Goal: Task Accomplishment & Management: Use online tool/utility

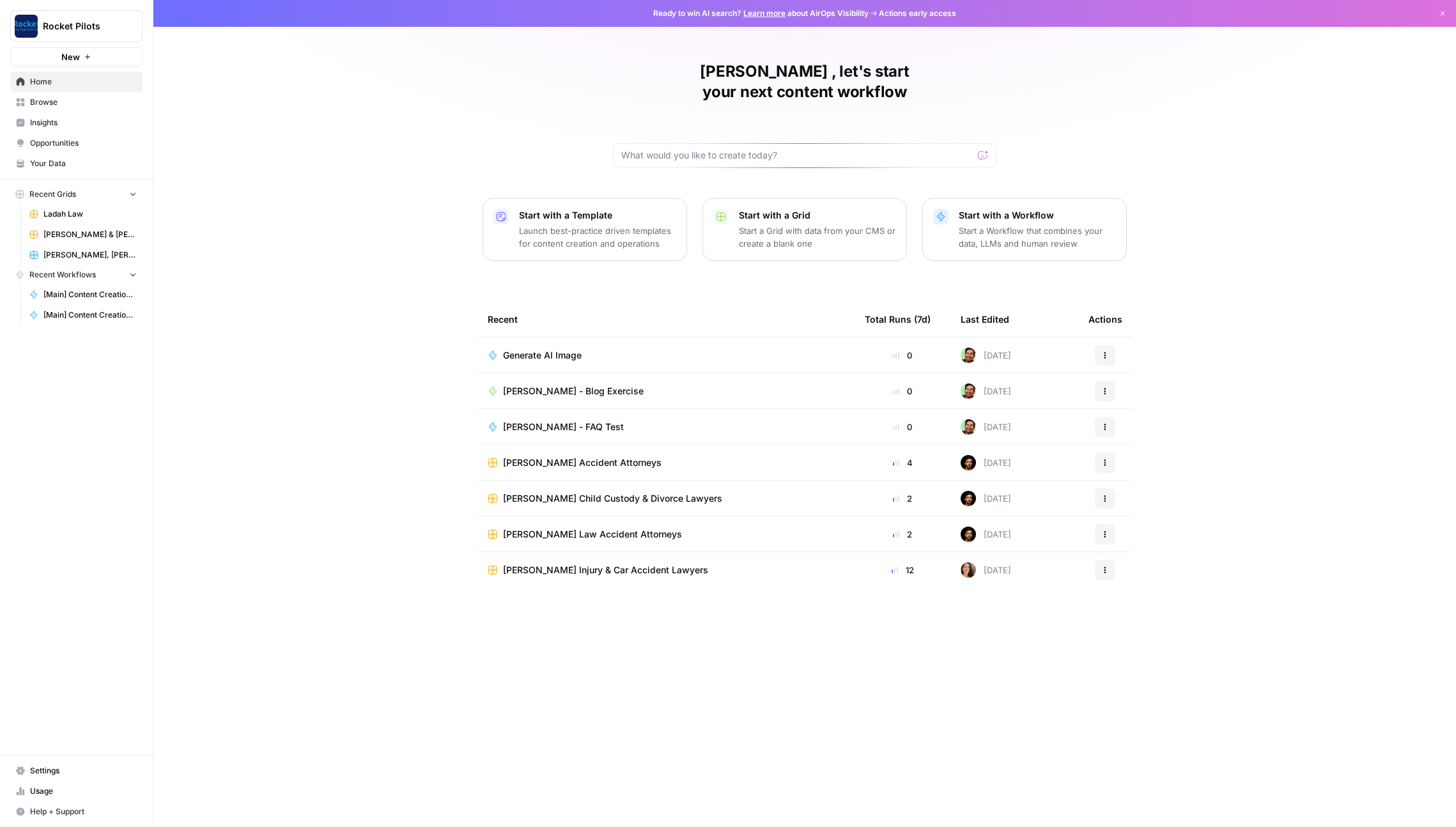
click at [70, 99] on span "Browse" at bounding box center [83, 102] width 107 height 11
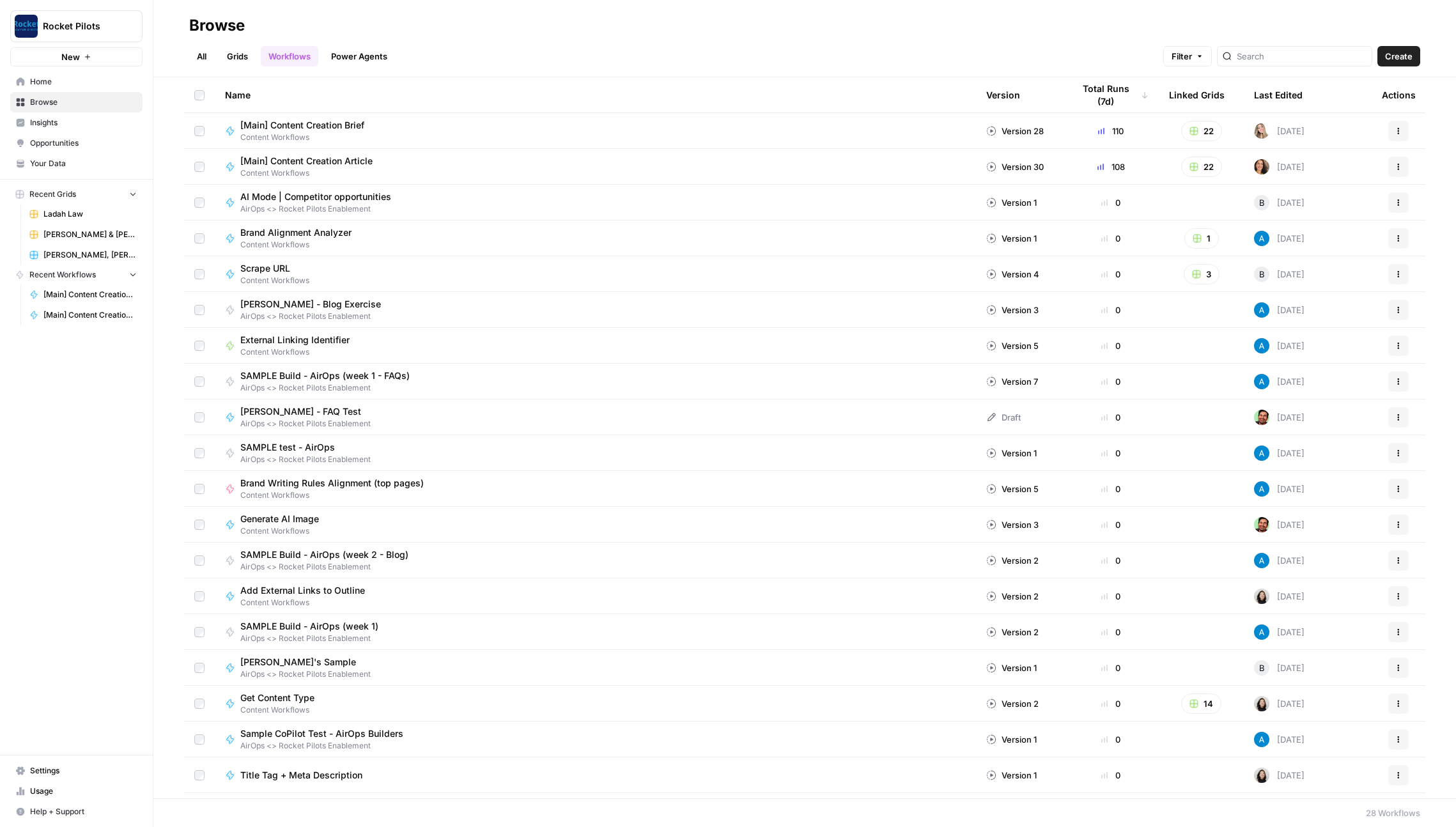
click at [233, 55] on link "Grids" at bounding box center [237, 56] width 37 height 20
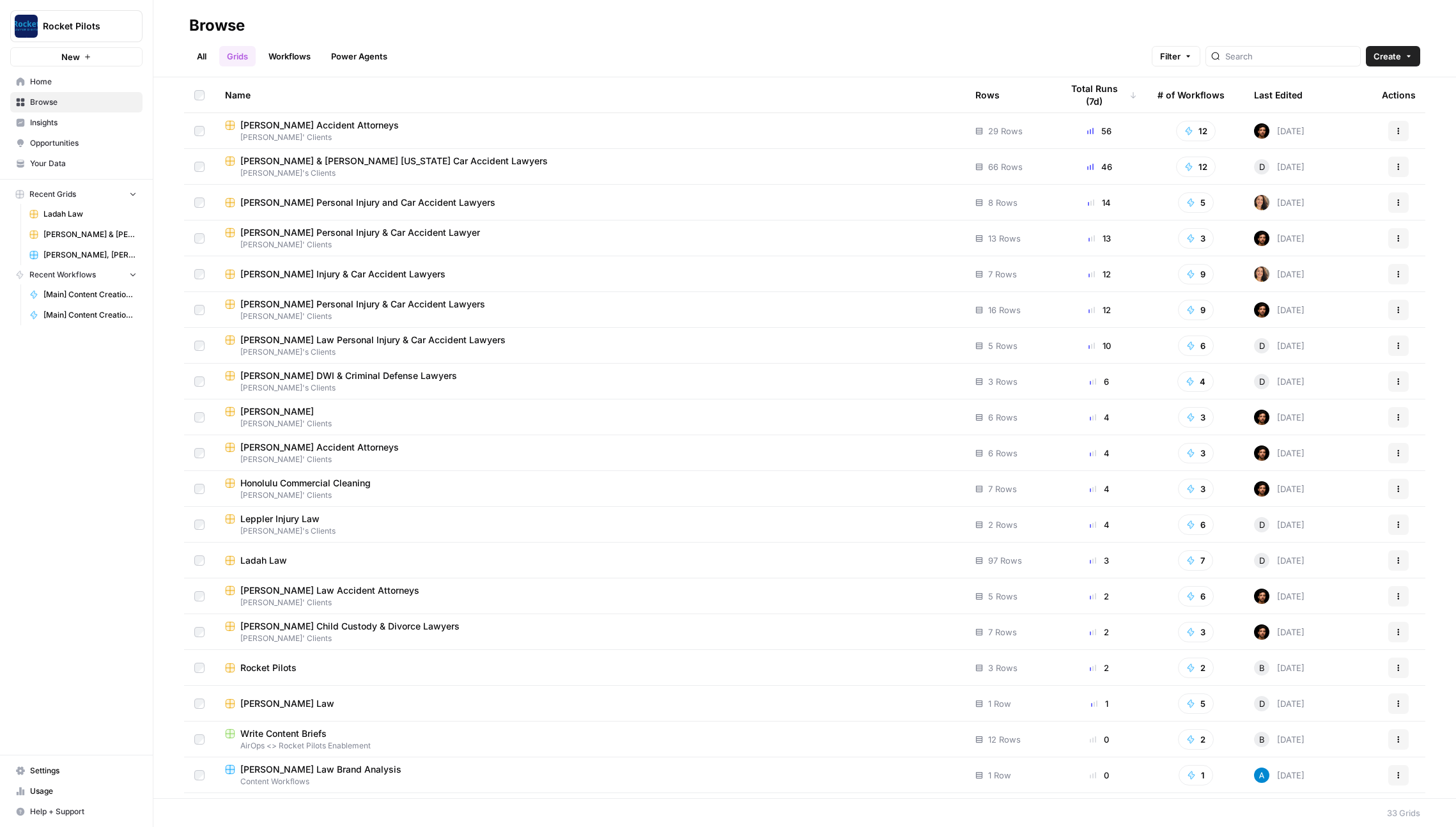
click at [479, 123] on div "[PERSON_NAME] Accident Attorneys" at bounding box center [590, 125] width 730 height 13
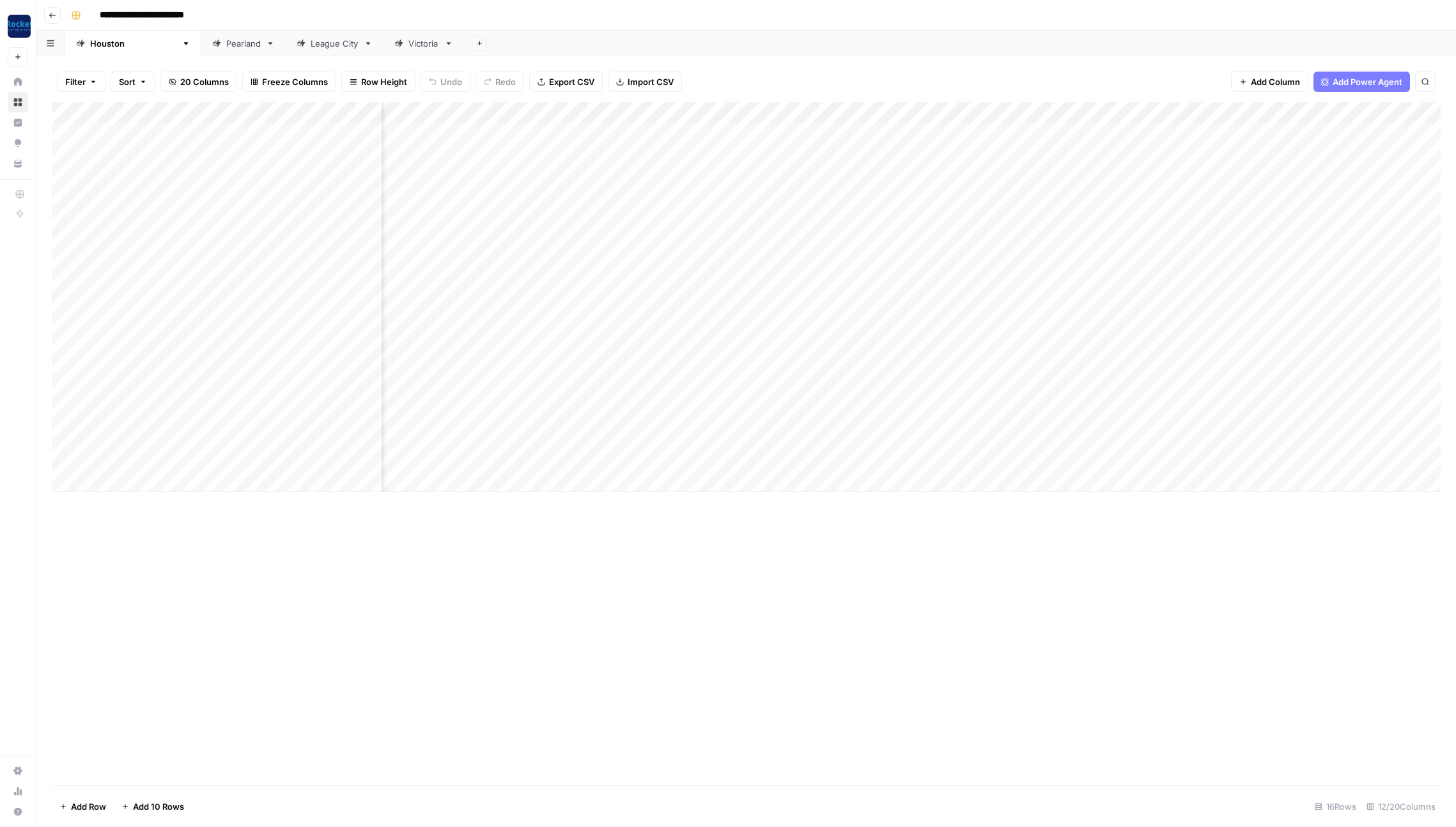
scroll to position [0, 236]
click at [997, 133] on div "Add Column" at bounding box center [746, 297] width 1389 height 390
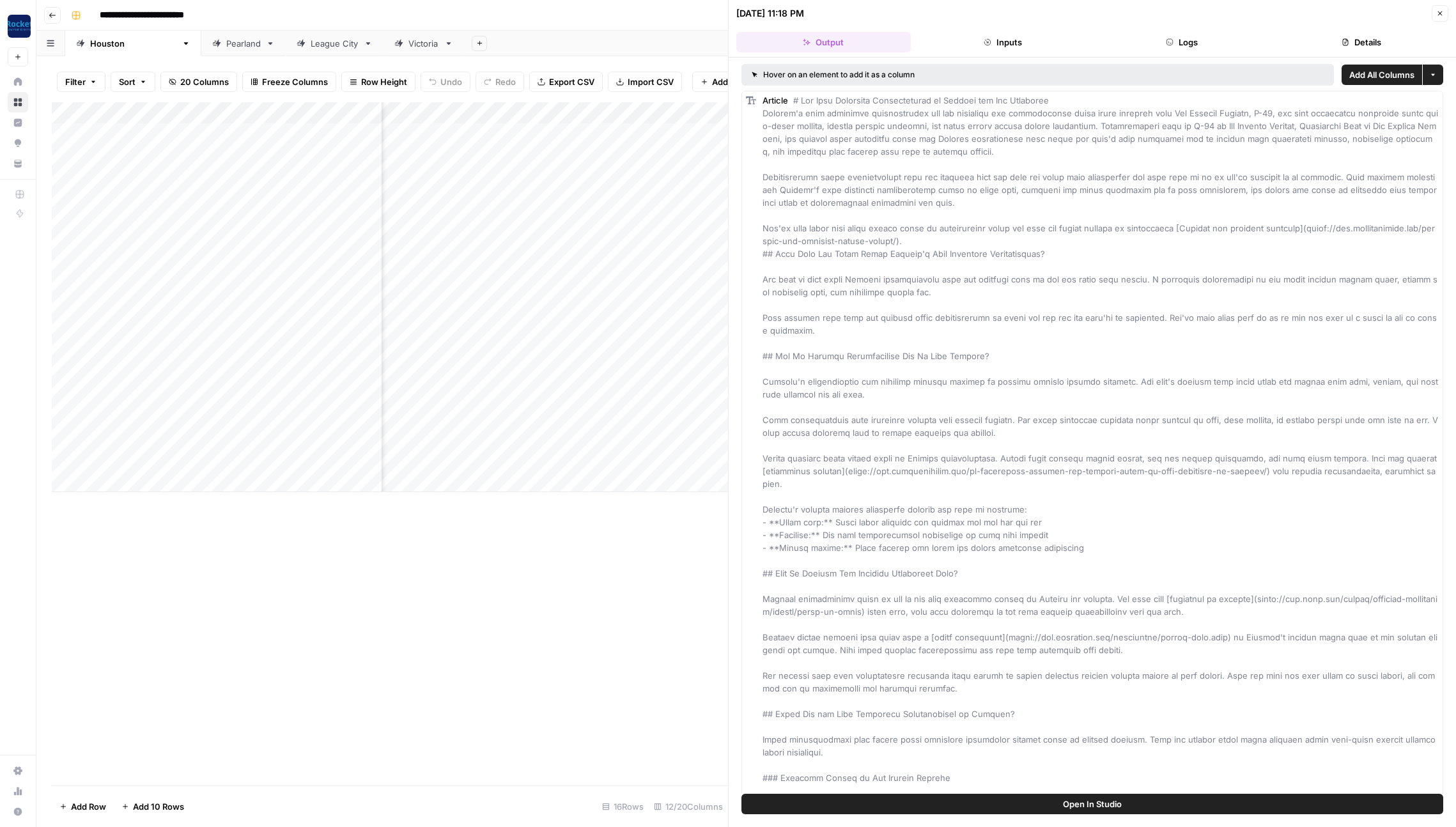
click at [1190, 37] on button "Logs" at bounding box center [1182, 42] width 174 height 20
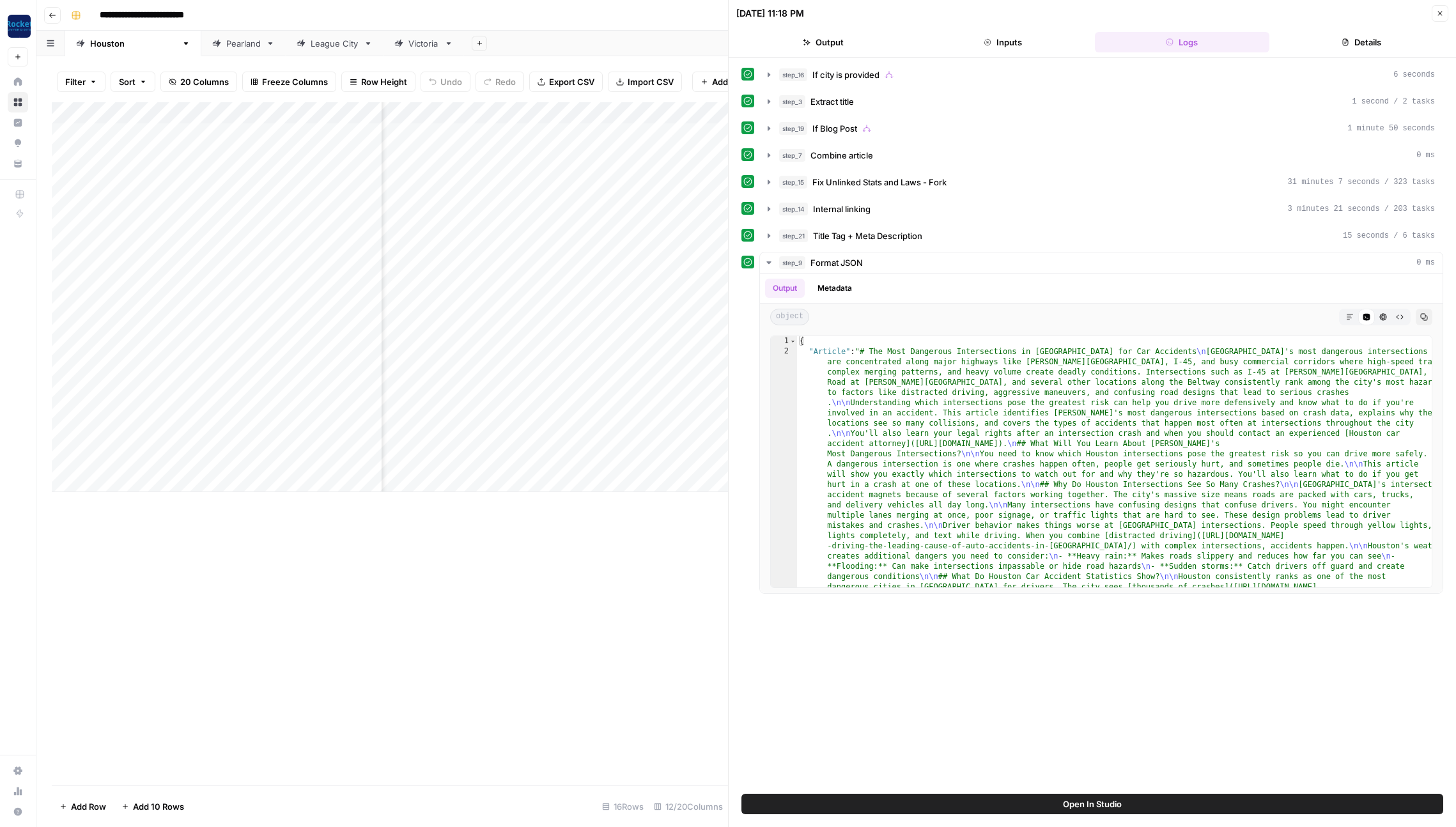
click at [1318, 39] on button "Details" at bounding box center [1361, 42] width 174 height 20
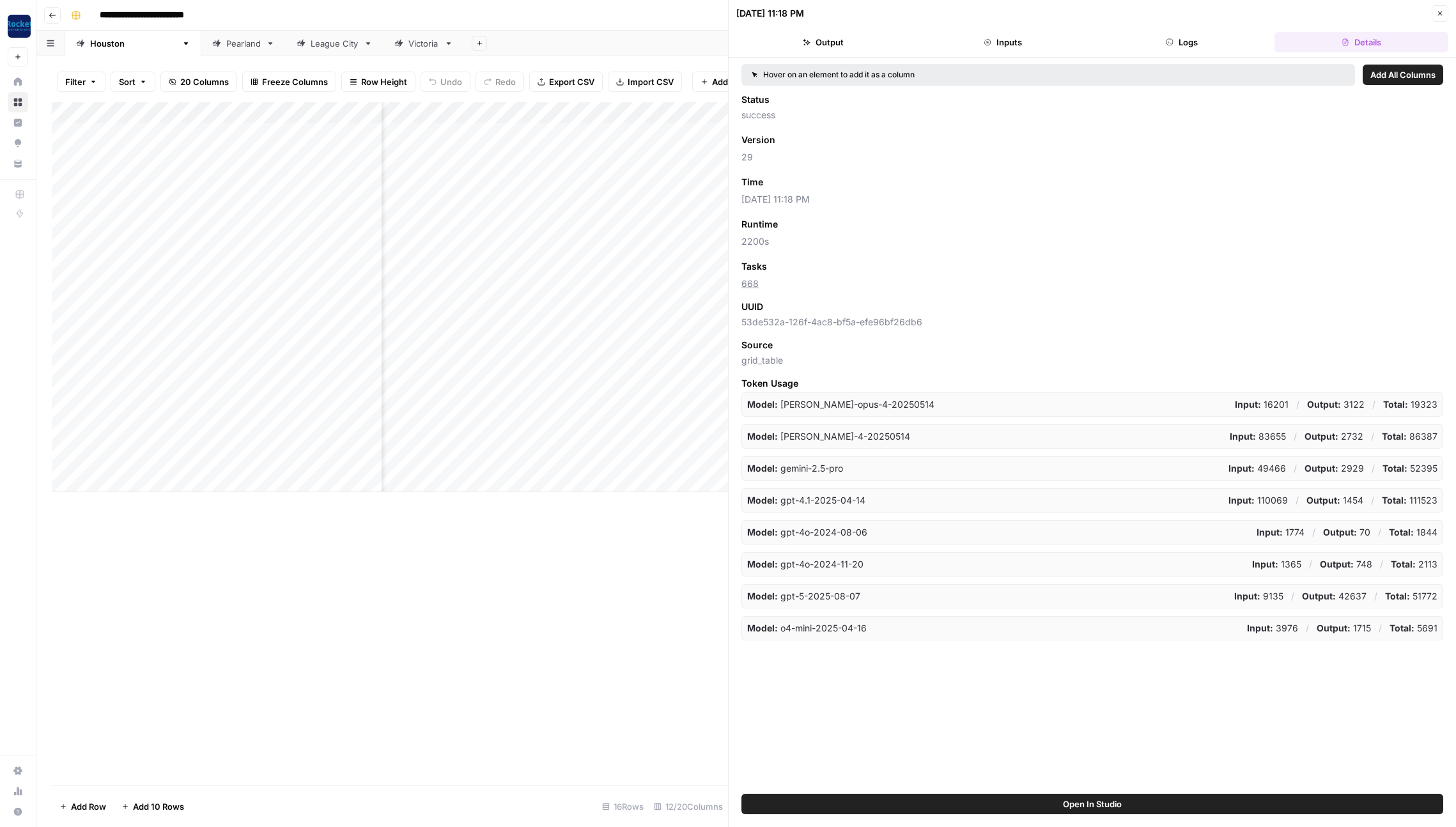
click at [834, 182] on icon "button" at bounding box center [837, 182] width 7 height 7
click at [1441, 8] on button "Close" at bounding box center [1440, 13] width 16 height 16
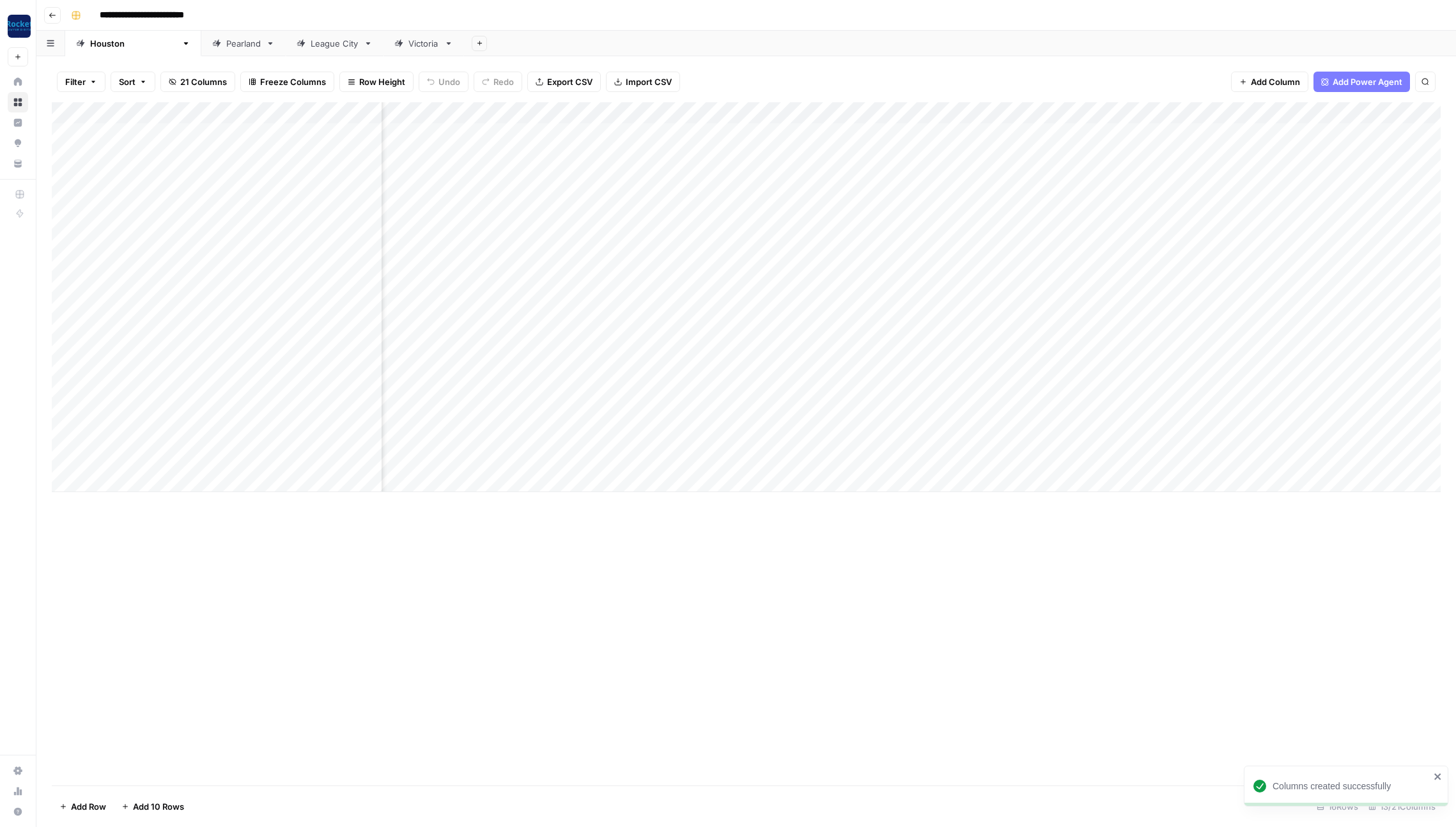
scroll to position [0, 351]
drag, startPoint x: 985, startPoint y: 112, endPoint x: 1348, endPoint y: 108, distance: 363.0
click at [1348, 108] on div "Add Column" at bounding box center [746, 297] width 1389 height 390
click at [227, 46] on div "Pearland" at bounding box center [244, 43] width 34 height 13
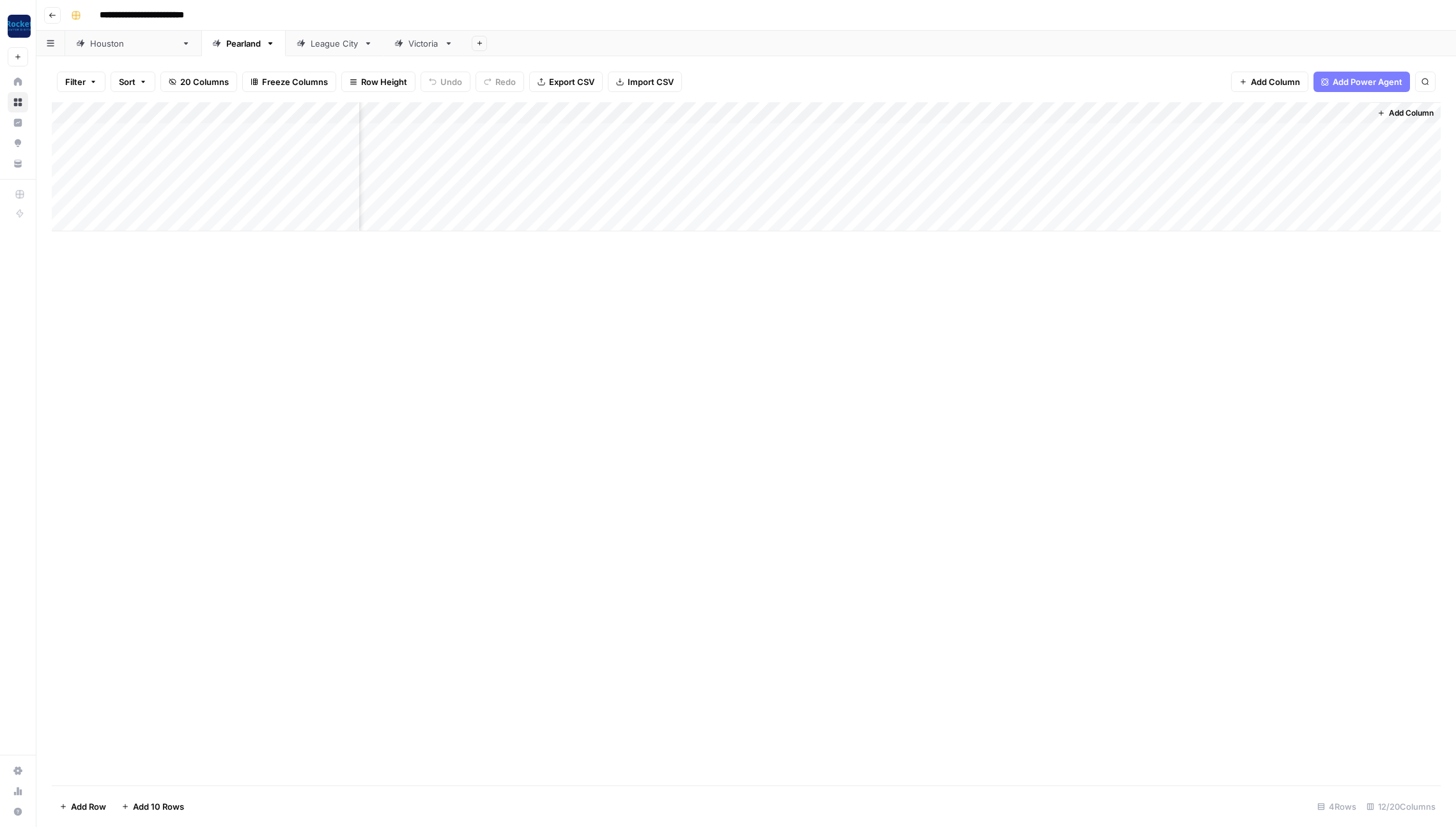
click at [1405, 112] on span "Add Column" at bounding box center [1411, 113] width 45 height 11
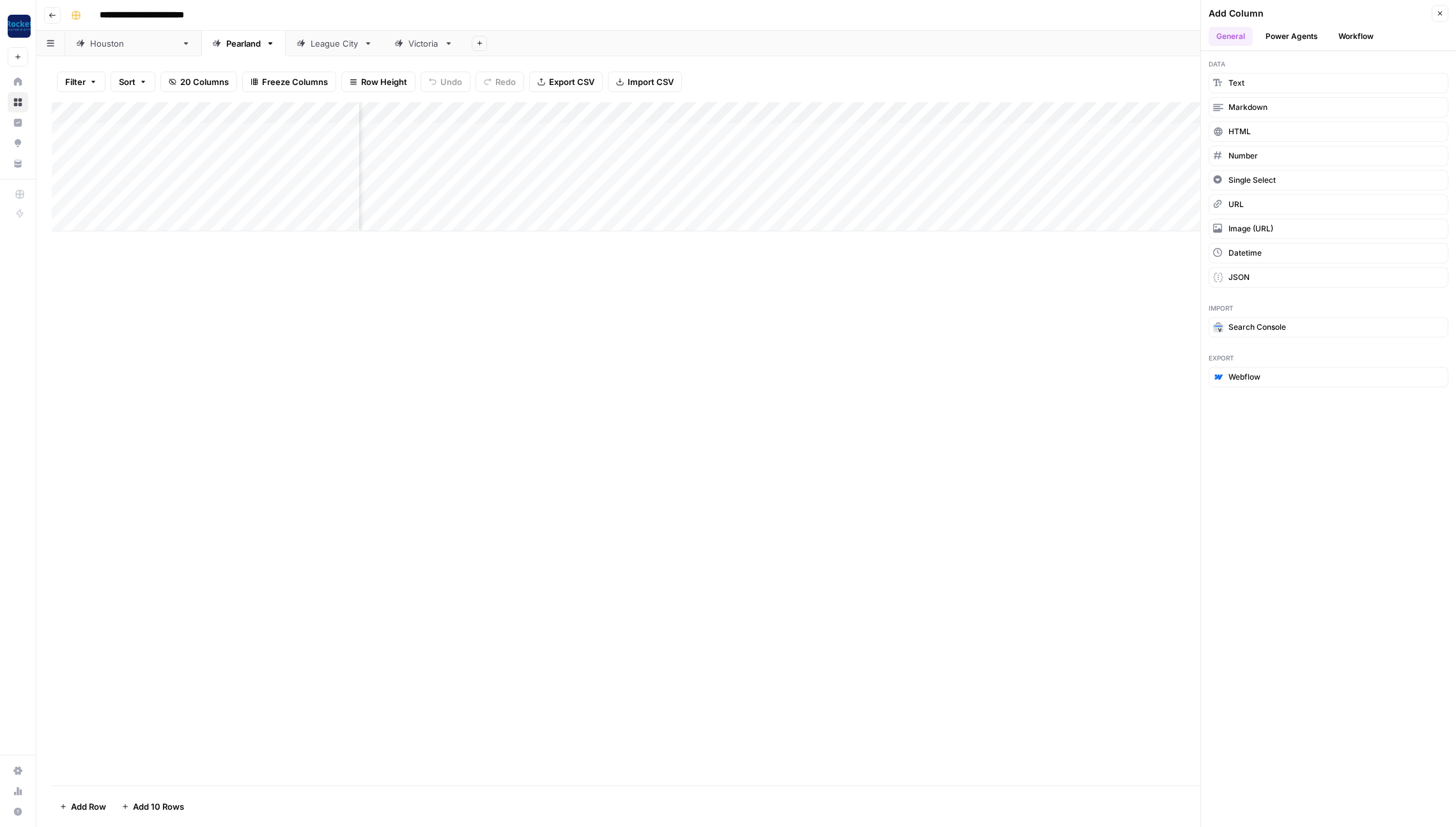
click at [1443, 12] on icon "button" at bounding box center [1440, 13] width 7 height 7
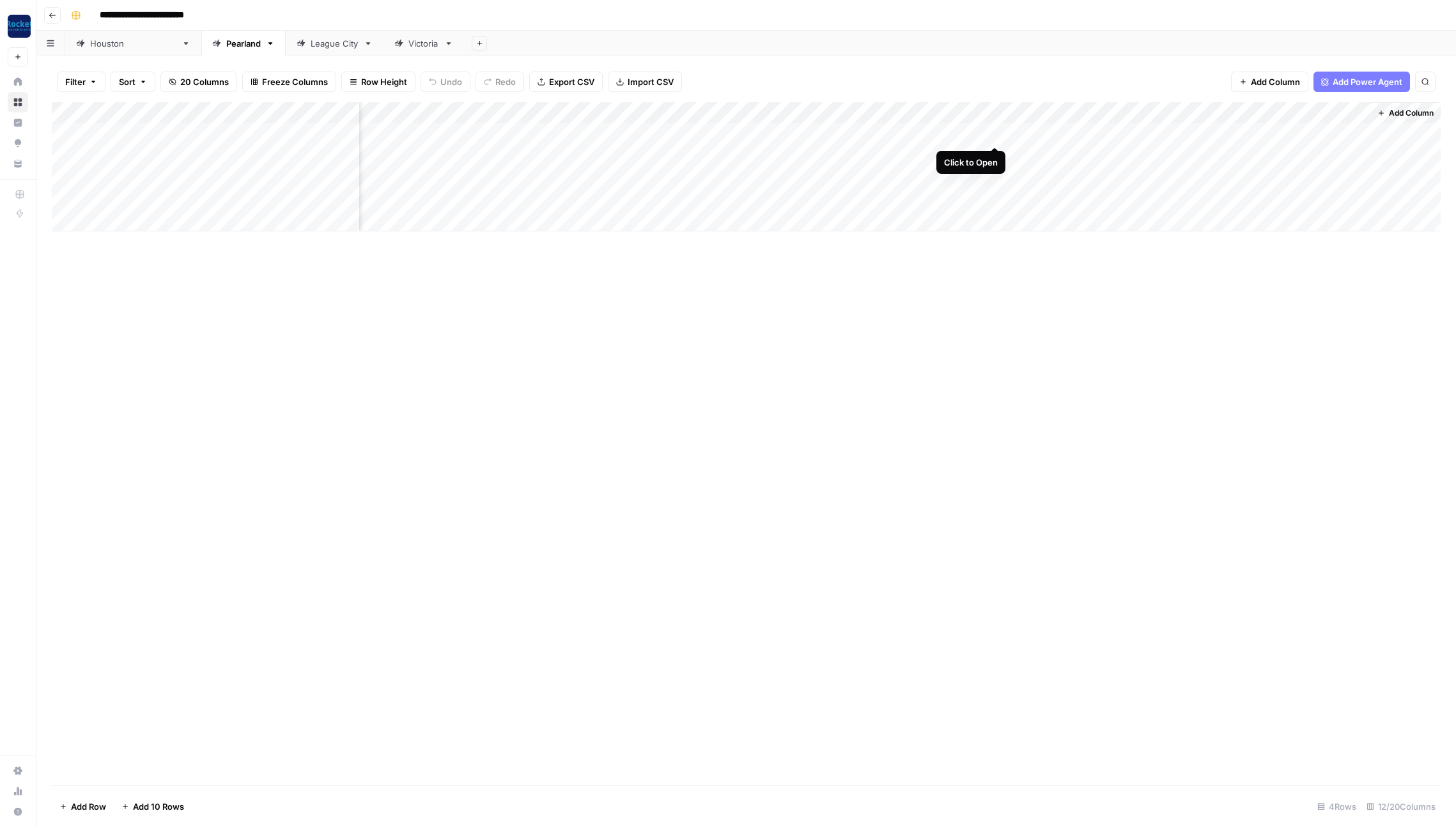
click at [997, 134] on div "Add Column" at bounding box center [746, 167] width 1389 height 129
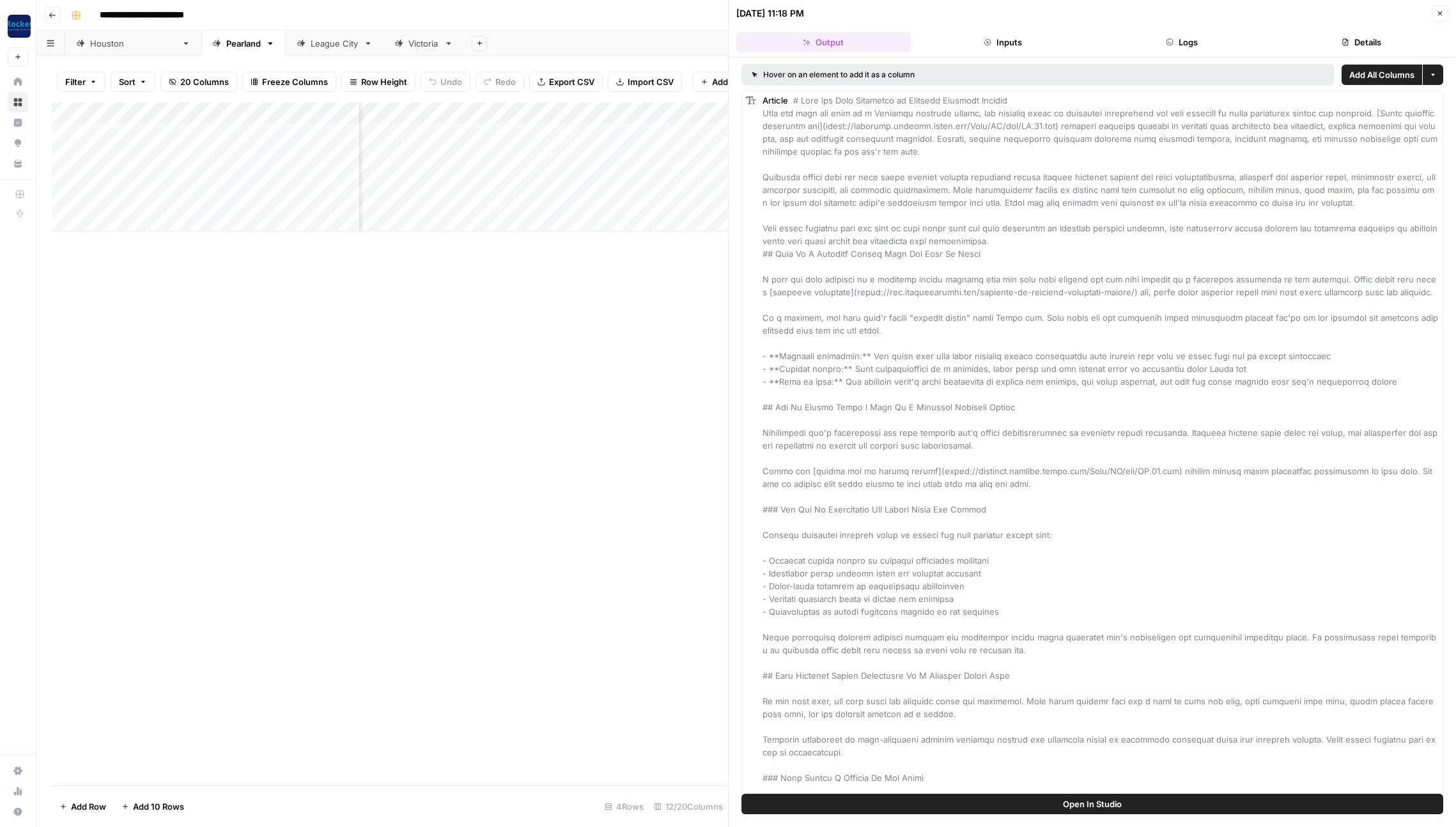
click at [1371, 46] on button "Details" at bounding box center [1361, 42] width 174 height 20
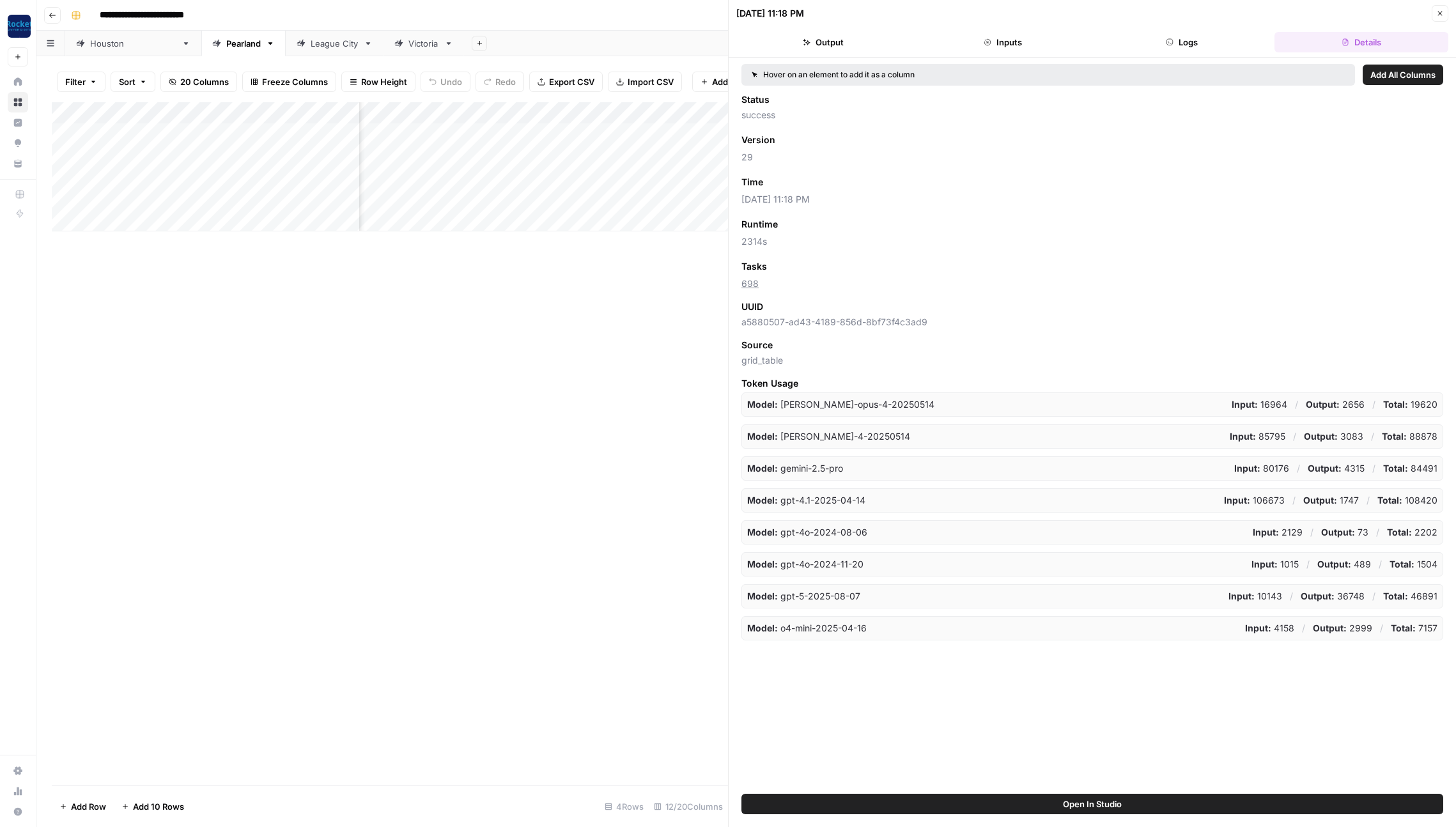
click at [827, 183] on span "Add as Column" at bounding box center [801, 182] width 55 height 11
click at [1437, 10] on icon "button" at bounding box center [1440, 13] width 7 height 7
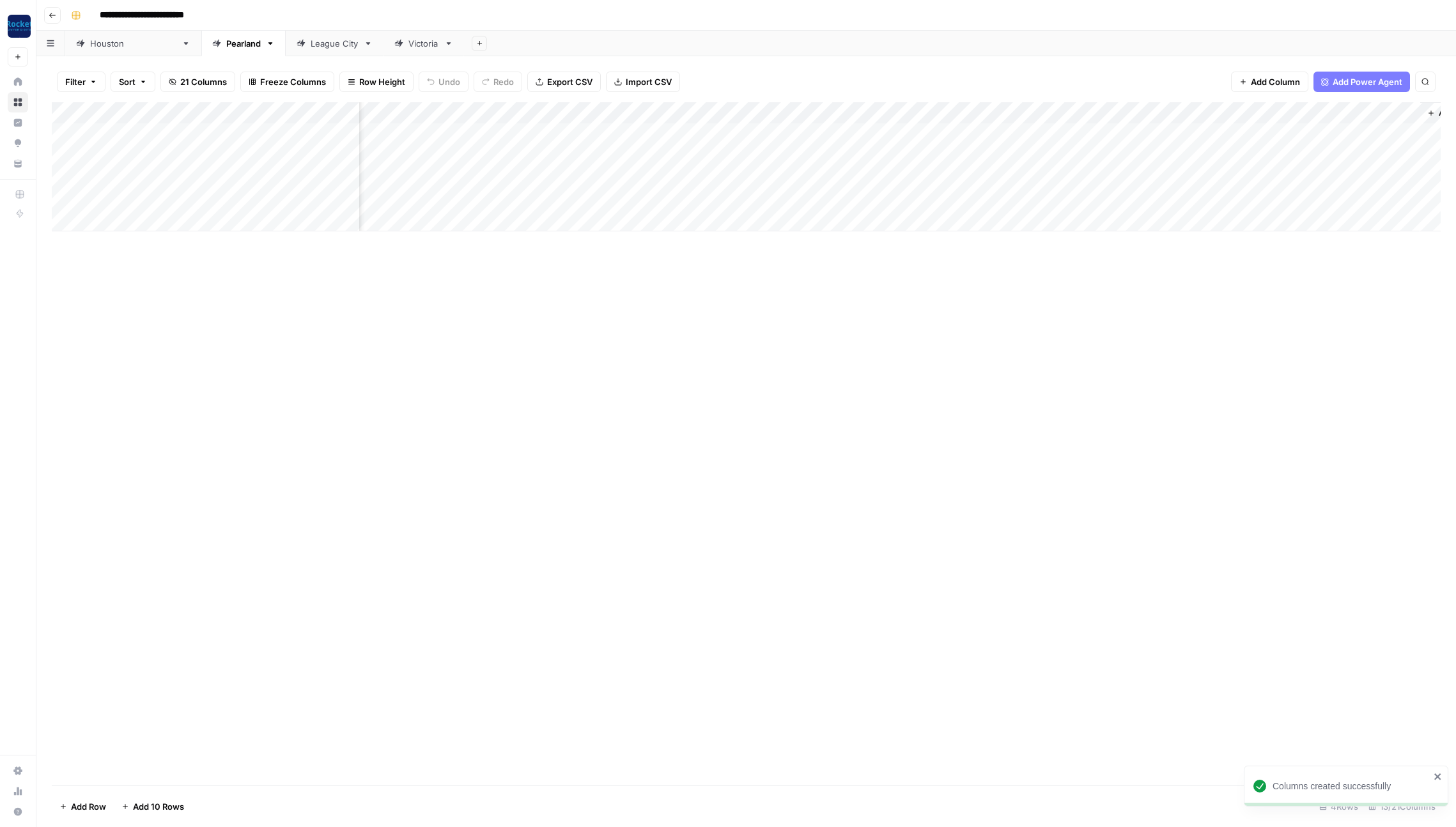
scroll to position [0, 329]
drag, startPoint x: 961, startPoint y: 111, endPoint x: 1352, endPoint y: 121, distance: 391.1
click at [1362, 122] on div "Add Column" at bounding box center [746, 167] width 1389 height 129
click at [93, 40] on div "[GEOGRAPHIC_DATA]" at bounding box center [133, 43] width 86 height 13
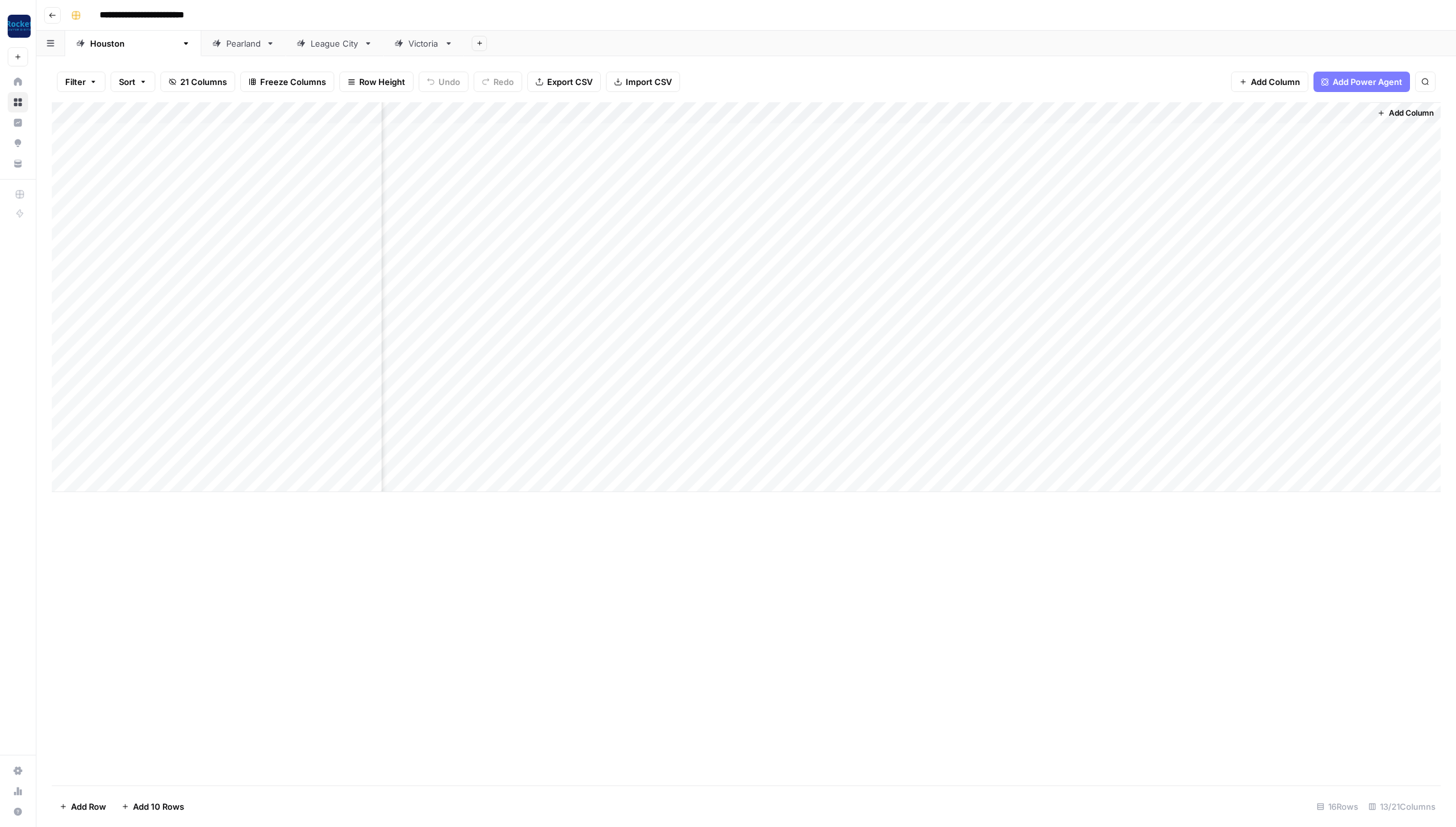
click at [310, 42] on div "League City" at bounding box center [334, 43] width 48 height 13
click at [996, 132] on div "Add Column" at bounding box center [746, 167] width 1389 height 129
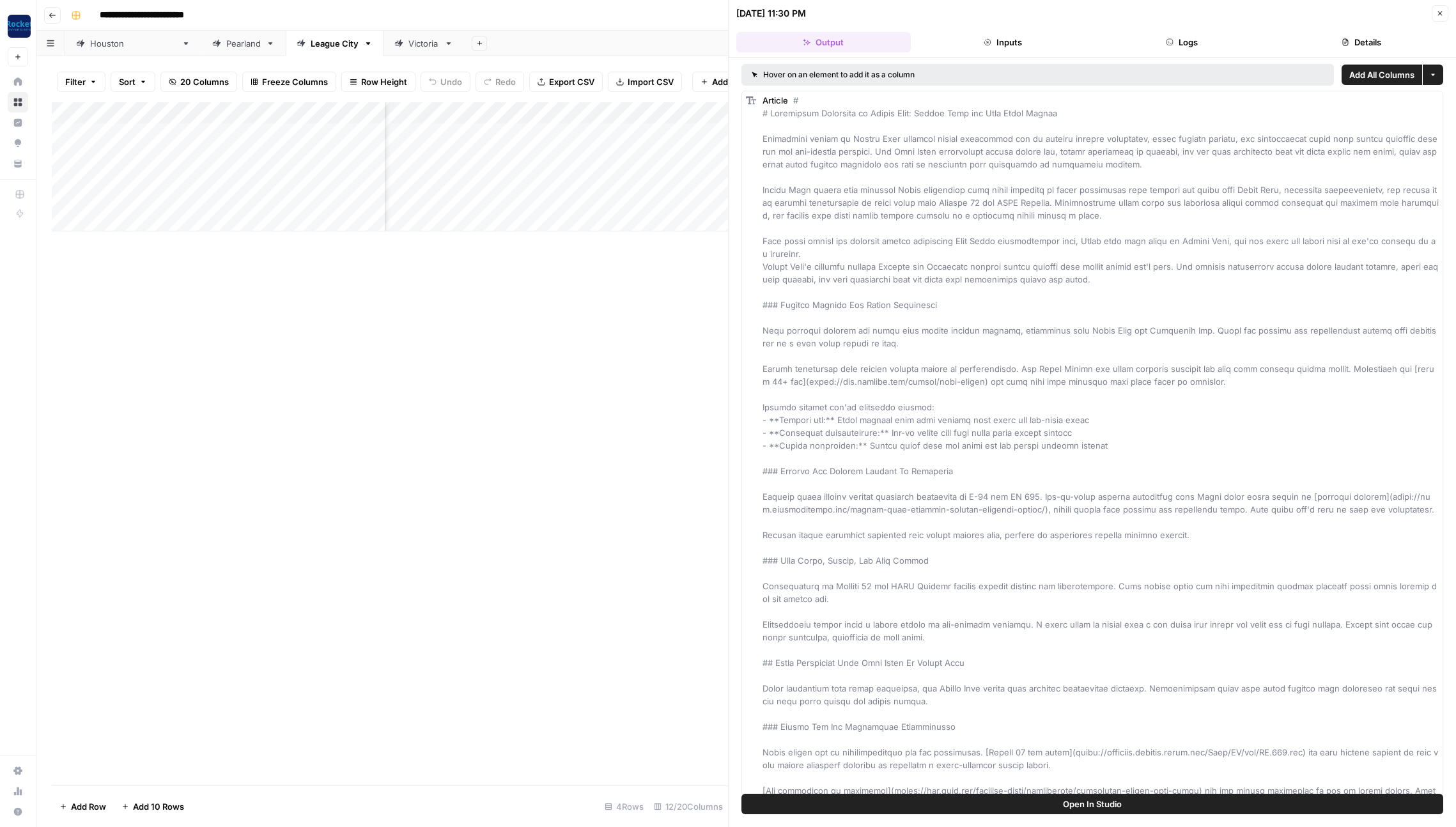
click at [1365, 38] on button "Details" at bounding box center [1361, 42] width 174 height 20
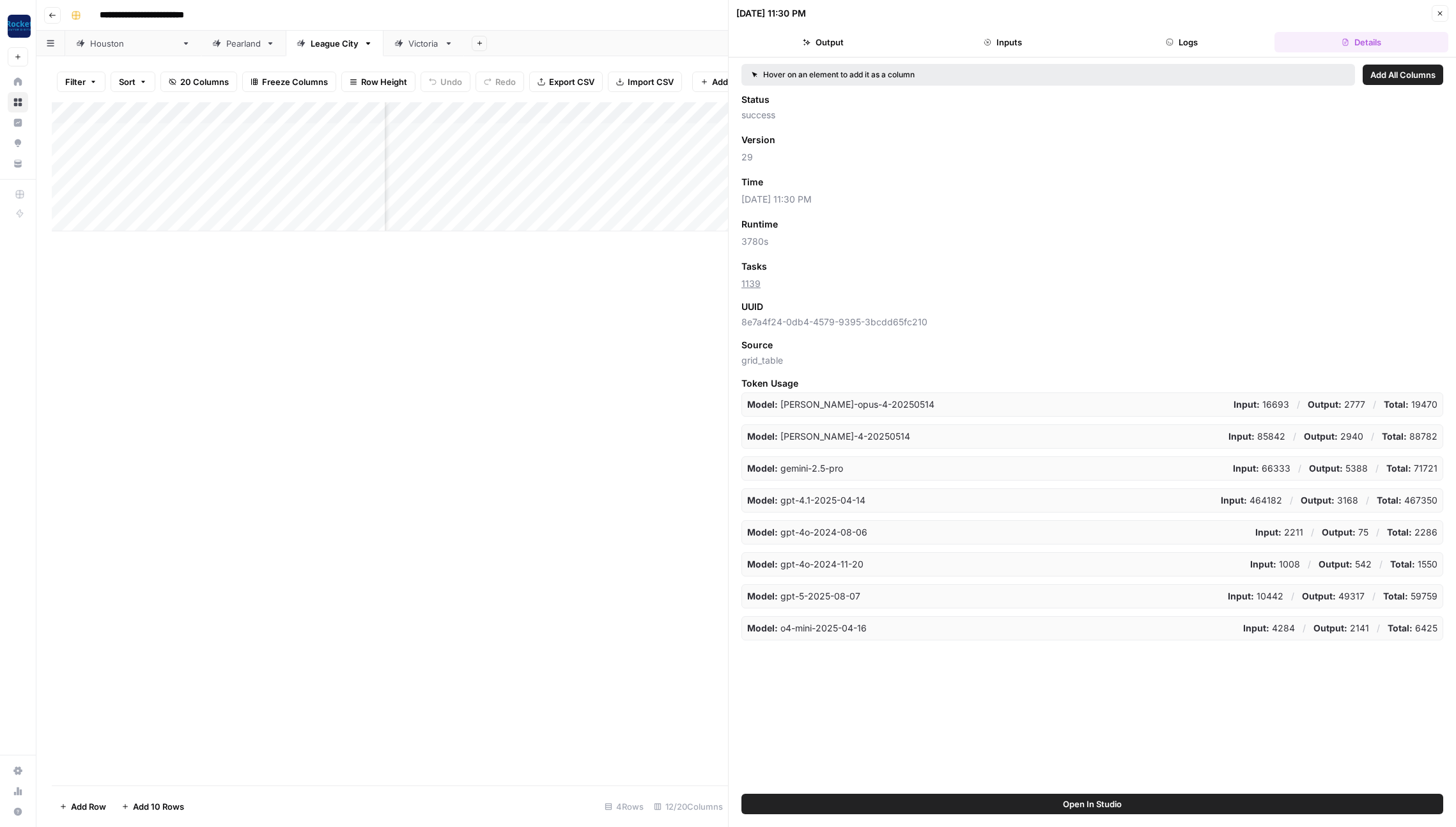
click at [820, 180] on span "Add as Column" at bounding box center [801, 182] width 55 height 11
click at [1440, 11] on icon "button" at bounding box center [1440, 13] width 7 height 7
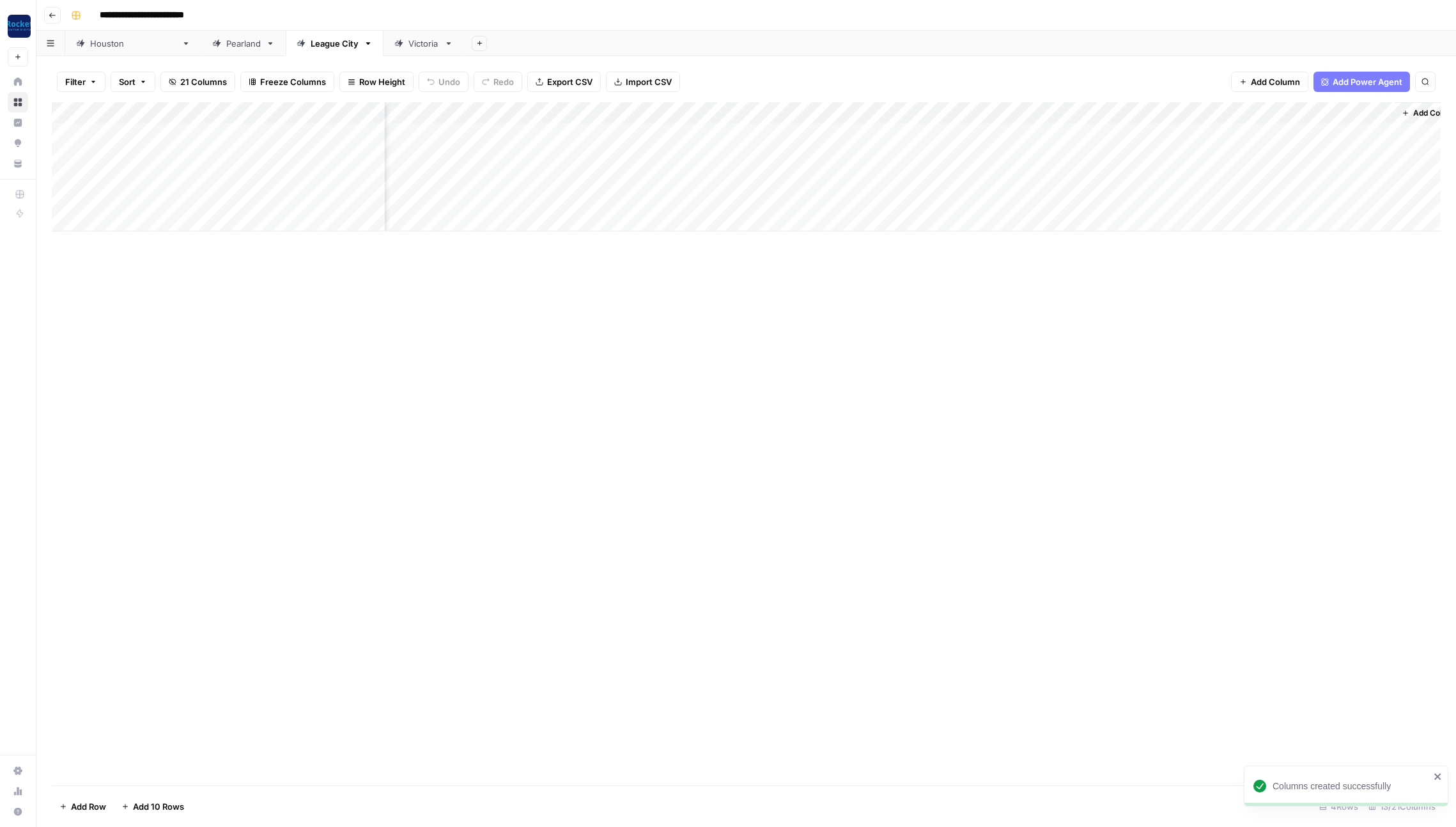
scroll to position [0, 354]
drag, startPoint x: 957, startPoint y: 112, endPoint x: 1342, endPoint y: 117, distance: 385.0
click at [1342, 117] on div "Add Column" at bounding box center [746, 167] width 1389 height 129
click at [408, 41] on div "Victoria" at bounding box center [423, 43] width 31 height 13
click at [1111, 131] on div "Add Column" at bounding box center [746, 178] width 1389 height 151
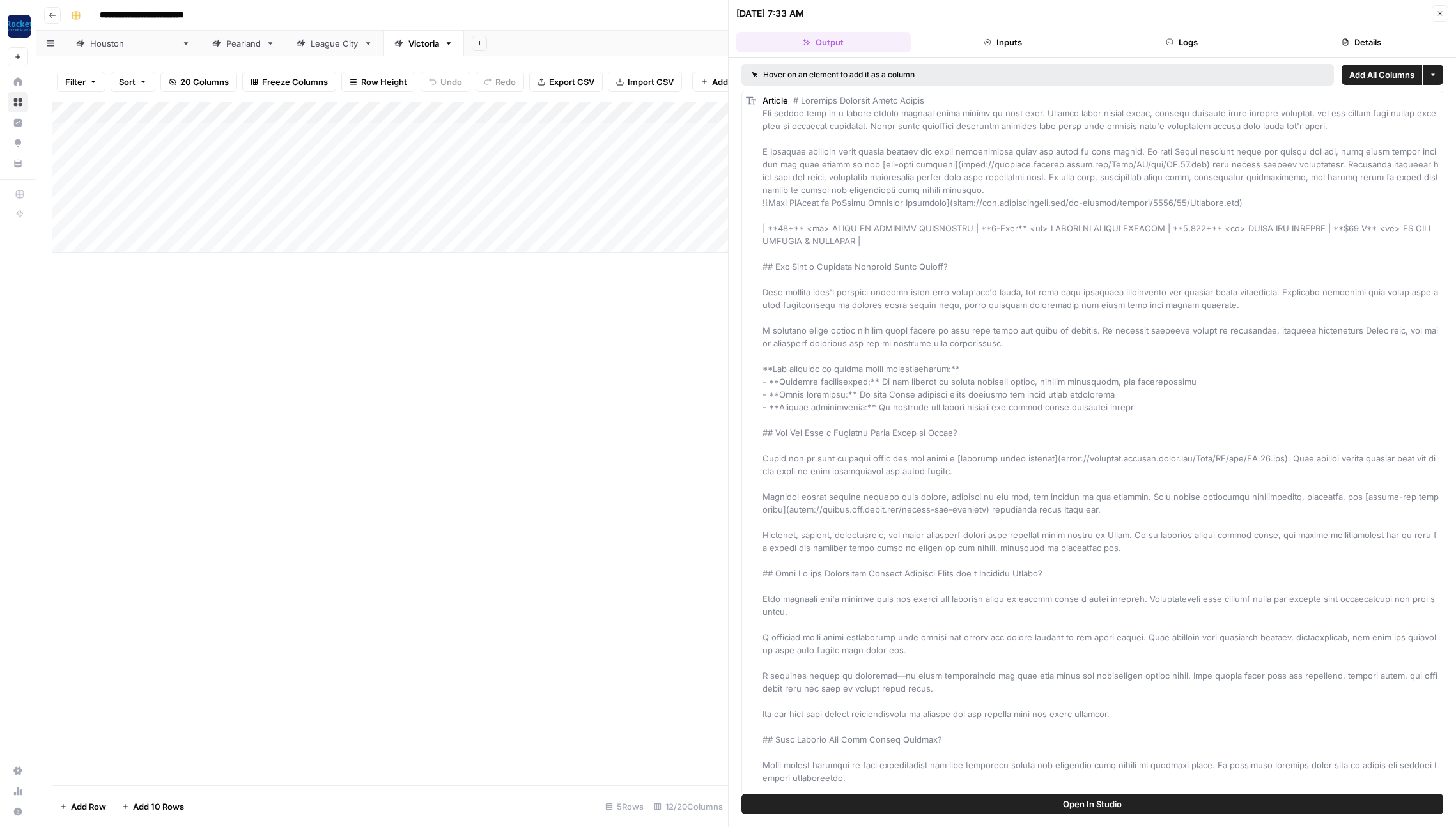
click at [1357, 41] on button "Details" at bounding box center [1361, 42] width 174 height 20
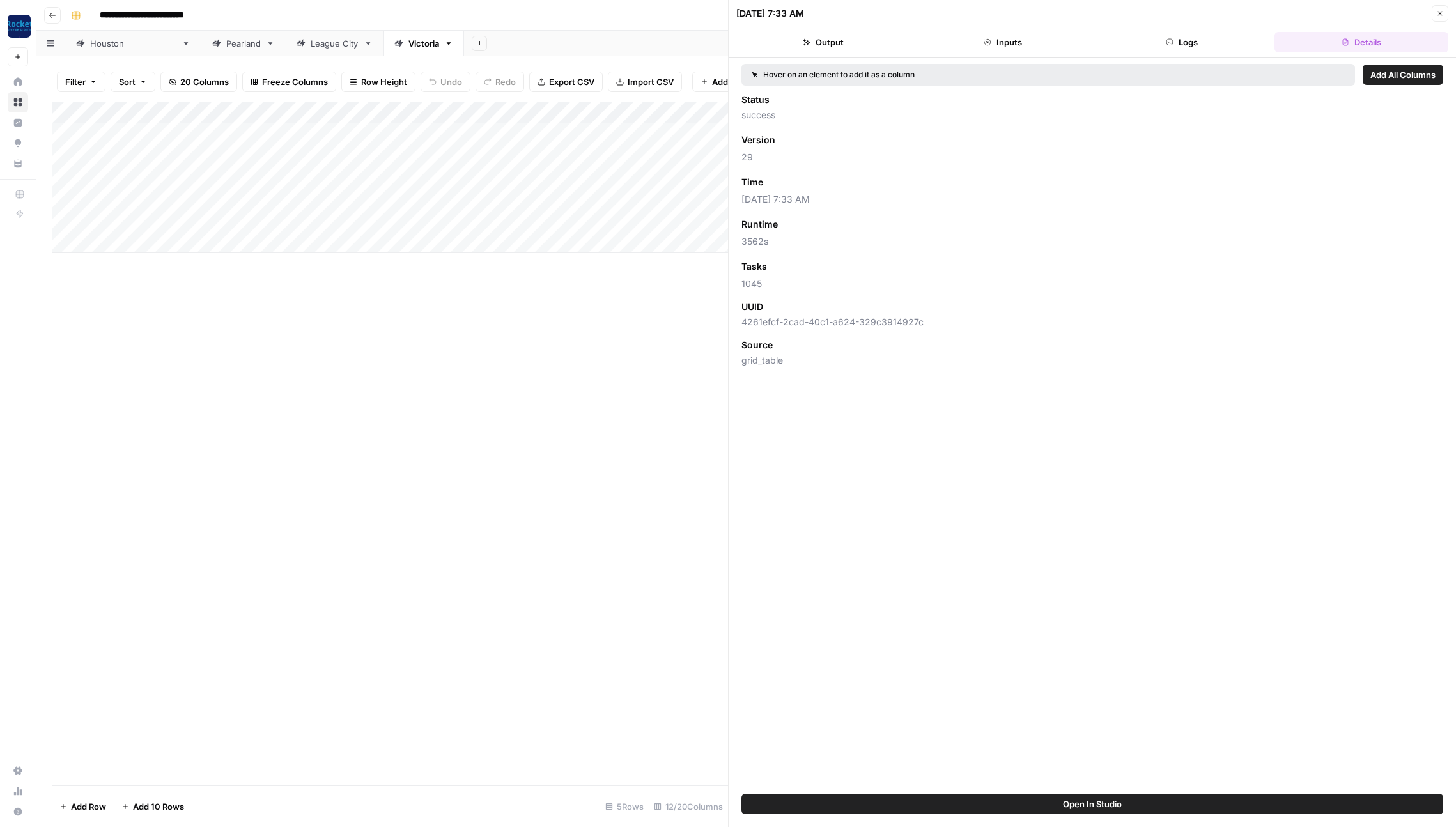
click at [862, 195] on span "[DATE] 7:33 AM" at bounding box center [1092, 199] width 701 height 13
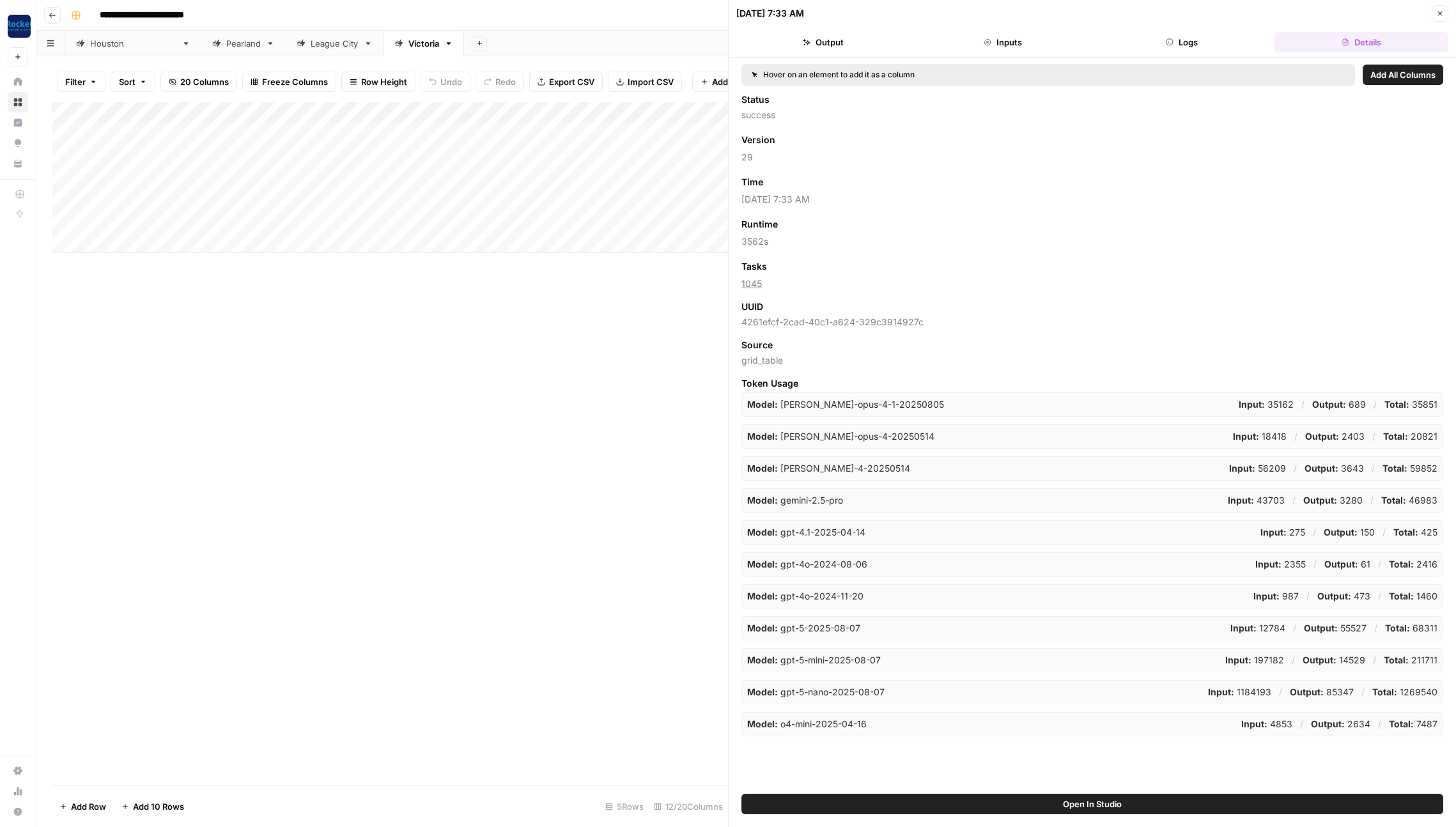
click at [825, 185] on span "Add as Column" at bounding box center [801, 182] width 55 height 11
click at [1442, 15] on icon "button" at bounding box center [1440, 13] width 7 height 7
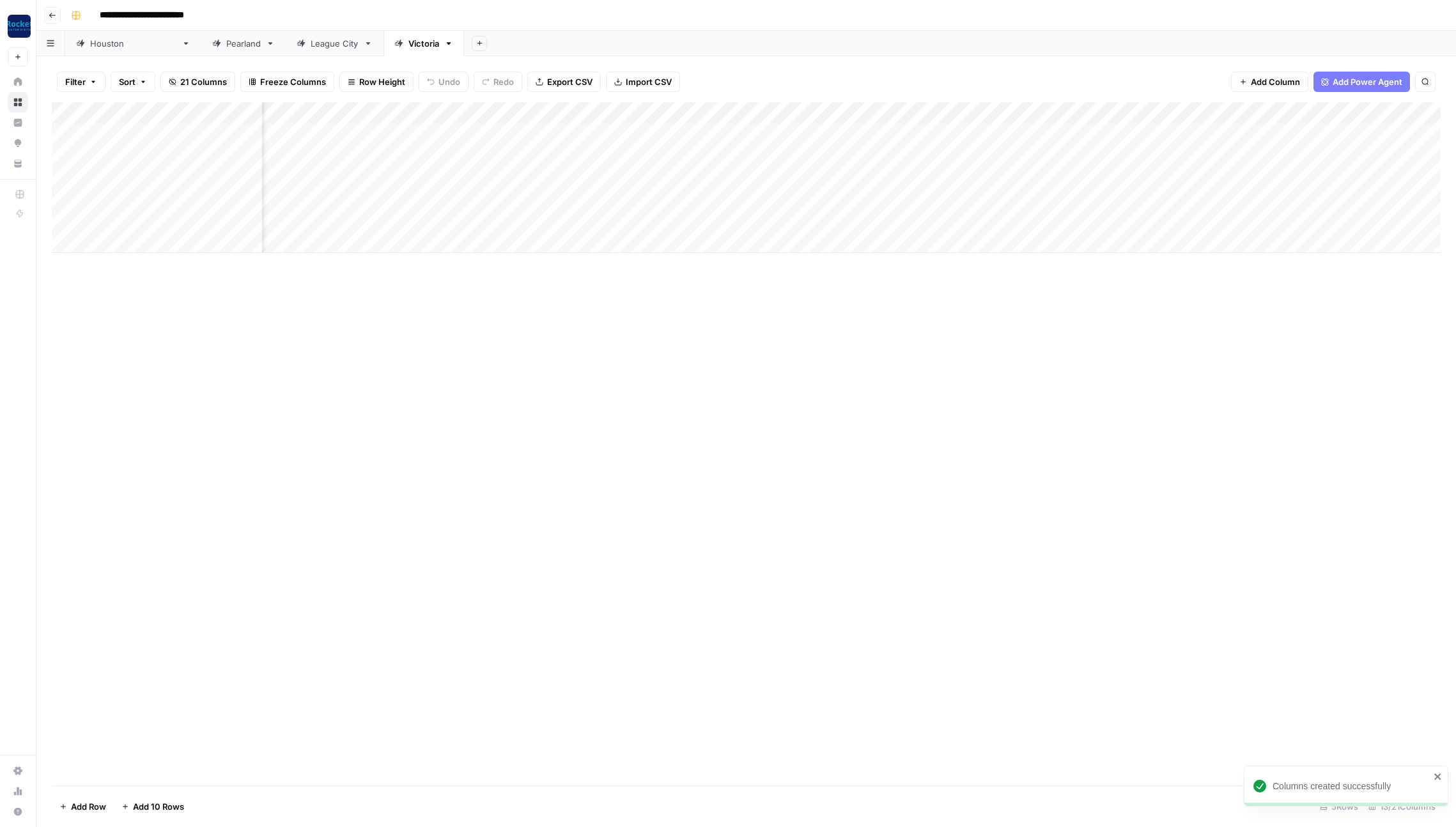
scroll to position [0, 232]
drag, startPoint x: 956, startPoint y: 111, endPoint x: 1340, endPoint y: 121, distance: 384.1
click at [1340, 121] on div "Add Column" at bounding box center [746, 178] width 1389 height 151
click at [51, 16] on icon "button" at bounding box center [52, 15] width 7 height 7
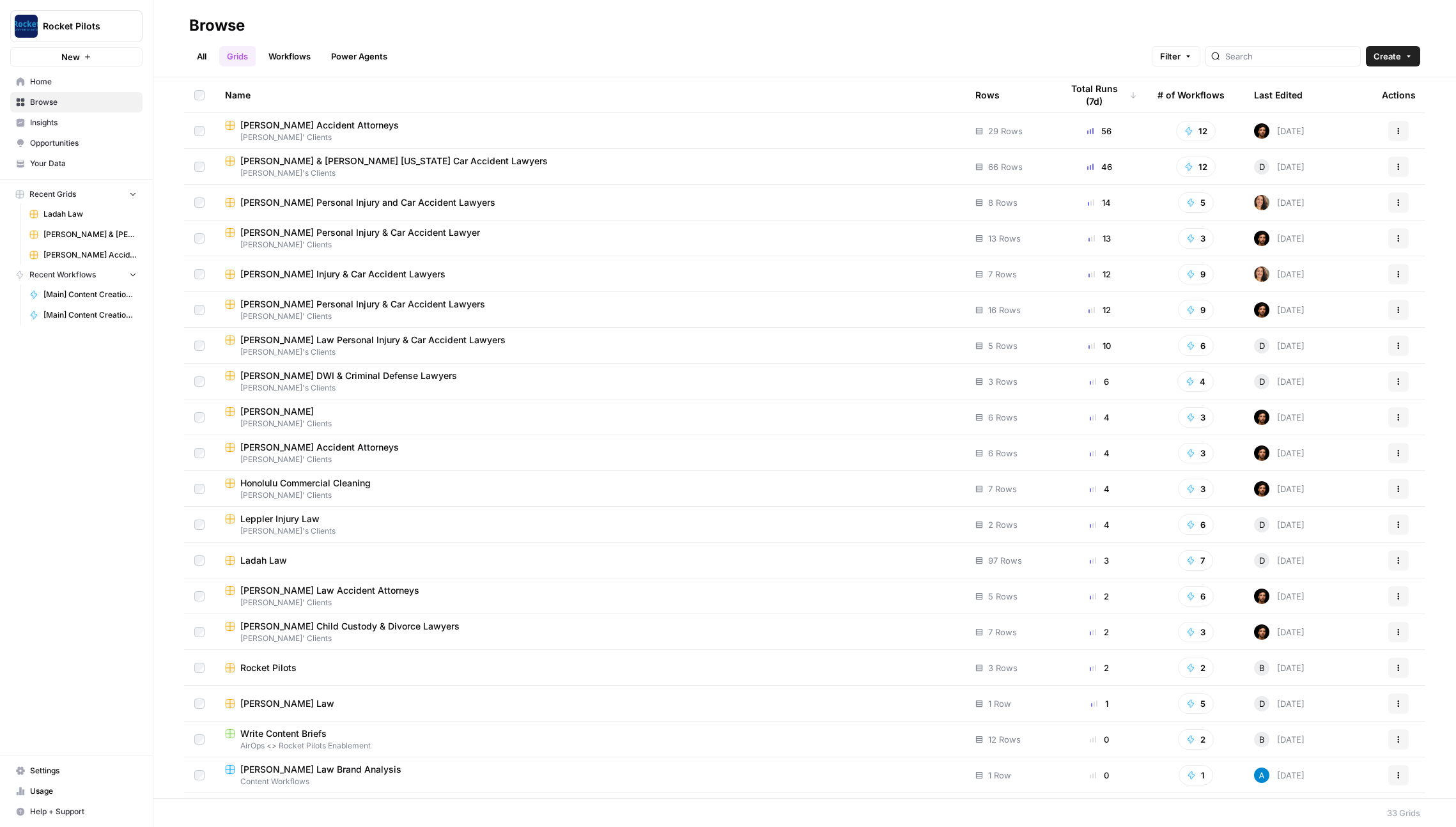
click at [520, 158] on div "[PERSON_NAME] & [PERSON_NAME] [US_STATE] Car Accident Lawyers" at bounding box center [590, 161] width 730 height 13
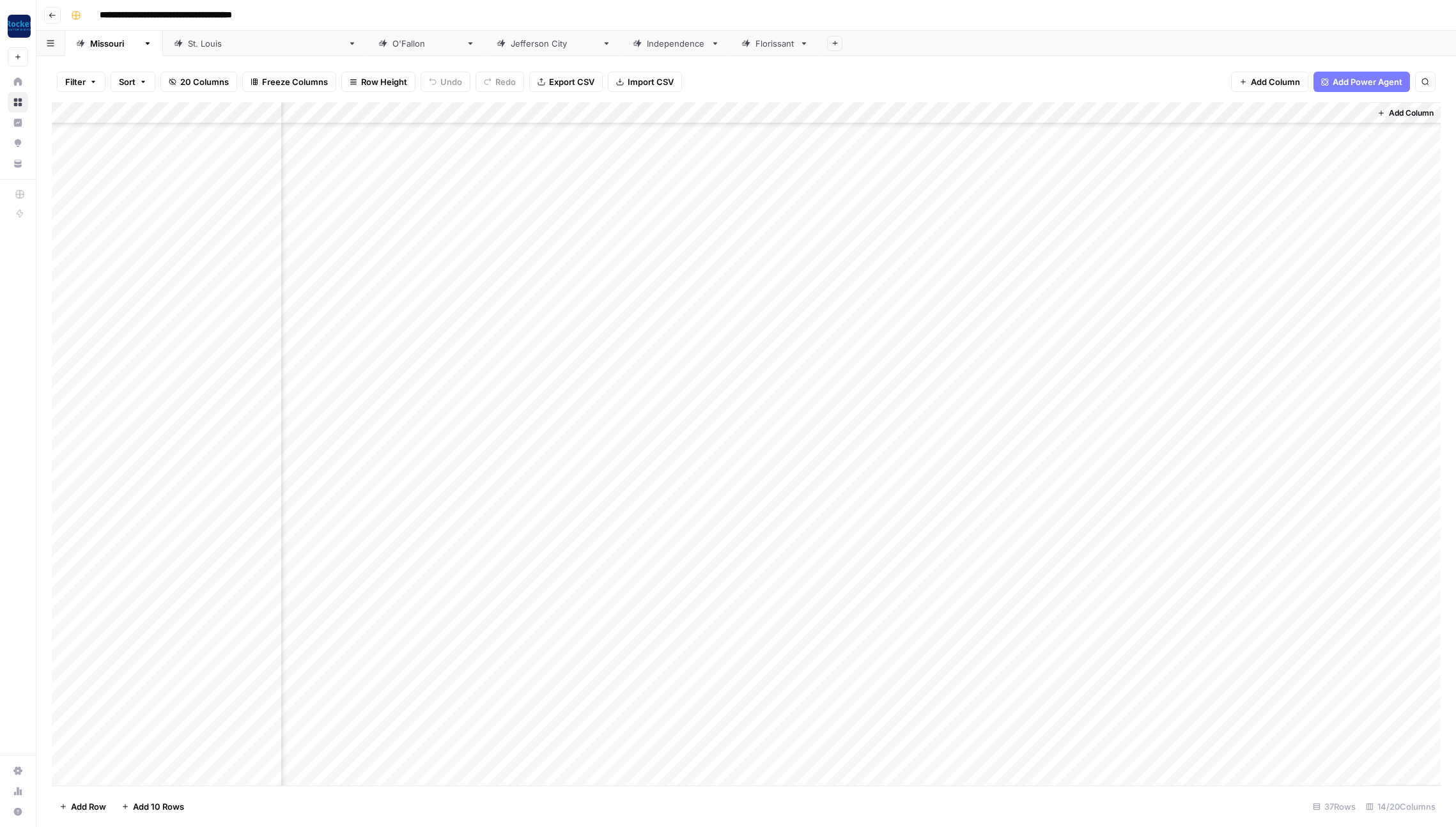
scroll to position [163, 370]
click at [909, 514] on div "Add Column" at bounding box center [746, 444] width 1389 height 683
click at [901, 342] on div "Add Column" at bounding box center [746, 444] width 1389 height 683
click at [188, 45] on div "[GEOGRAPHIC_DATA][PERSON_NAME]" at bounding box center [265, 43] width 155 height 13
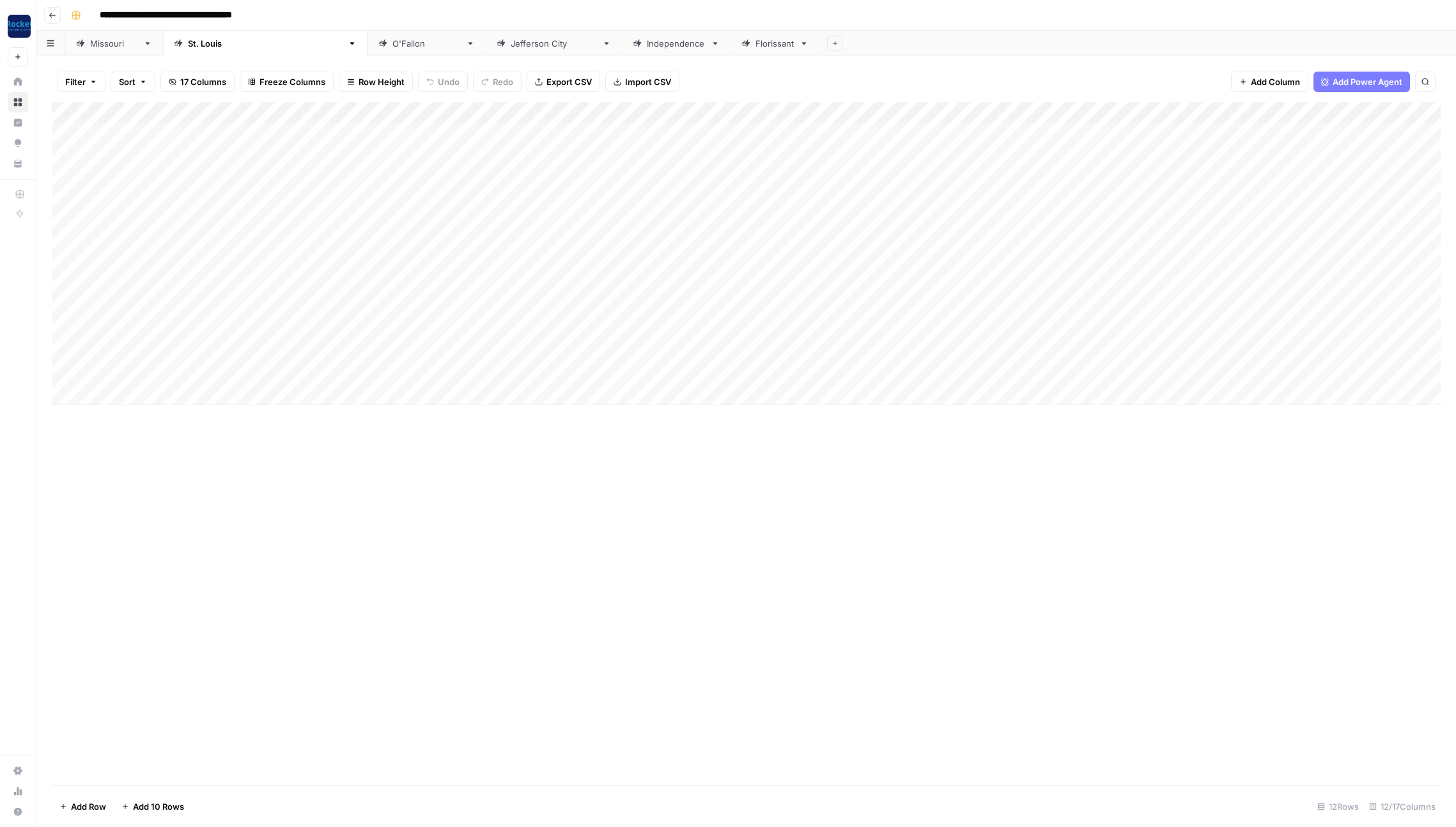
scroll to position [0, 93]
click at [996, 135] on div "Add Column" at bounding box center [746, 253] width 1389 height 303
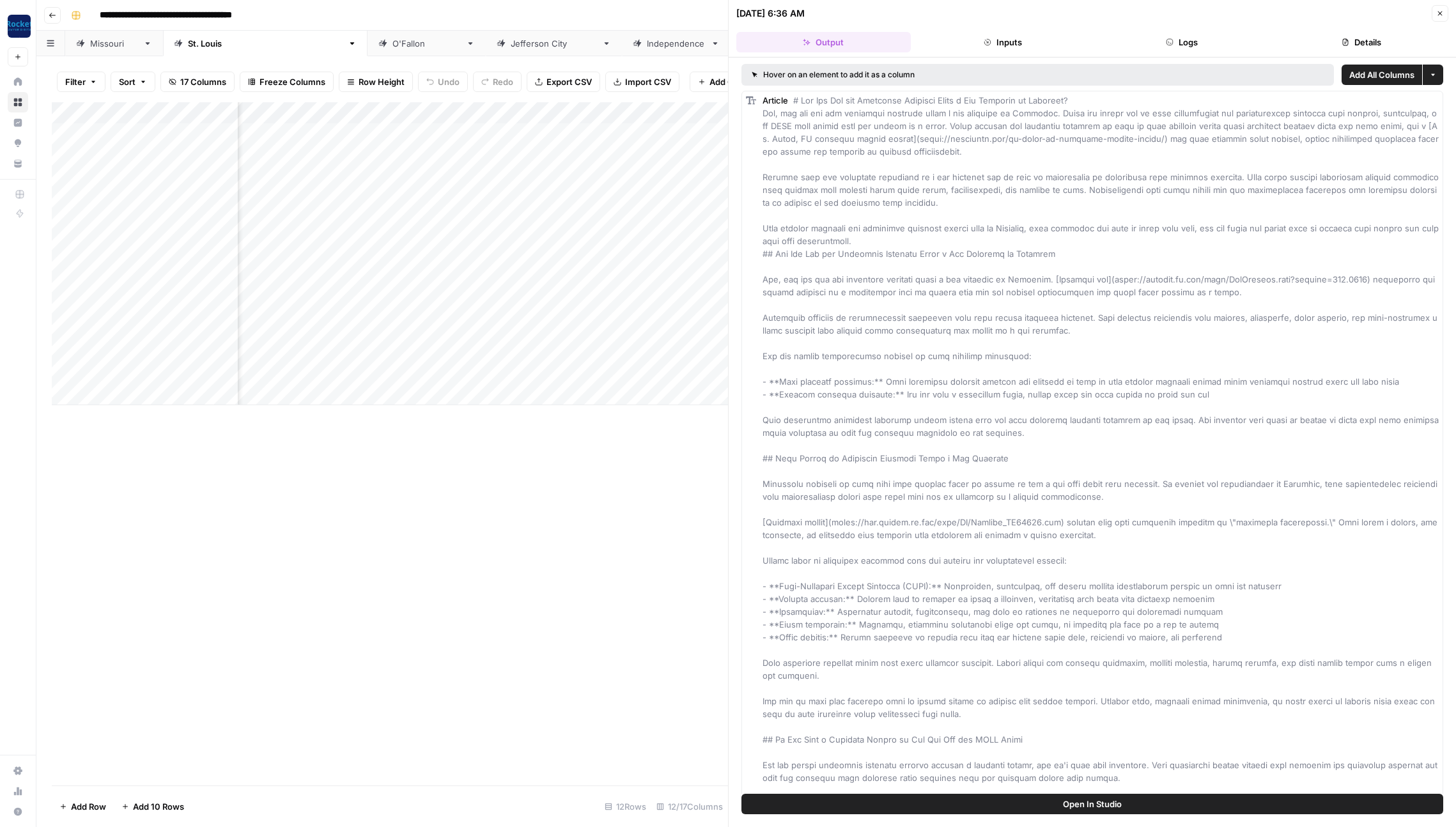
click at [1337, 42] on button "Details" at bounding box center [1361, 42] width 174 height 20
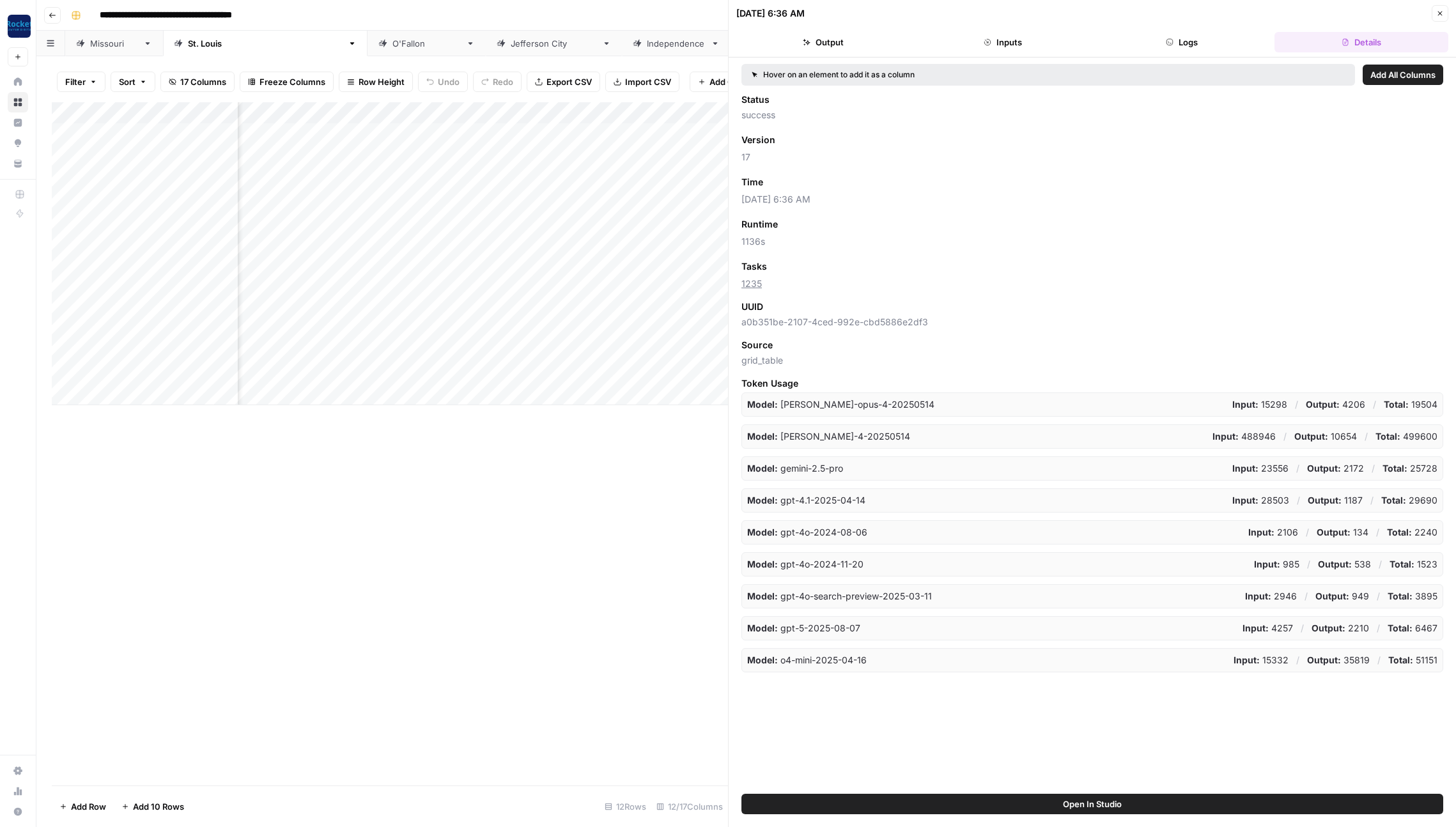
click at [803, 185] on span "Add as Column" at bounding box center [801, 182] width 55 height 11
click at [1441, 10] on icon "button" at bounding box center [1440, 13] width 7 height 7
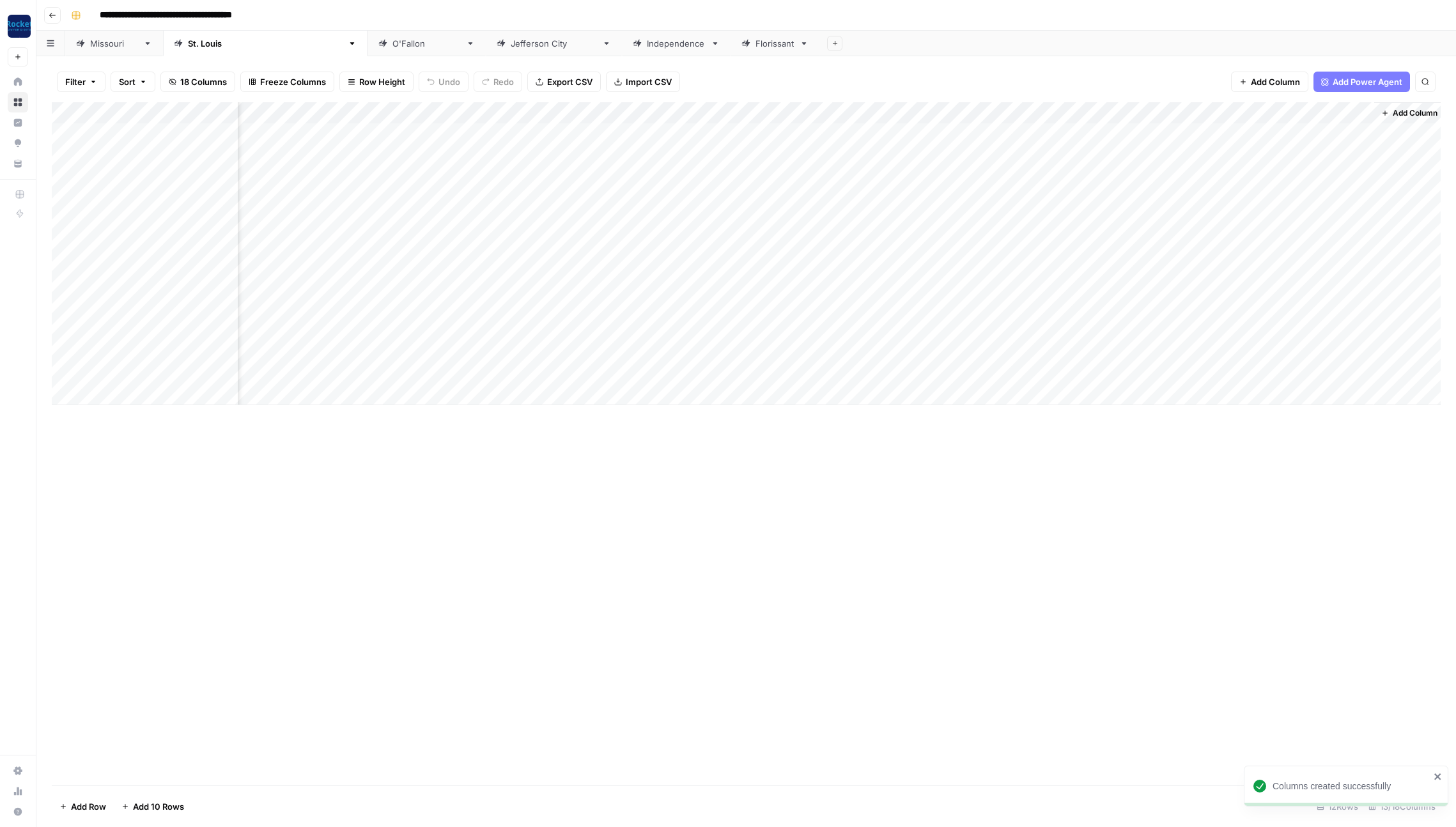
scroll to position [0, 208]
drag, startPoint x: 957, startPoint y: 111, endPoint x: 1349, endPoint y: 108, distance: 392.0
click at [1349, 108] on div "Add Column" at bounding box center [746, 253] width 1389 height 303
click at [393, 42] on div "[PERSON_NAME]" at bounding box center [426, 43] width 68 height 13
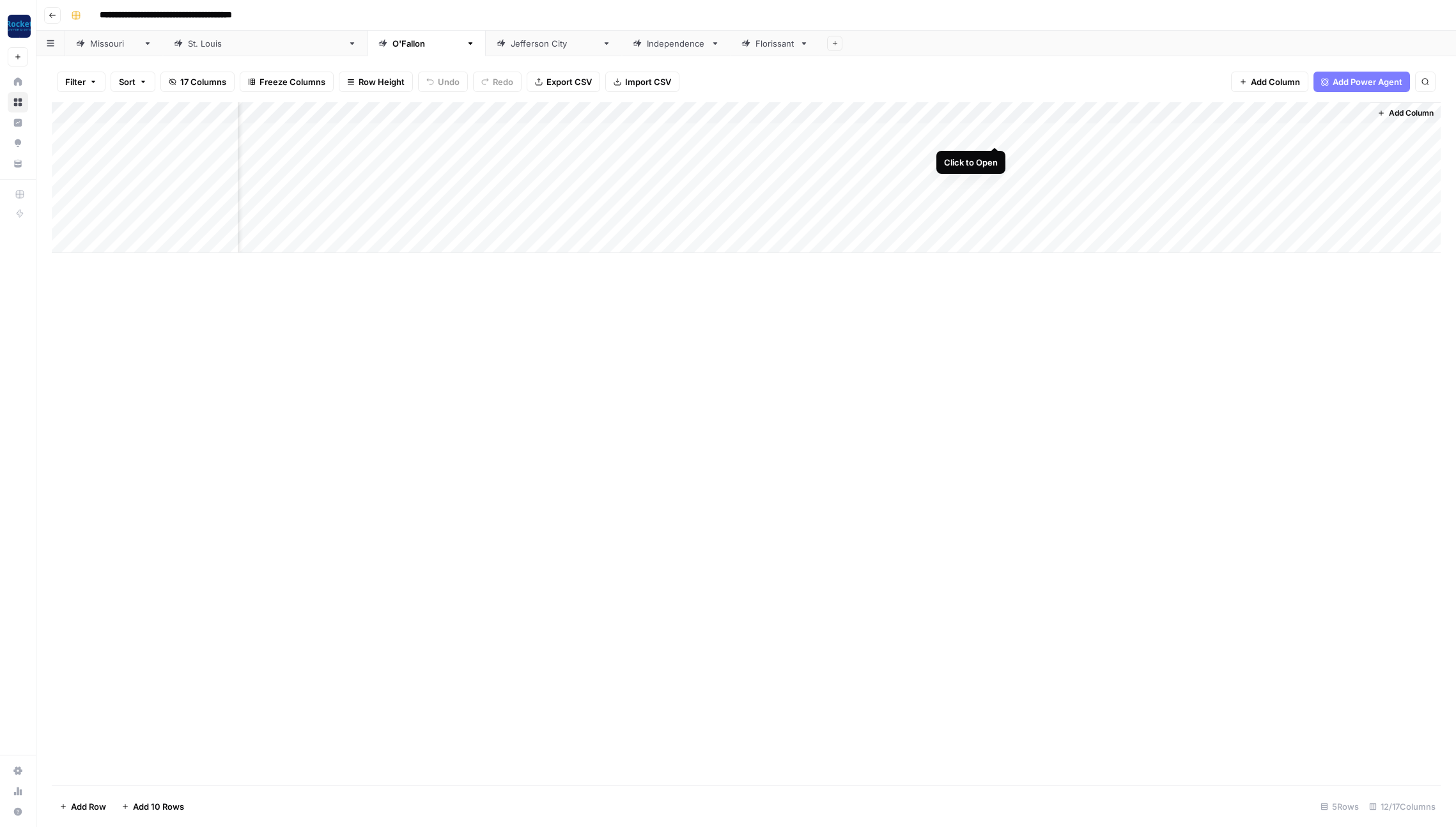
click at [995, 134] on div "Add Column" at bounding box center [746, 178] width 1389 height 151
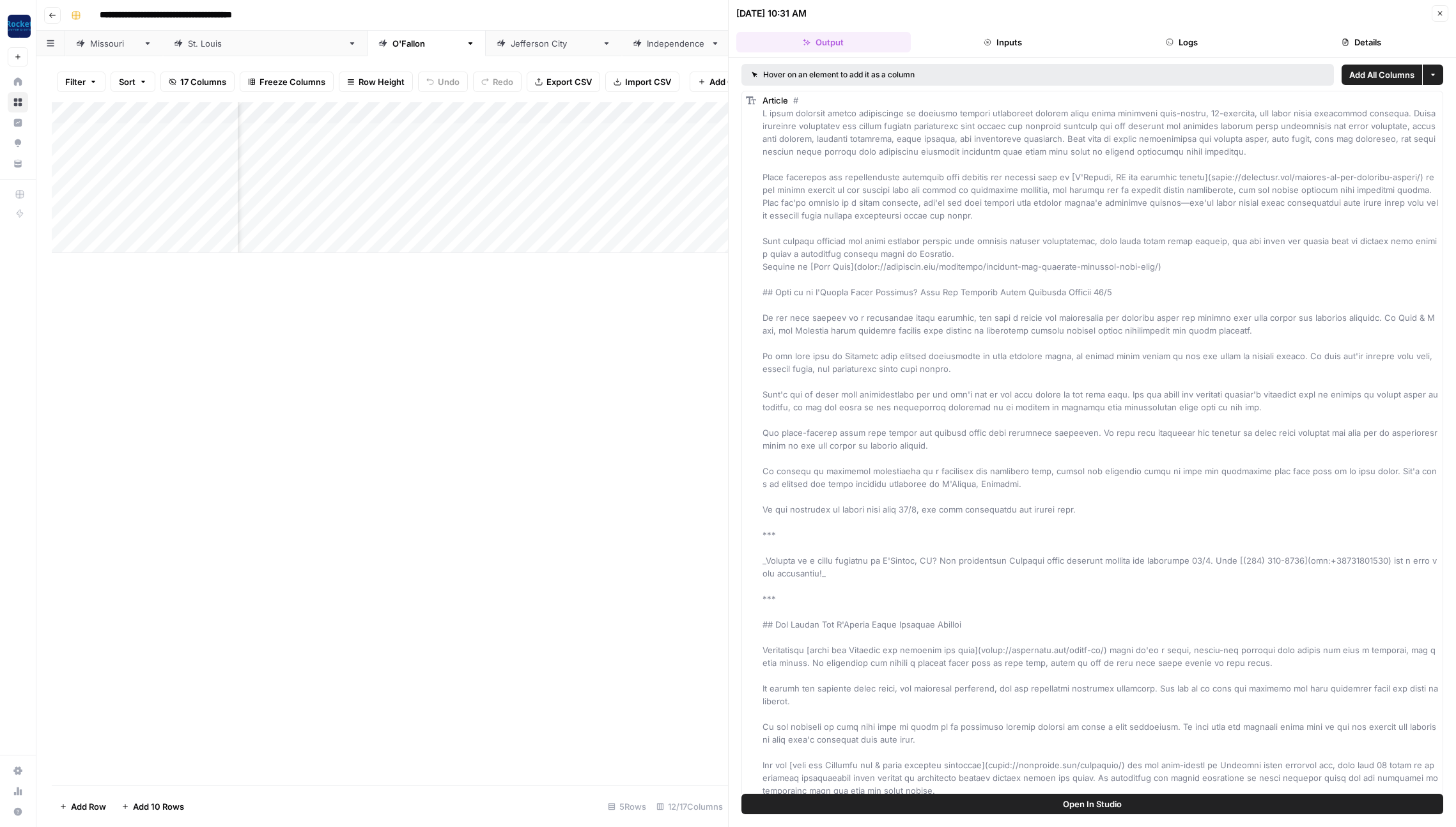
click at [1345, 36] on button "Details" at bounding box center [1361, 42] width 174 height 20
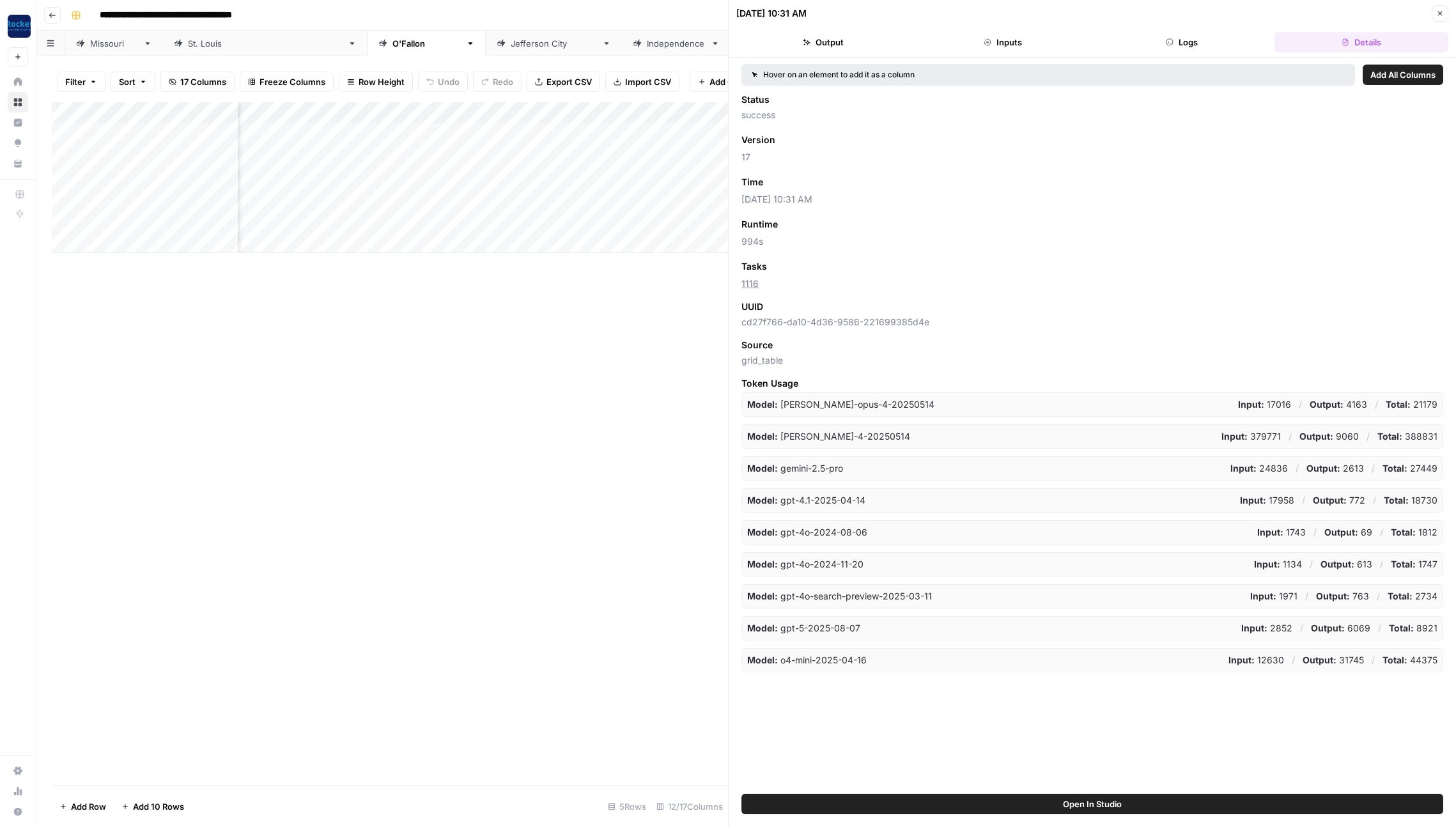
click at [815, 184] on span "Add as Column" at bounding box center [801, 182] width 55 height 11
click at [1440, 13] on icon "button" at bounding box center [1440, 13] width 4 height 4
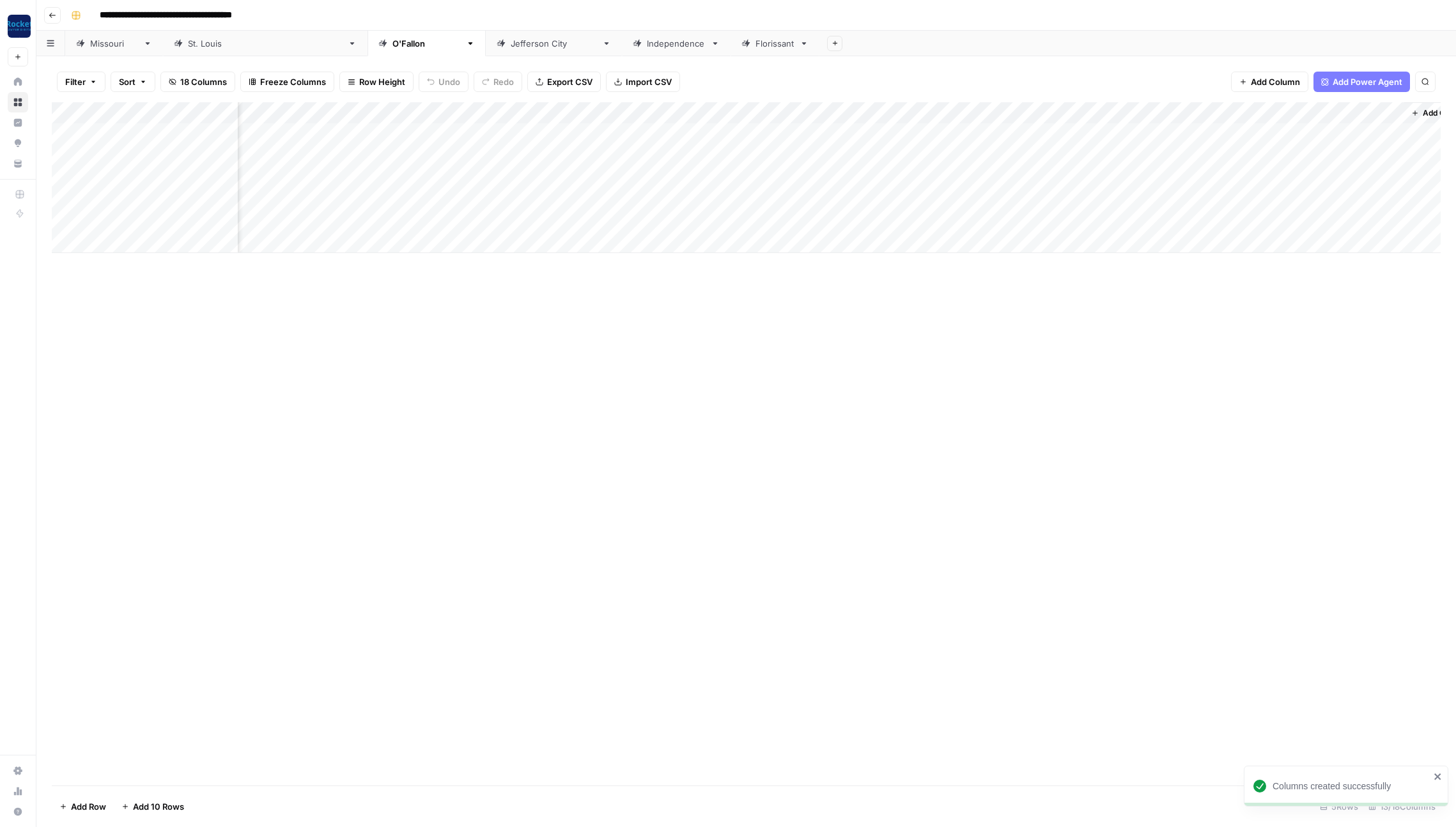
scroll to position [0, 208]
drag, startPoint x: 959, startPoint y: 108, endPoint x: 1300, endPoint y: 112, distance: 341.0
click at [1300, 112] on div "Add Column" at bounding box center [746, 178] width 1389 height 151
click at [511, 46] on div "[GEOGRAPHIC_DATA]" at bounding box center [553, 43] width 86 height 13
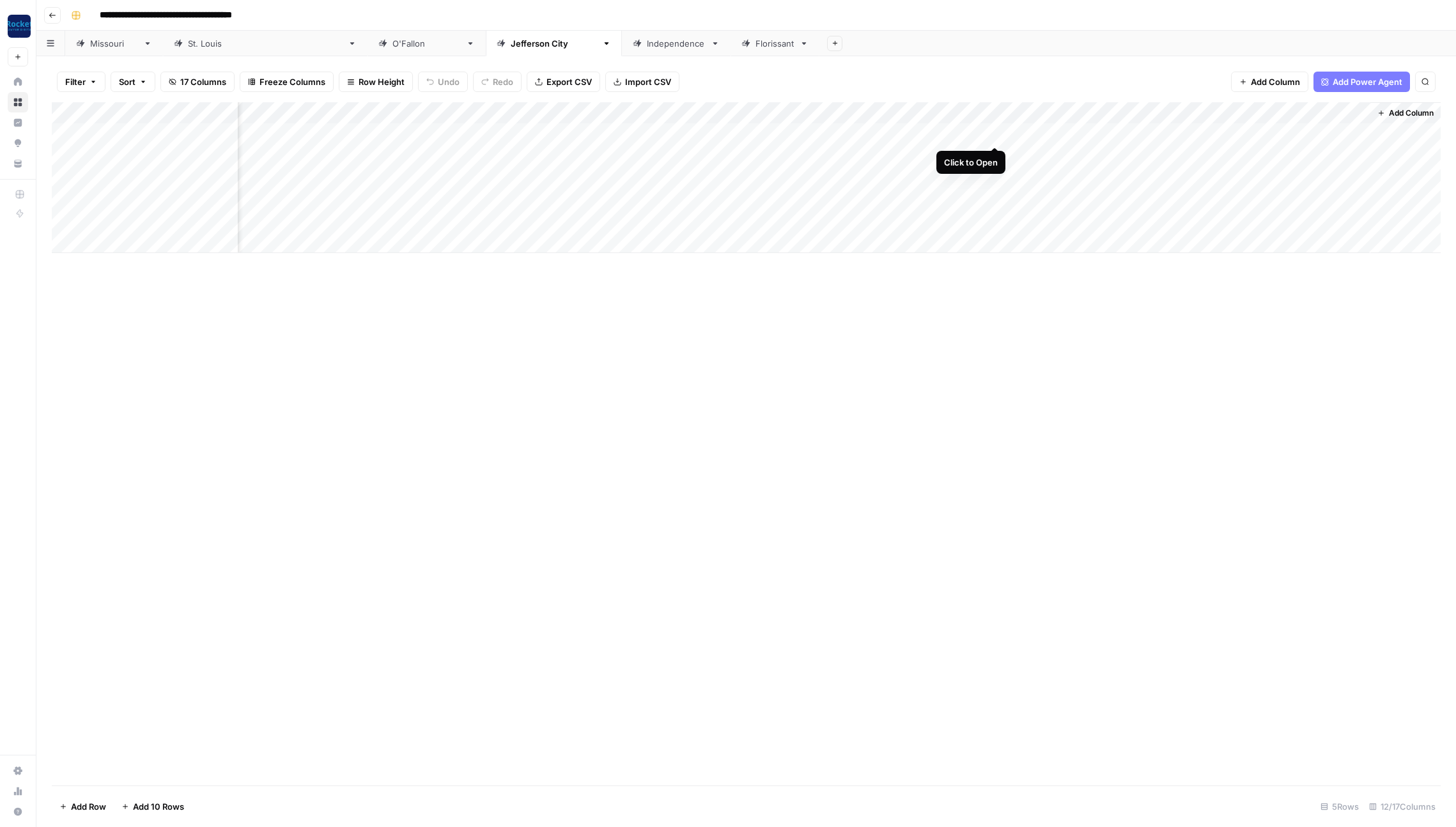
click at [995, 132] on div "Add Column" at bounding box center [746, 178] width 1389 height 151
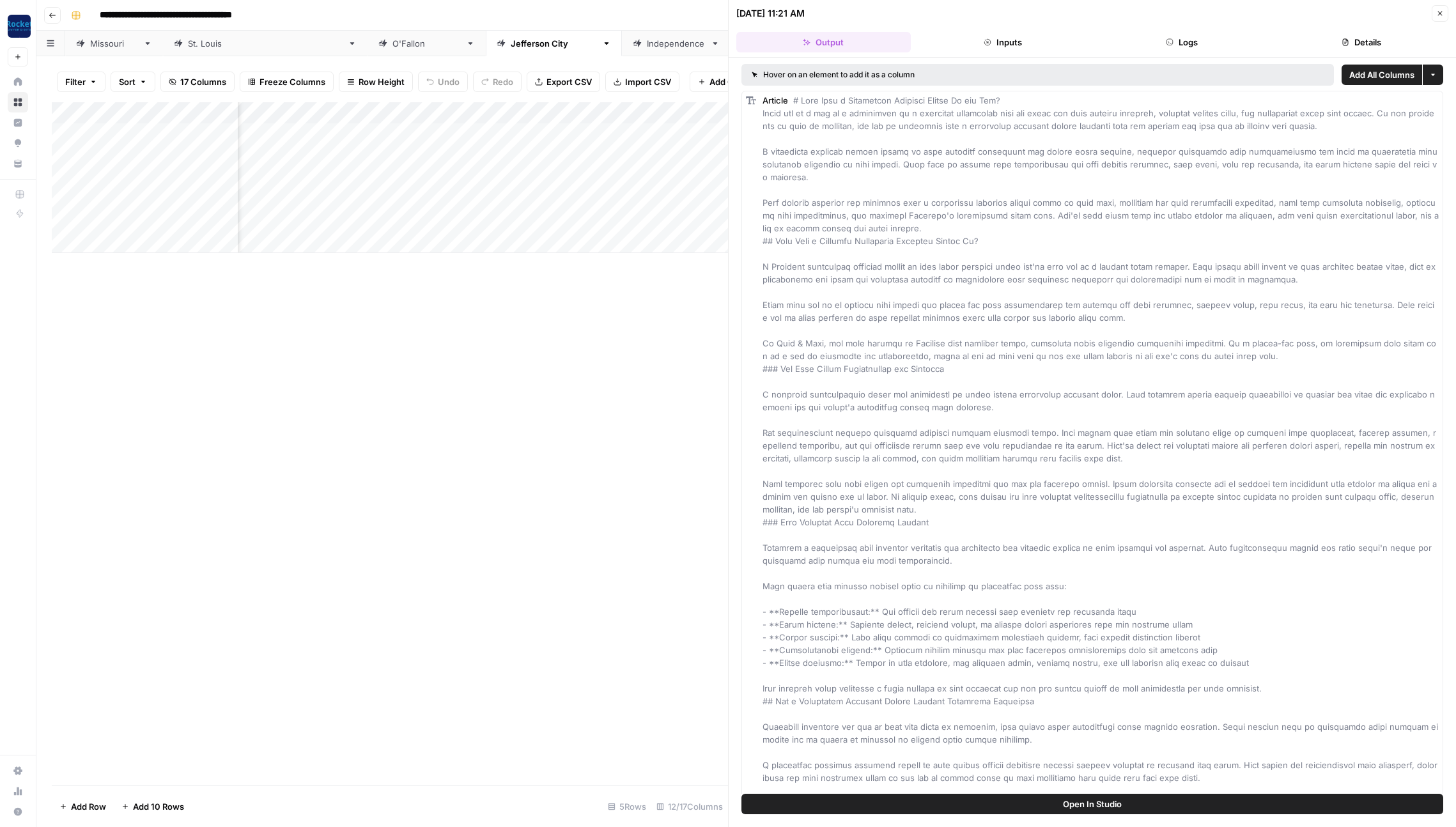
drag, startPoint x: 1363, startPoint y: 37, endPoint x: 1313, endPoint y: 55, distance: 53.1
click at [1363, 37] on button "Details" at bounding box center [1361, 42] width 174 height 20
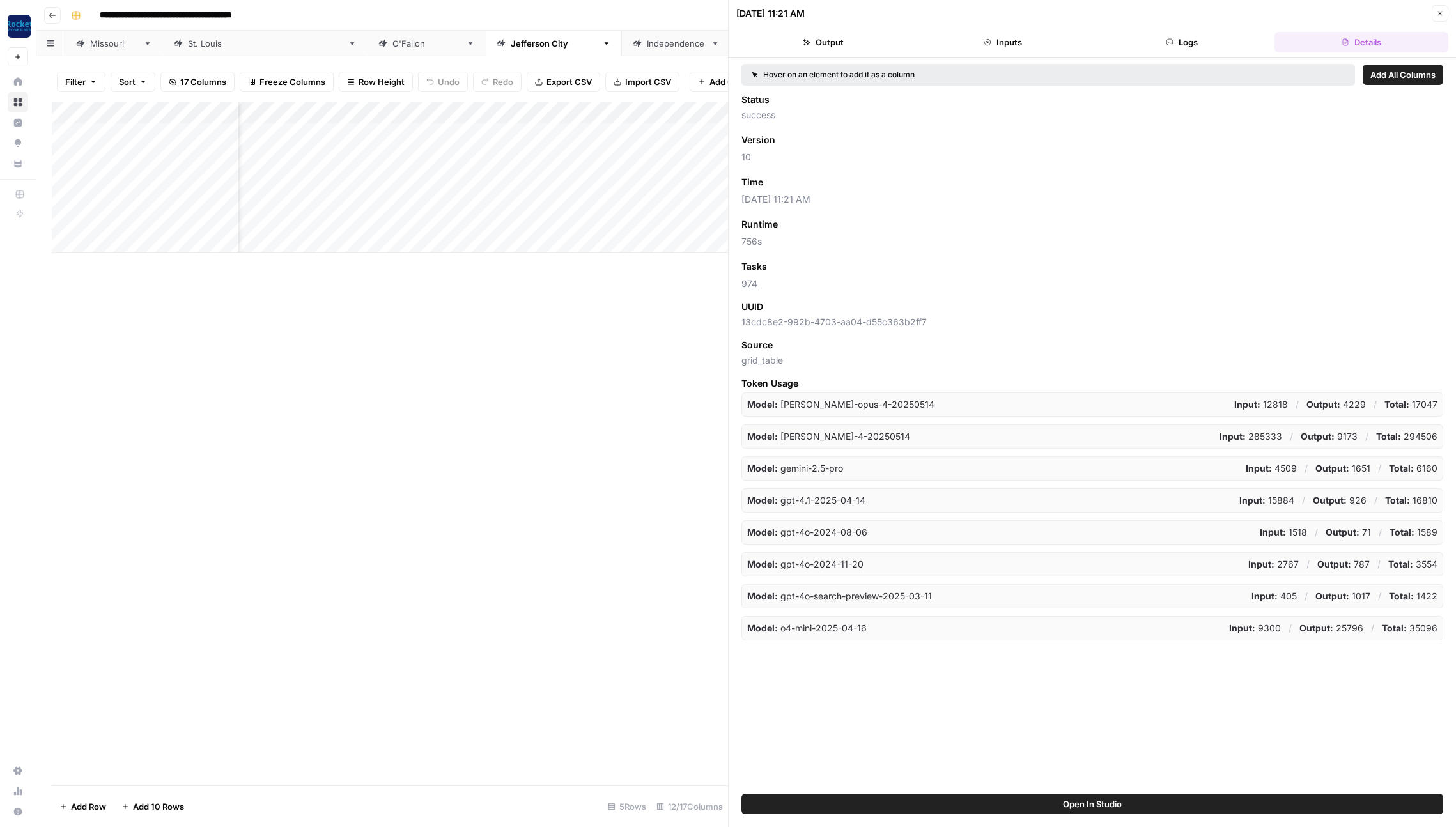
click at [797, 183] on span "Add as Column" at bounding box center [801, 182] width 55 height 11
click at [1437, 13] on icon "button" at bounding box center [1440, 13] width 7 height 7
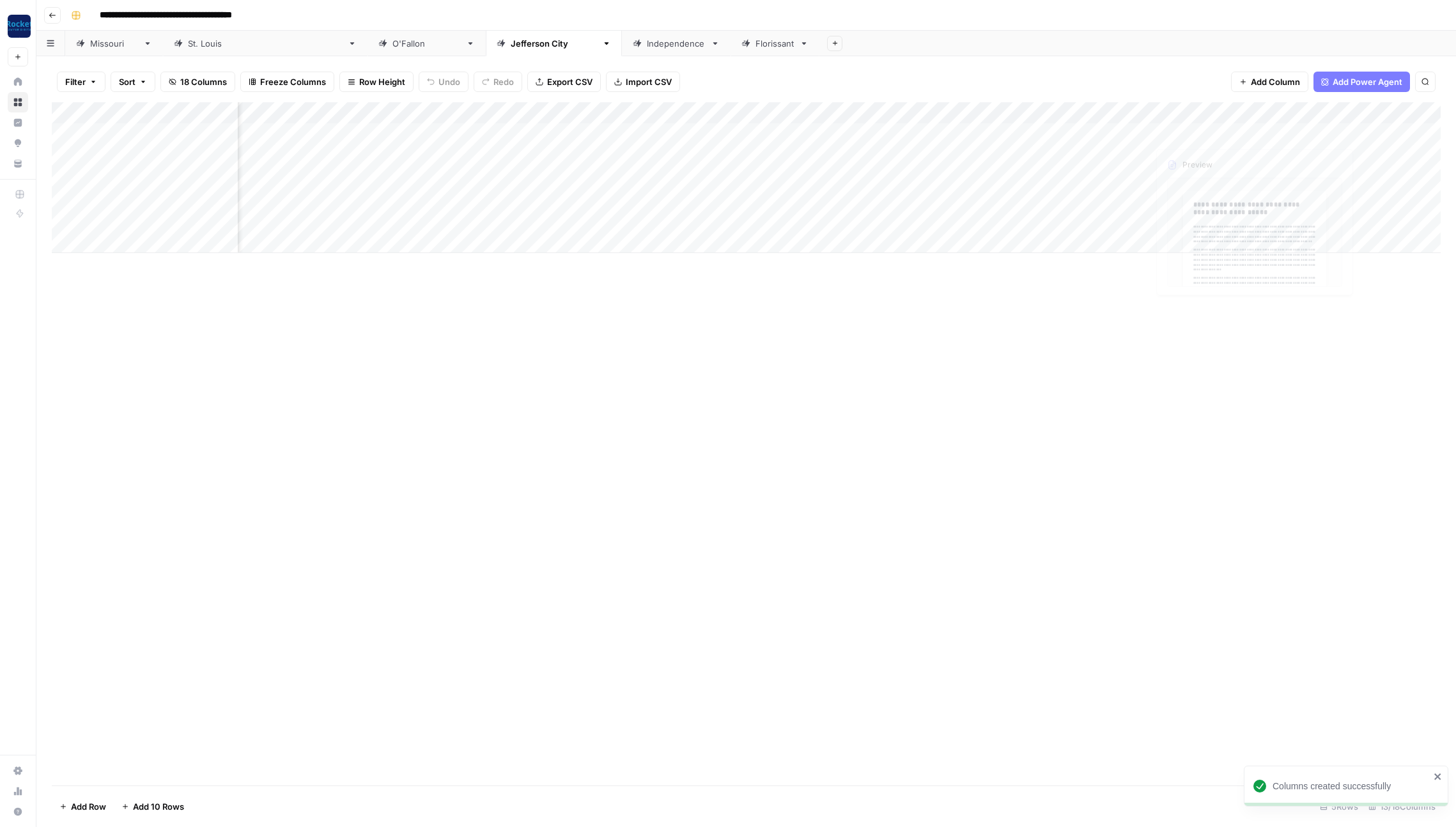
scroll to position [0, 208]
drag, startPoint x: 958, startPoint y: 107, endPoint x: 1310, endPoint y: 106, distance: 352.0
click at [1310, 106] on div "Add Column" at bounding box center [746, 178] width 1389 height 151
click at [647, 45] on div "Independence" at bounding box center [676, 43] width 59 height 13
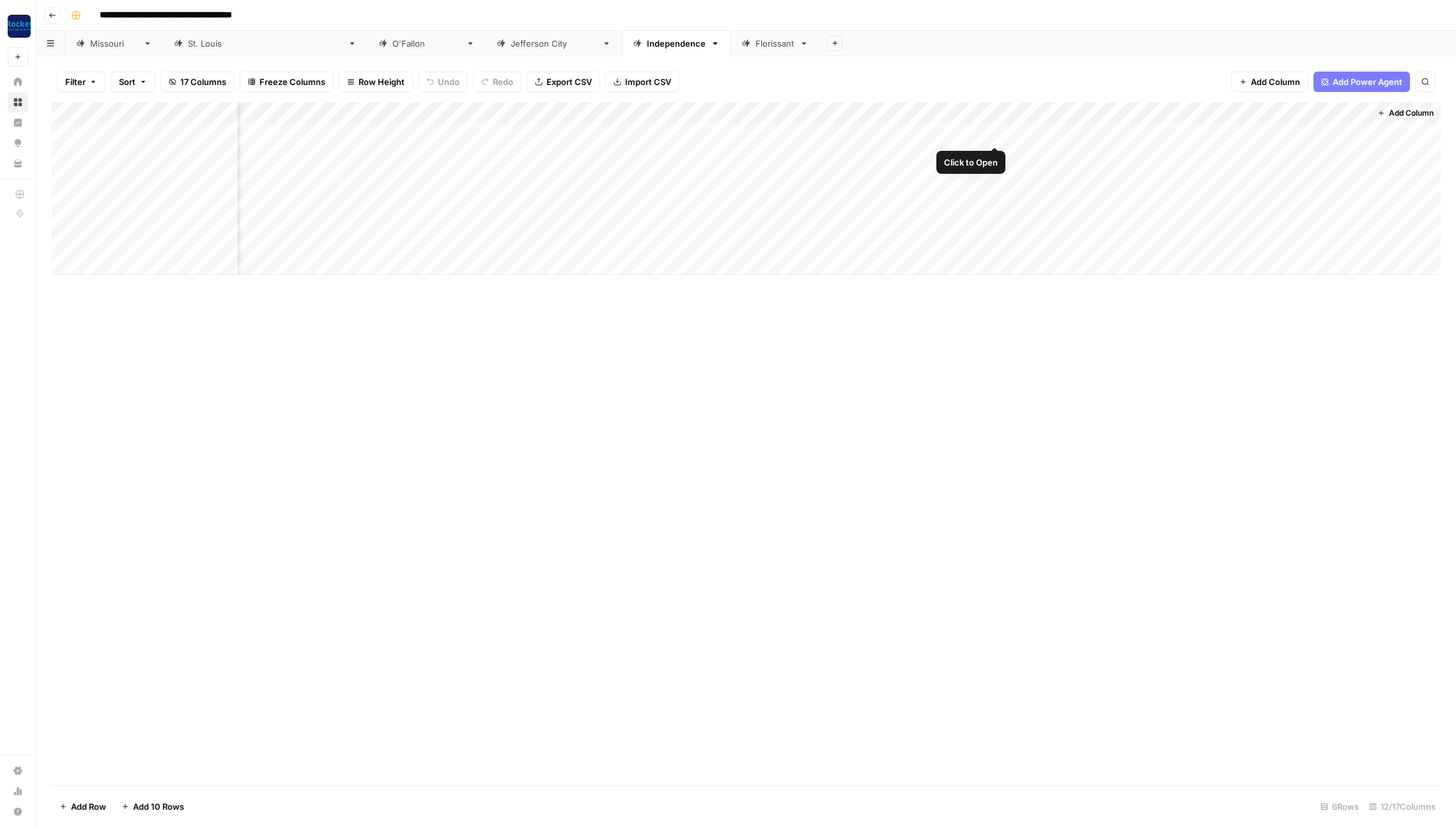
click at [995, 134] on div "Add Column" at bounding box center [746, 188] width 1389 height 173
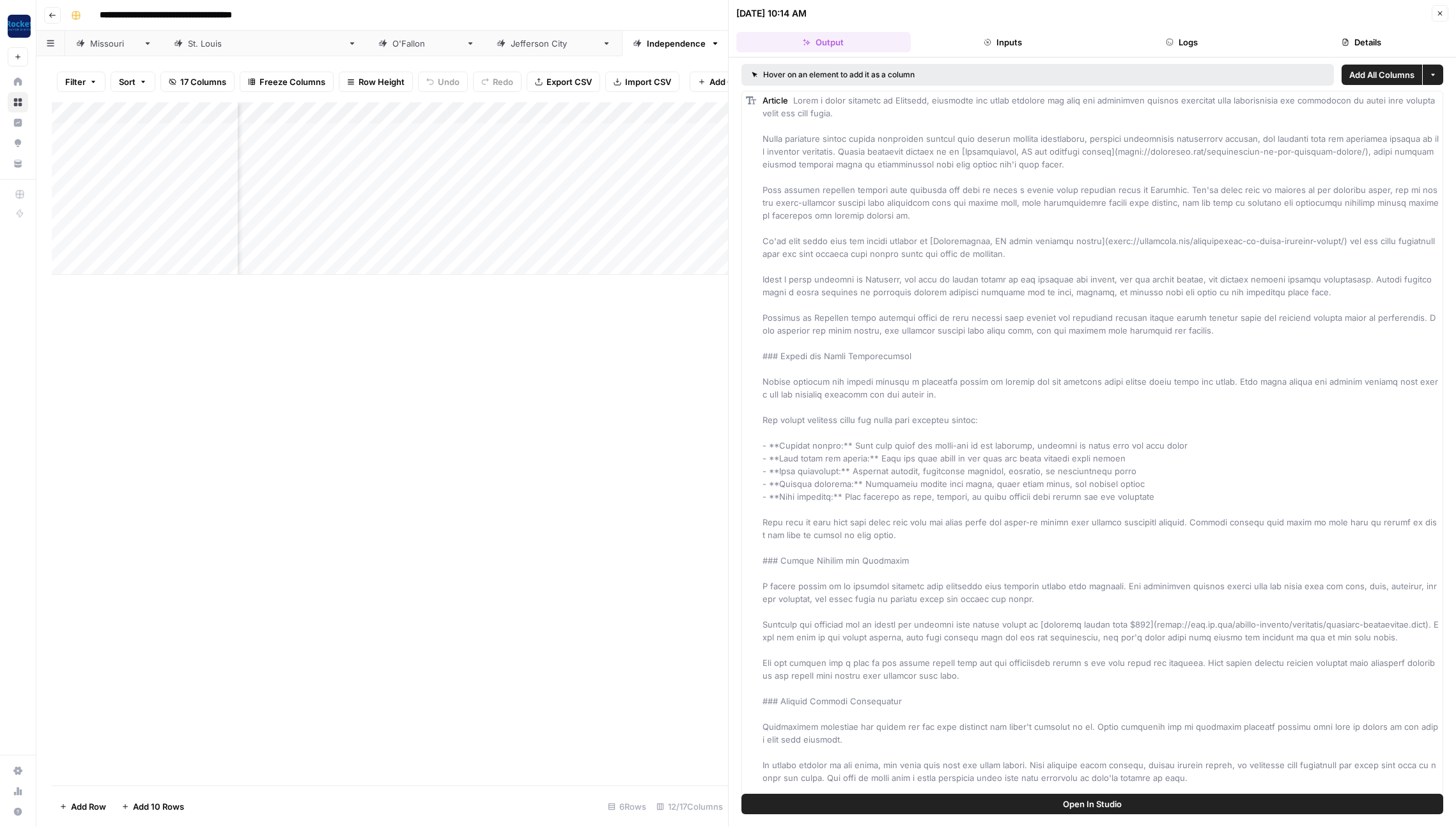
click at [1372, 40] on button "Details" at bounding box center [1361, 42] width 174 height 20
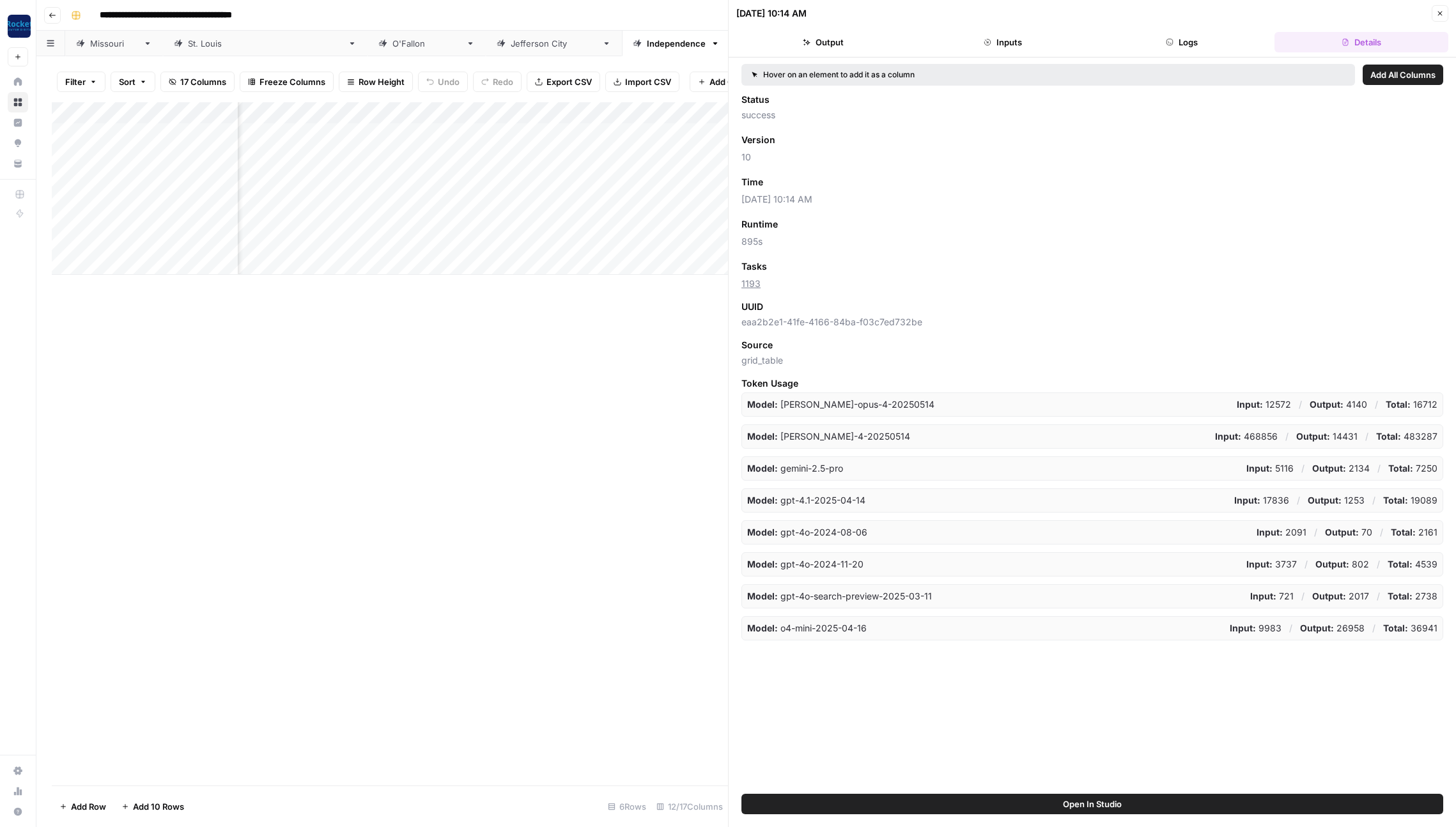
click at [814, 182] on span "Add as Column" at bounding box center [801, 182] width 55 height 11
click at [1441, 10] on icon "button" at bounding box center [1440, 13] width 7 height 7
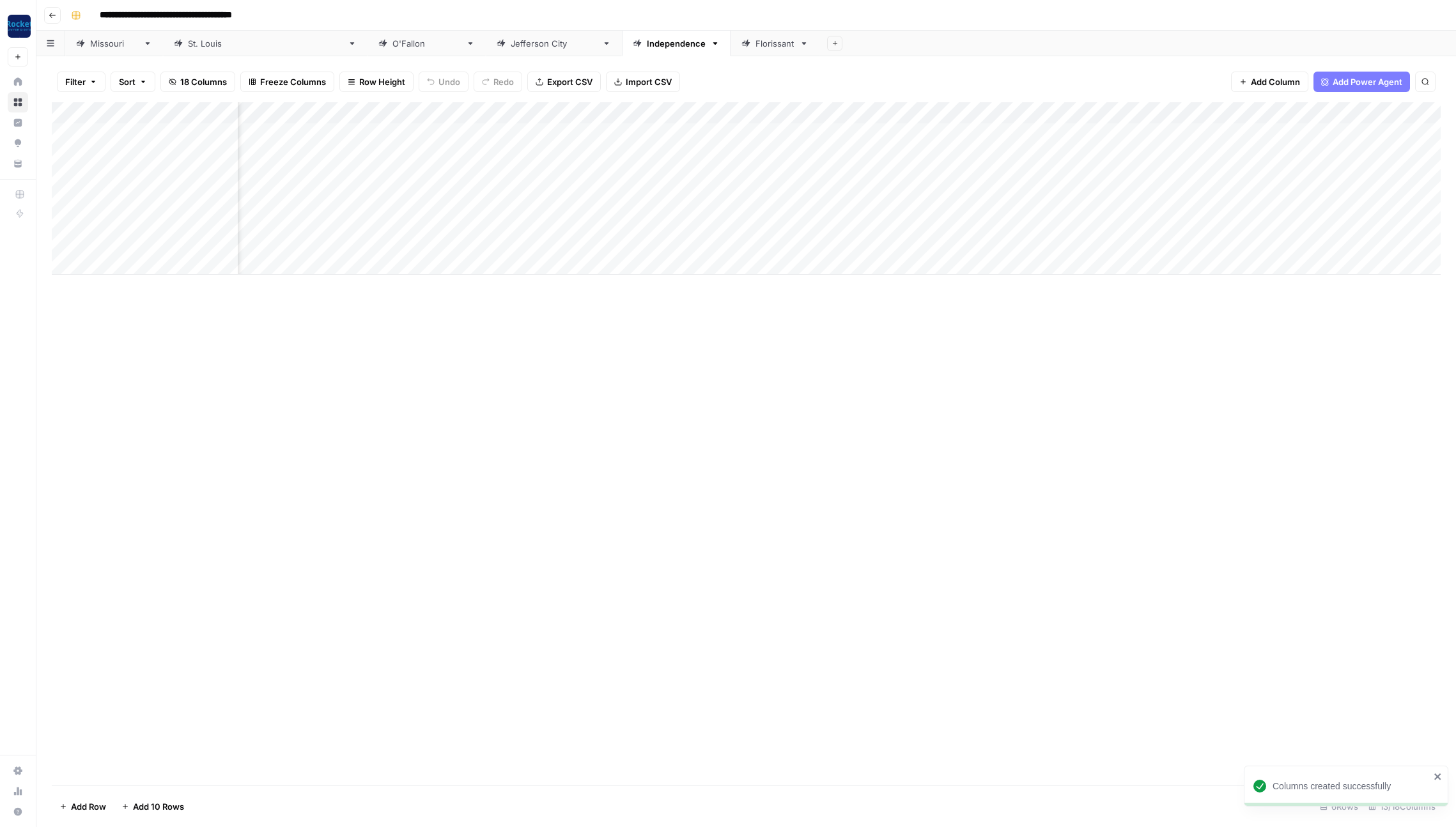
scroll to position [0, 208]
drag, startPoint x: 954, startPoint y: 111, endPoint x: 1324, endPoint y: 111, distance: 370.0
click at [1324, 111] on div "Add Column" at bounding box center [746, 188] width 1389 height 173
click at [755, 46] on div "Florissant" at bounding box center [775, 43] width 39 height 13
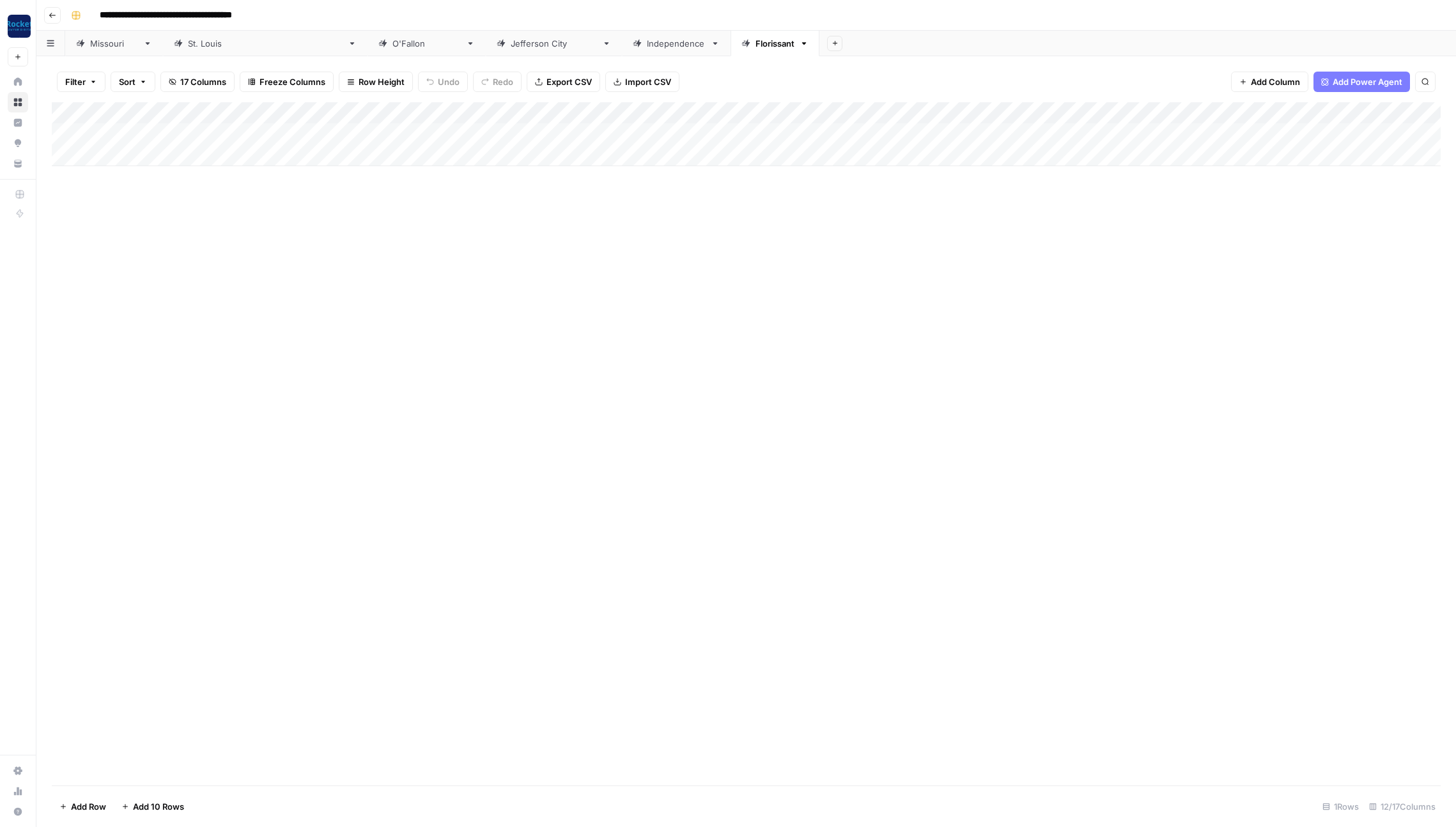
scroll to position [0, 93]
click at [995, 132] on div "Add Column" at bounding box center [746, 134] width 1389 height 64
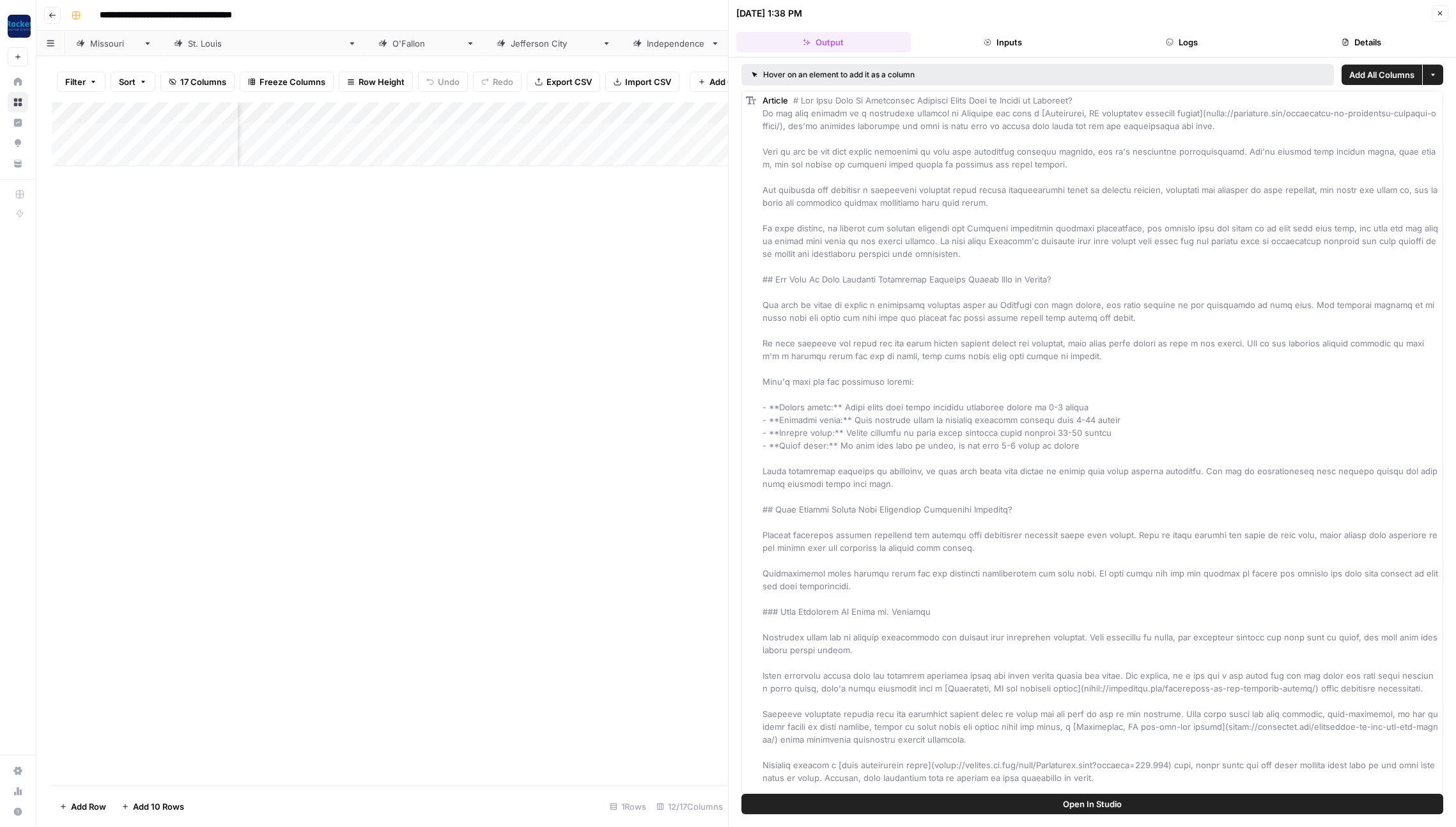
click at [1339, 40] on button "Details" at bounding box center [1361, 42] width 174 height 20
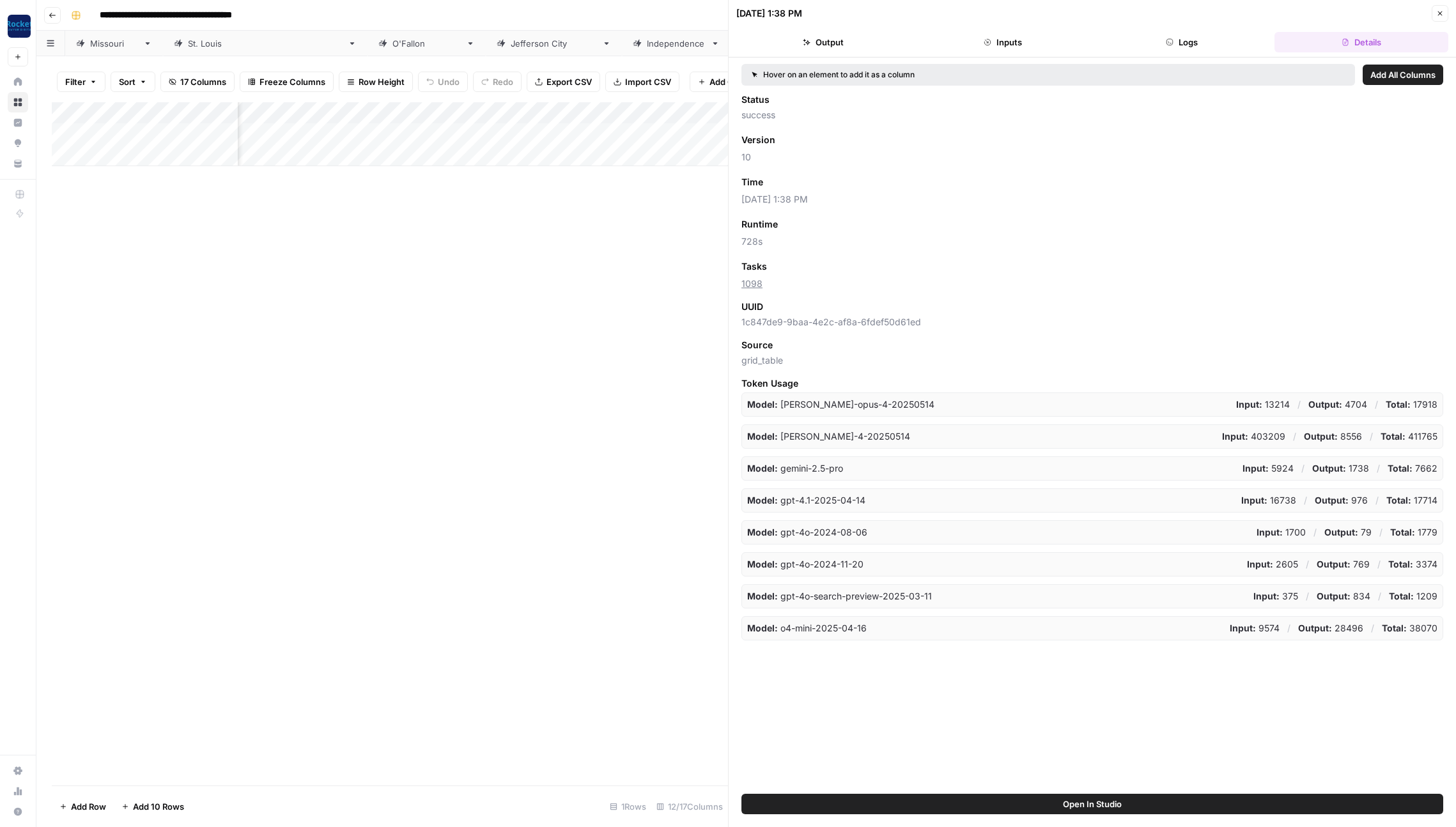
click at [807, 185] on span "Add as Column" at bounding box center [801, 182] width 55 height 11
click at [1435, 13] on button "Close" at bounding box center [1440, 13] width 16 height 16
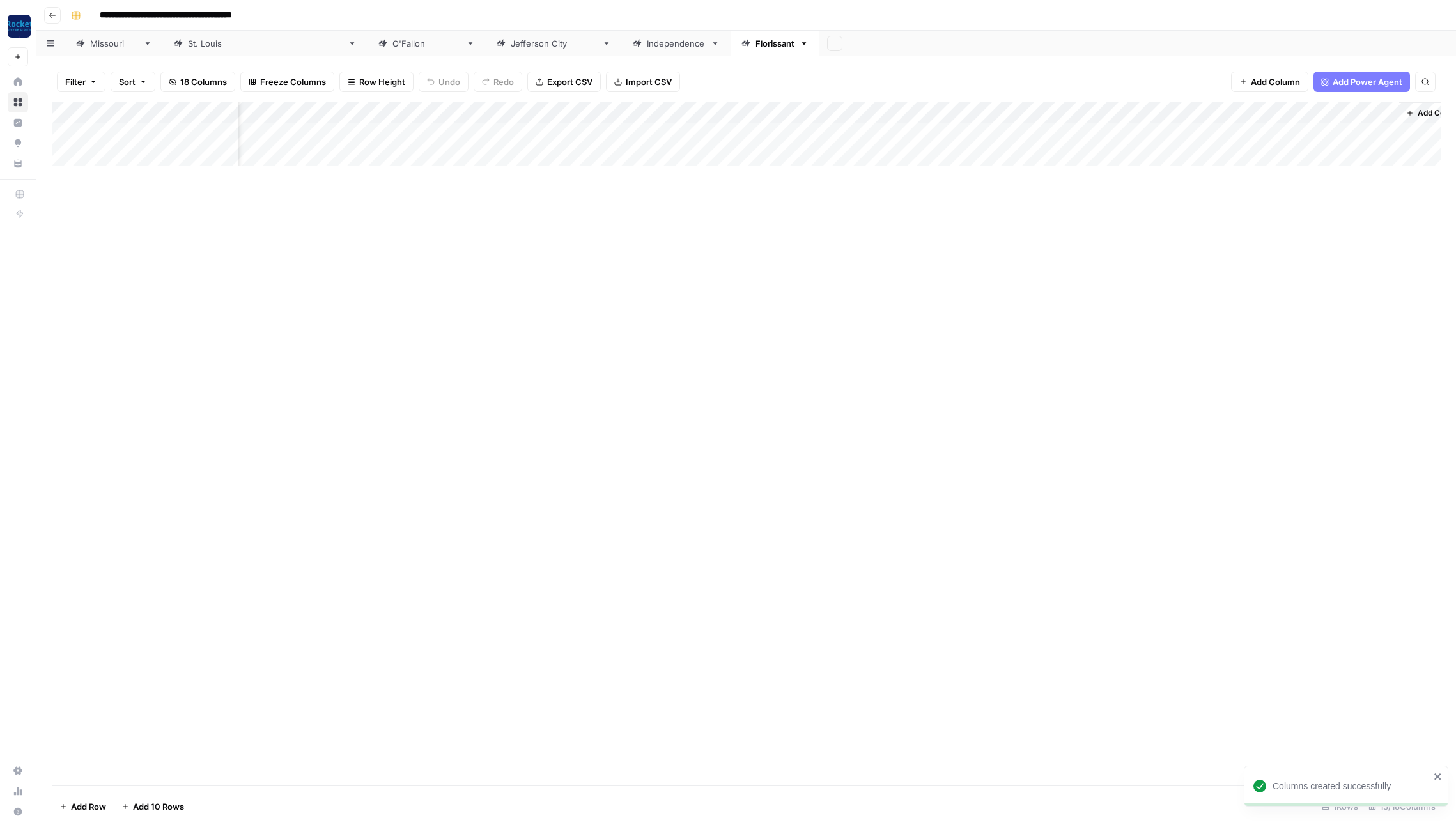
scroll to position [0, 208]
drag, startPoint x: 961, startPoint y: 112, endPoint x: 1329, endPoint y: 104, distance: 368.1
click at [1329, 104] on div "Add Column" at bounding box center [746, 134] width 1389 height 64
click at [52, 16] on icon "button" at bounding box center [52, 15] width 7 height 7
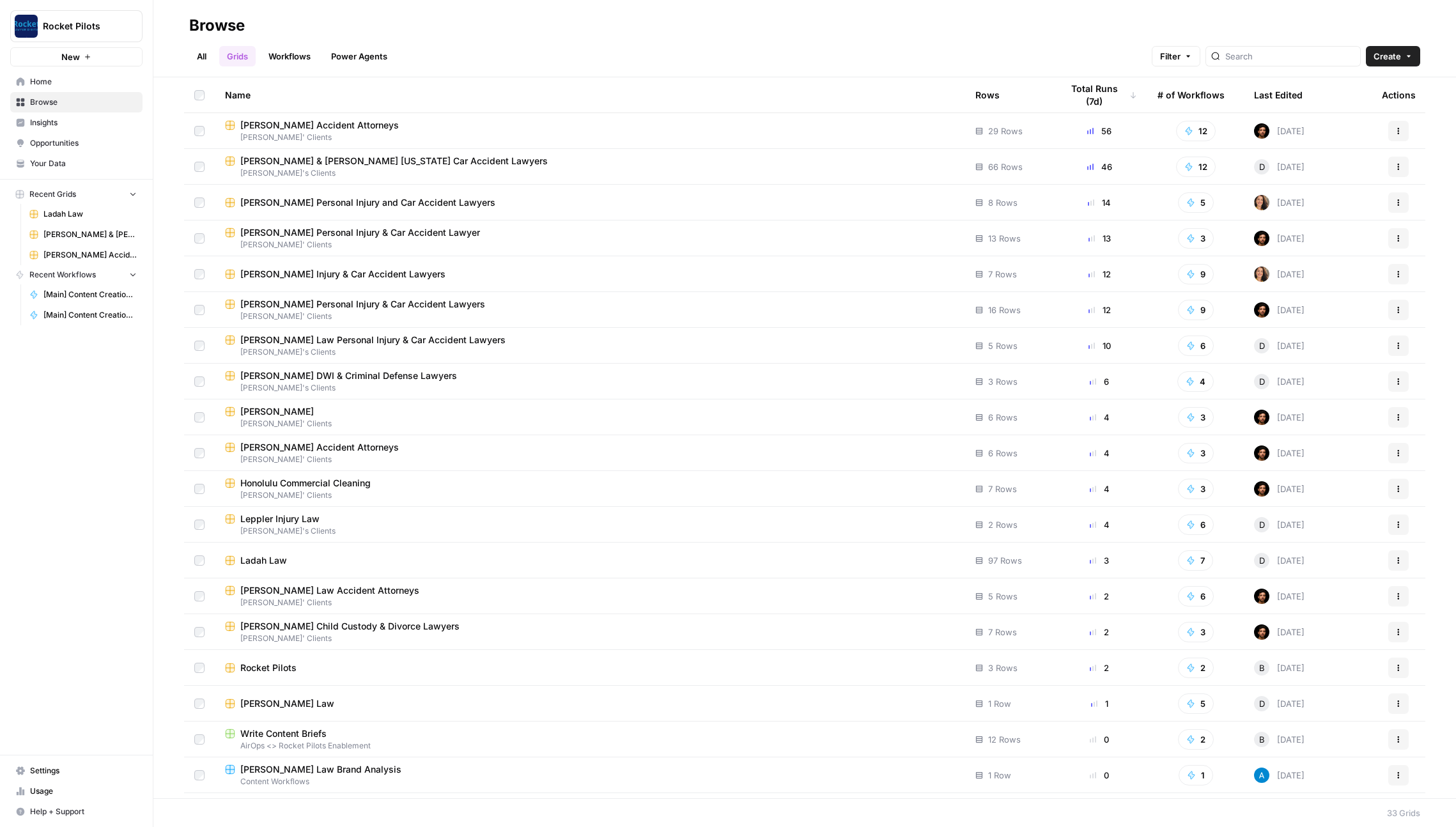
click at [521, 204] on div "[PERSON_NAME] Personal Injury and Car Accident Lawyers" at bounding box center [590, 202] width 730 height 13
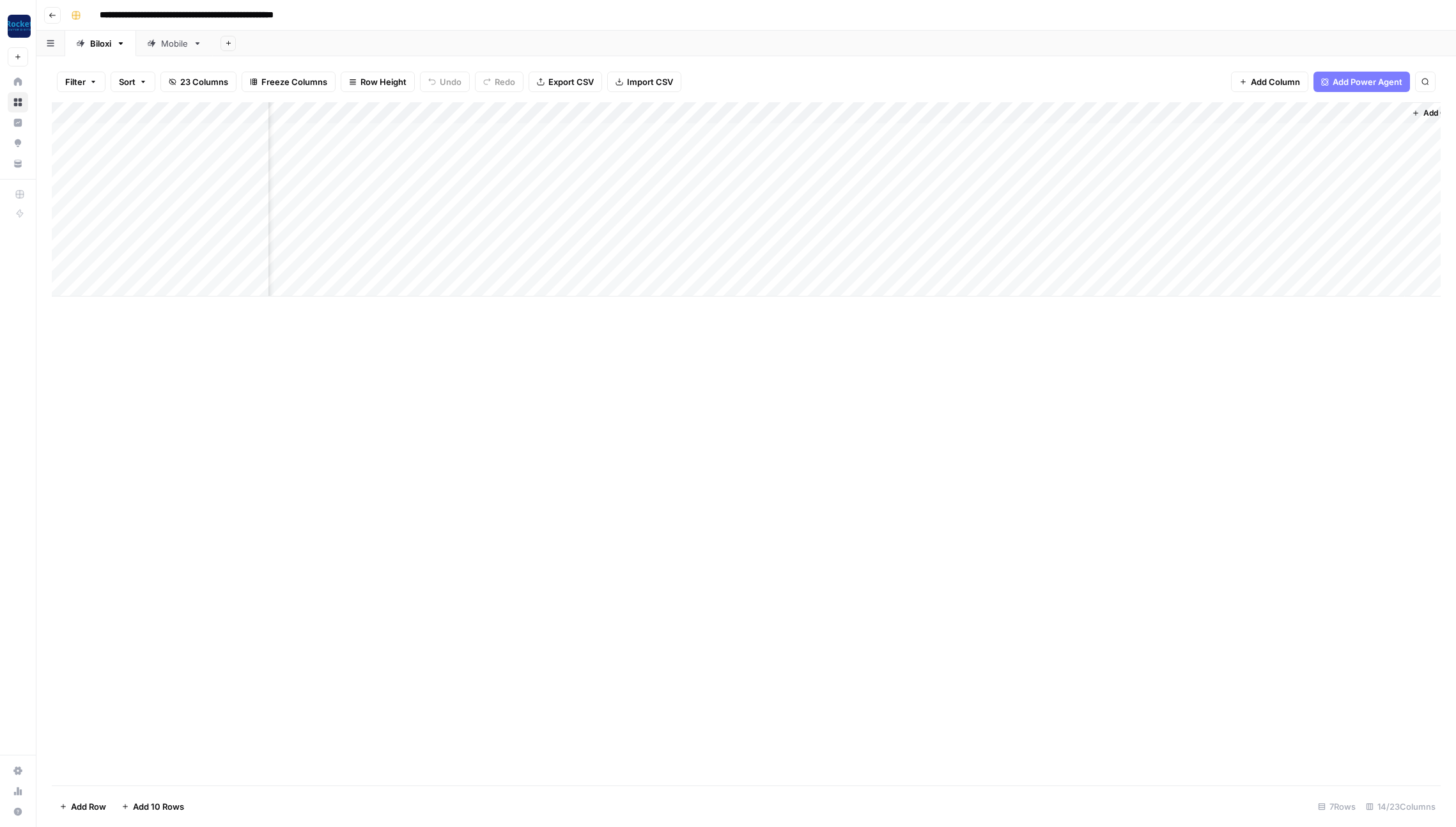
scroll to position [0, 298]
click at [165, 42] on div "Mobile" at bounding box center [174, 43] width 27 height 13
click at [51, 11] on icon "button" at bounding box center [52, 15] width 7 height 7
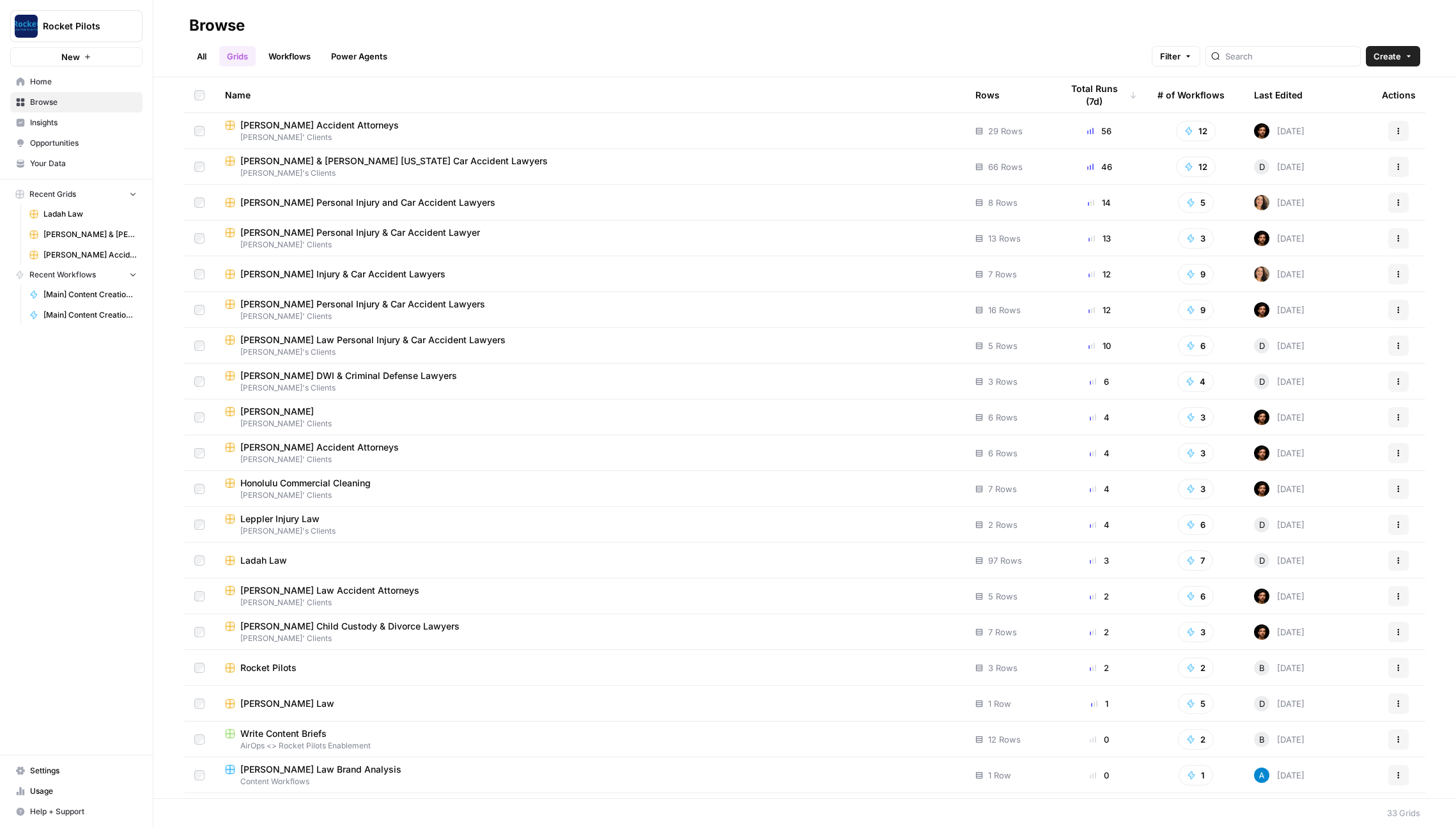
click at [550, 239] on span "[PERSON_NAME]' Clients" at bounding box center [590, 245] width 730 height 11
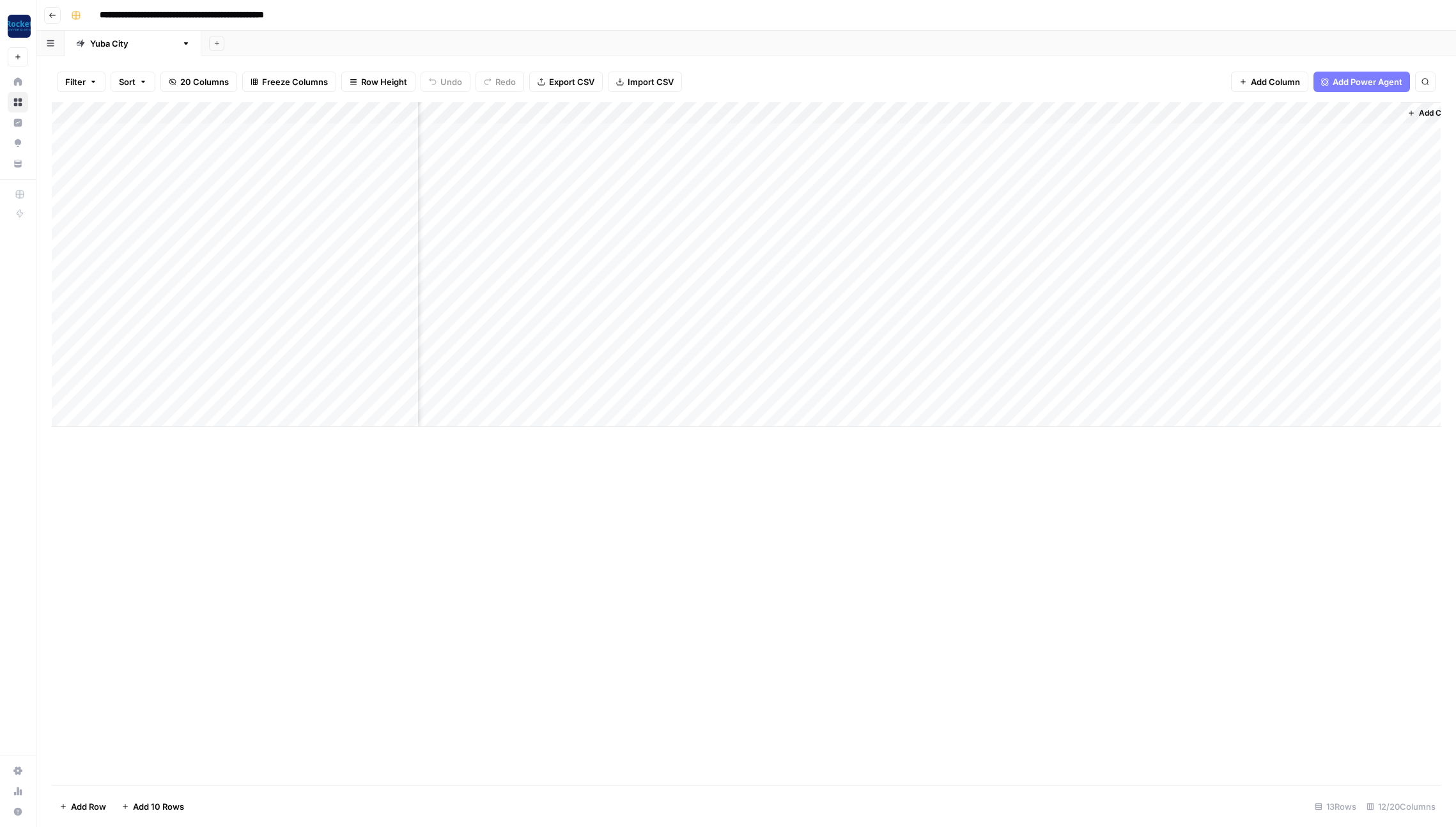
scroll to position [0, 273]
click at [992, 132] on div "Add Column" at bounding box center [746, 265] width 1389 height 325
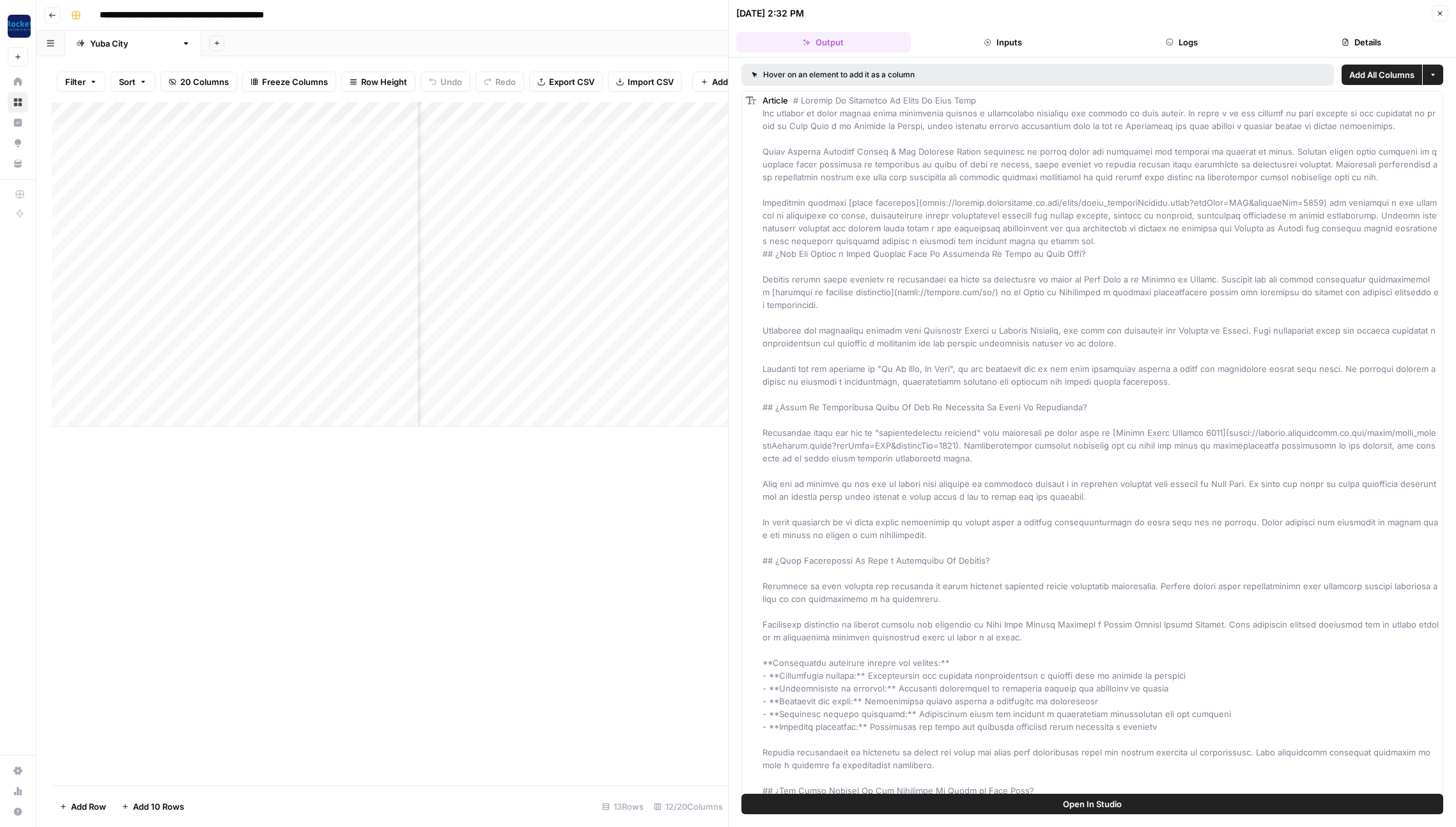
click at [1362, 42] on button "Details" at bounding box center [1361, 42] width 174 height 20
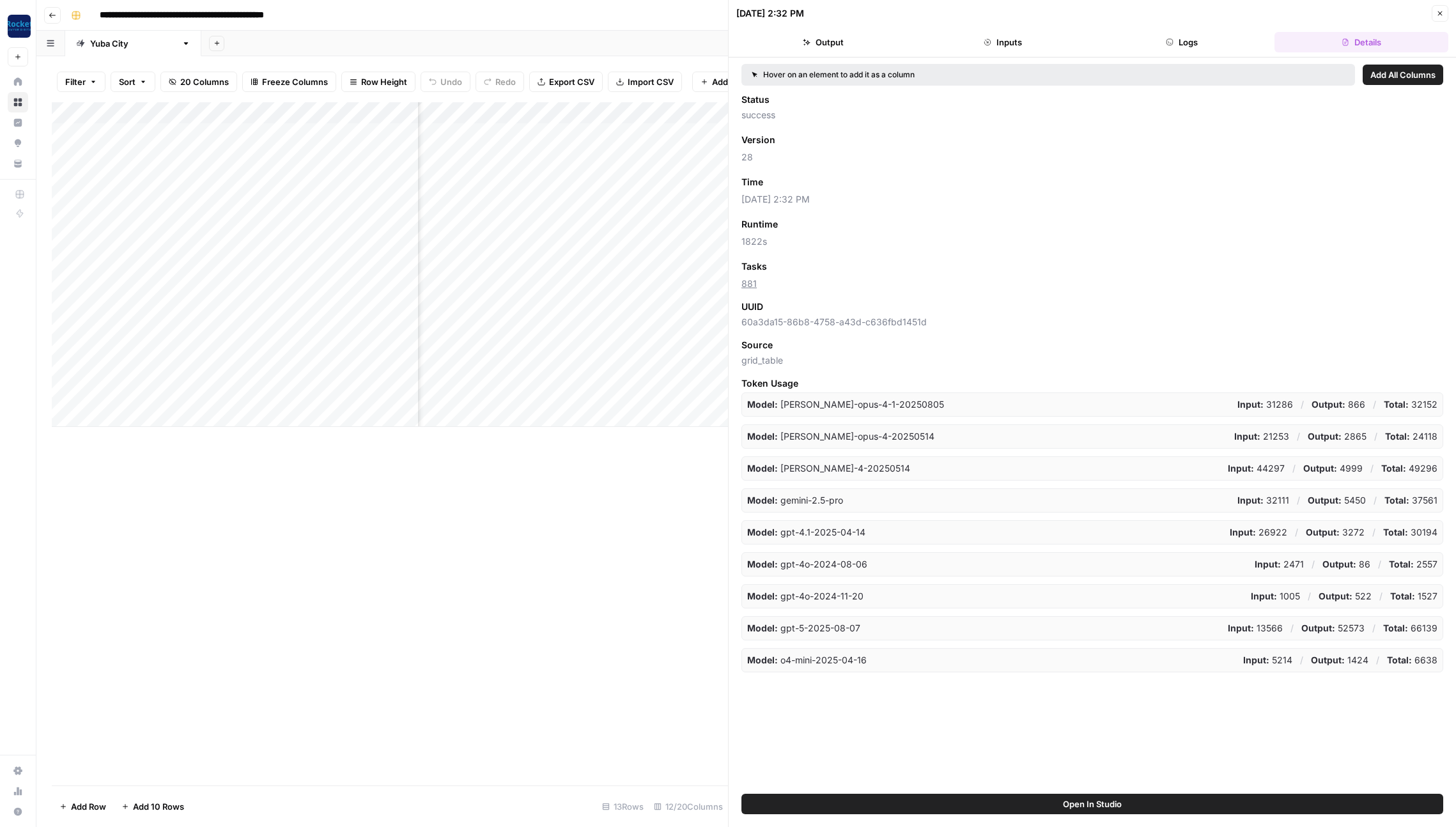
click at [786, 182] on span "Add as Column" at bounding box center [801, 182] width 55 height 11
click at [1440, 14] on icon "button" at bounding box center [1440, 13] width 7 height 7
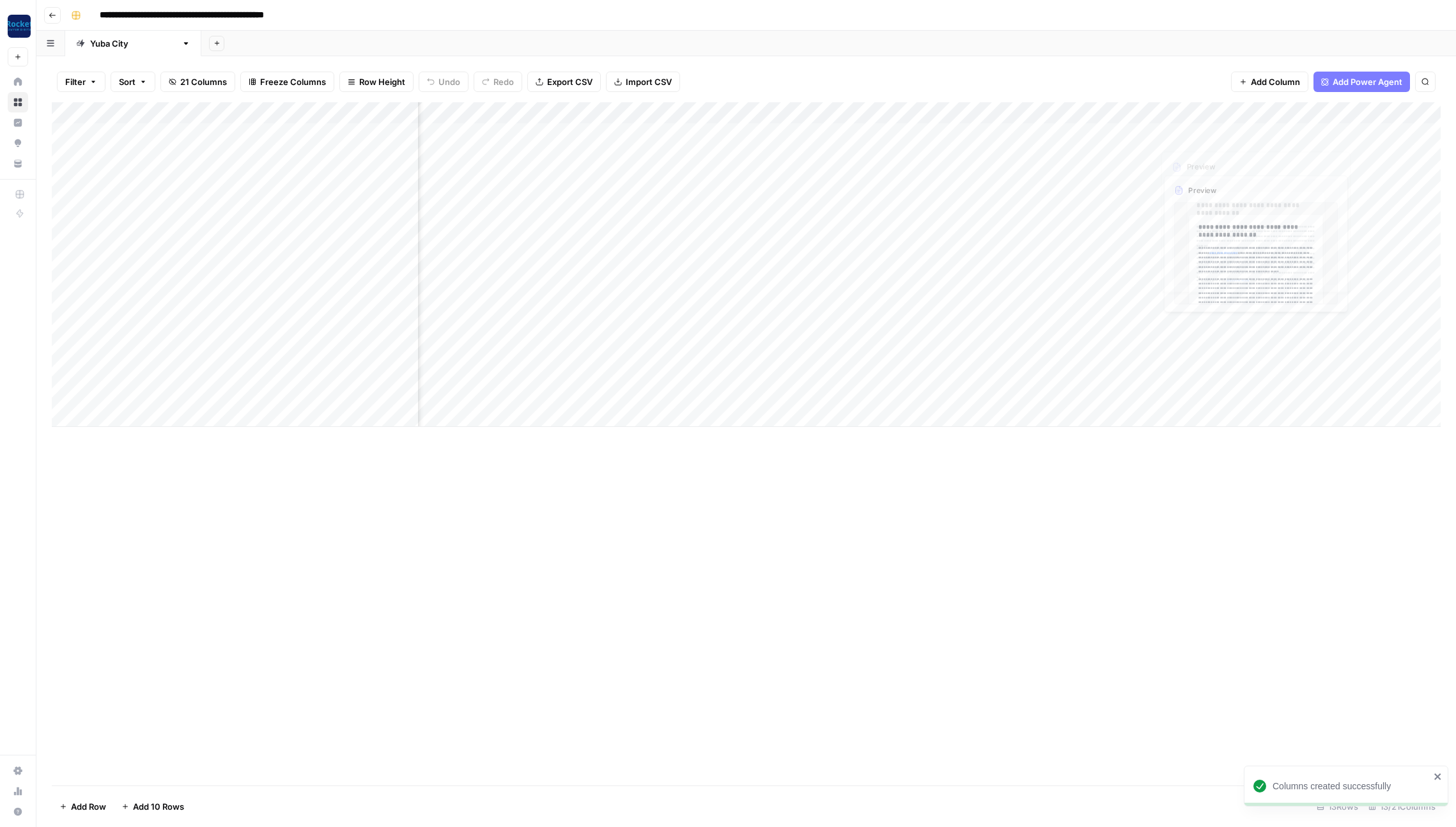
scroll to position [0, 388]
drag, startPoint x: 961, startPoint y: 116, endPoint x: 1297, endPoint y: 118, distance: 336.0
click at [1297, 118] on div "Add Column" at bounding box center [746, 265] width 1389 height 325
click at [51, 16] on icon "button" at bounding box center [52, 15] width 7 height 7
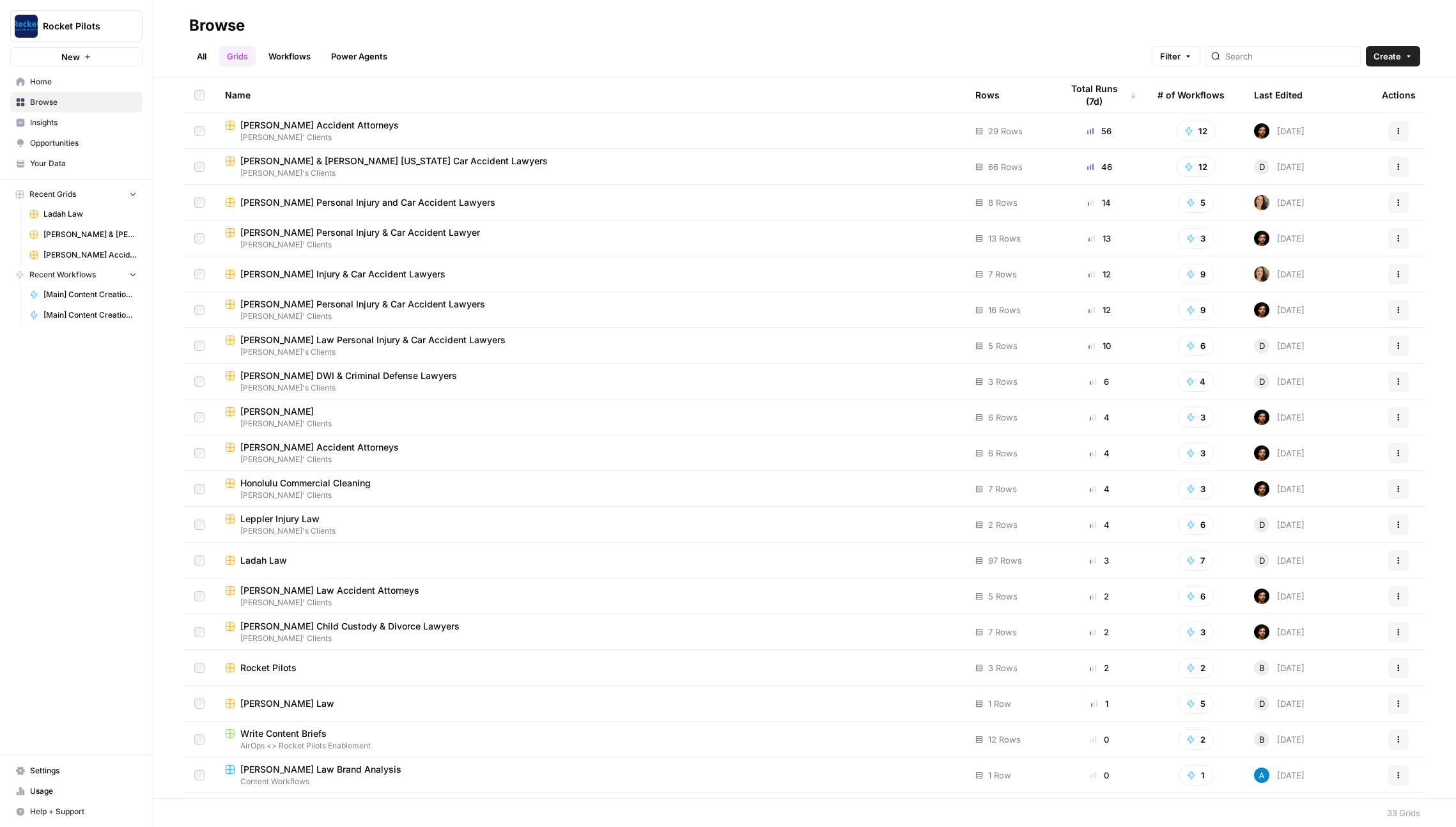
click at [517, 271] on div "[PERSON_NAME] Injury & Car Accident Lawyers" at bounding box center [590, 274] width 730 height 13
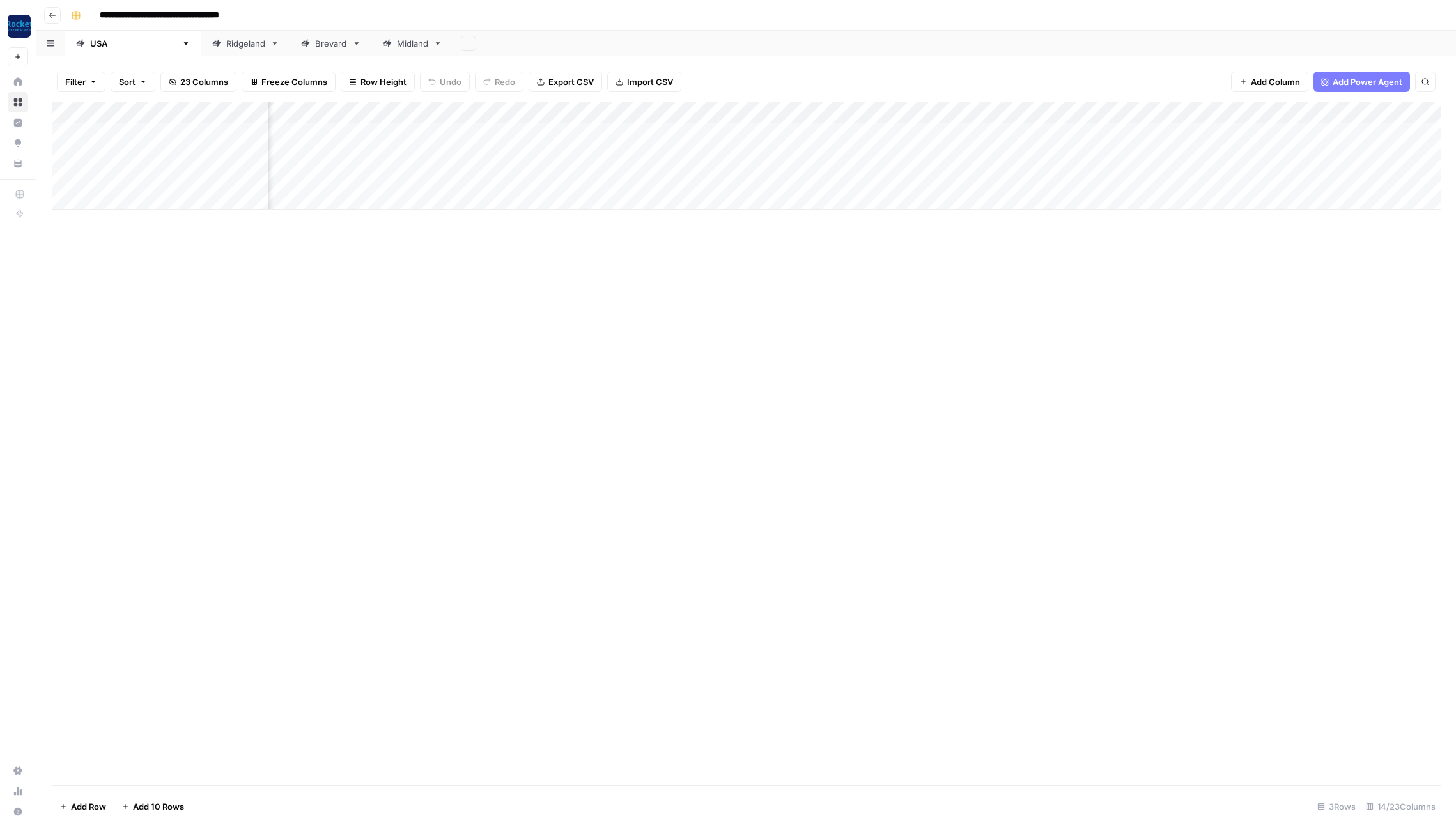
scroll to position [0, 298]
click at [227, 42] on div "Ridgeland" at bounding box center [246, 43] width 39 height 13
click at [315, 42] on div "Brevard" at bounding box center [331, 43] width 32 height 13
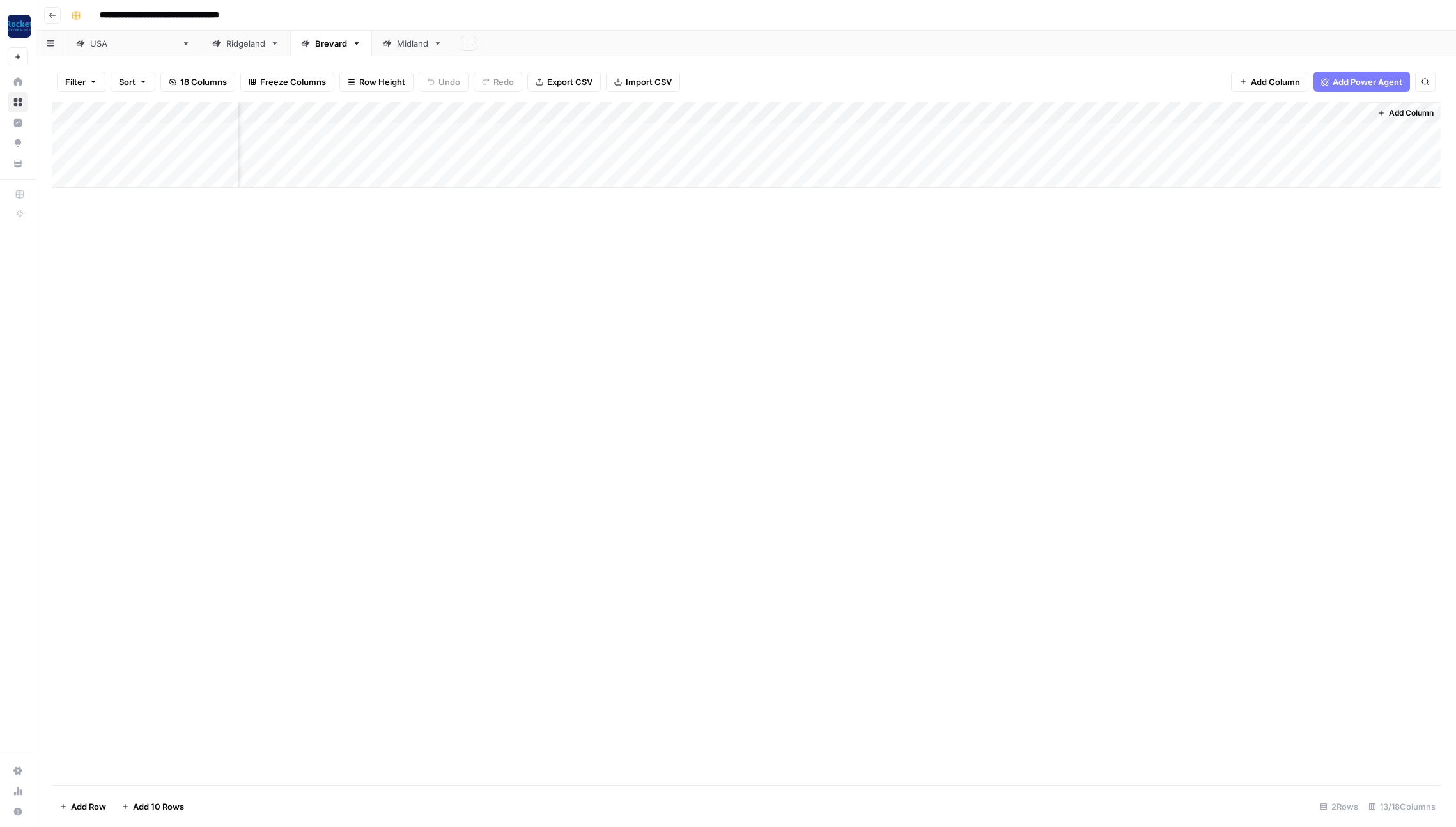
click at [397, 42] on div "Midland" at bounding box center [413, 43] width 31 height 13
click at [50, 16] on icon "button" at bounding box center [52, 15] width 7 height 7
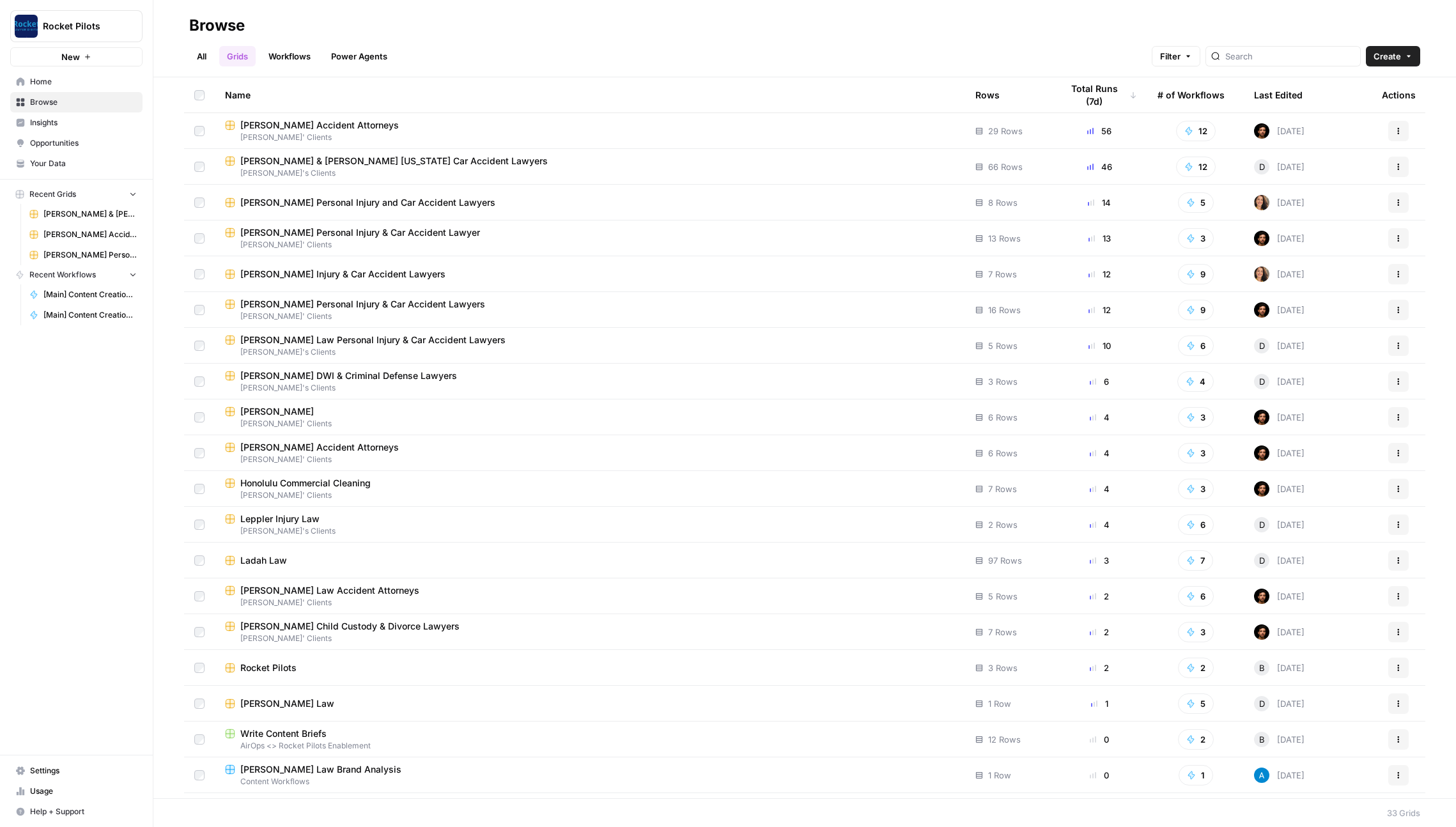
click at [522, 310] on span "[PERSON_NAME]' Clients" at bounding box center [590, 316] width 730 height 11
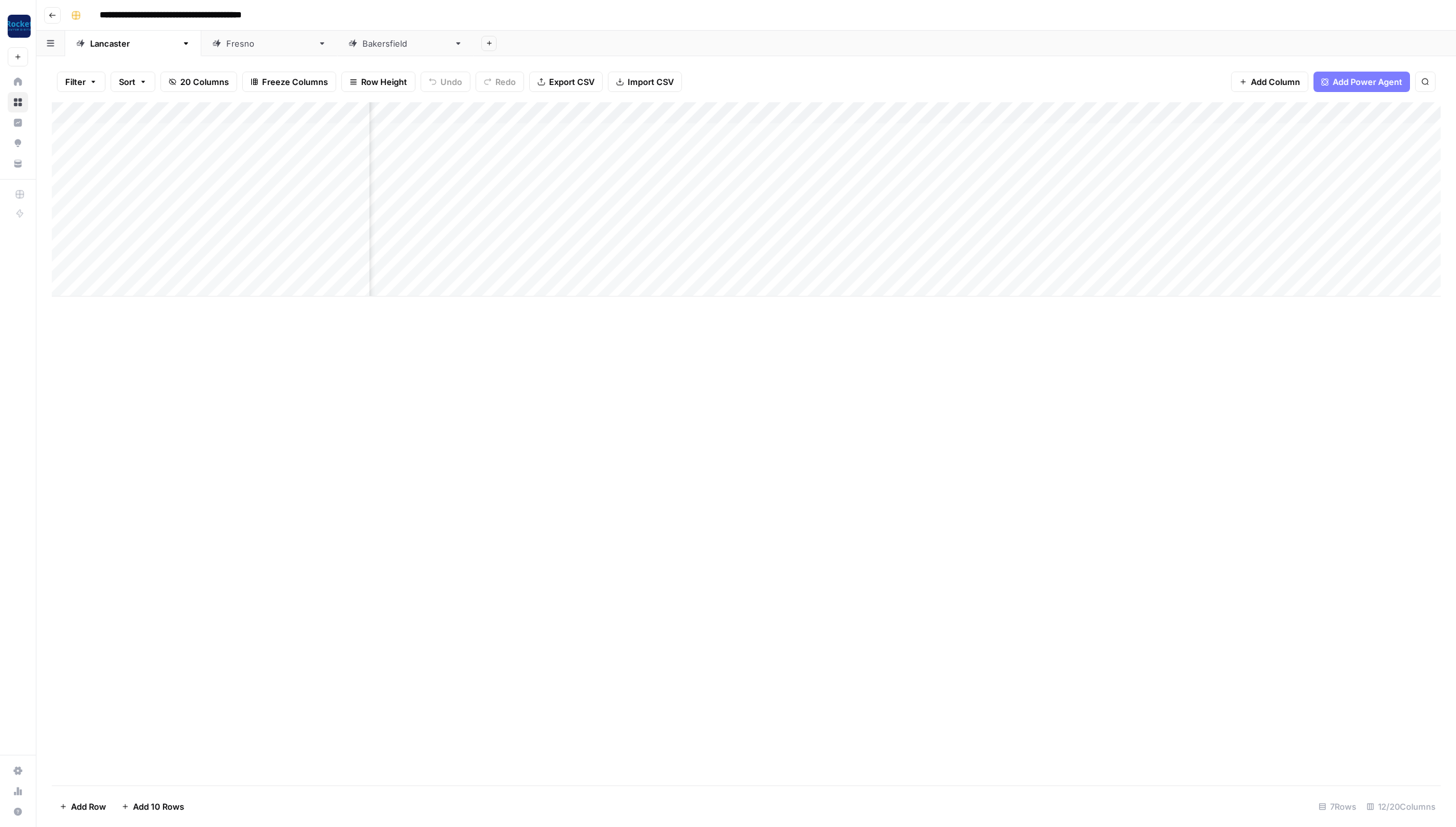
scroll to position [0, 255]
click at [998, 132] on div "Add Column" at bounding box center [746, 200] width 1389 height 194
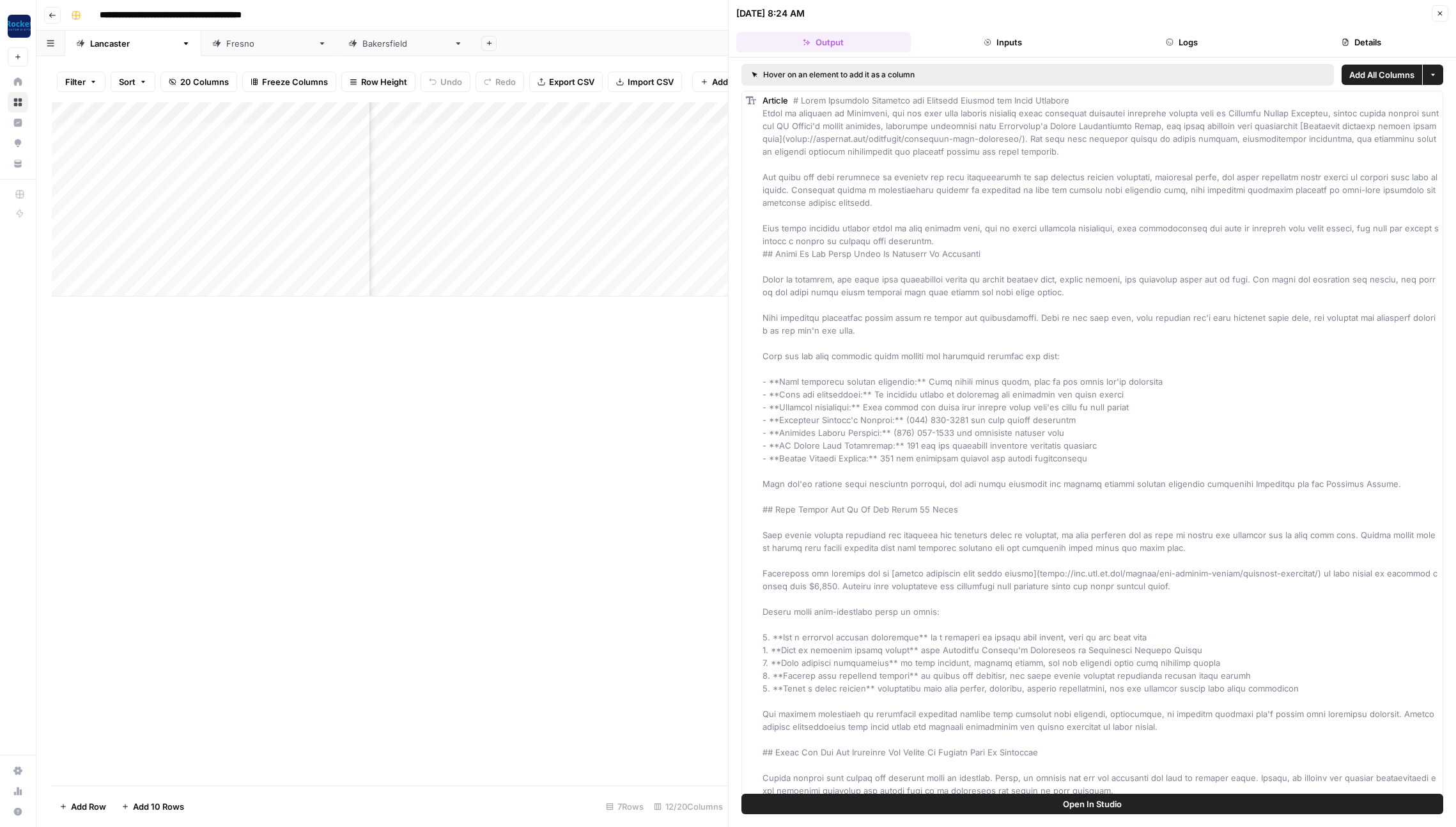
click at [1418, 43] on button "Details" at bounding box center [1361, 42] width 174 height 20
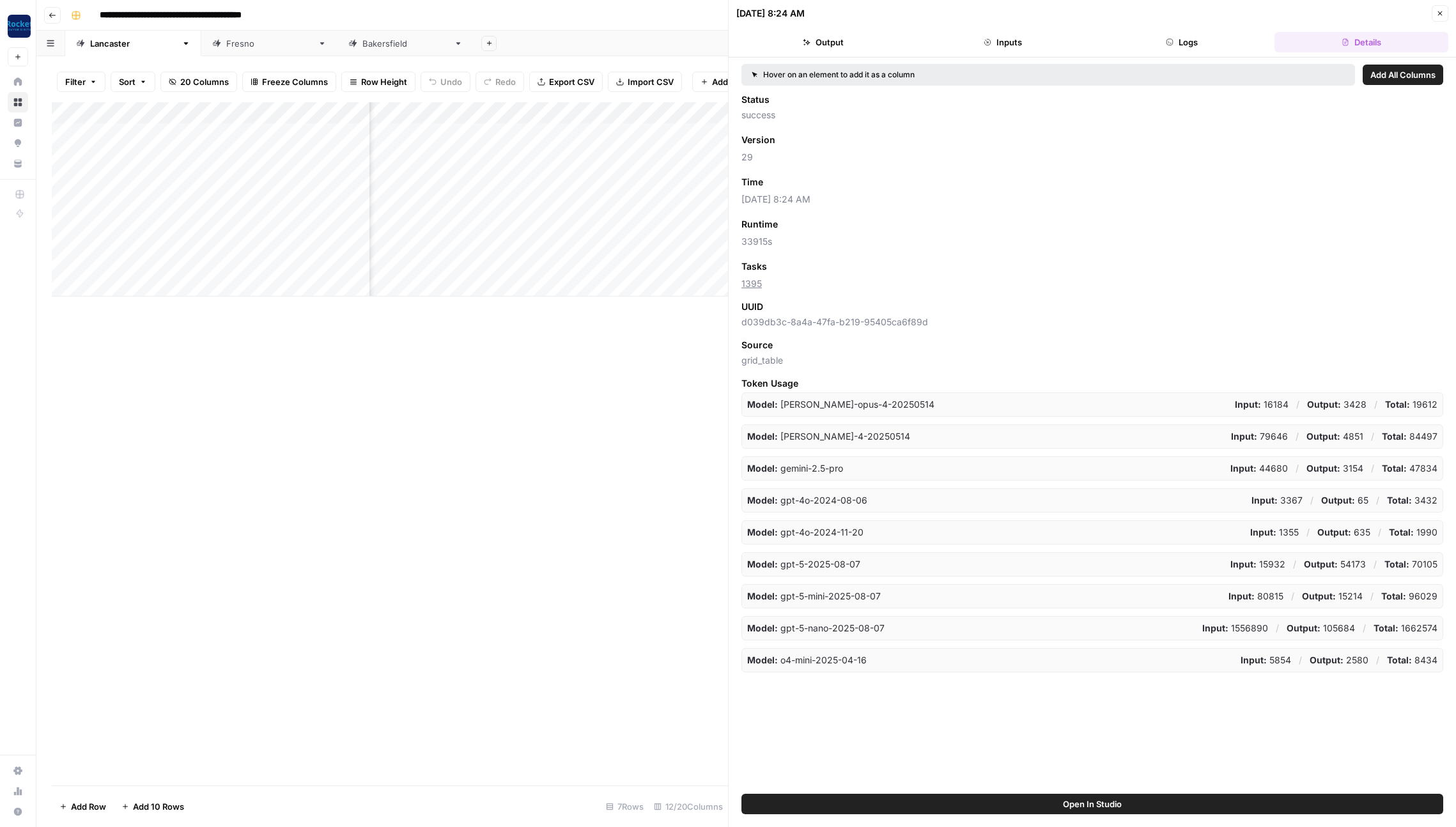
click at [796, 180] on span "Add as Column" at bounding box center [801, 182] width 55 height 11
click at [1437, 12] on icon "button" at bounding box center [1440, 13] width 7 height 7
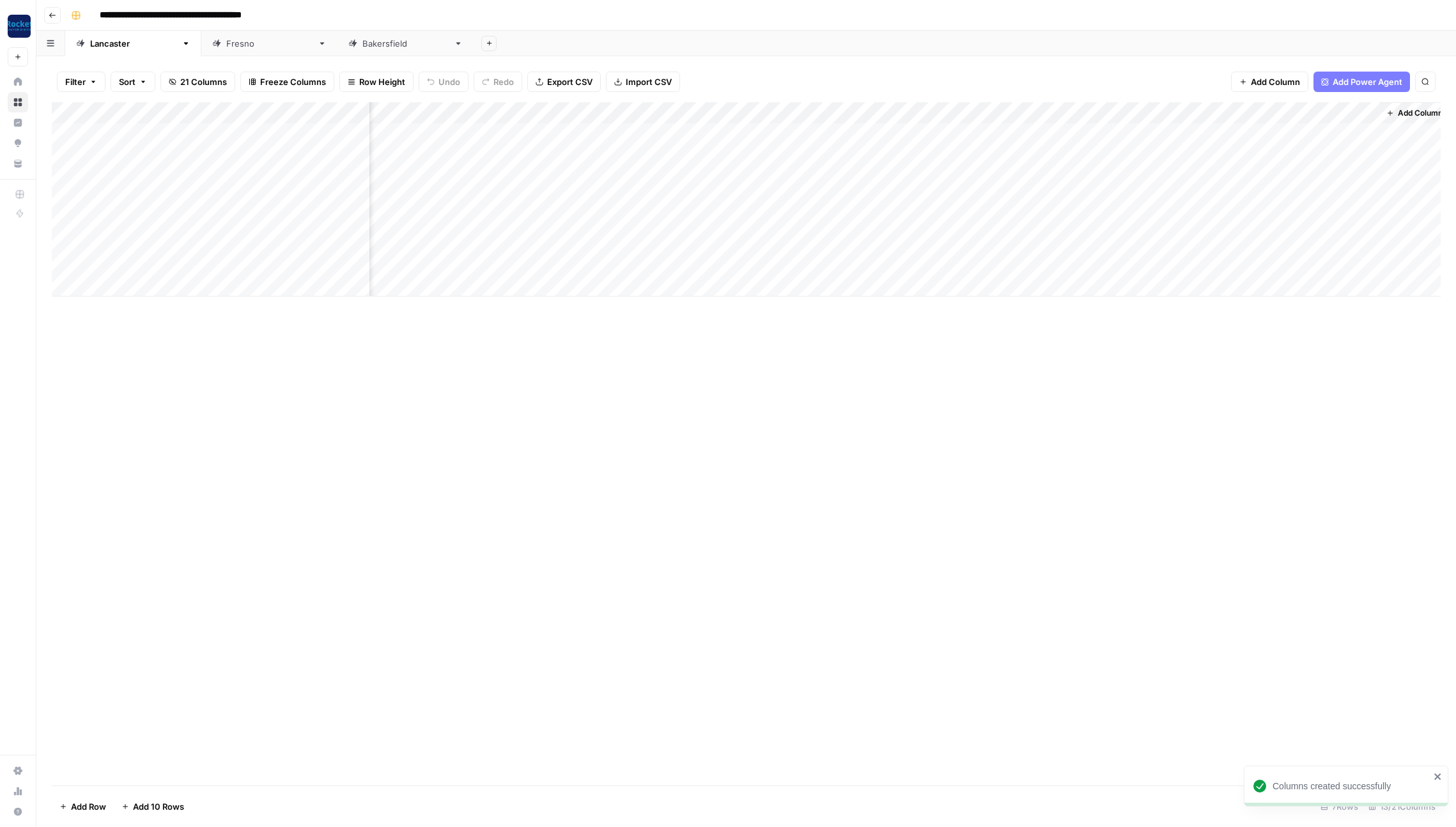
scroll to position [0, 370]
drag, startPoint x: 968, startPoint y: 114, endPoint x: 1359, endPoint y: 119, distance: 391.0
click at [1359, 119] on div "Add Column" at bounding box center [746, 200] width 1389 height 194
click at [227, 42] on div "[GEOGRAPHIC_DATA]" at bounding box center [269, 43] width 86 height 13
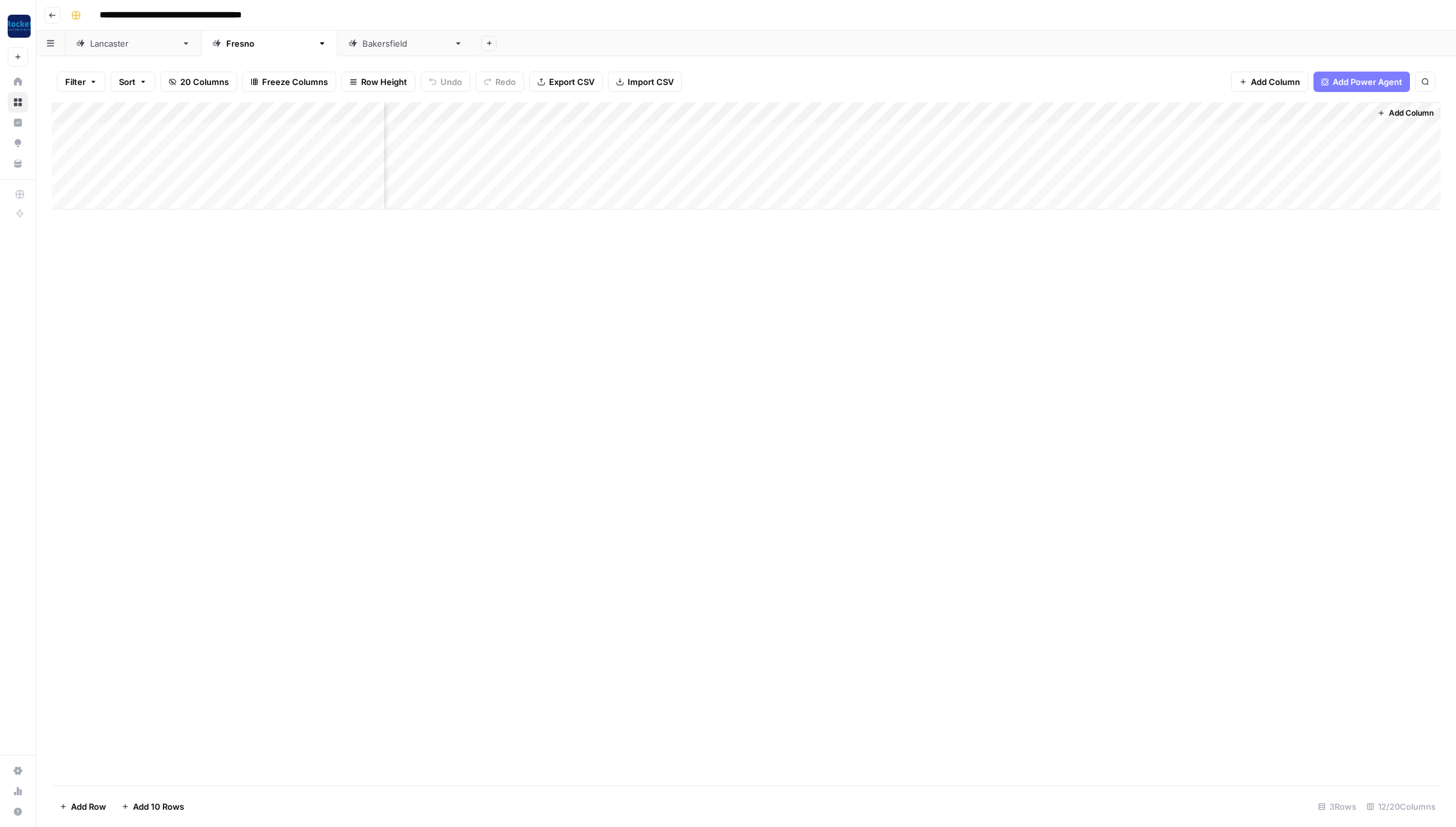
click at [995, 134] on div "Add Column" at bounding box center [746, 156] width 1389 height 108
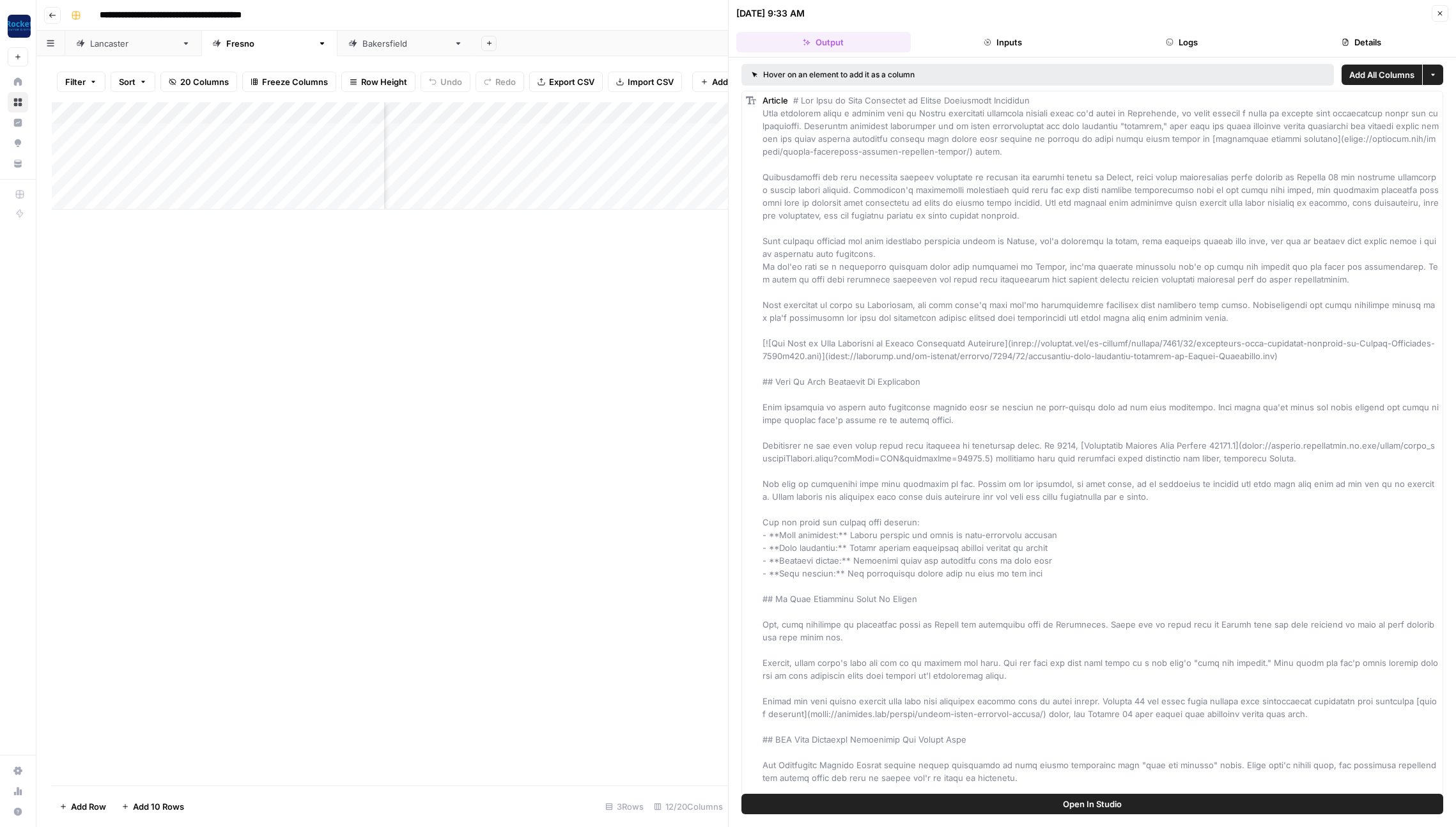
click at [1335, 44] on button "Details" at bounding box center [1361, 42] width 174 height 20
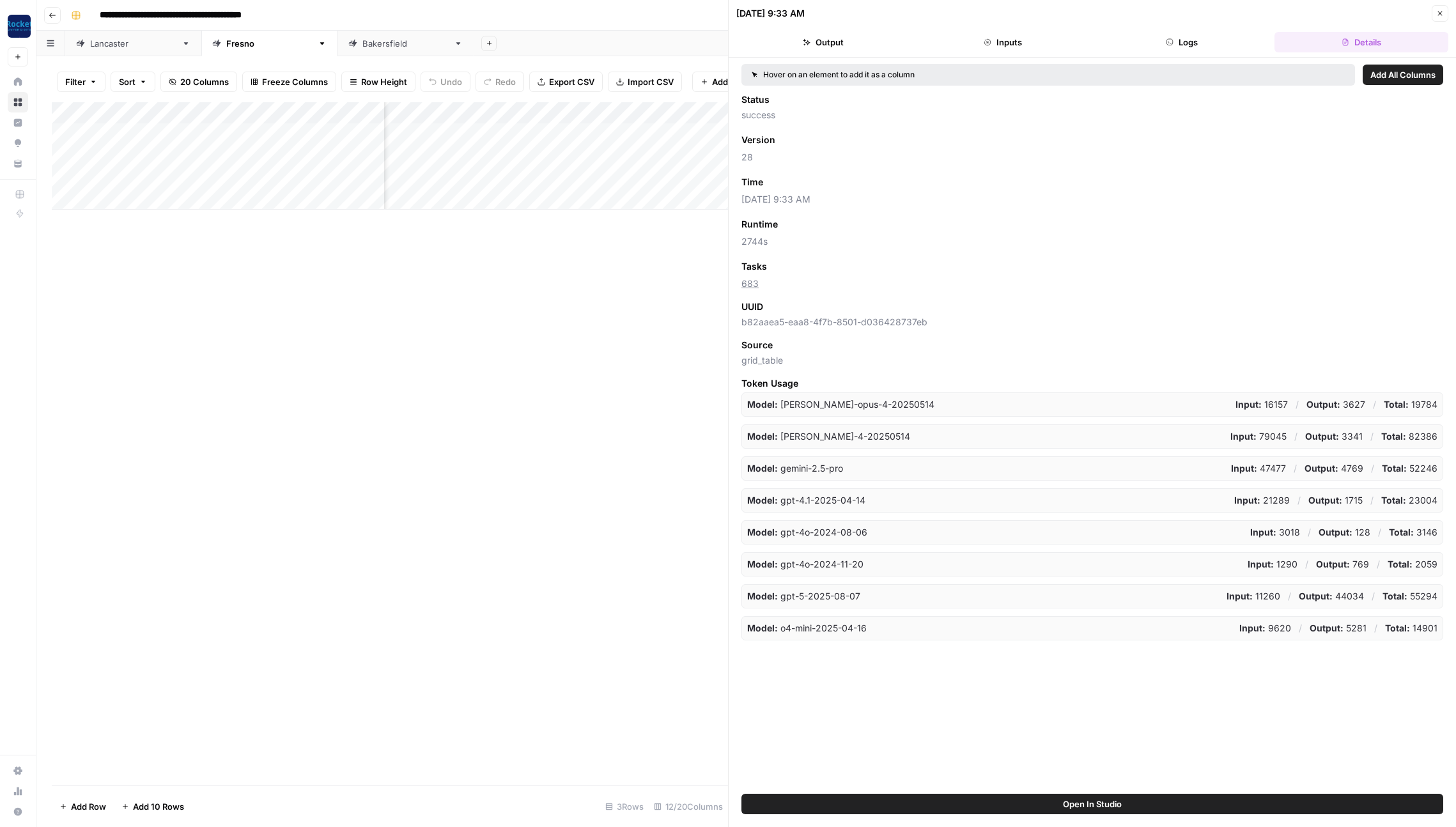
click at [809, 185] on span "Add as Column" at bounding box center [801, 182] width 55 height 11
click at [1441, 16] on icon "button" at bounding box center [1440, 13] width 7 height 7
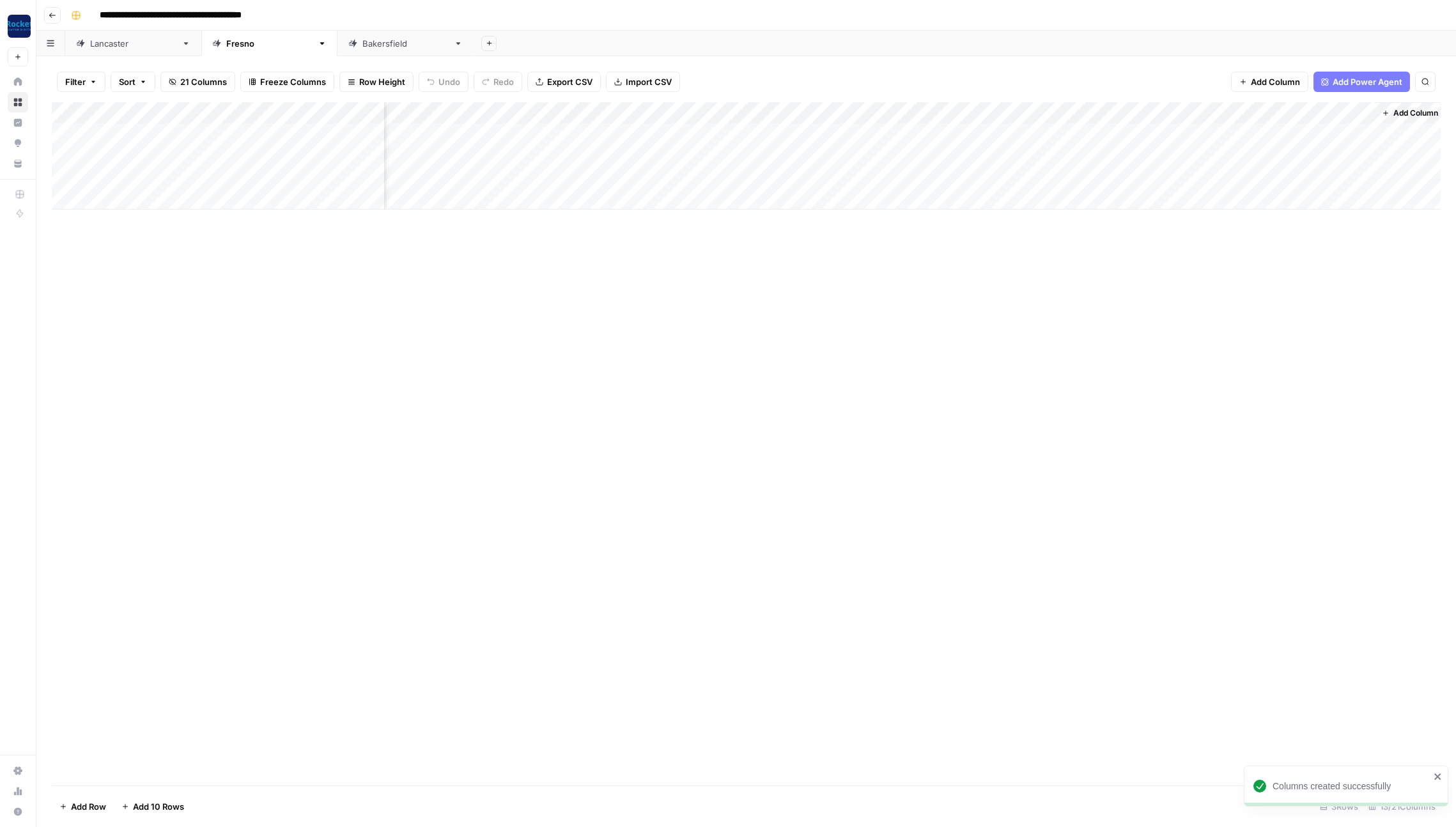
scroll to position [0, 354]
drag, startPoint x: 956, startPoint y: 111, endPoint x: 1326, endPoint y: 114, distance: 370.0
click at [1326, 114] on div "Add Column" at bounding box center [746, 156] width 1389 height 108
click at [363, 44] on div "[GEOGRAPHIC_DATA]" at bounding box center [405, 43] width 86 height 13
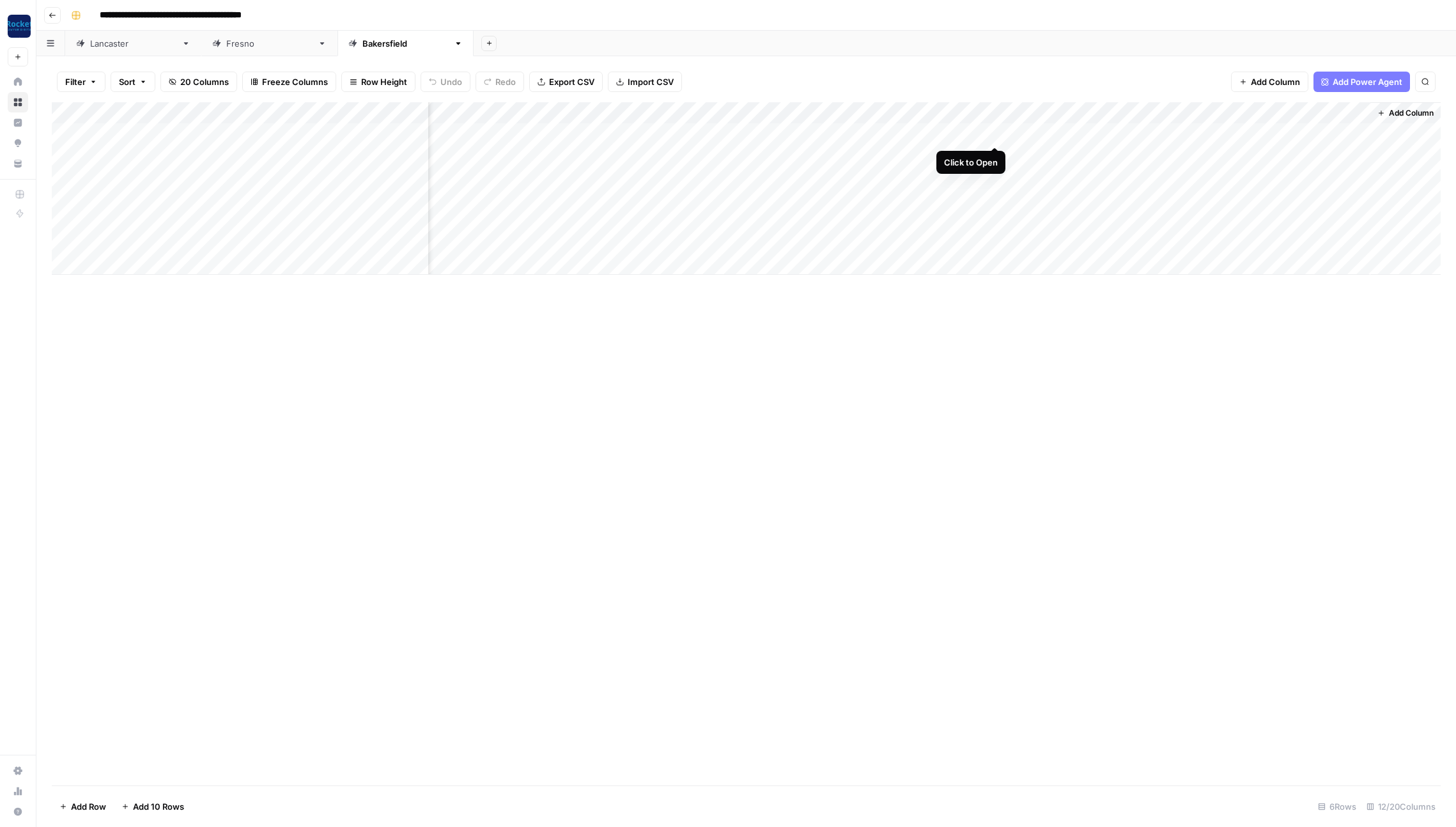
click at [995, 131] on div "Add Column" at bounding box center [746, 188] width 1389 height 173
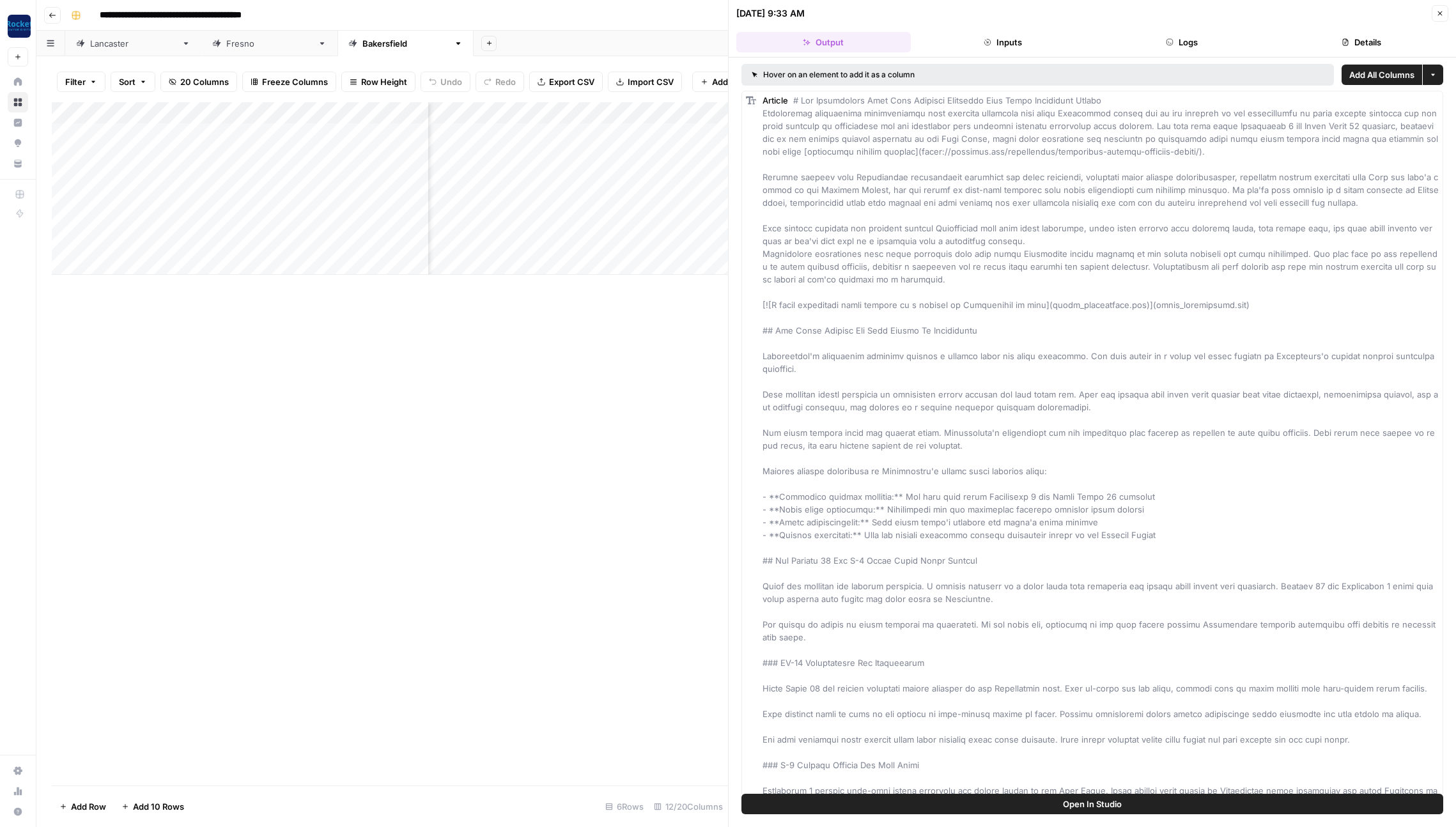
click at [1360, 39] on button "Details" at bounding box center [1361, 42] width 174 height 20
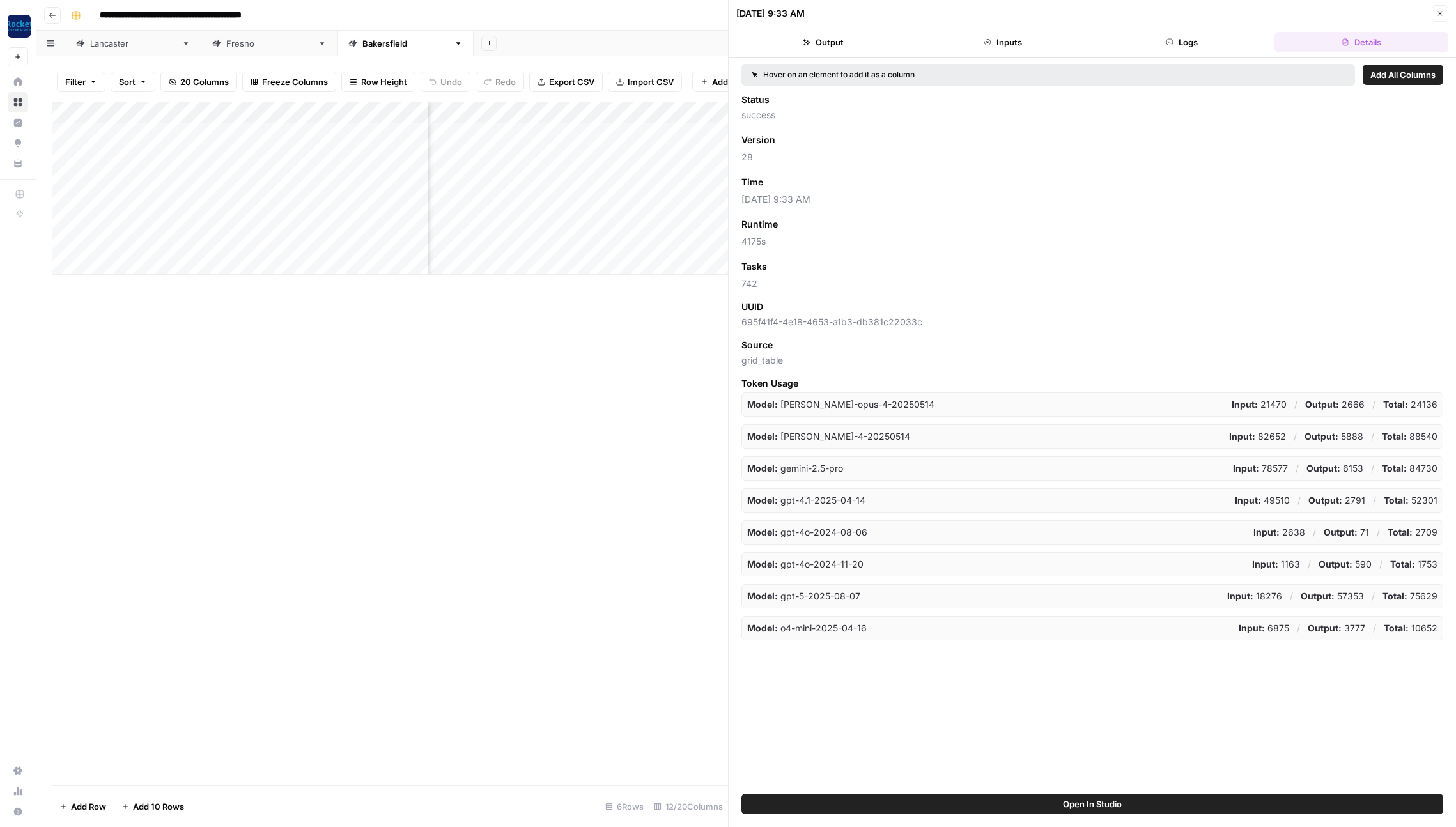
click at [811, 182] on span "Add as Column" at bounding box center [801, 182] width 55 height 11
click at [1439, 11] on icon "button" at bounding box center [1440, 13] width 4 height 4
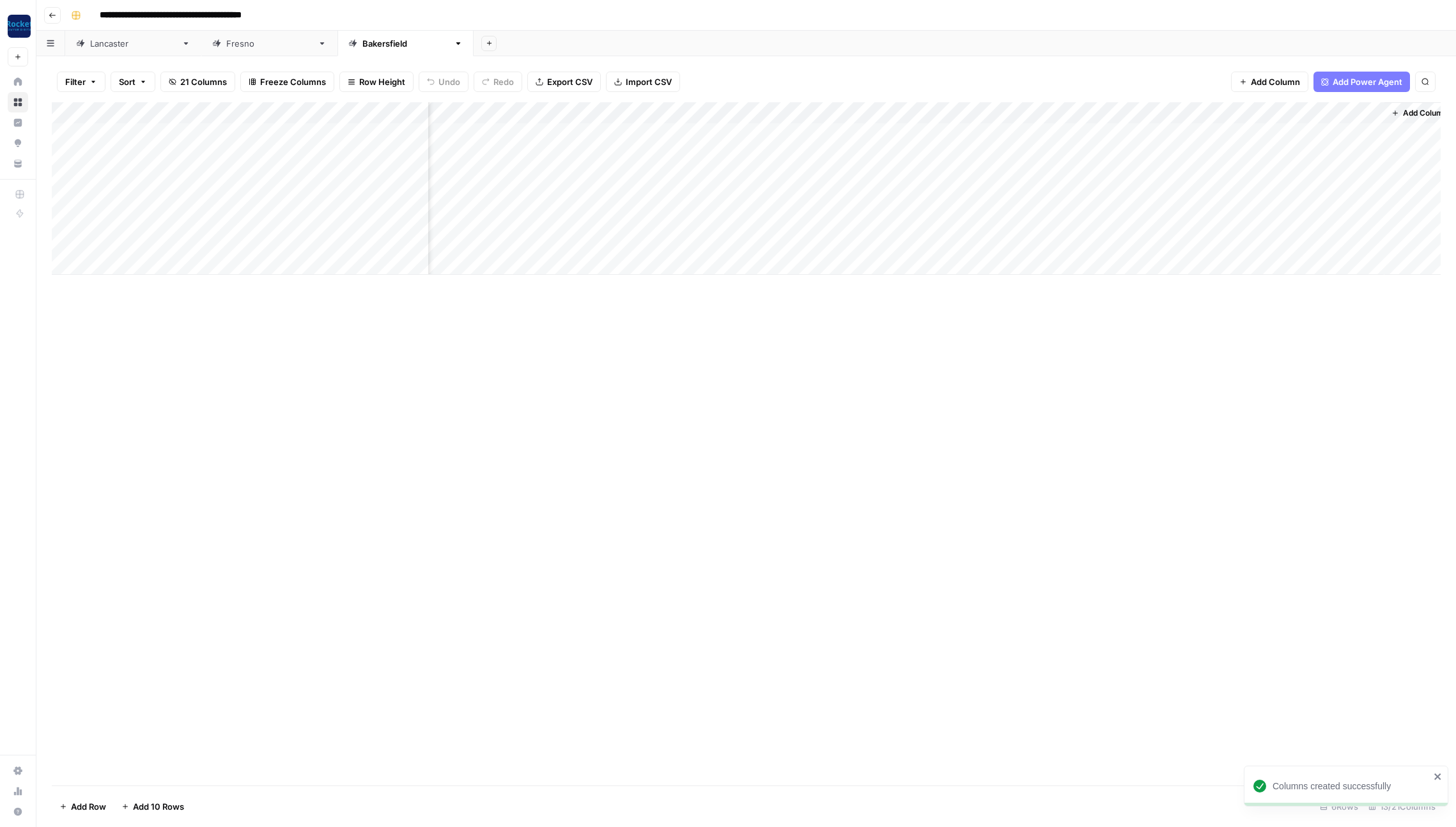
scroll to position [0, 398]
drag, startPoint x: 1028, startPoint y: 108, endPoint x: 1339, endPoint y: 111, distance: 311.0
click at [1339, 111] on div "Add Column" at bounding box center [746, 188] width 1389 height 173
click at [52, 16] on icon "button" at bounding box center [52, 15] width 7 height 7
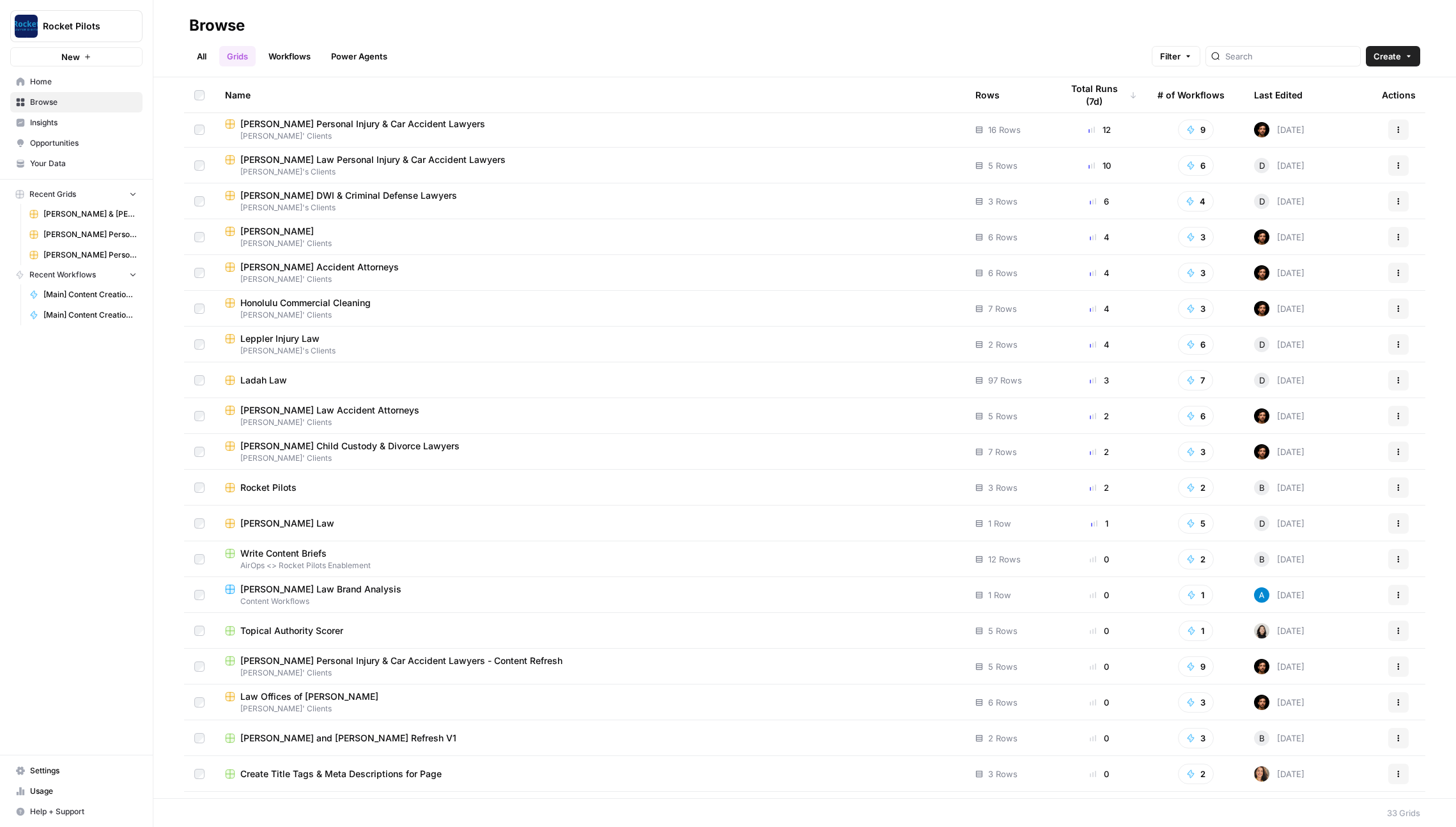
scroll to position [187, 0]
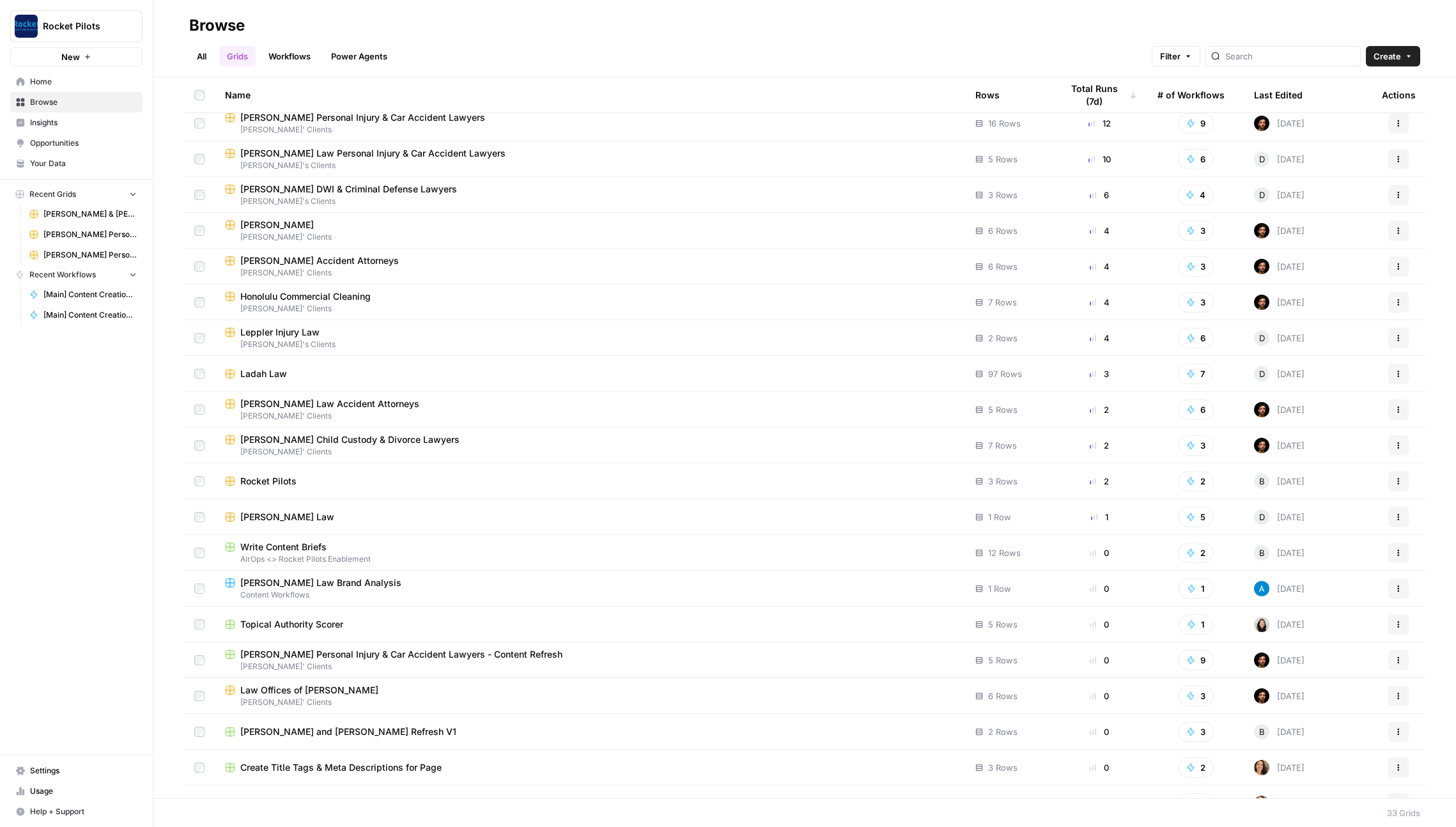
click at [495, 165] on span "[PERSON_NAME]'s Clients" at bounding box center [590, 165] width 730 height 11
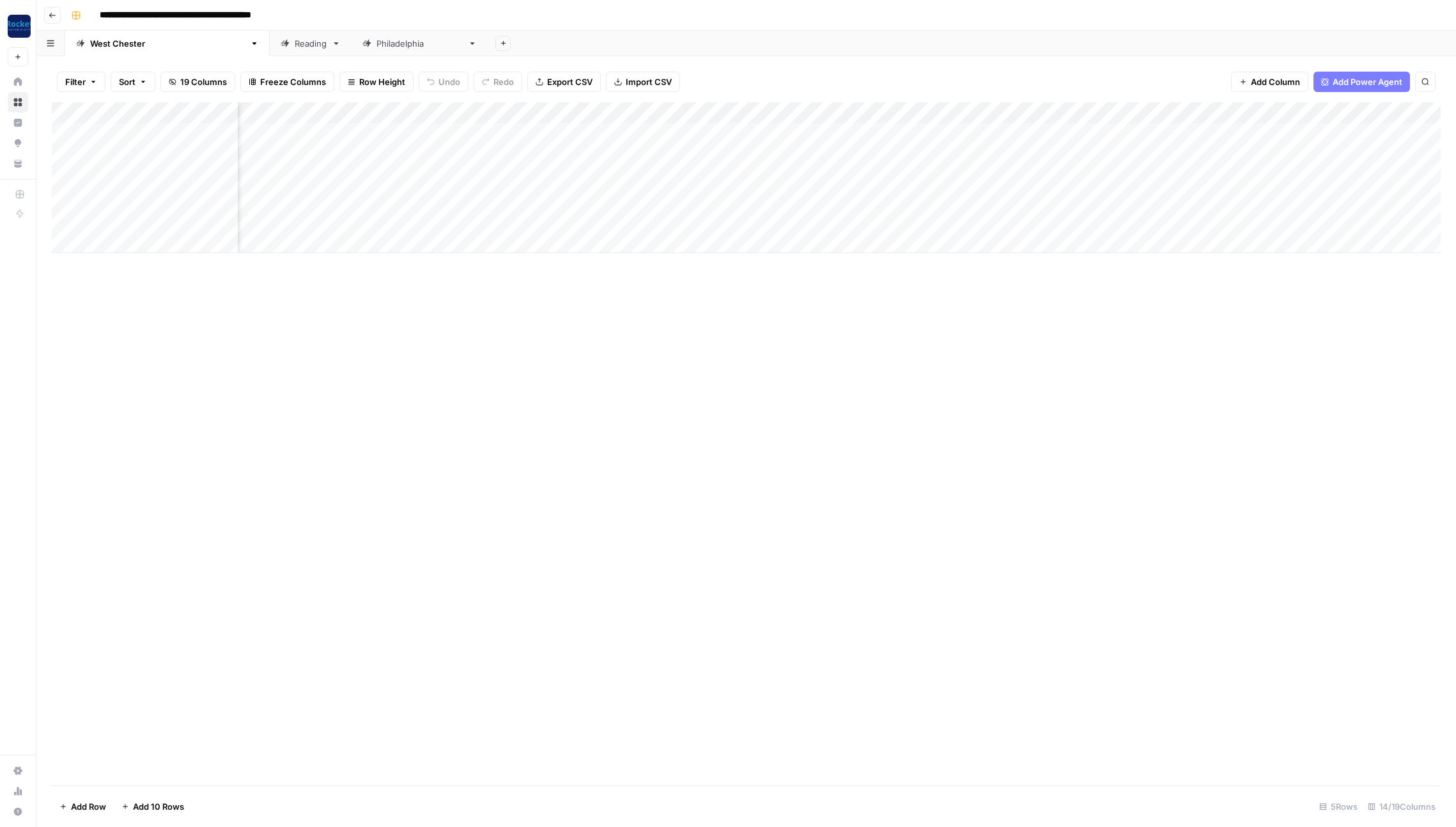
scroll to position [0, 286]
click at [295, 44] on div "Reading" at bounding box center [310, 43] width 32 height 13
click at [376, 42] on div "[GEOGRAPHIC_DATA]" at bounding box center [419, 43] width 86 height 13
click at [55, 13] on icon "button" at bounding box center [52, 15] width 7 height 7
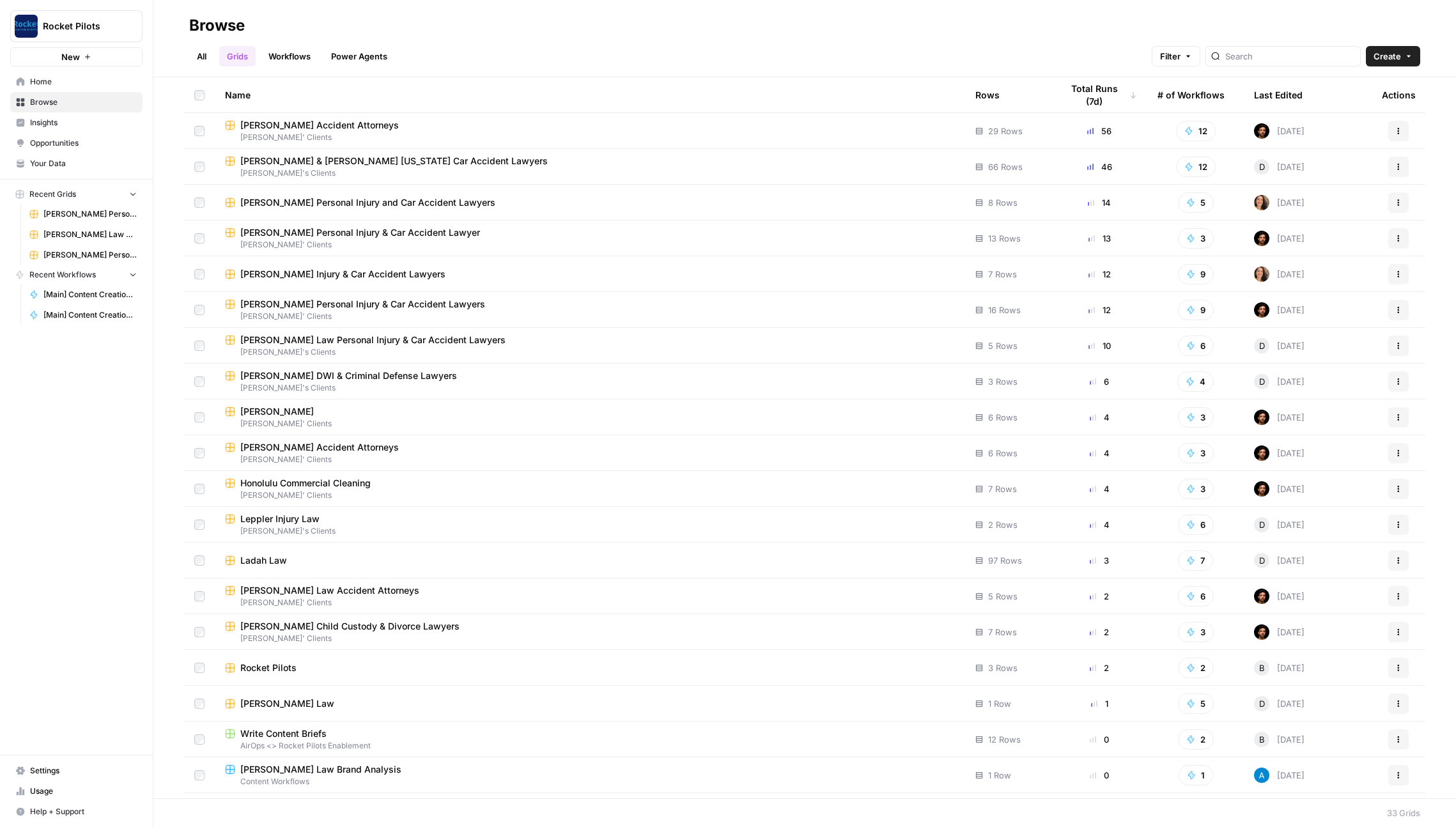
click at [508, 376] on div "[PERSON_NAME] DWI & Criminal Defense Lawyers" at bounding box center [590, 375] width 730 height 13
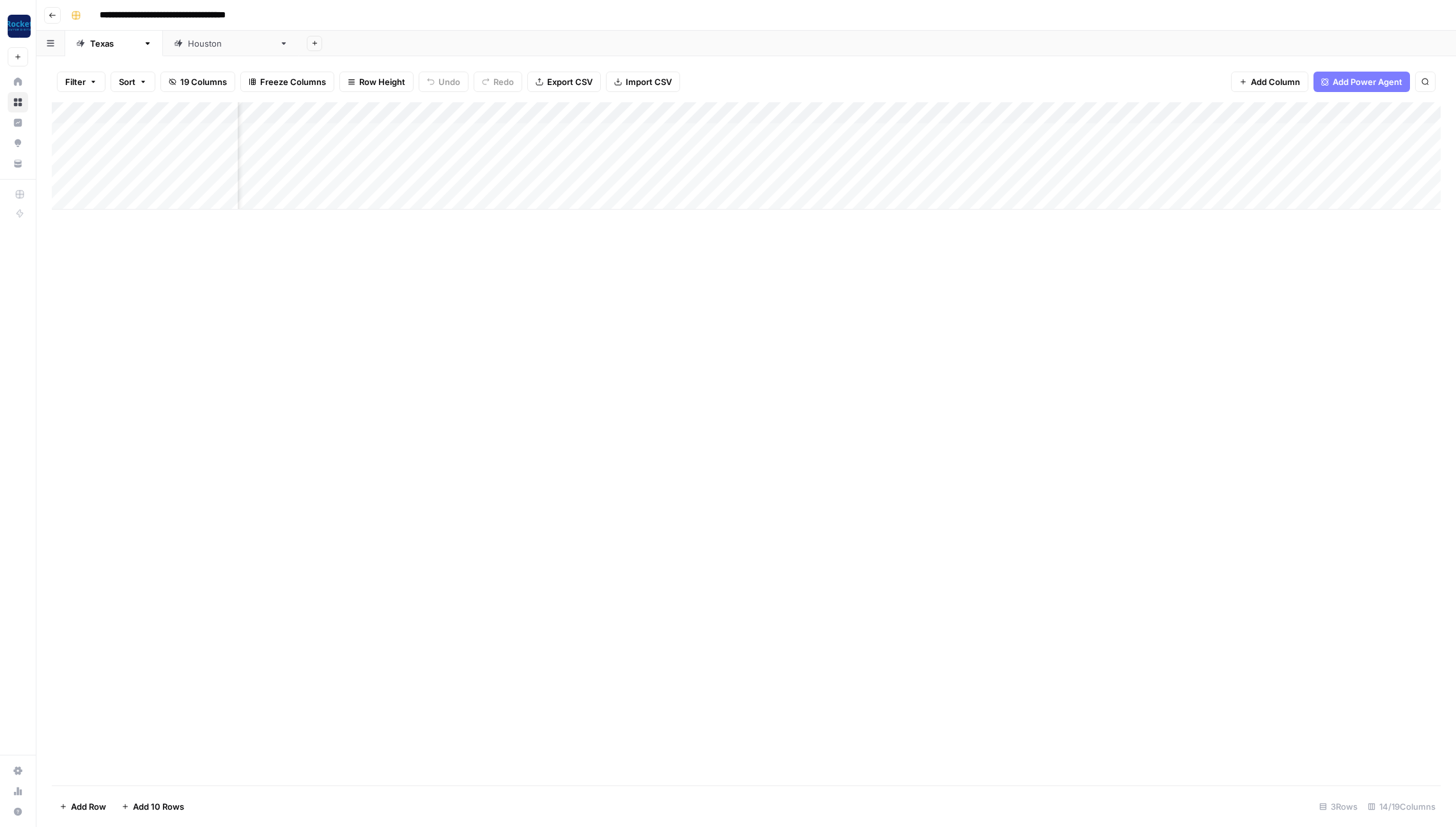
scroll to position [0, 284]
click at [188, 42] on div "[GEOGRAPHIC_DATA]" at bounding box center [230, 43] width 86 height 13
click at [53, 17] on icon "button" at bounding box center [52, 15] width 7 height 7
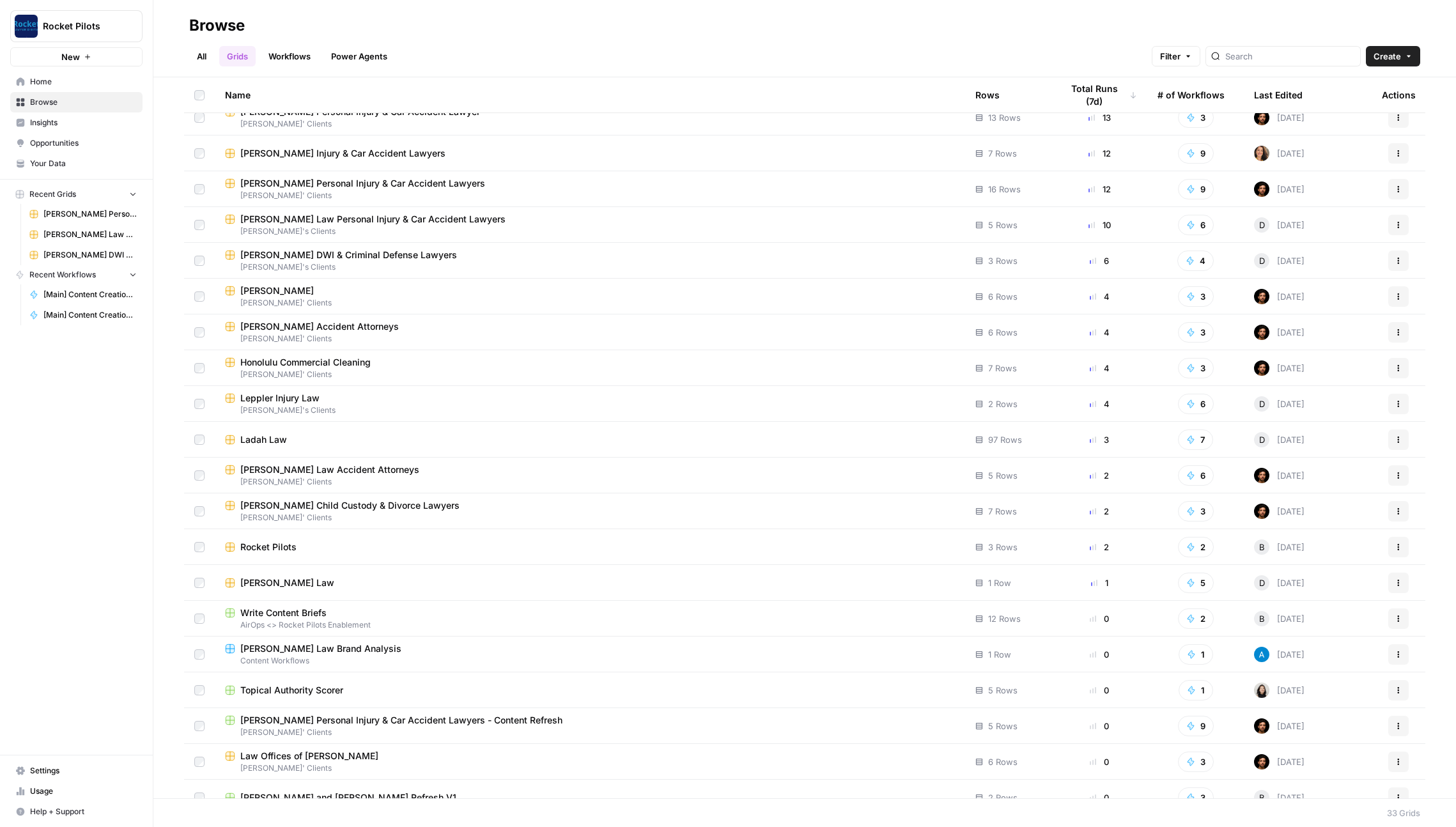
scroll to position [122, 0]
click at [495, 294] on div "[PERSON_NAME]" at bounding box center [590, 289] width 730 height 13
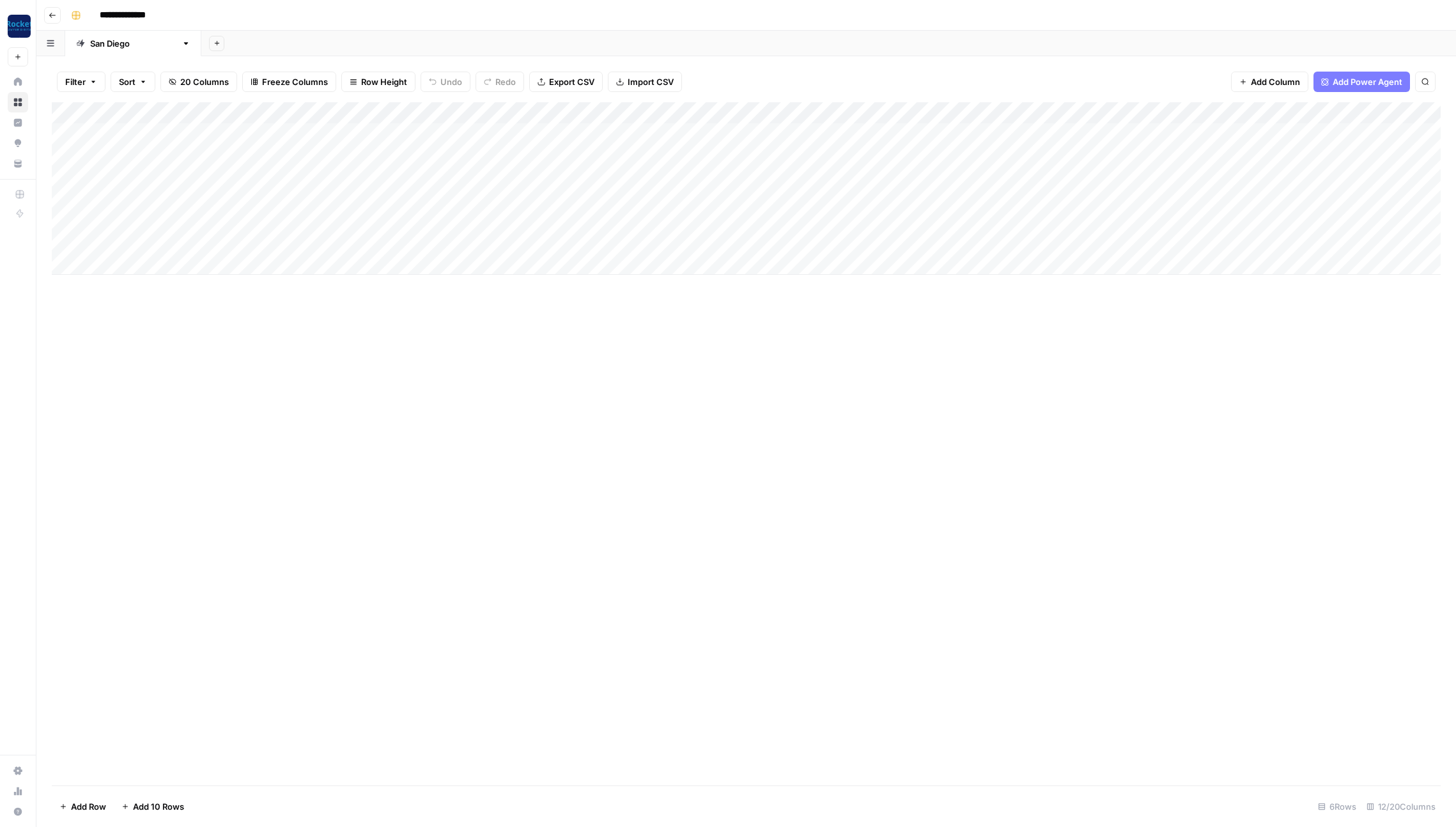
scroll to position [0, 93]
click at [998, 133] on div "Add Column" at bounding box center [746, 188] width 1389 height 173
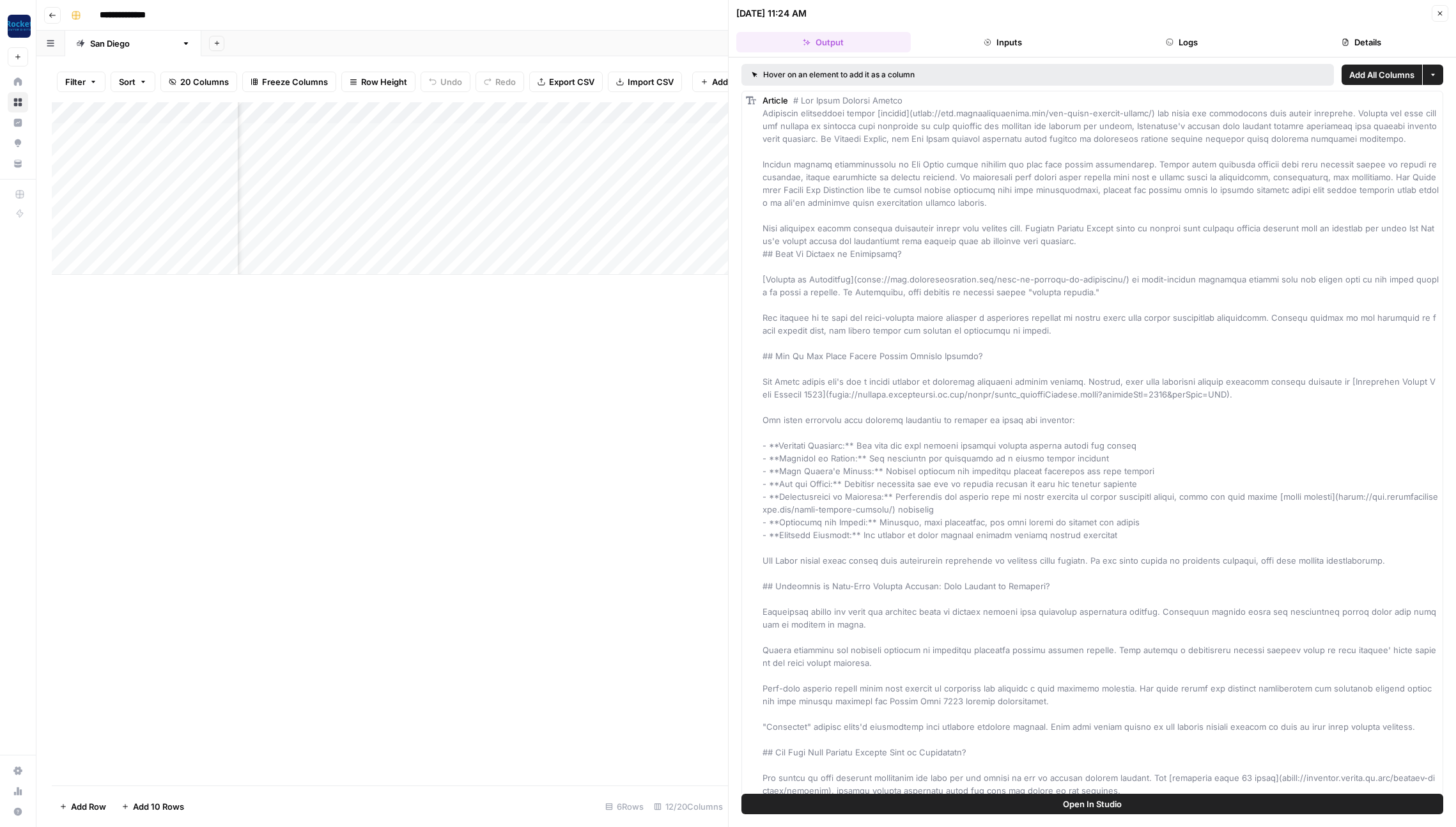
drag, startPoint x: 1354, startPoint y: 45, endPoint x: 1341, endPoint y: 49, distance: 13.6
click at [1354, 45] on button "Details" at bounding box center [1361, 42] width 174 height 20
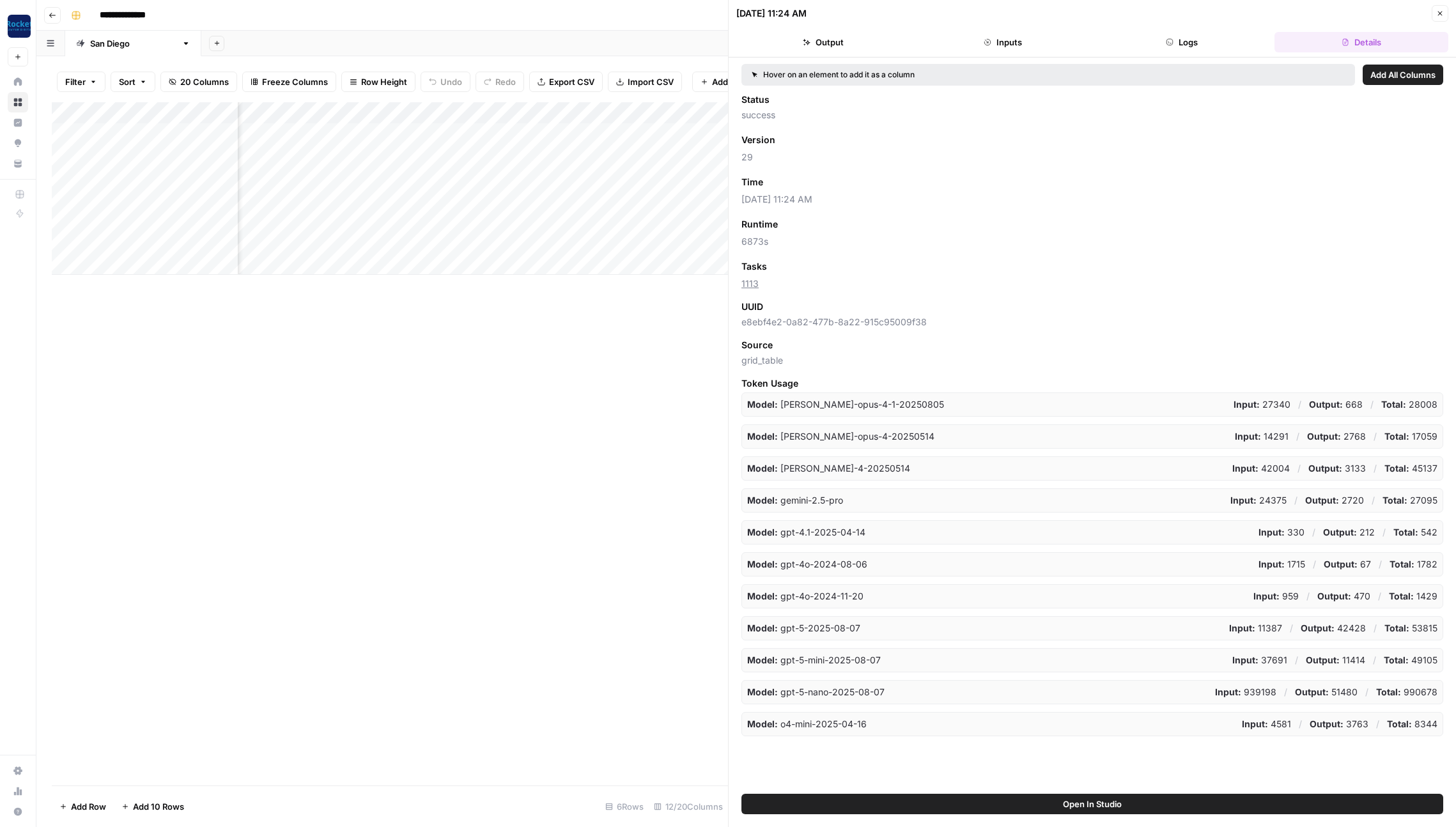
click at [794, 183] on span "Add as Column" at bounding box center [801, 182] width 55 height 11
click at [1440, 11] on icon "button" at bounding box center [1440, 13] width 7 height 7
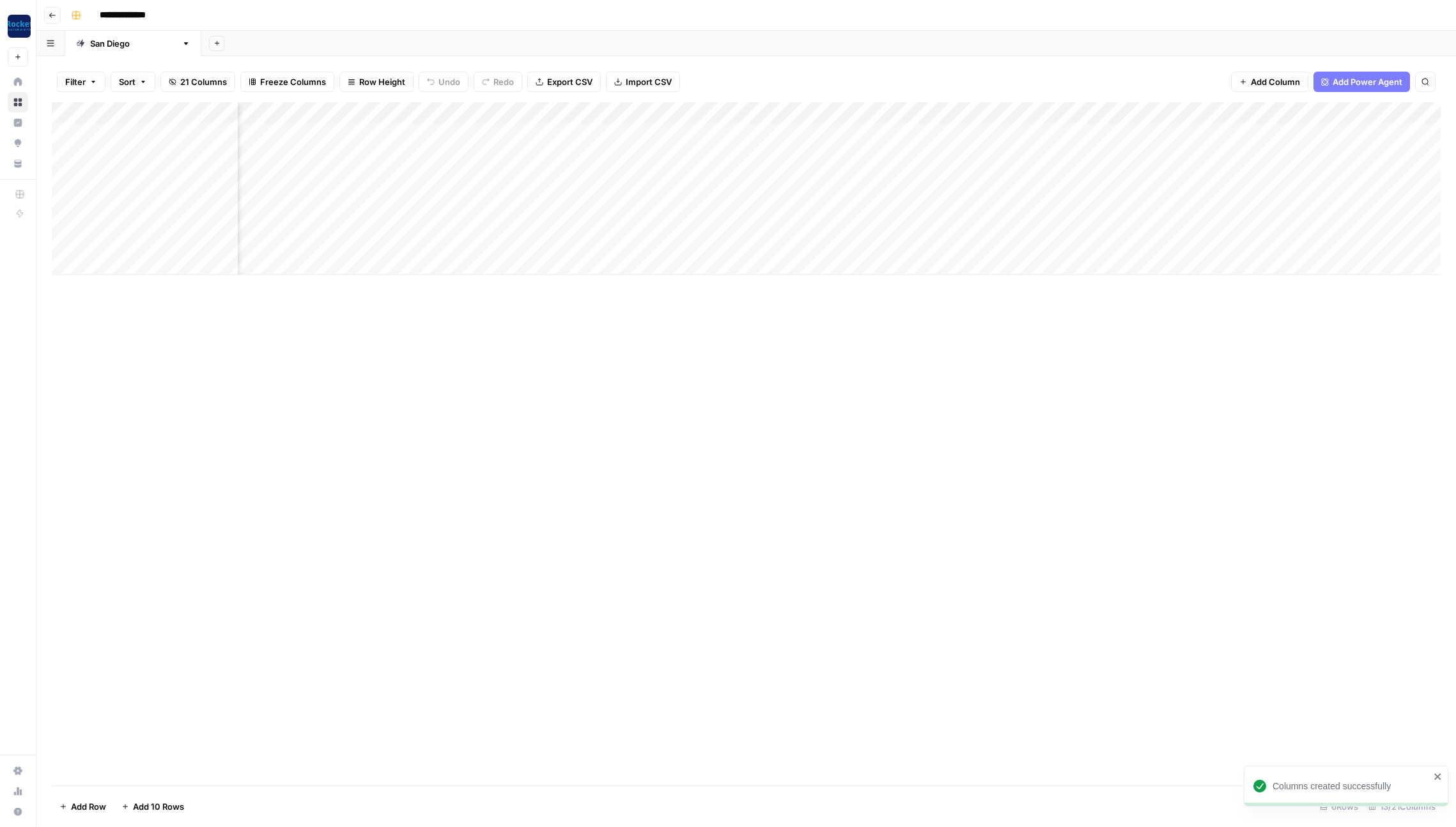
scroll to position [0, 208]
drag, startPoint x: 938, startPoint y: 112, endPoint x: 1318, endPoint y: 114, distance: 380.0
click at [1318, 114] on div "Add Column" at bounding box center [746, 188] width 1389 height 173
click at [52, 18] on icon "button" at bounding box center [52, 15] width 7 height 7
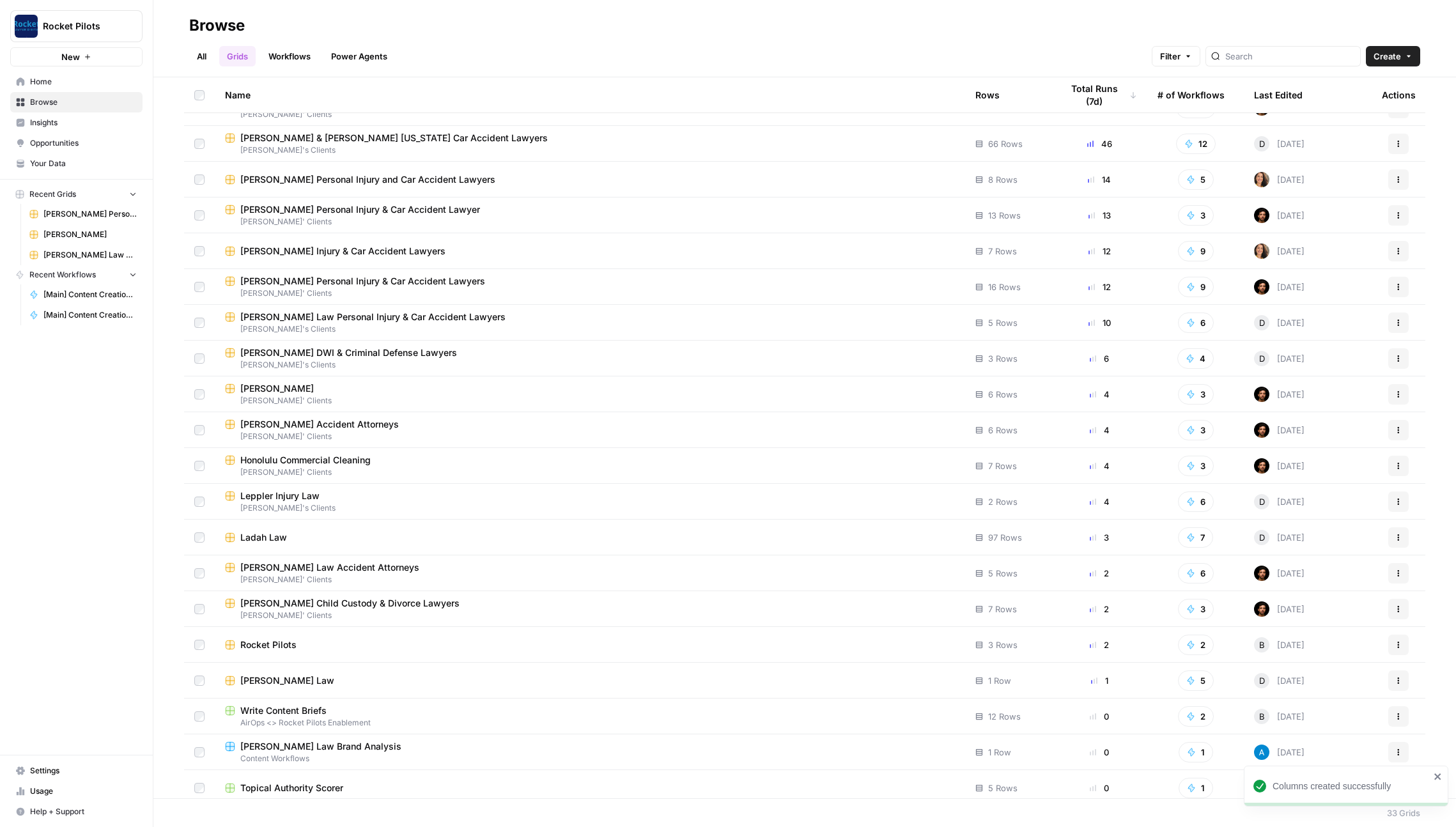
scroll to position [25, 0]
click at [494, 423] on div "[PERSON_NAME] Accident Attorneys" at bounding box center [590, 422] width 730 height 13
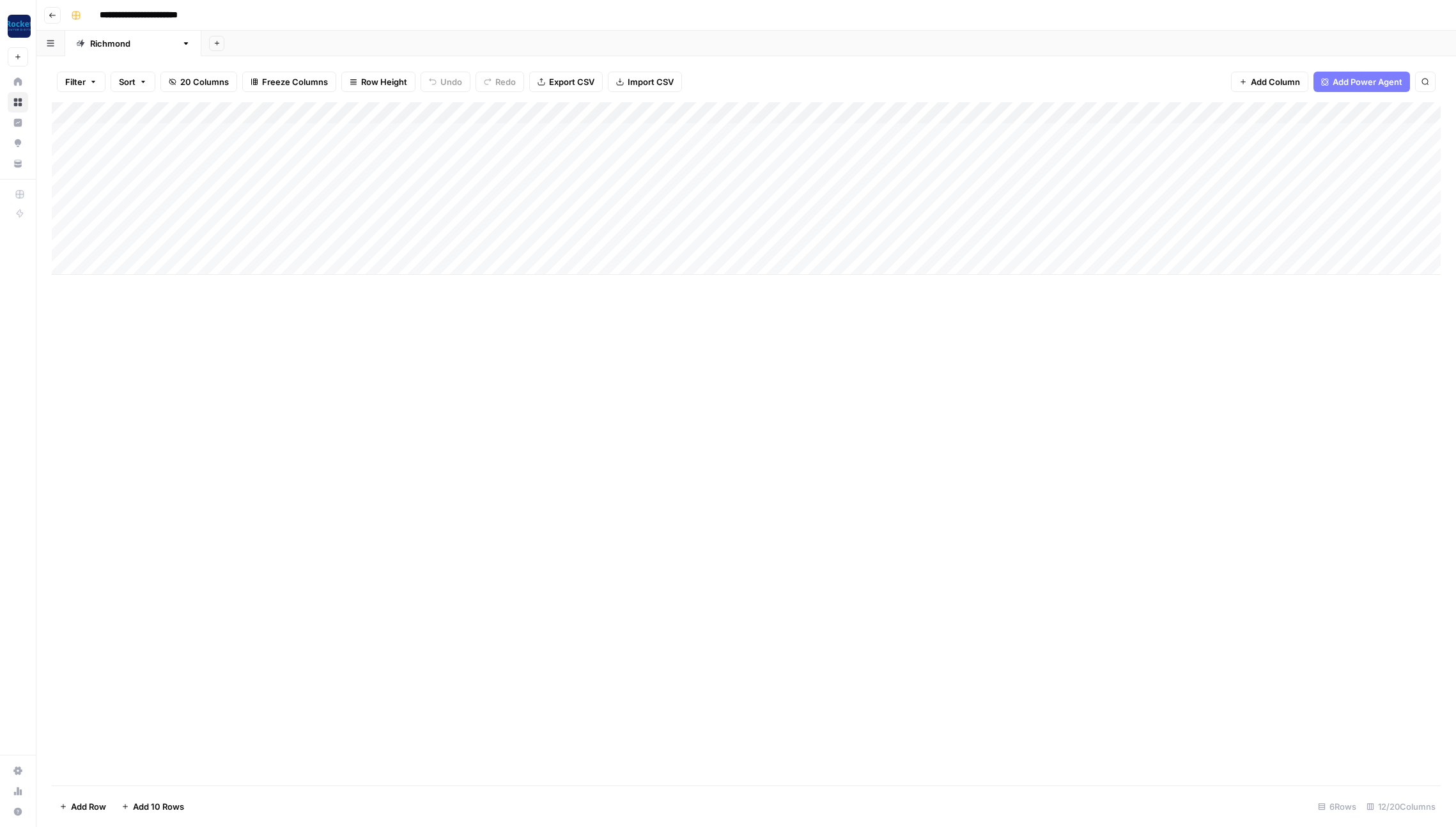
scroll to position [0, 93]
click at [993, 132] on div "Add Column" at bounding box center [746, 188] width 1389 height 173
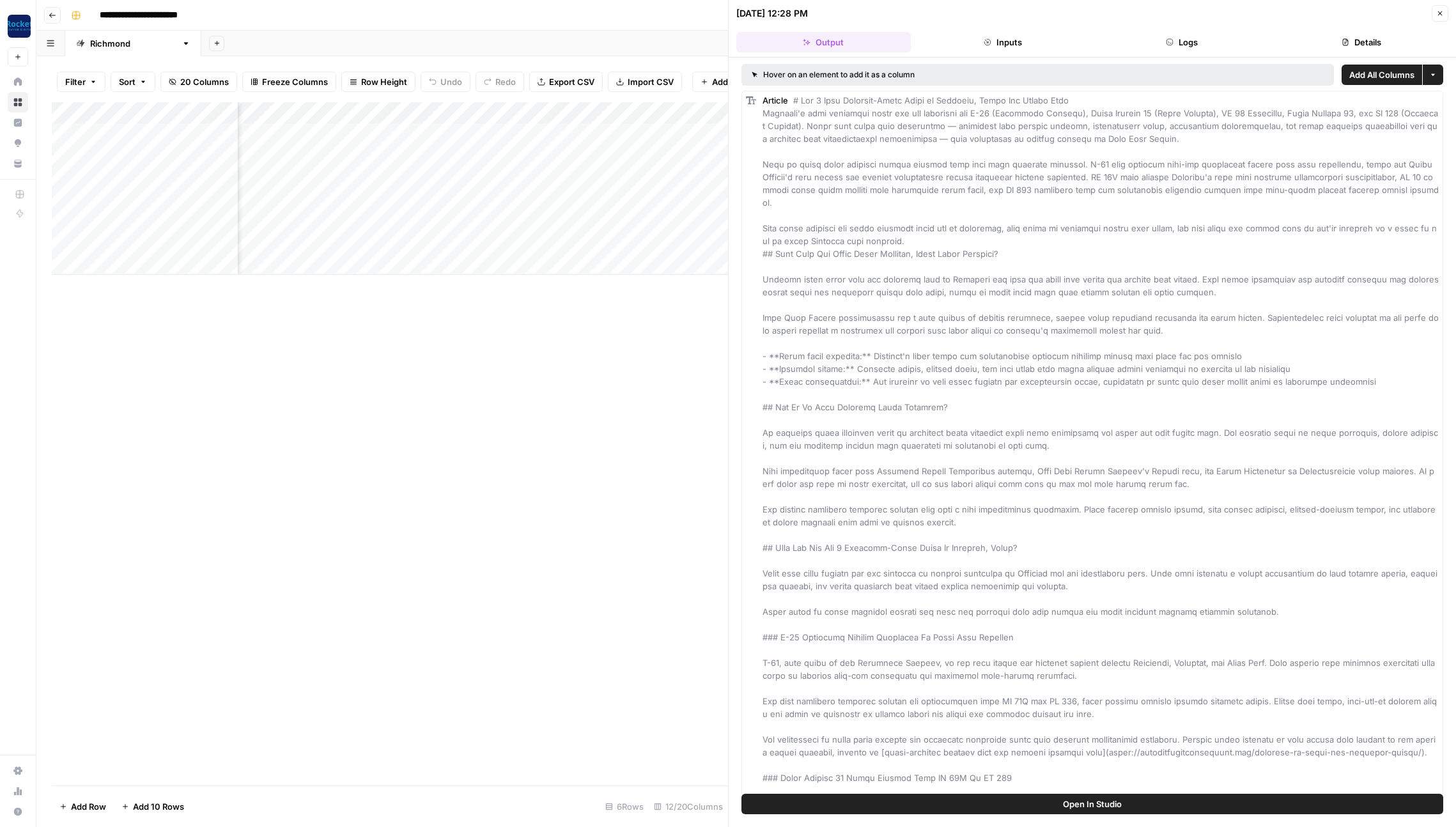
click at [1353, 43] on button "Details" at bounding box center [1361, 42] width 174 height 20
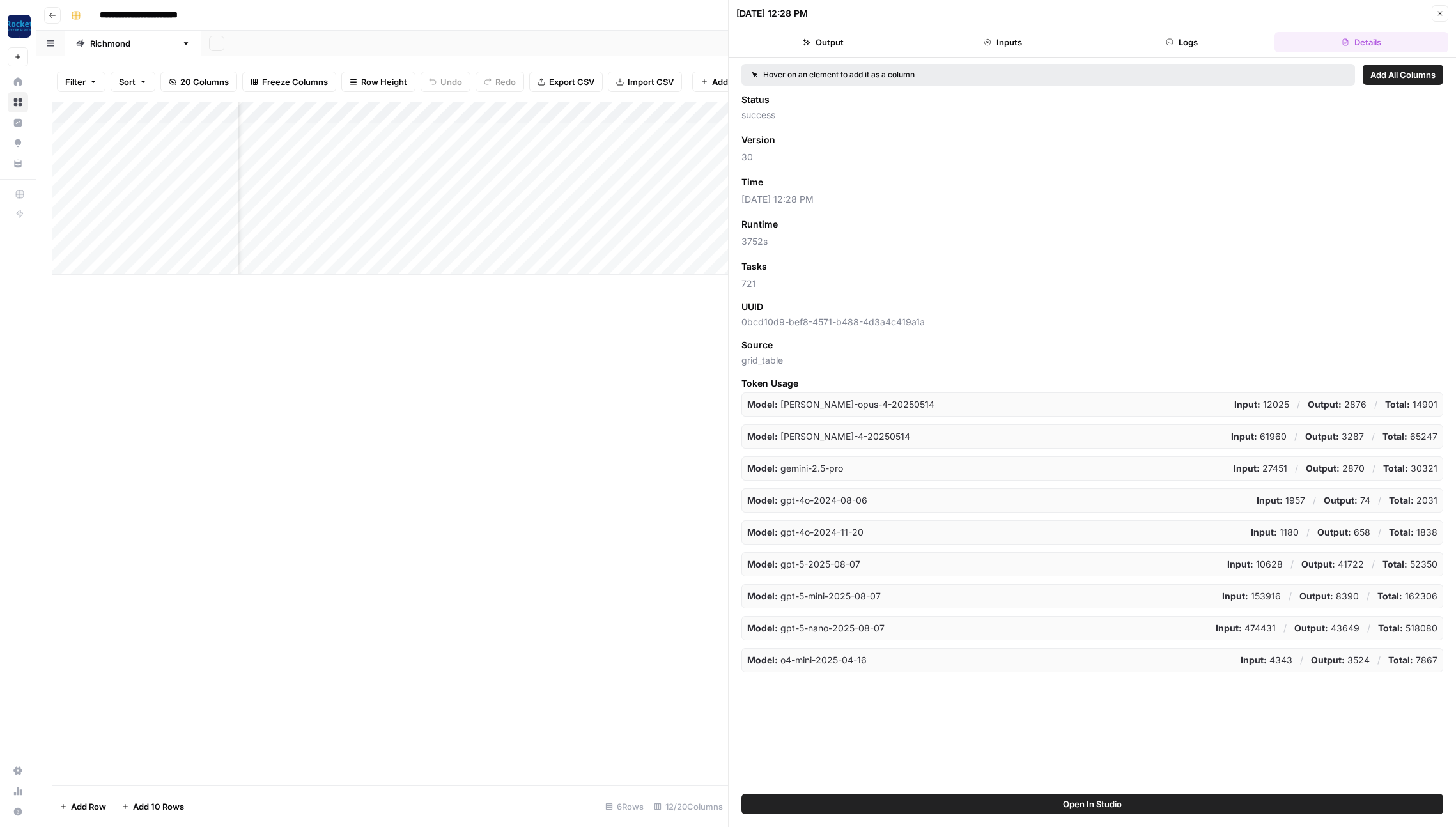
click at [806, 185] on span "Add as Column" at bounding box center [801, 182] width 55 height 11
click at [1440, 13] on icon "button" at bounding box center [1440, 13] width 7 height 7
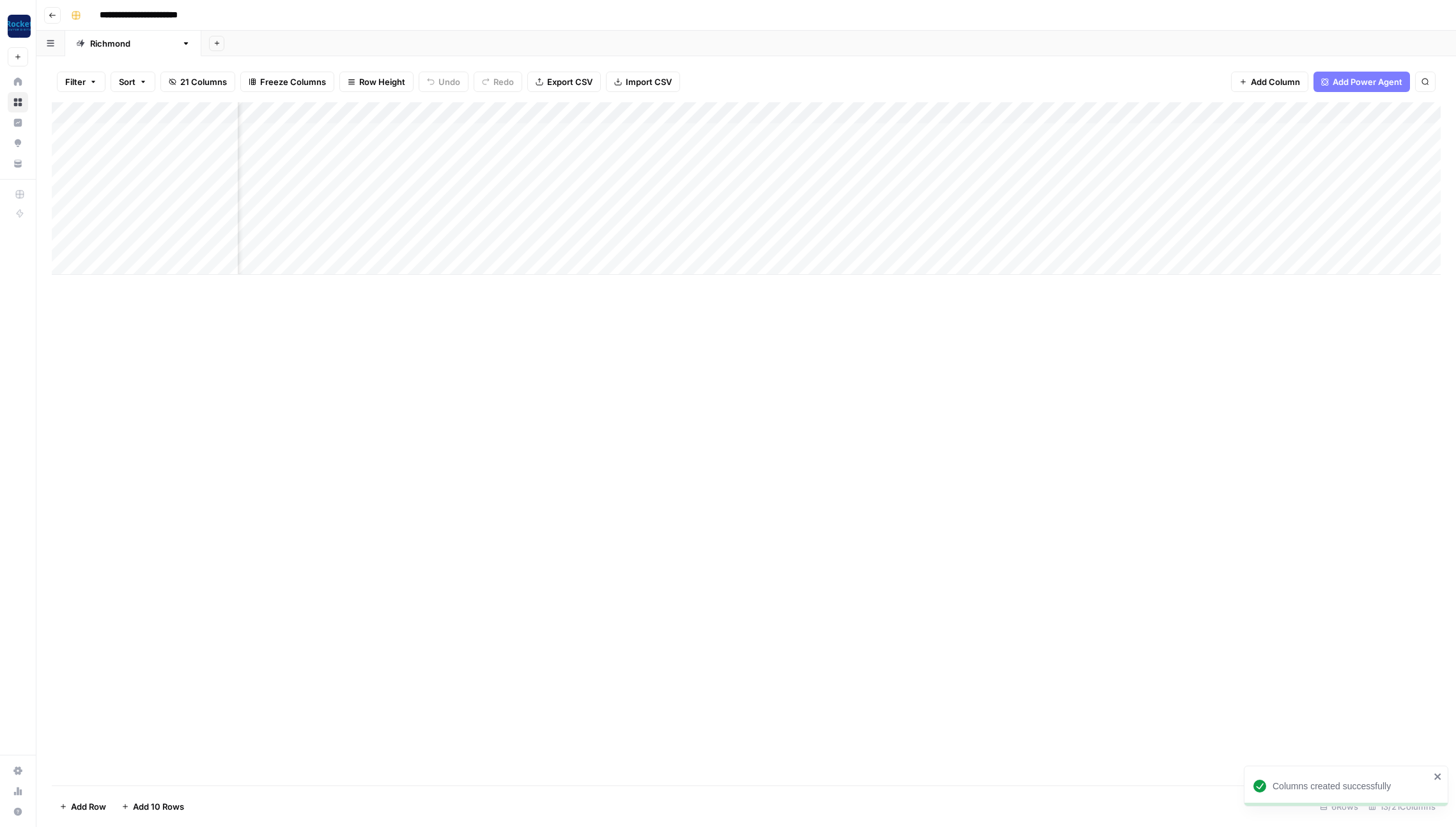
scroll to position [0, 208]
drag, startPoint x: 953, startPoint y: 111, endPoint x: 1309, endPoint y: 117, distance: 356.1
click at [1309, 117] on div "Add Column" at bounding box center [746, 188] width 1389 height 173
click at [54, 13] on icon "button" at bounding box center [52, 15] width 7 height 7
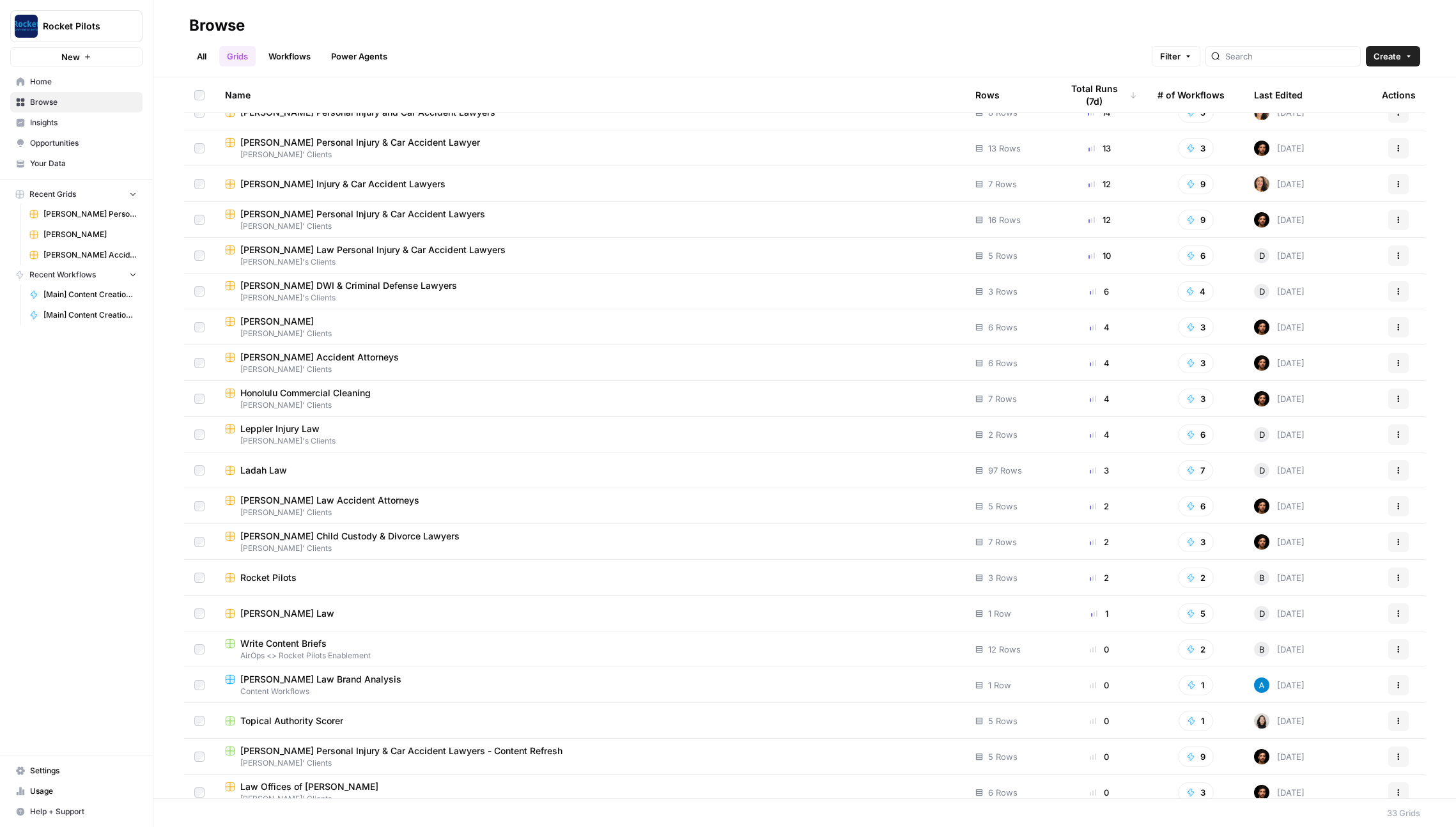
scroll to position [91, 0]
click at [490, 407] on span "[PERSON_NAME]' Clients" at bounding box center [590, 403] width 730 height 11
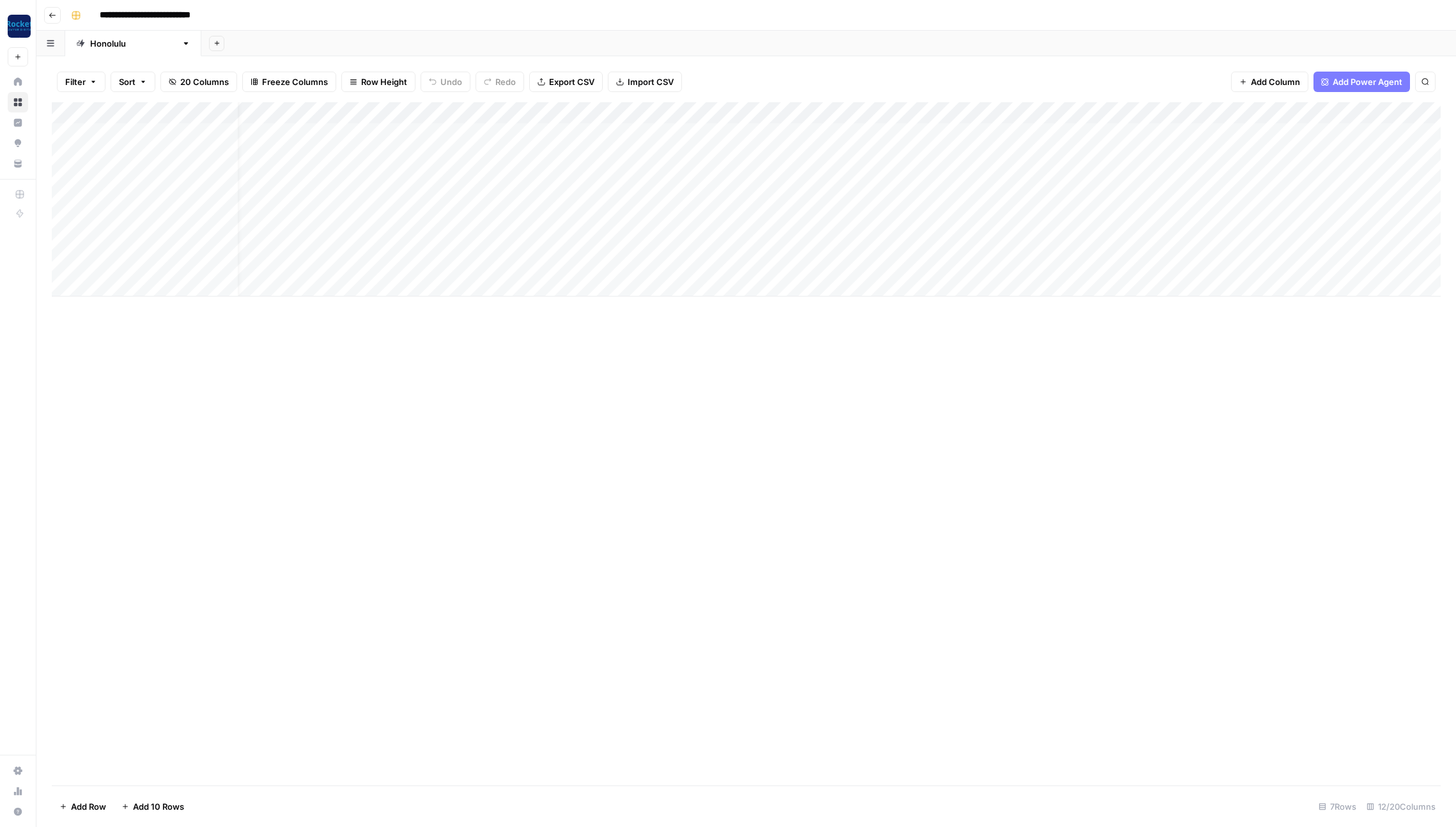
scroll to position [0, 93]
click at [995, 133] on div "Add Column" at bounding box center [746, 200] width 1389 height 194
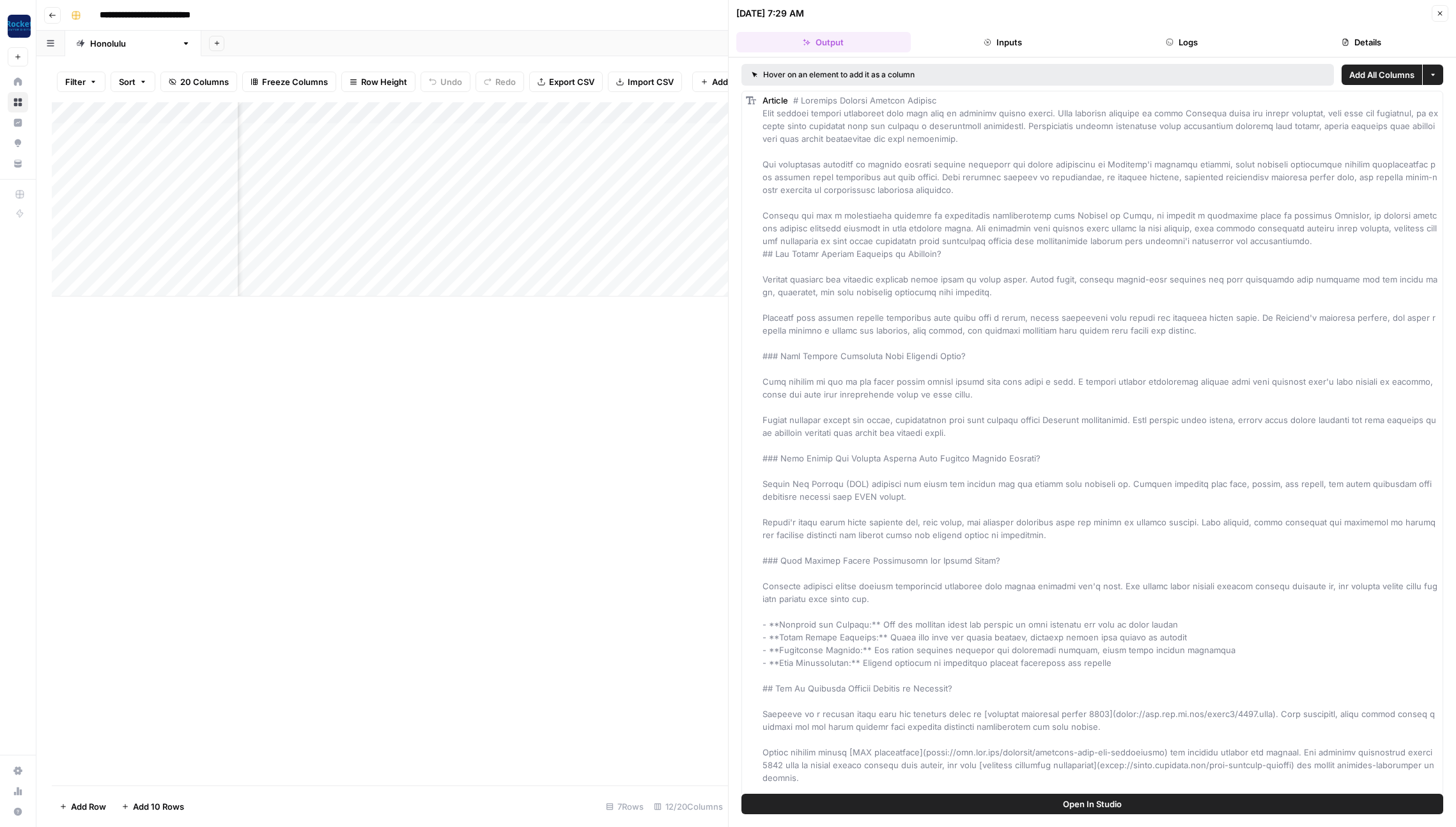
click at [1354, 35] on button "Details" at bounding box center [1361, 42] width 174 height 20
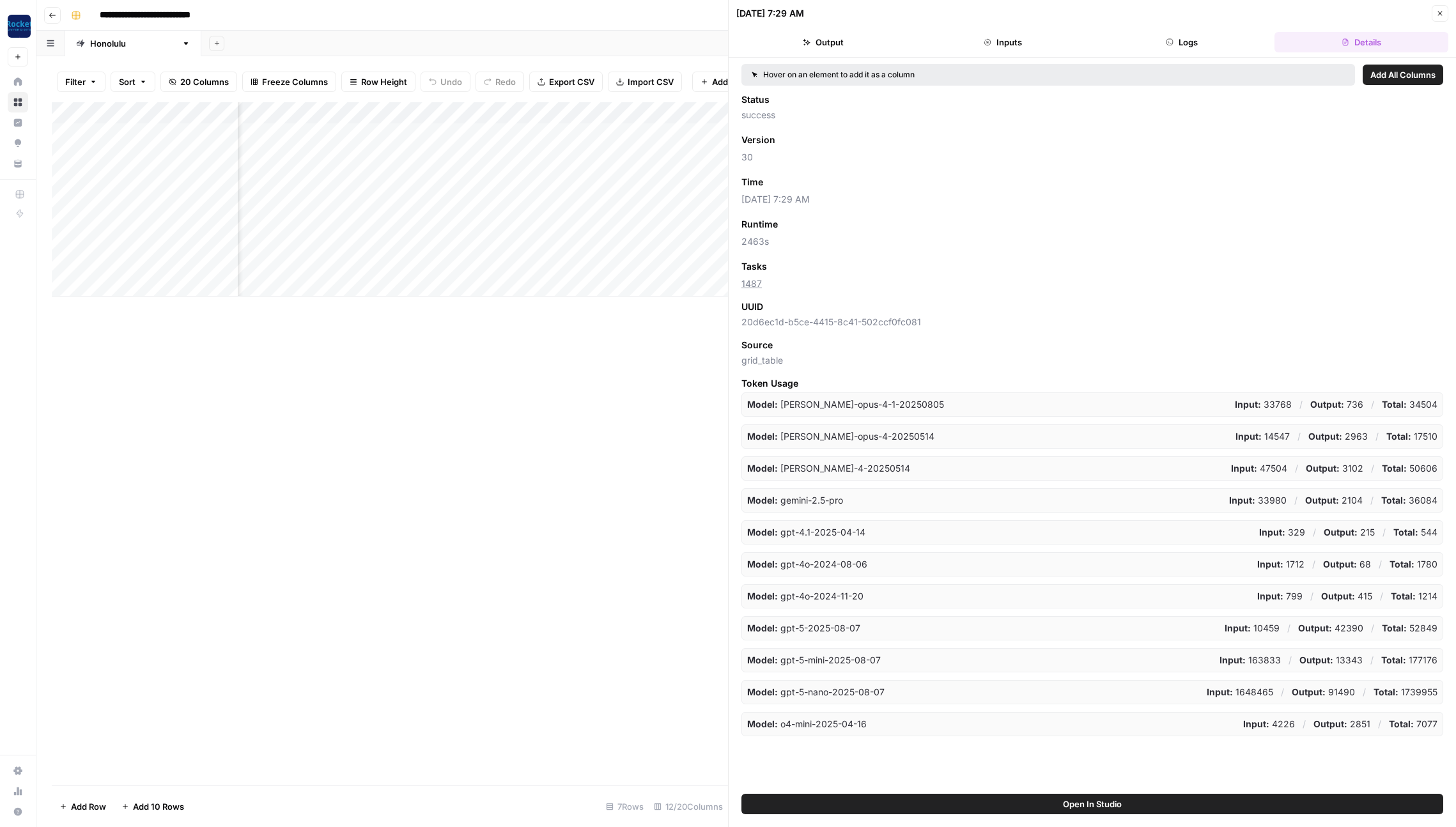
click at [794, 187] on span "Add as Column" at bounding box center [801, 182] width 55 height 11
click at [1441, 12] on icon "button" at bounding box center [1440, 13] width 4 height 4
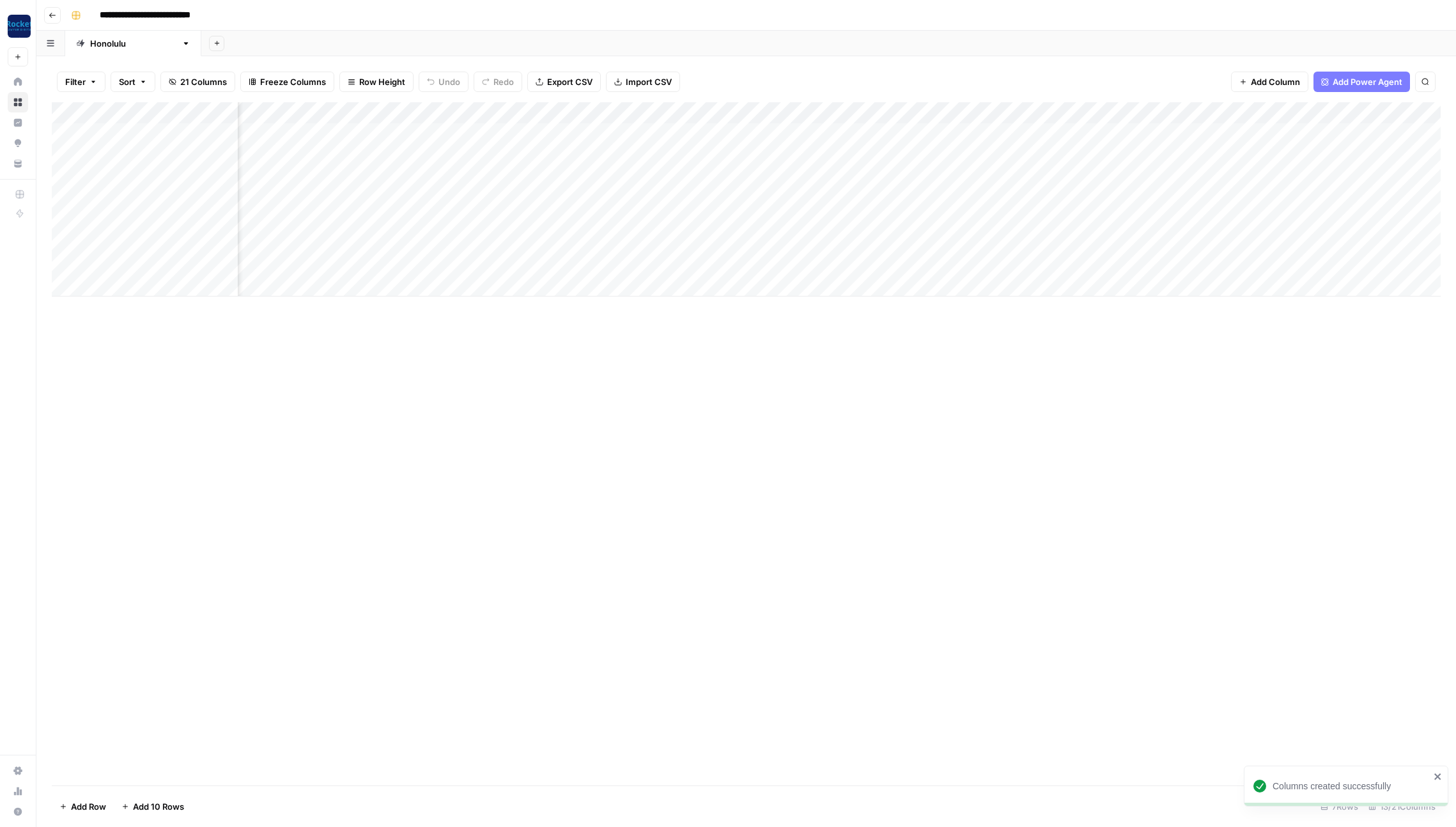
scroll to position [0, 208]
drag, startPoint x: 965, startPoint y: 116, endPoint x: 1297, endPoint y: 117, distance: 332.0
click at [1297, 117] on div "Add Column" at bounding box center [746, 200] width 1389 height 194
click at [52, 16] on icon "button" at bounding box center [52, 15] width 7 height 7
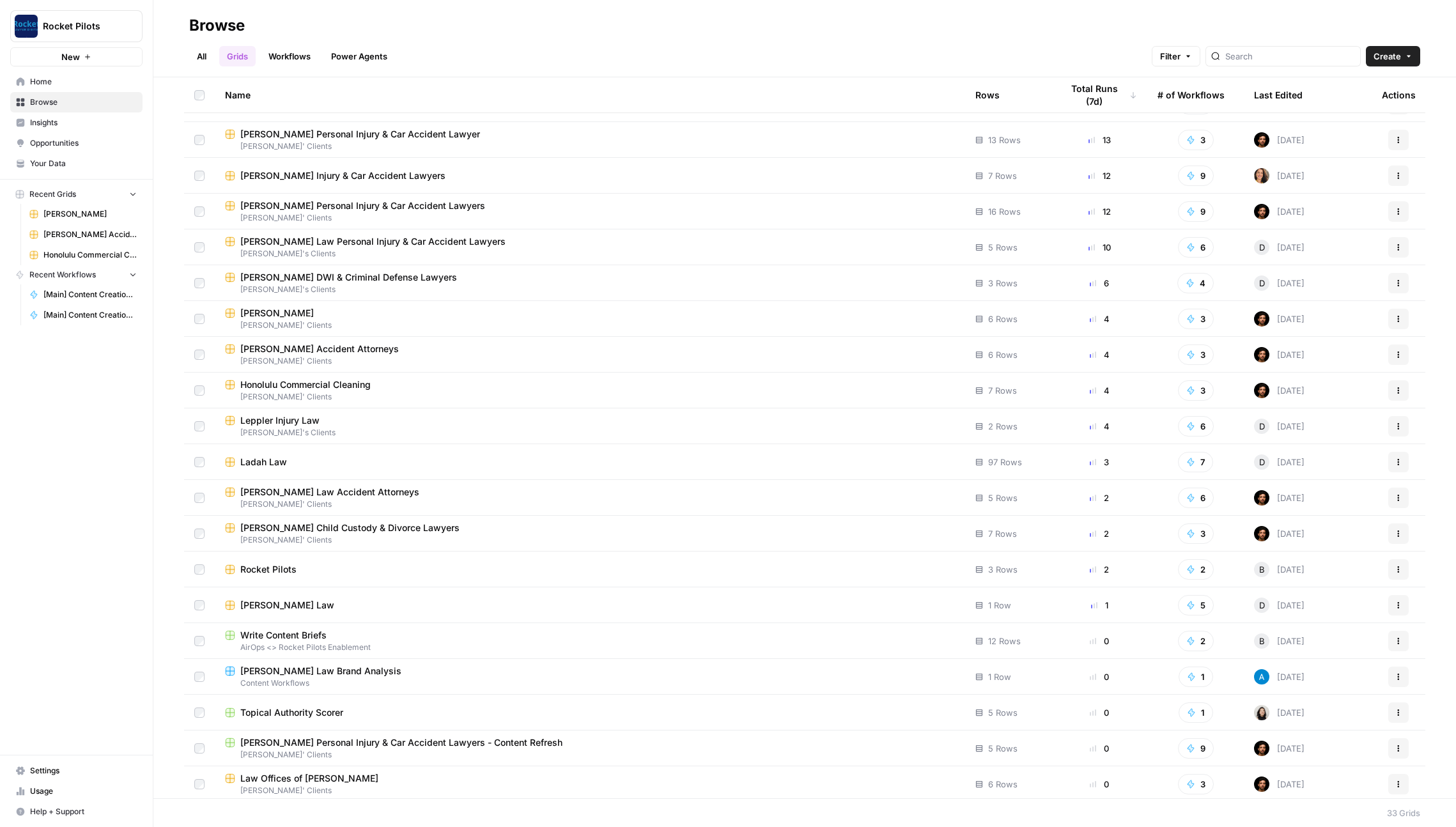
scroll to position [104, 0]
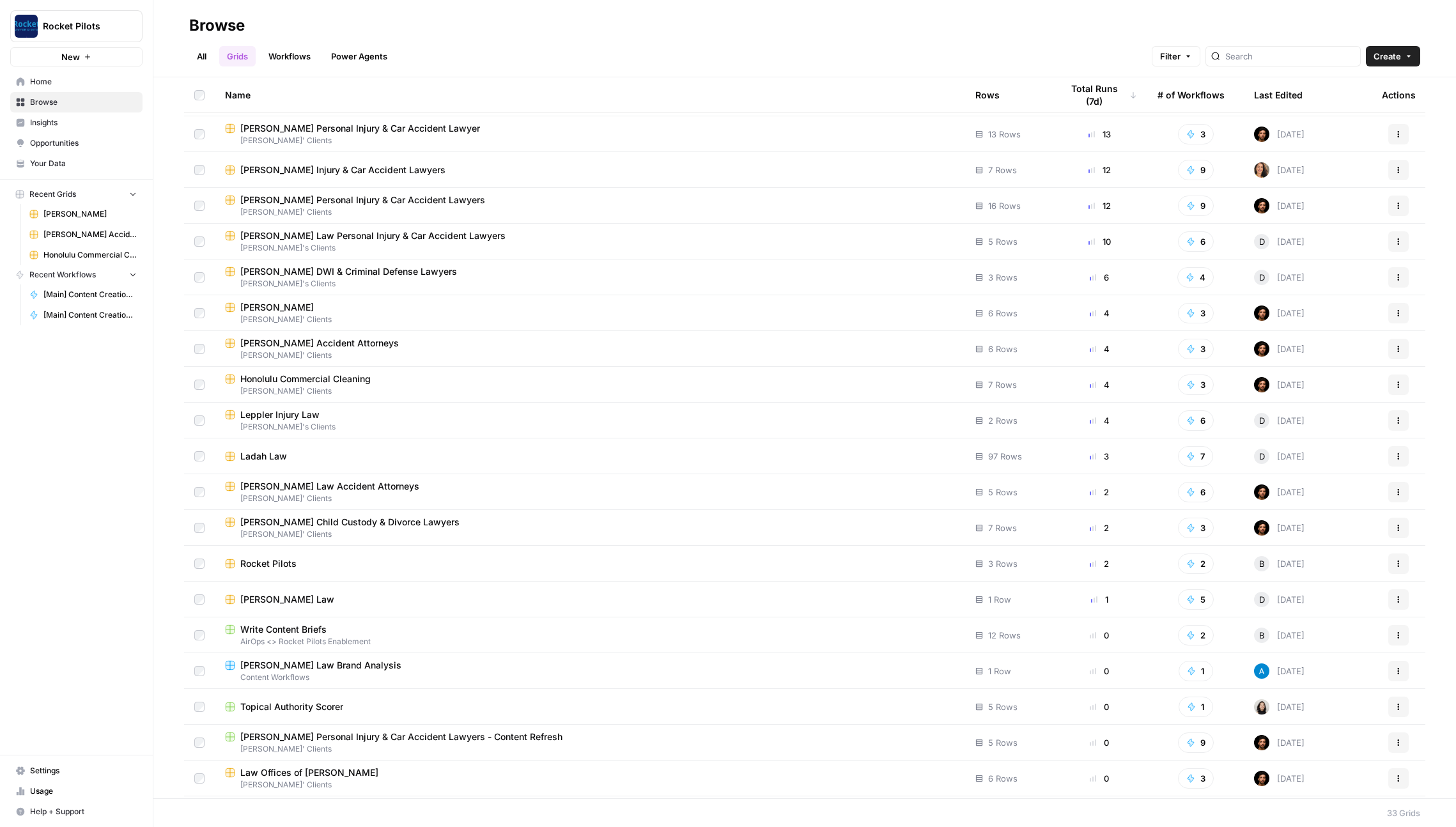
click at [482, 416] on div "Leppler Injury Law" at bounding box center [590, 414] width 730 height 13
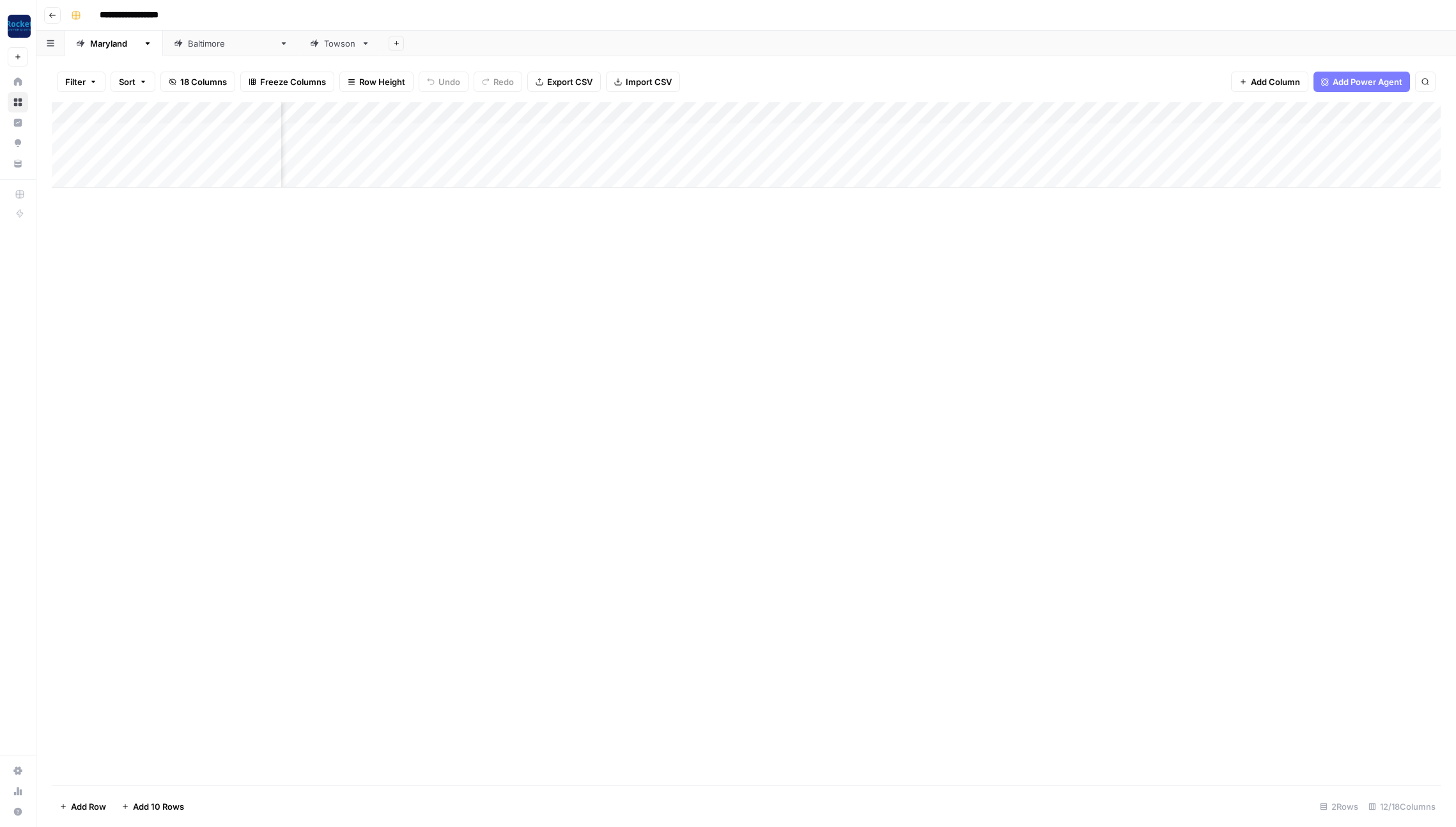
scroll to position [0, 205]
click at [996, 134] on div "Add Column" at bounding box center [746, 145] width 1389 height 86
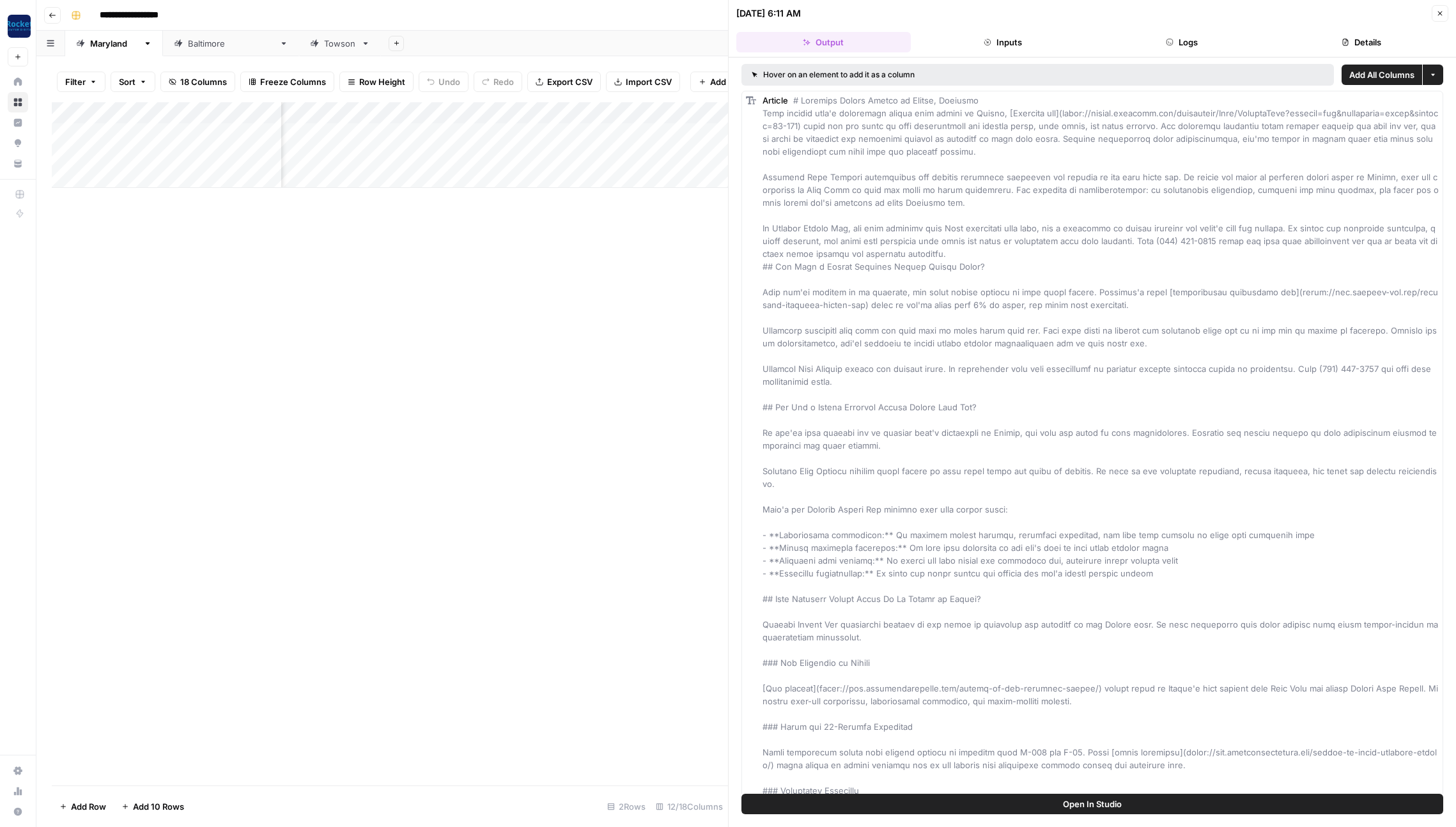
click at [1348, 43] on icon "button" at bounding box center [1345, 42] width 7 height 7
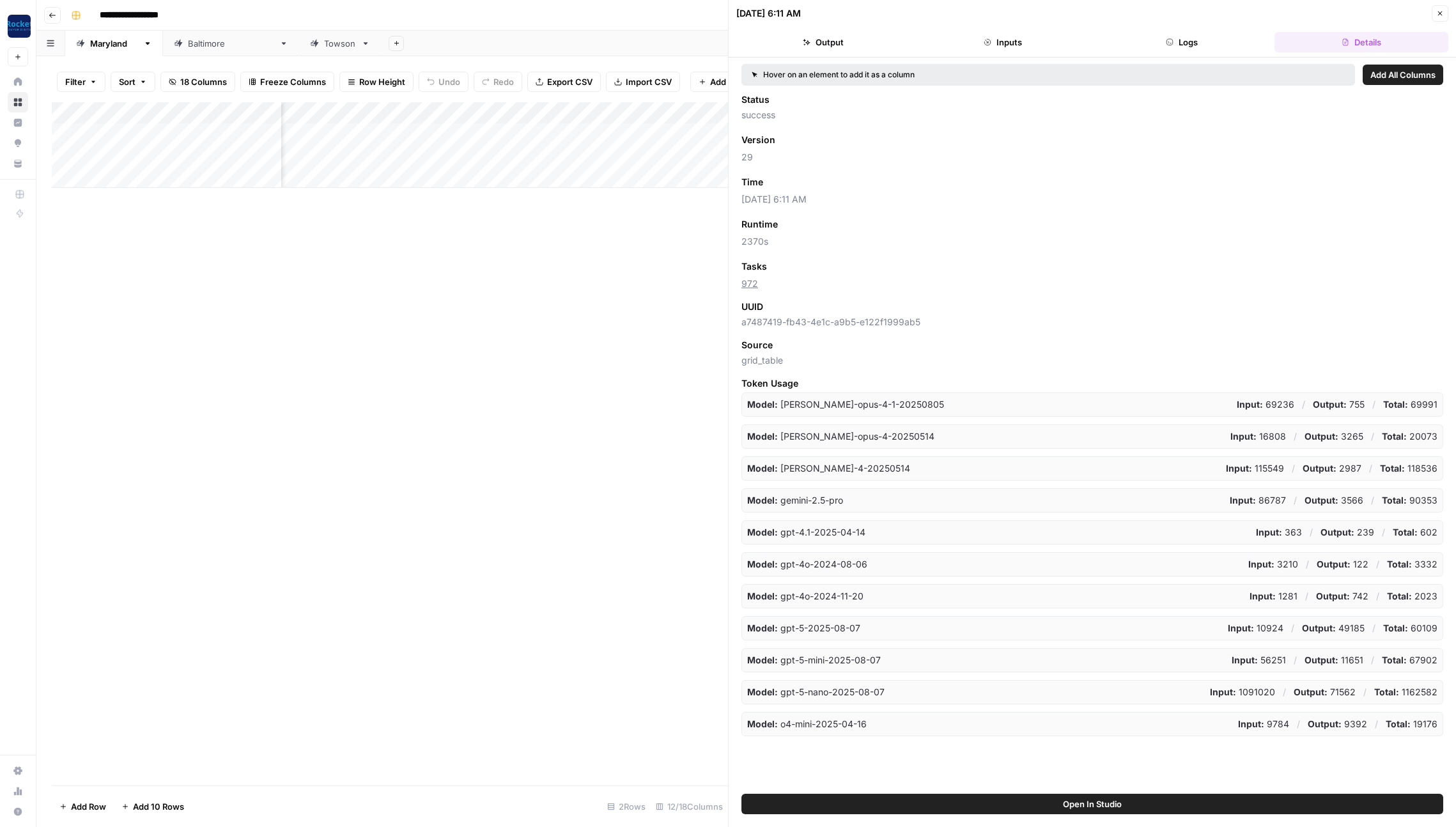
drag, startPoint x: 812, startPoint y: 182, endPoint x: 915, endPoint y: 173, distance: 103.4
click at [812, 182] on span "Add as Column" at bounding box center [801, 182] width 55 height 11
click at [1440, 10] on icon "button" at bounding box center [1440, 13] width 7 height 7
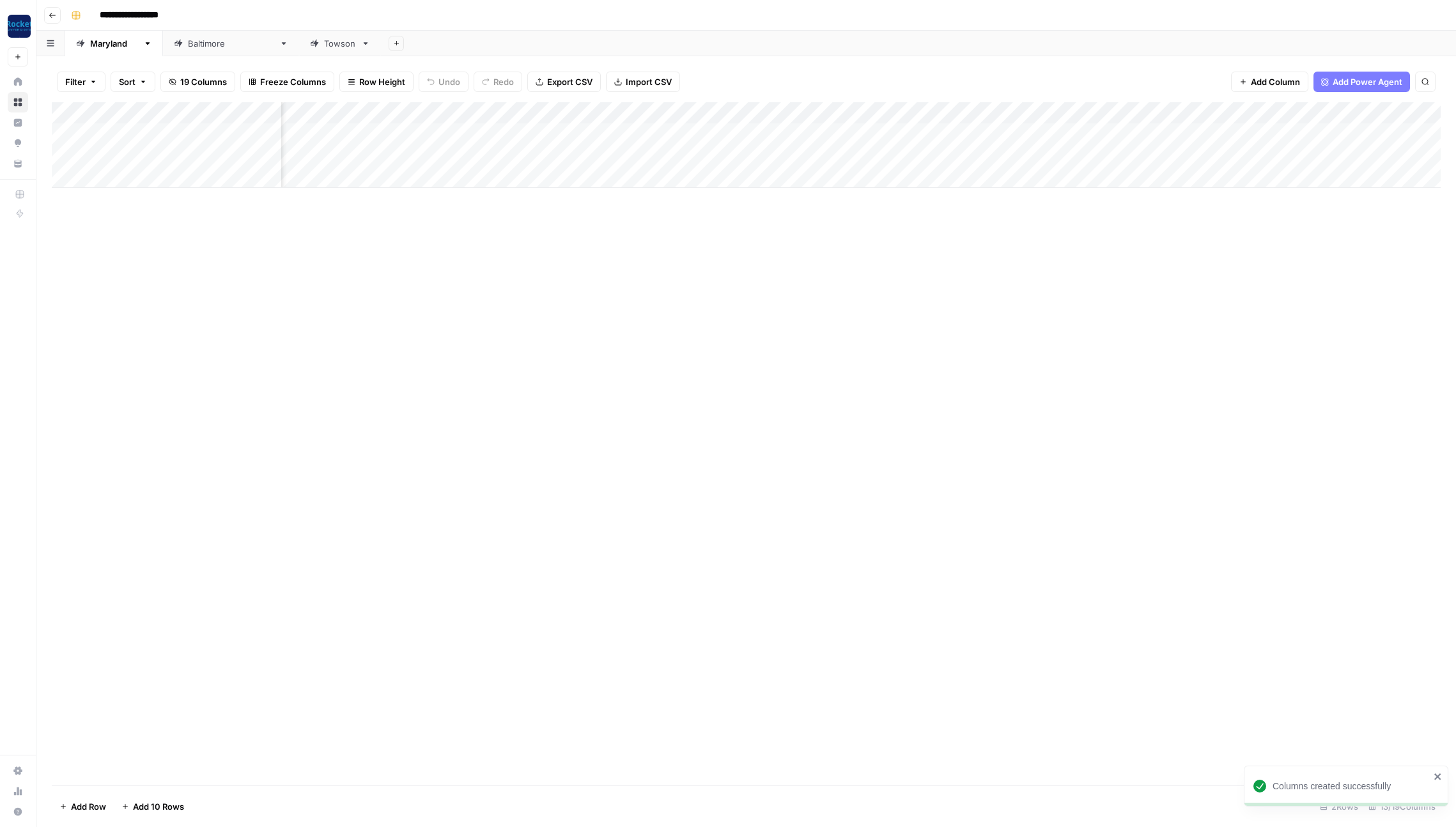
scroll to position [0, 320]
drag, startPoint x: 935, startPoint y: 112, endPoint x: 1342, endPoint y: 112, distance: 407.0
click at [1342, 112] on div "Add Column" at bounding box center [746, 145] width 1389 height 86
click at [188, 43] on div "[GEOGRAPHIC_DATA]" at bounding box center [230, 43] width 86 height 13
click at [324, 46] on div "Towson" at bounding box center [340, 43] width 32 height 13
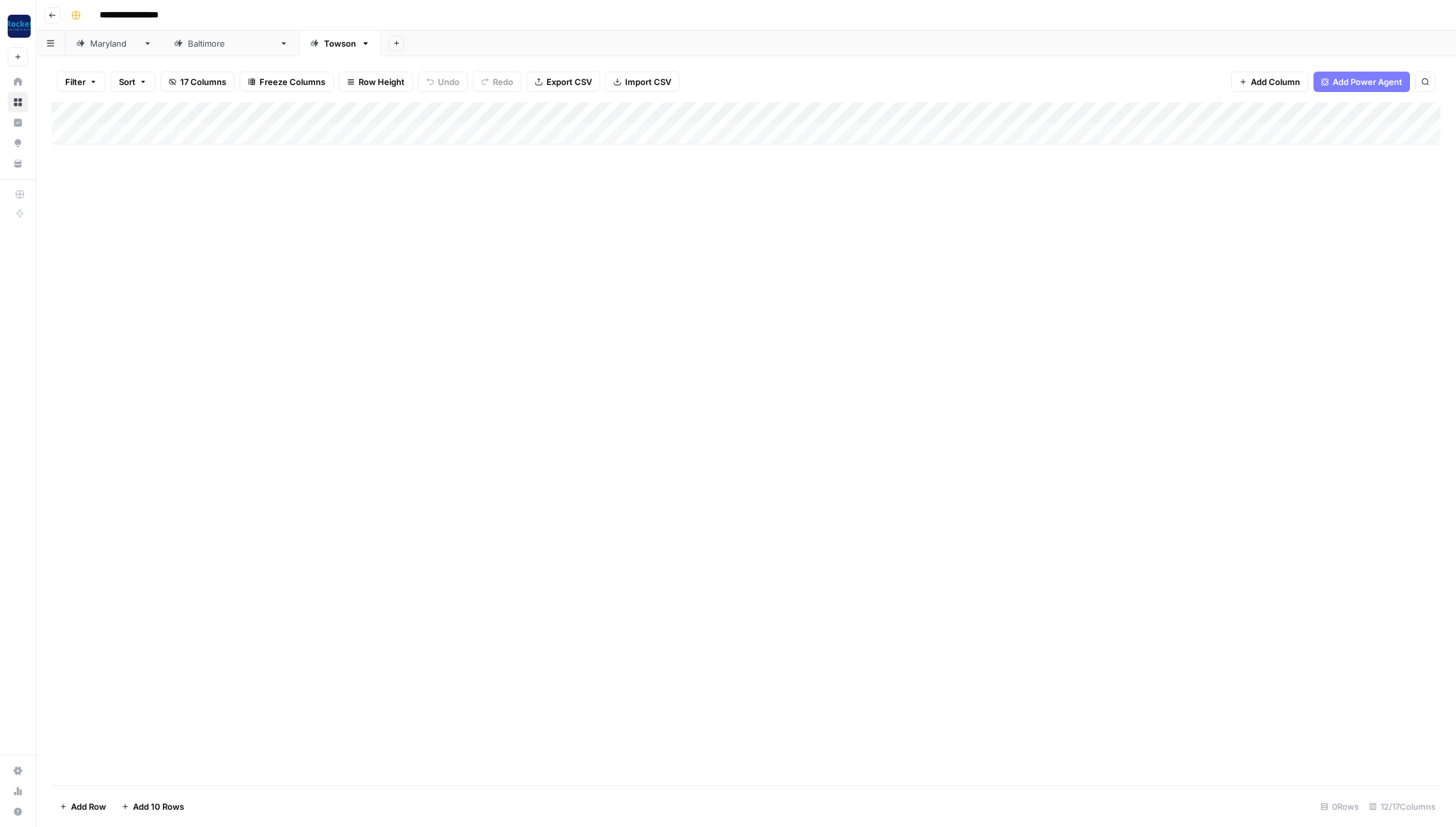
click at [104, 45] on div "[US_STATE]" at bounding box center [114, 43] width 48 height 13
click at [55, 18] on icon "button" at bounding box center [52, 15] width 7 height 7
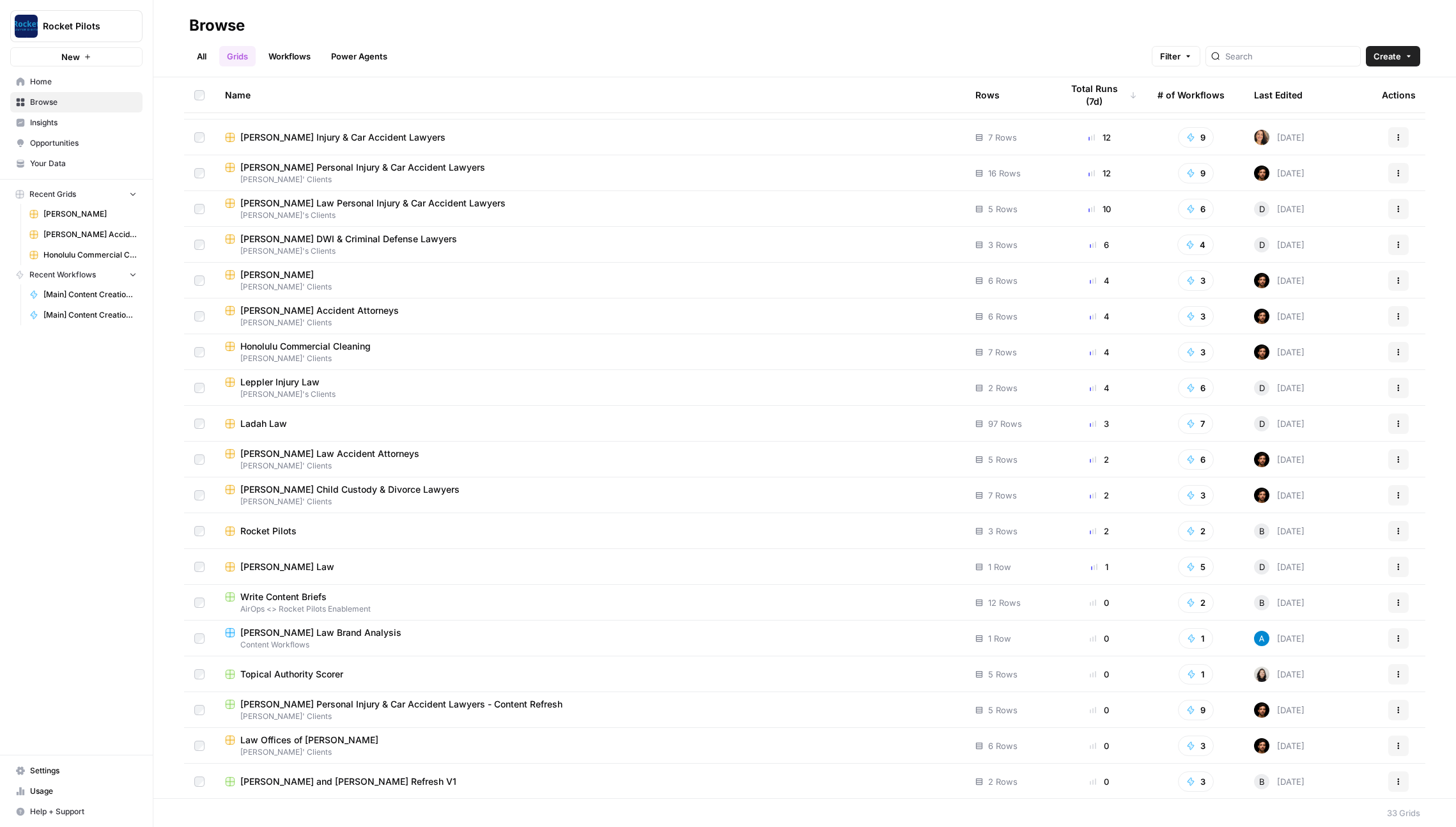
scroll to position [138, 0]
click at [443, 423] on div "Ladah Law" at bounding box center [590, 422] width 730 height 13
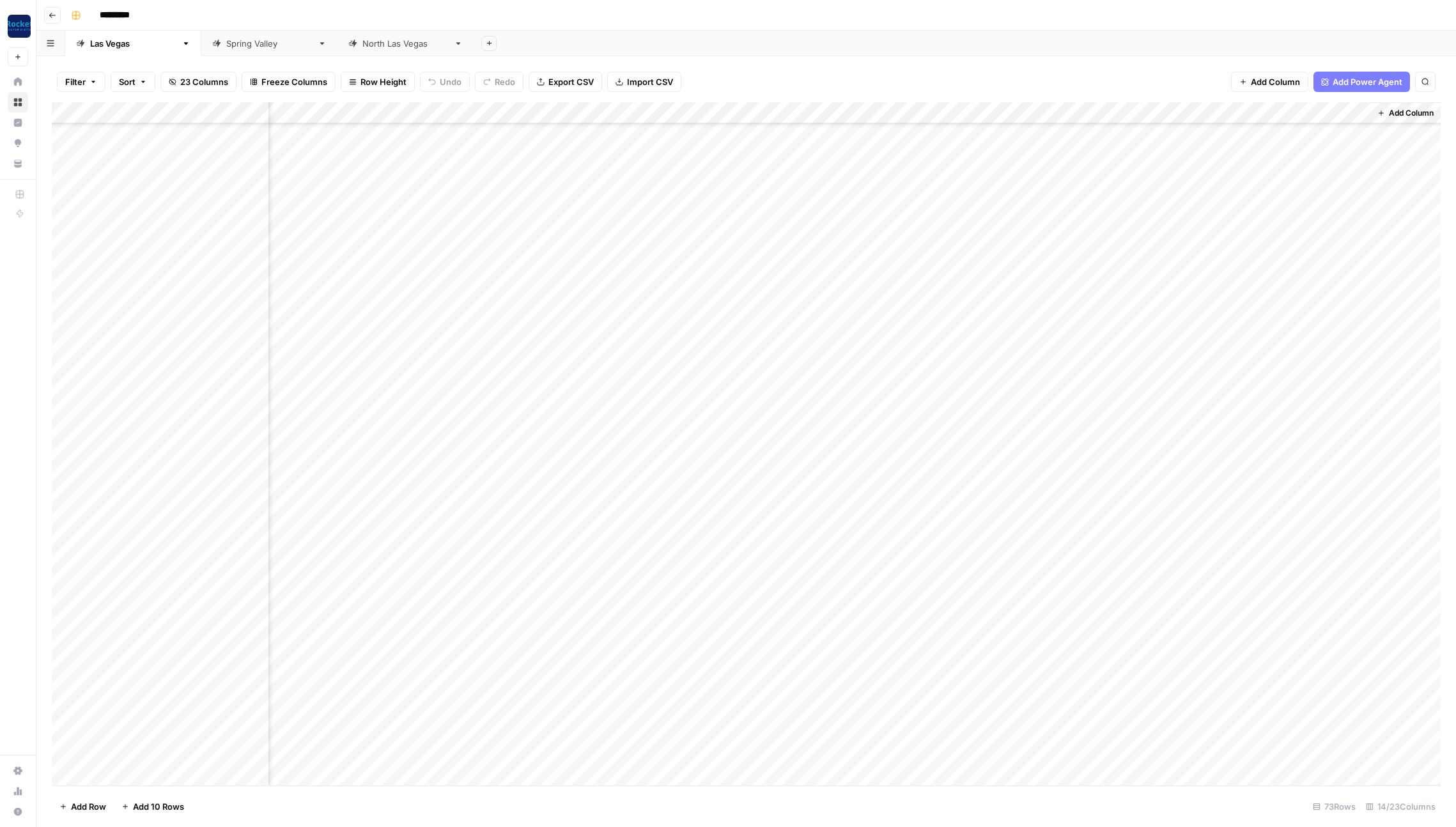
scroll to position [885, 298]
click at [227, 45] on div "[GEOGRAPHIC_DATA]" at bounding box center [269, 43] width 86 height 13
click at [363, 41] on div "[GEOGRAPHIC_DATA]" at bounding box center [405, 43] width 86 height 13
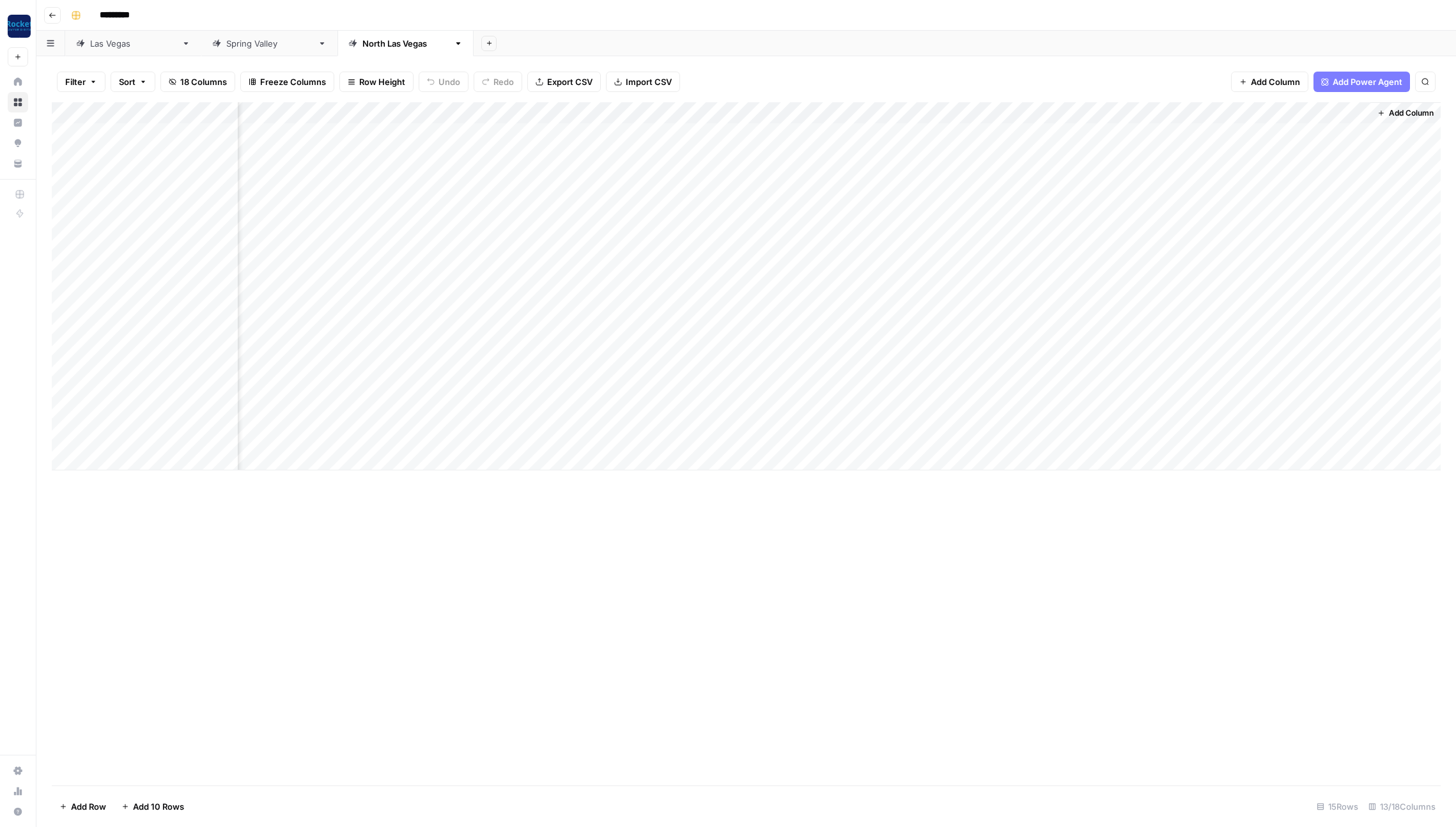
click at [50, 18] on icon "button" at bounding box center [52, 15] width 7 height 7
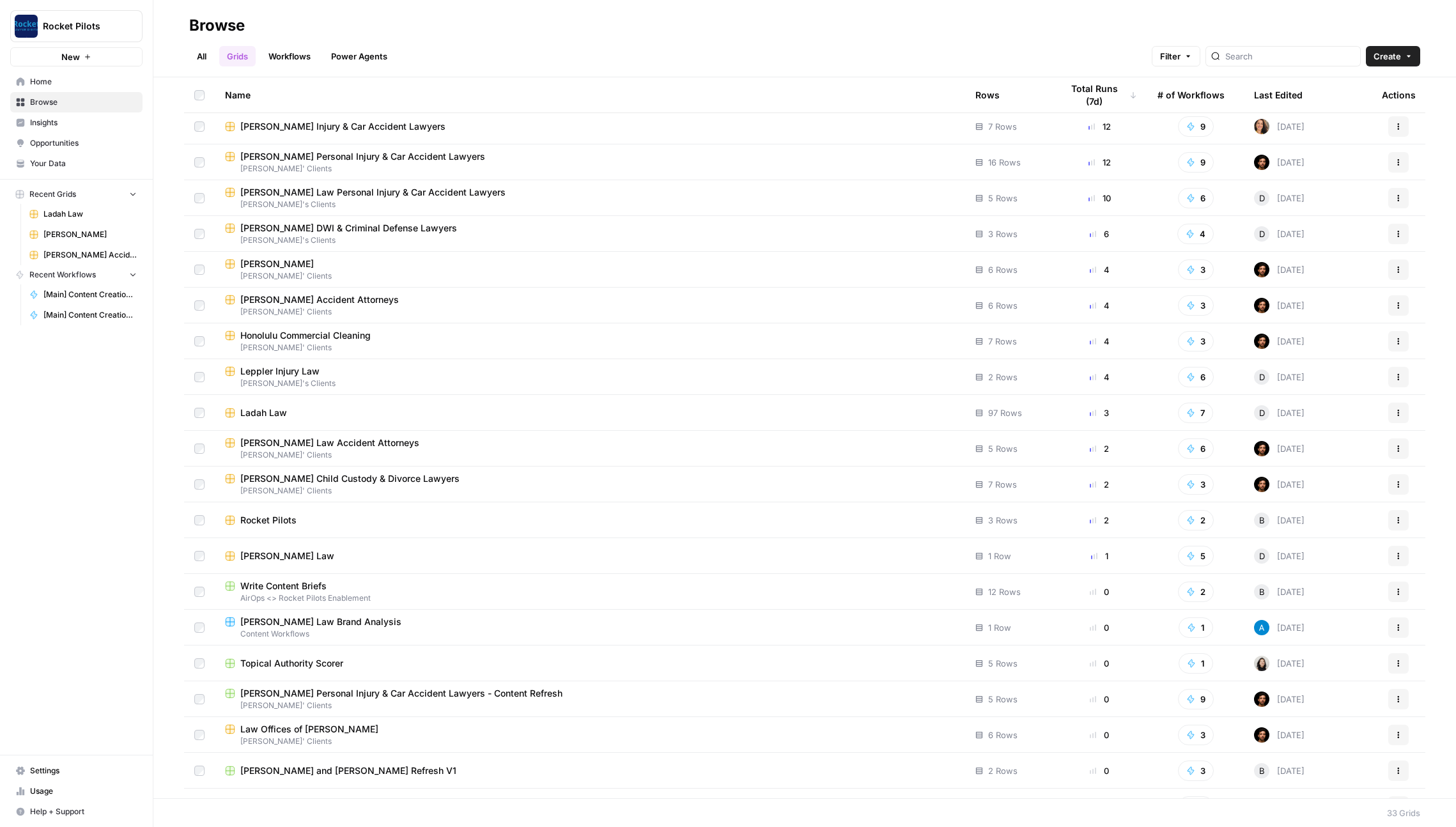
scroll to position [153, 0]
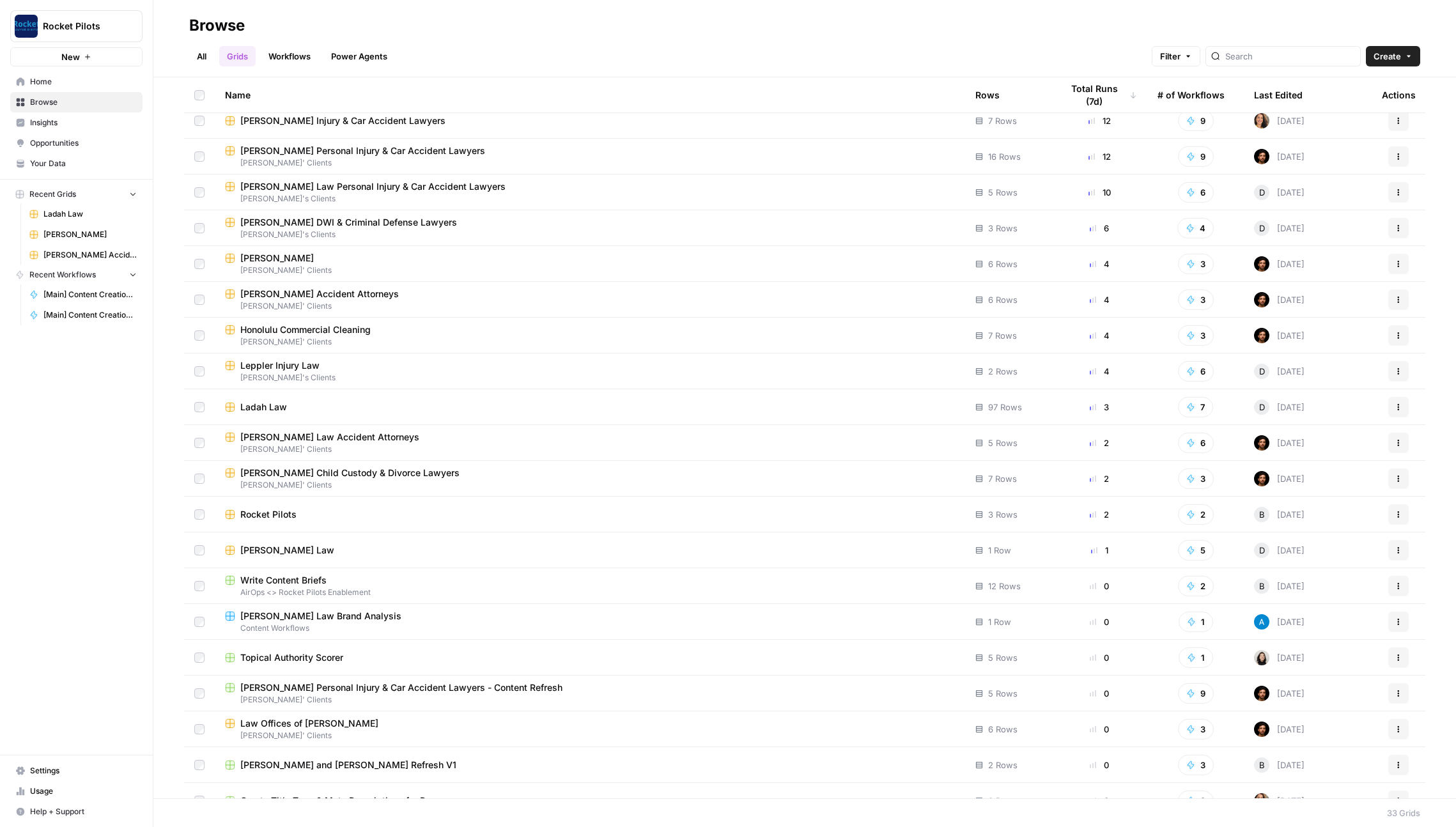
click at [530, 437] on div "[PERSON_NAME] Law Accident Attorneys" at bounding box center [590, 437] width 730 height 13
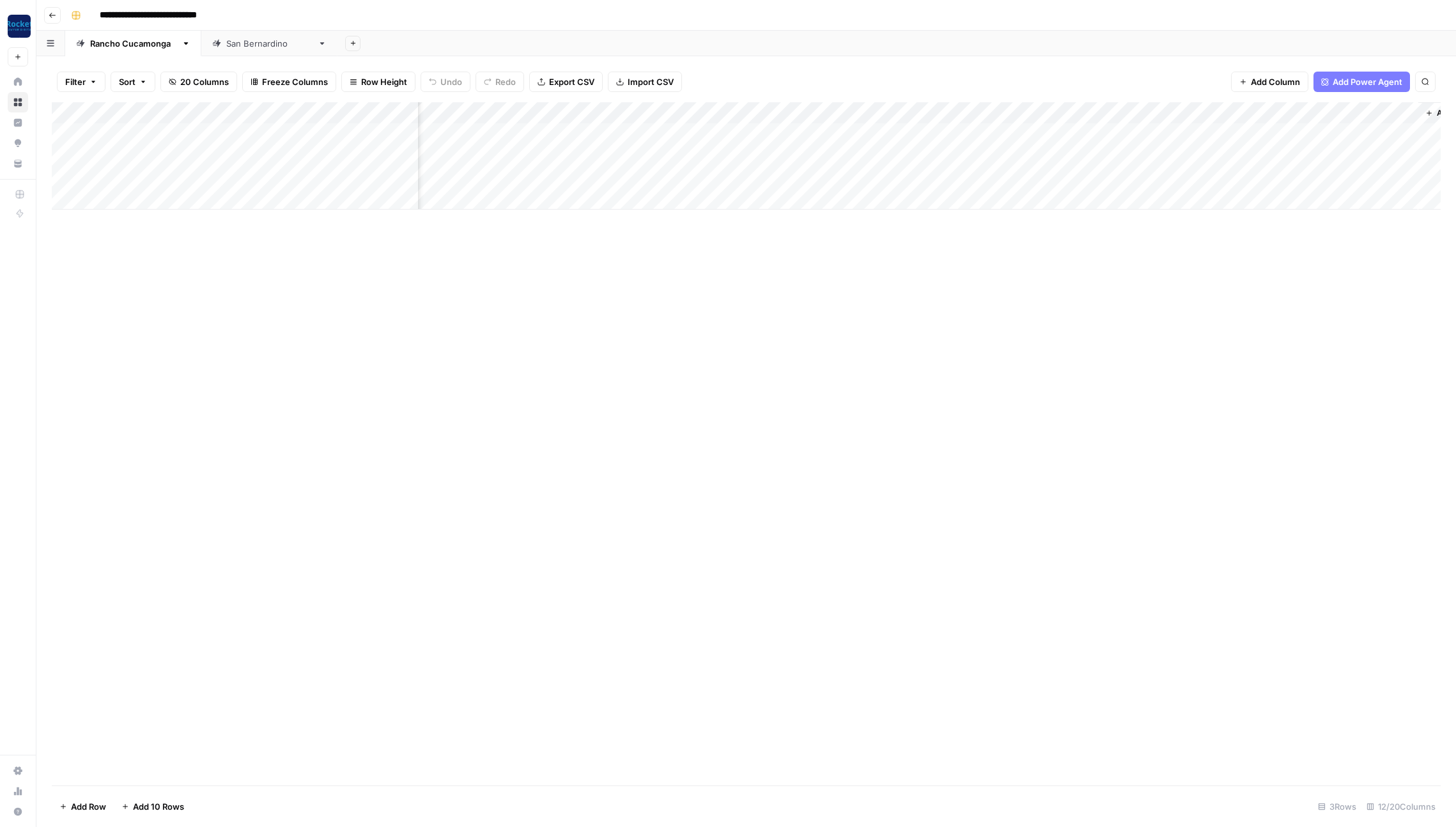
scroll to position [0, 273]
click at [995, 154] on div "Add Column" at bounding box center [746, 156] width 1389 height 108
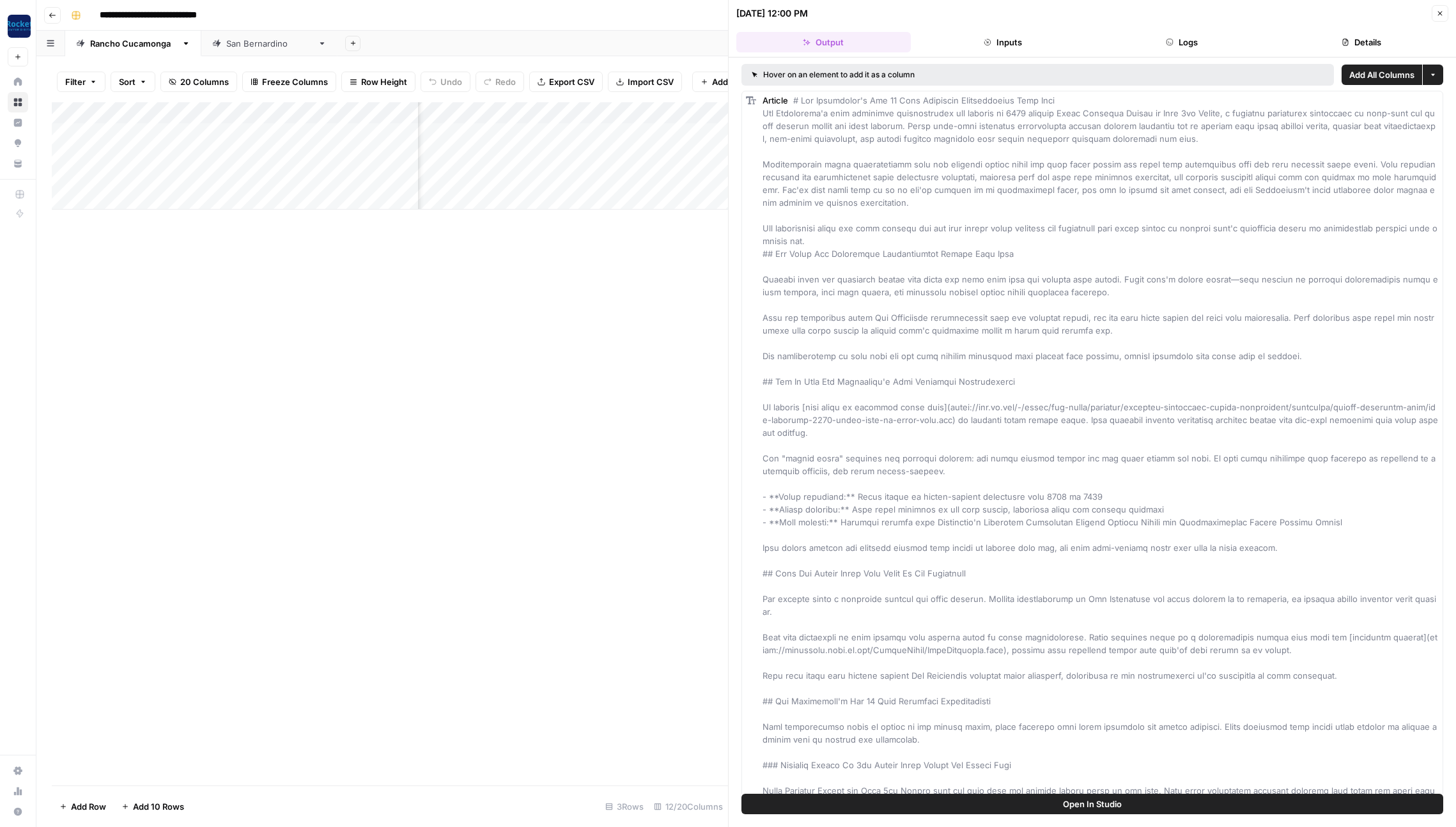
click at [1370, 40] on button "Details" at bounding box center [1361, 42] width 174 height 20
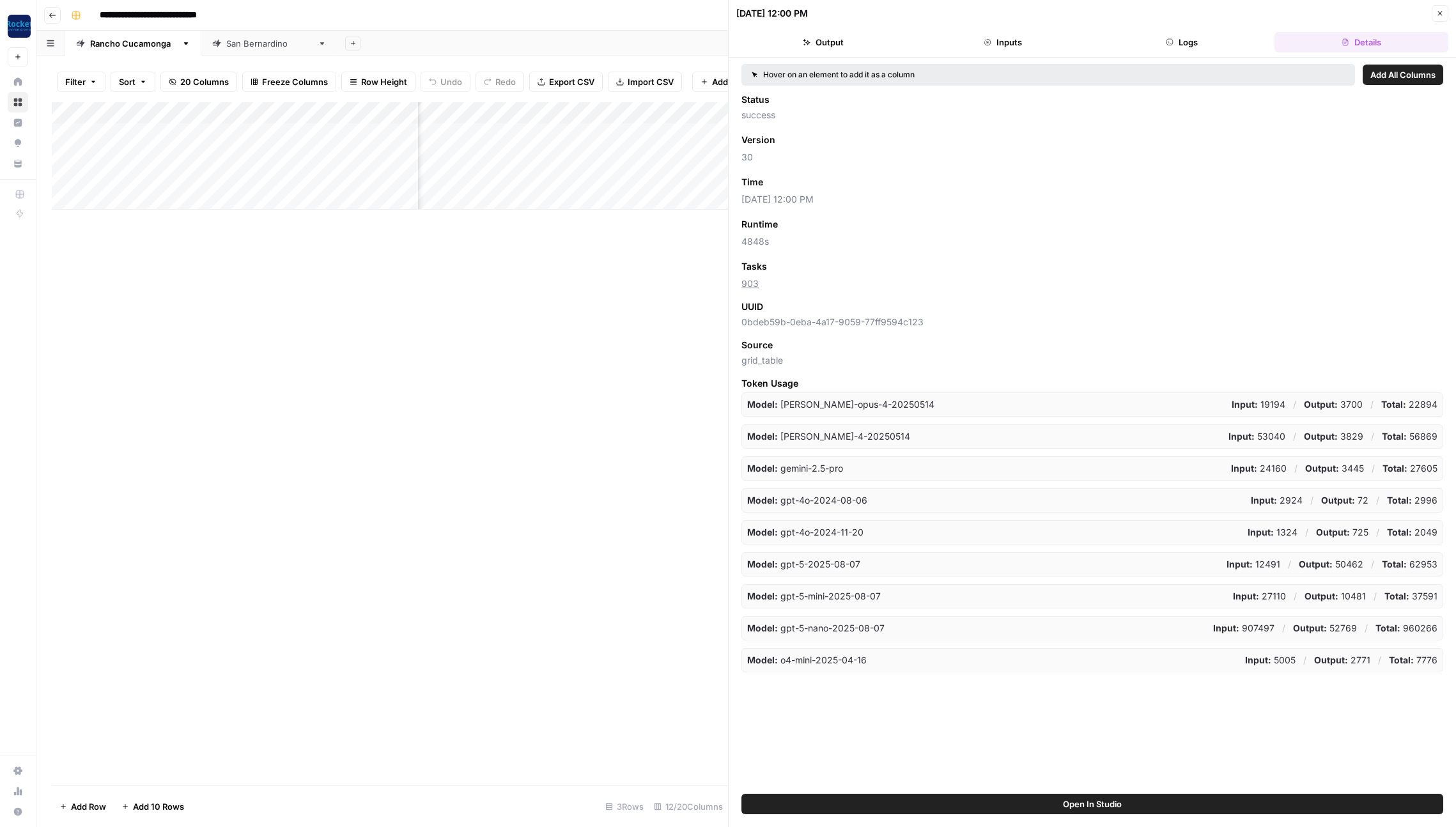
click at [793, 183] on span "Add as Column" at bounding box center [801, 182] width 55 height 11
click at [1445, 11] on button "Close" at bounding box center [1440, 13] width 16 height 16
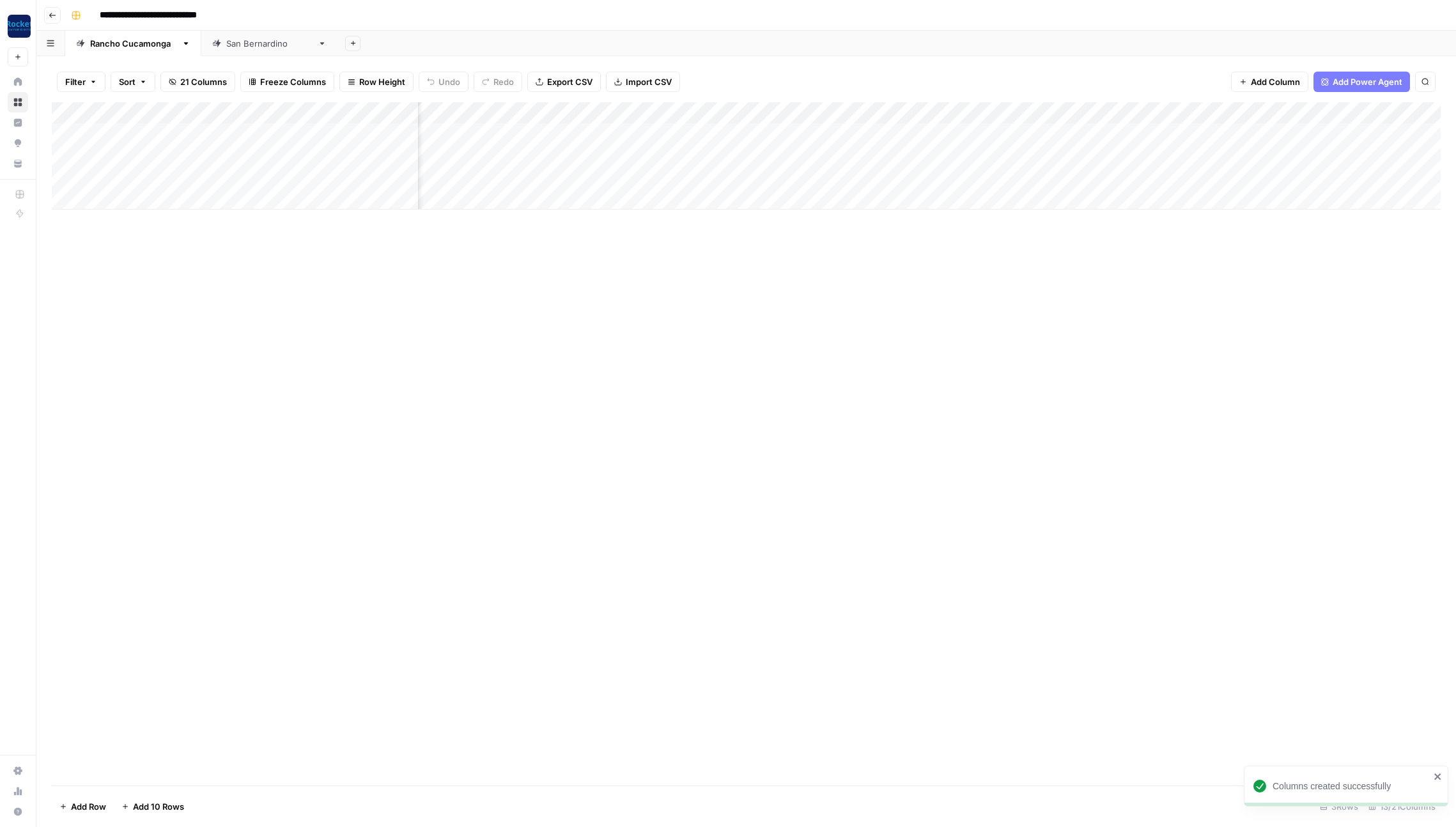
drag, startPoint x: 1078, startPoint y: 112, endPoint x: 1388, endPoint y: 111, distance: 310.0
click at [1388, 111] on div "Add Column" at bounding box center [746, 156] width 1389 height 108
click at [244, 43] on div "[GEOGRAPHIC_DATA]" at bounding box center [269, 43] width 86 height 13
click at [994, 133] on div "Add Column" at bounding box center [746, 145] width 1389 height 86
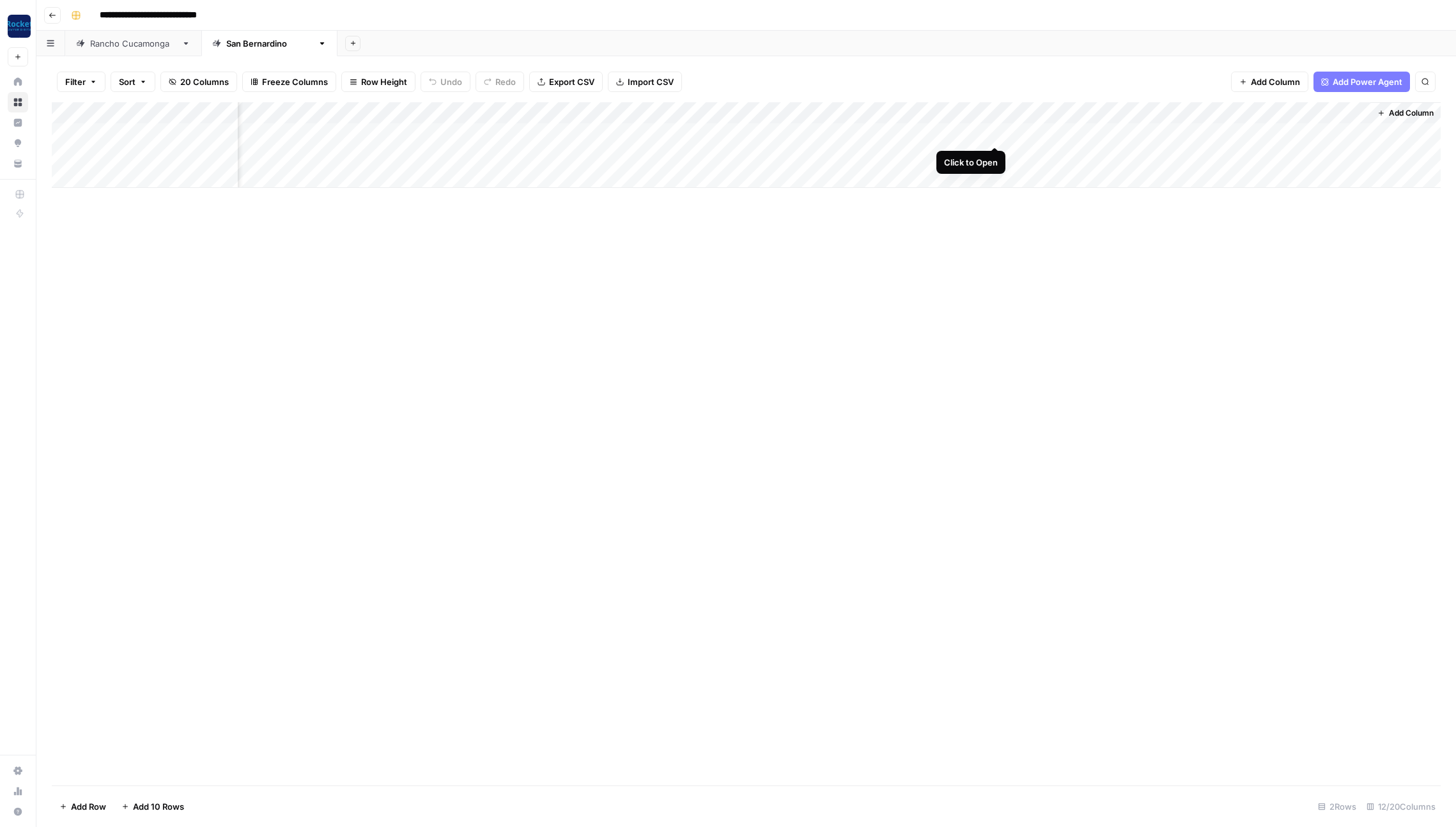
scroll to position [0, 82]
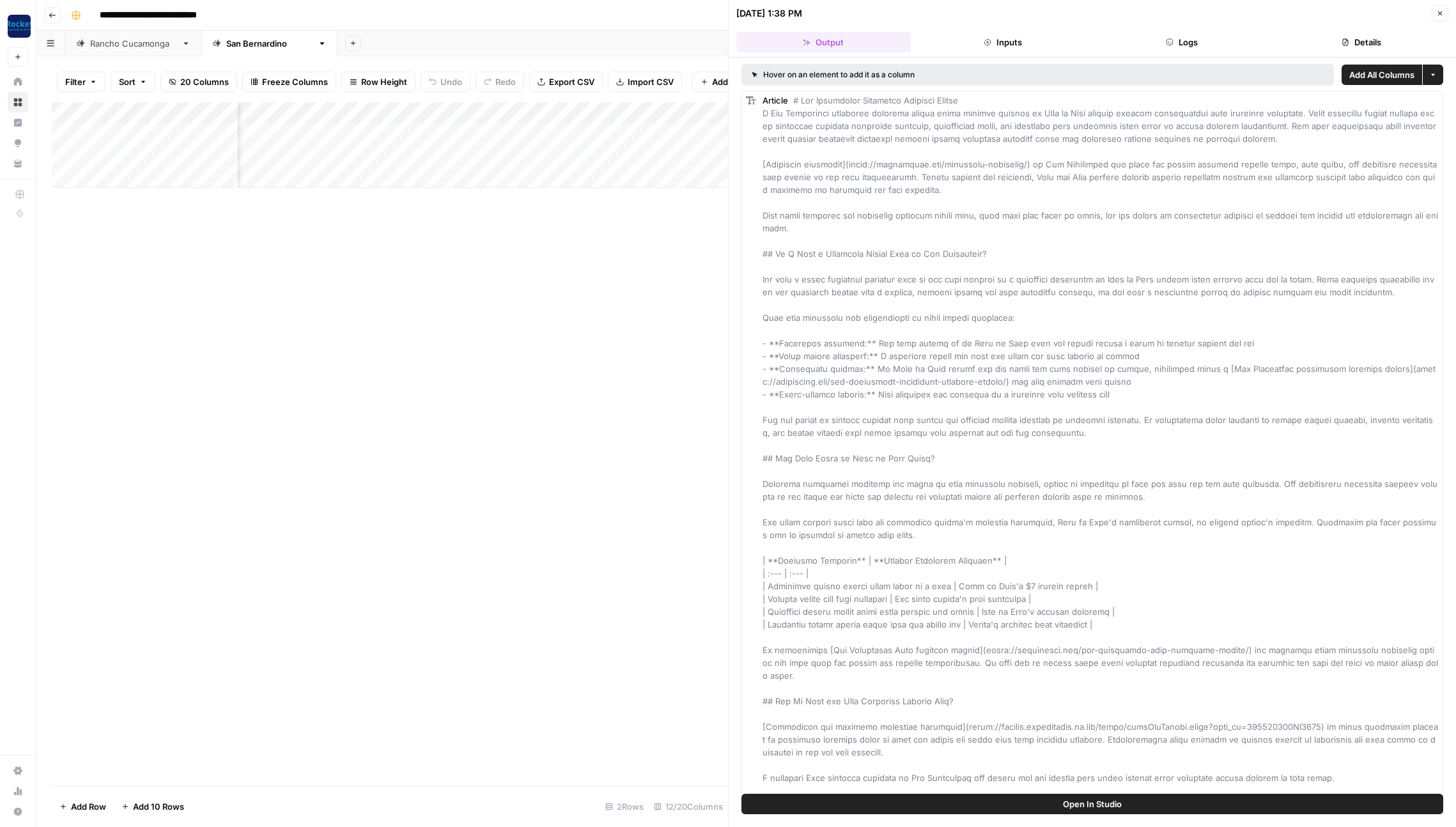
drag, startPoint x: 1352, startPoint y: 43, endPoint x: 1222, endPoint y: 86, distance: 136.9
click at [1352, 43] on button "Details" at bounding box center [1361, 42] width 174 height 20
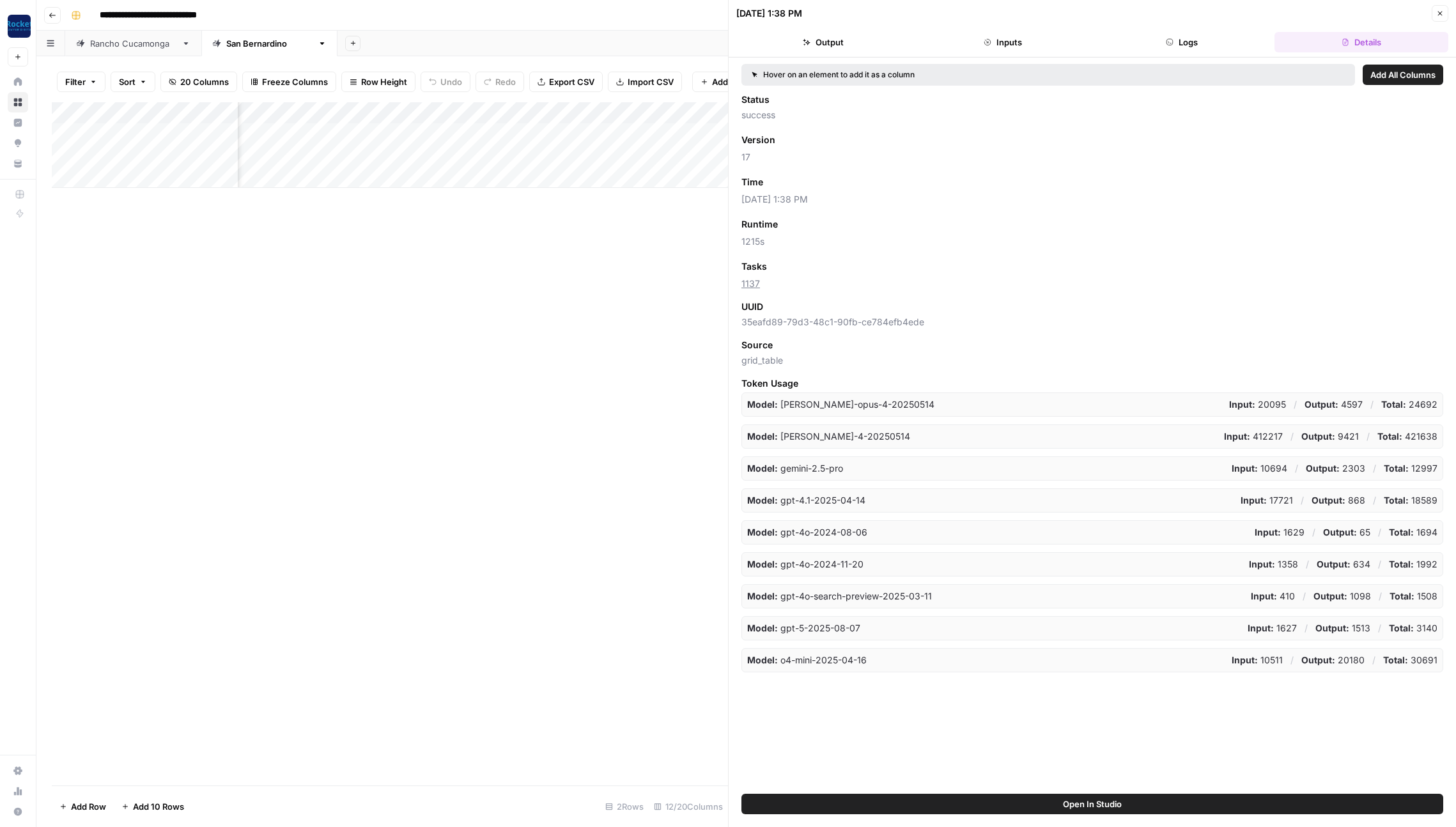
drag, startPoint x: 816, startPoint y: 182, endPoint x: 918, endPoint y: 170, distance: 102.7
click at [816, 182] on span "Add as Column" at bounding box center [801, 182] width 55 height 11
click at [1439, 13] on icon "button" at bounding box center [1440, 13] width 4 height 4
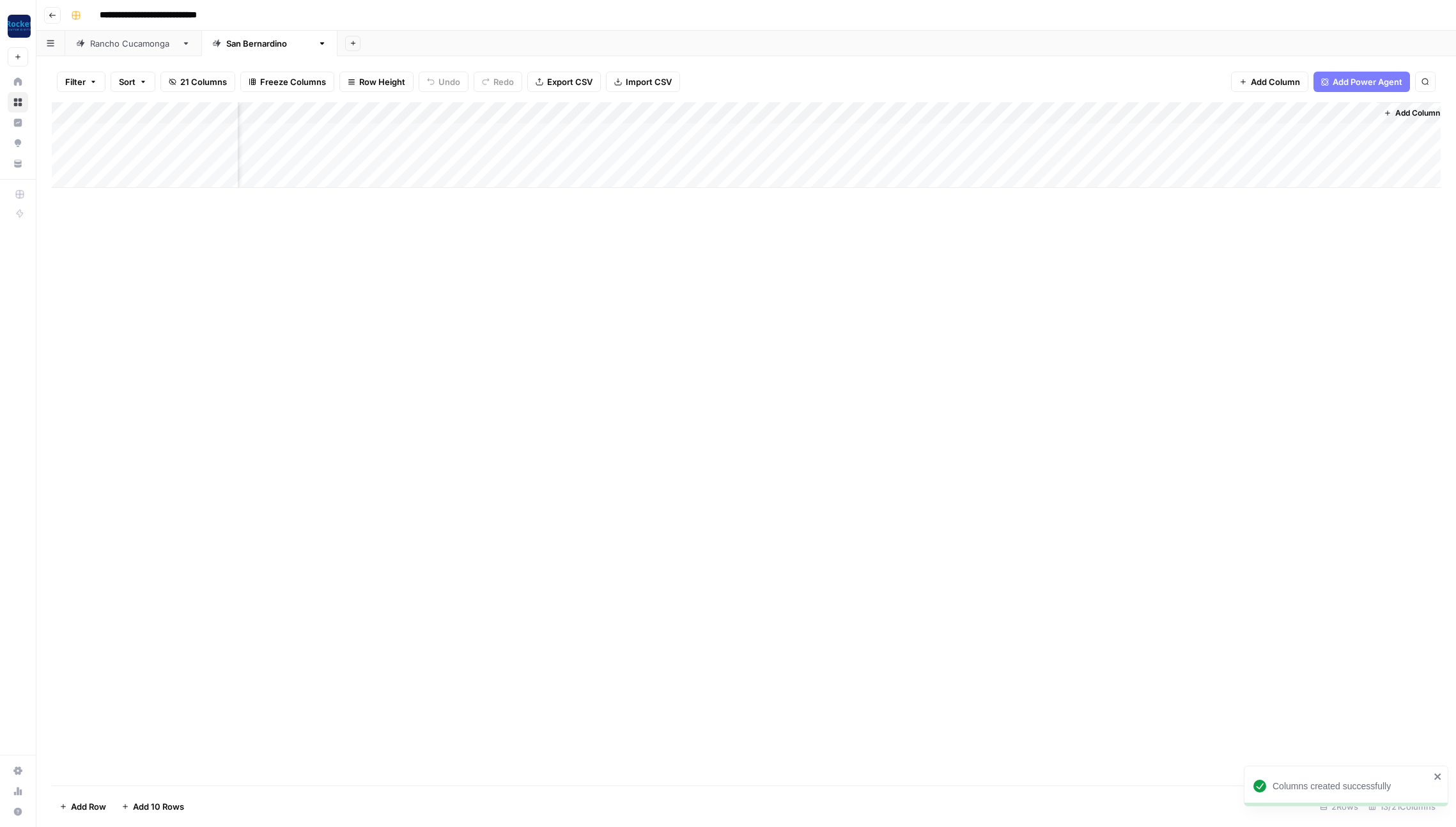
scroll to position [0, 208]
drag, startPoint x: 977, startPoint y: 111, endPoint x: 1317, endPoint y: 112, distance: 340.0
click at [1317, 112] on div "Add Column" at bounding box center [746, 145] width 1389 height 86
click at [51, 13] on icon "button" at bounding box center [52, 15] width 7 height 5
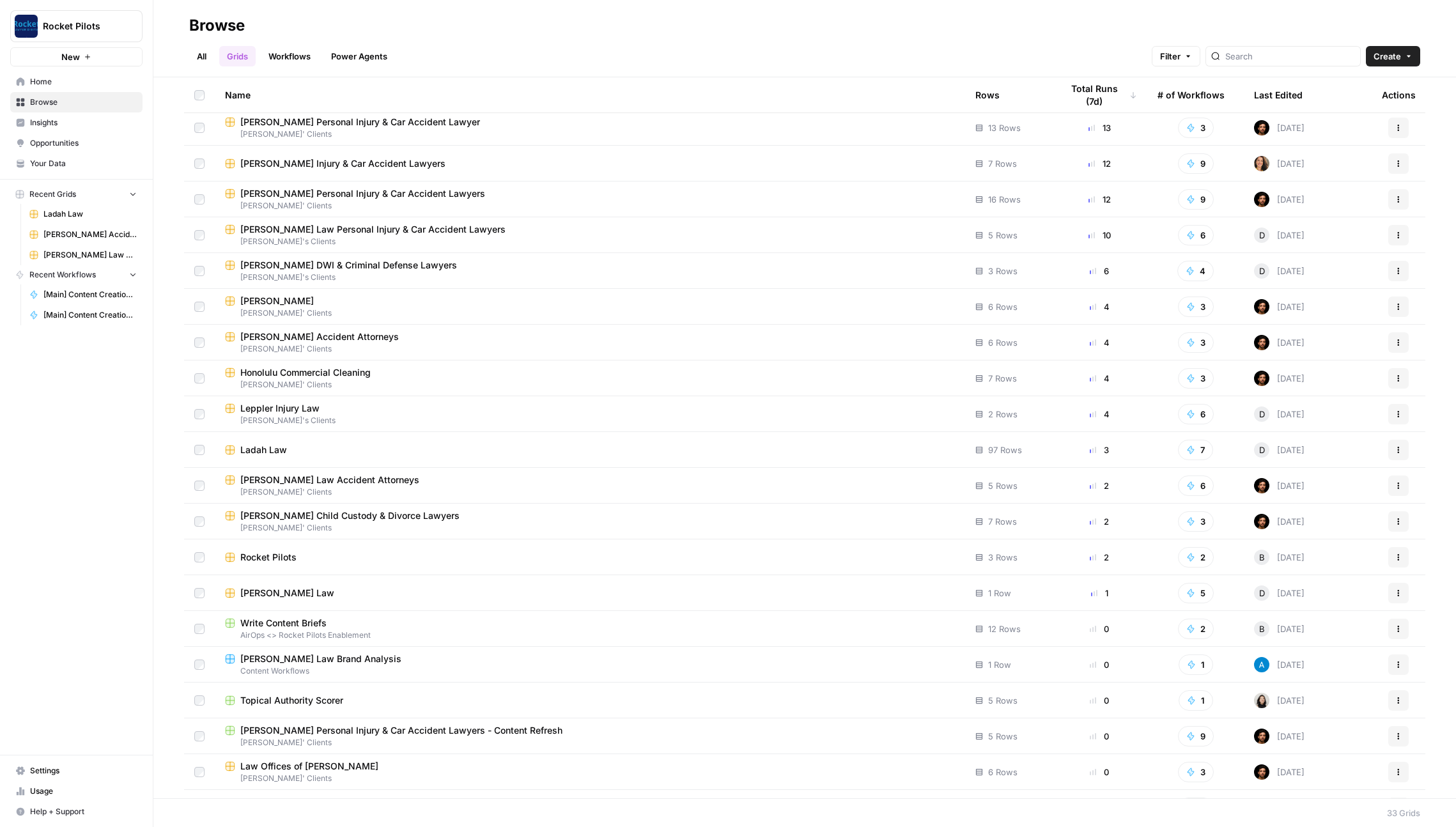
scroll to position [112, 0]
click at [550, 519] on div "[PERSON_NAME] Child Custody & Divorce Lawyers" at bounding box center [590, 514] width 730 height 13
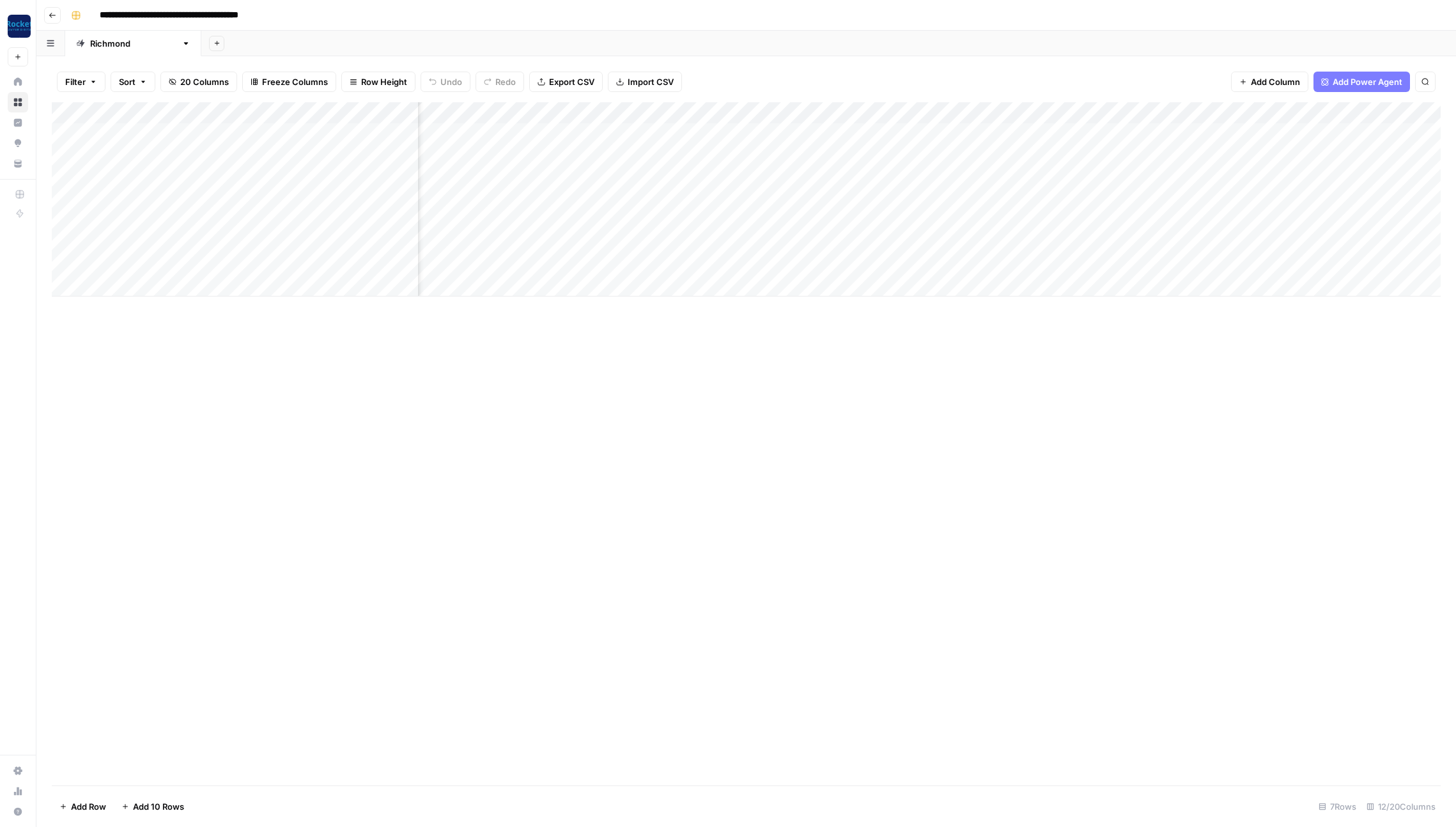
scroll to position [0, 273]
click at [994, 154] on div "Add Column" at bounding box center [746, 200] width 1389 height 194
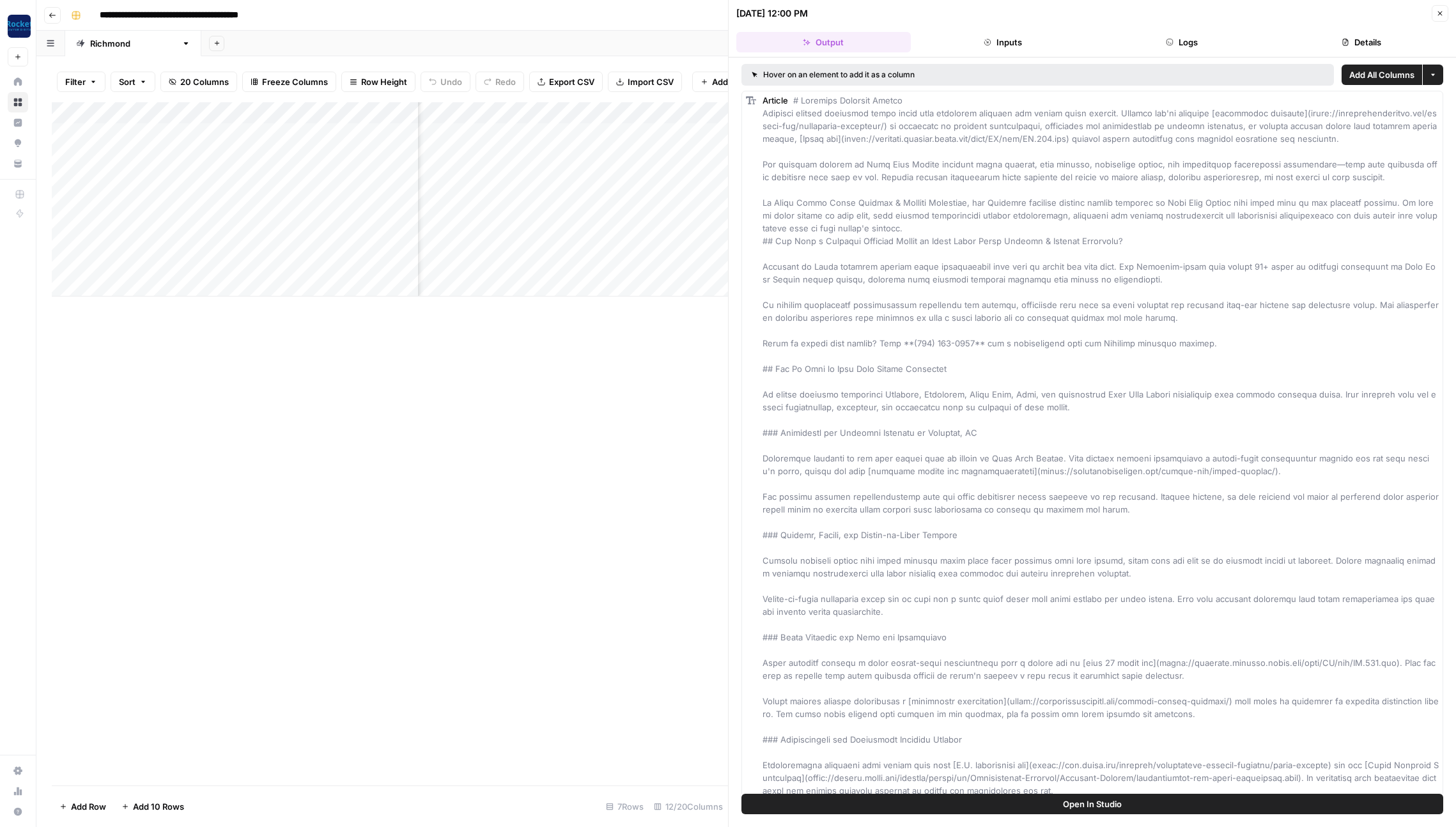
click at [1357, 41] on button "Details" at bounding box center [1361, 42] width 174 height 20
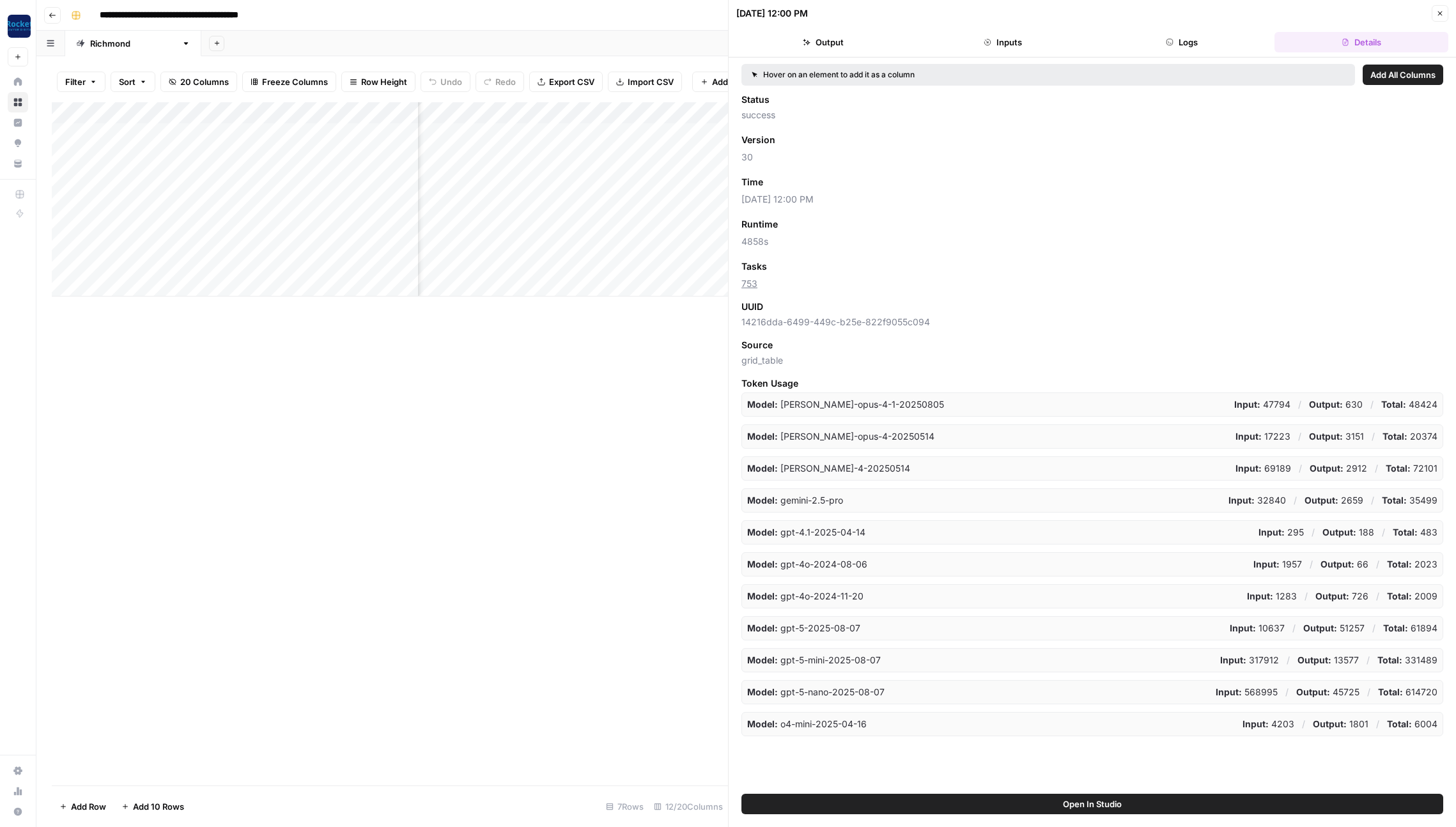
click at [794, 183] on span "Add as Column" at bounding box center [801, 182] width 55 height 11
click at [1444, 15] on button "Close" at bounding box center [1440, 13] width 16 height 16
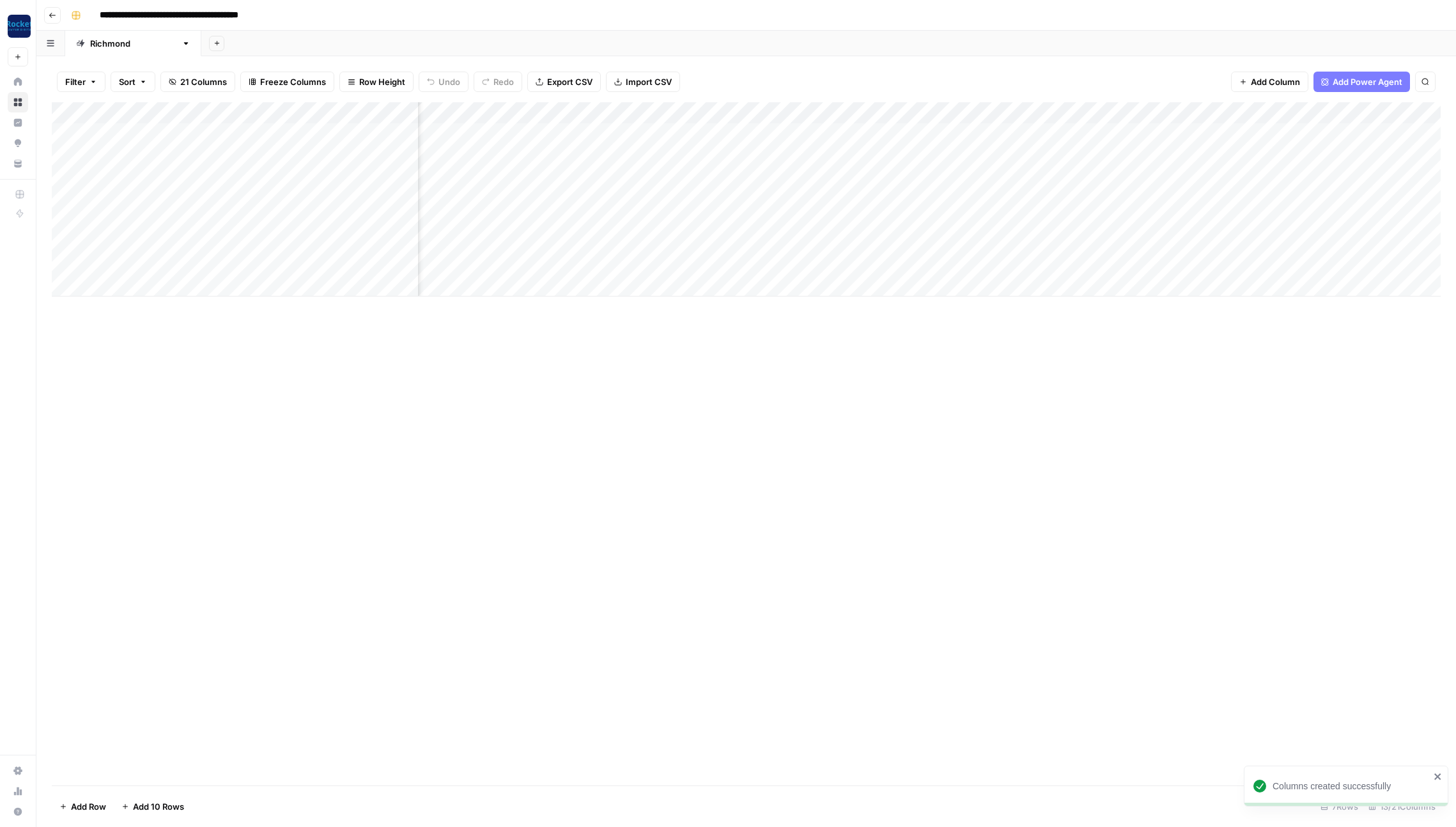
scroll to position [0, 388]
drag, startPoint x: 988, startPoint y: 112, endPoint x: 1362, endPoint y: 116, distance: 374.0
click at [1362, 116] on div "Add Column" at bounding box center [746, 200] width 1389 height 194
click at [51, 16] on icon "button" at bounding box center [52, 15] width 7 height 7
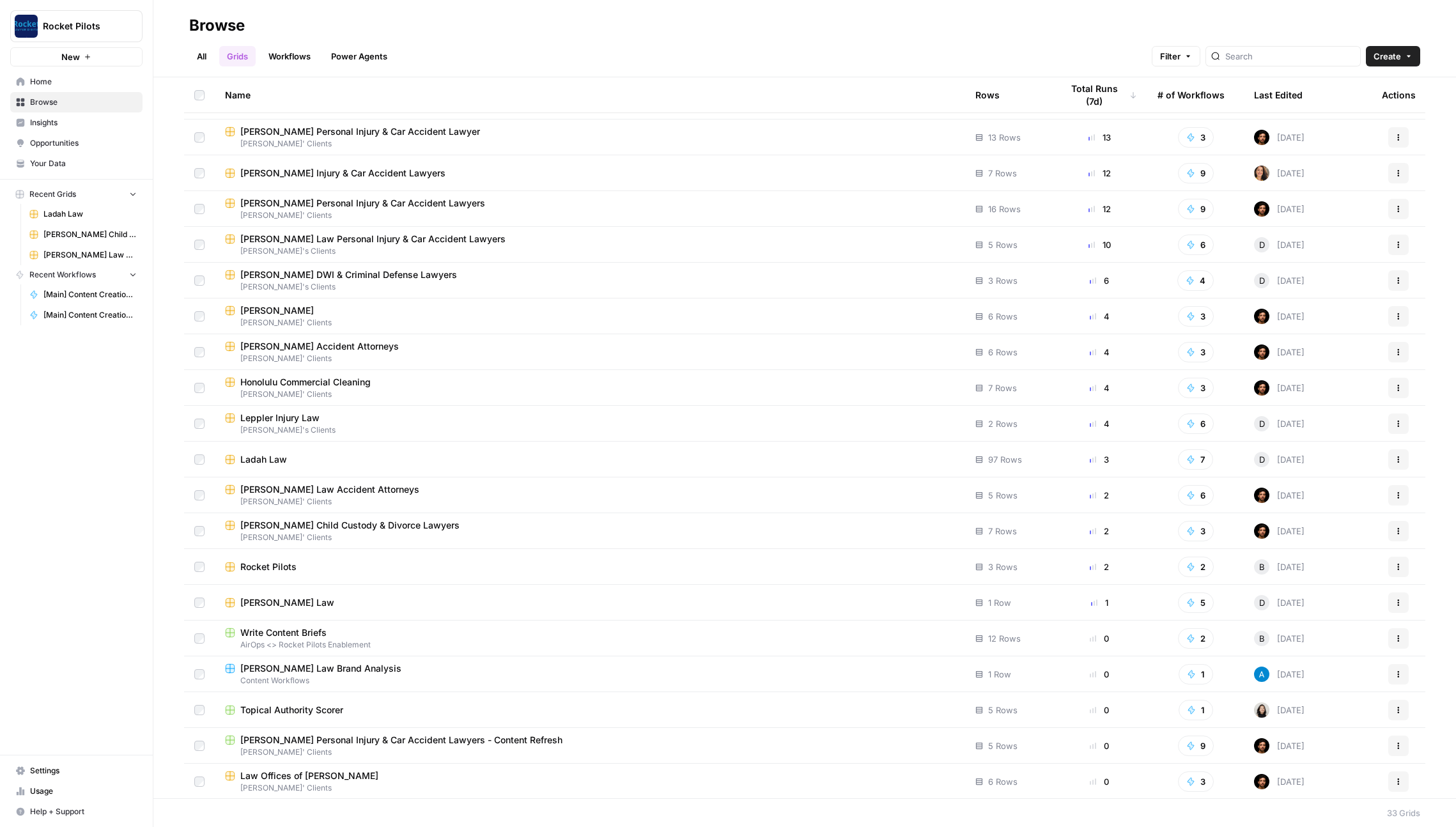
scroll to position [121, 0]
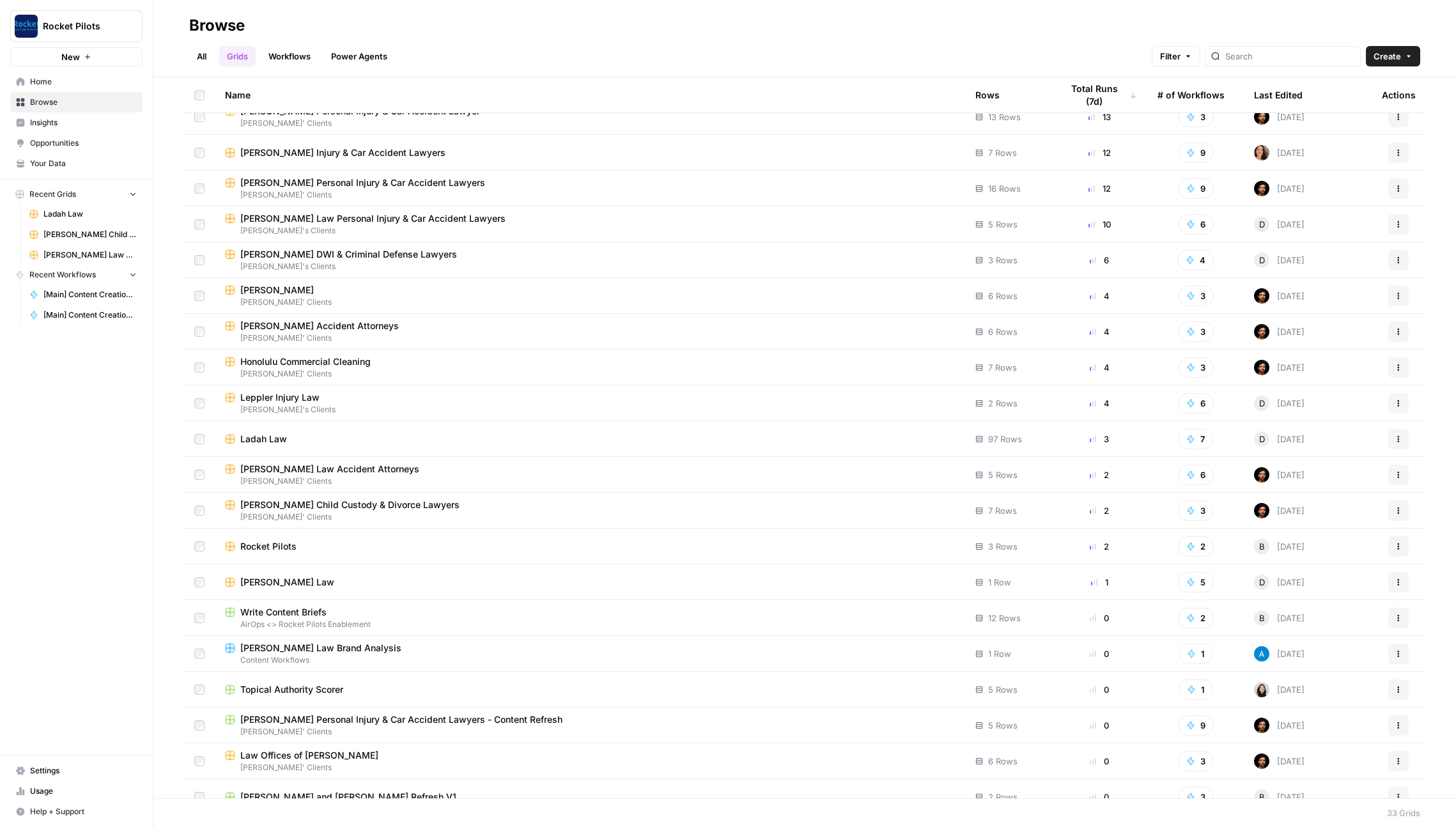
click at [384, 551] on div "Rocket Pilots" at bounding box center [590, 546] width 730 height 13
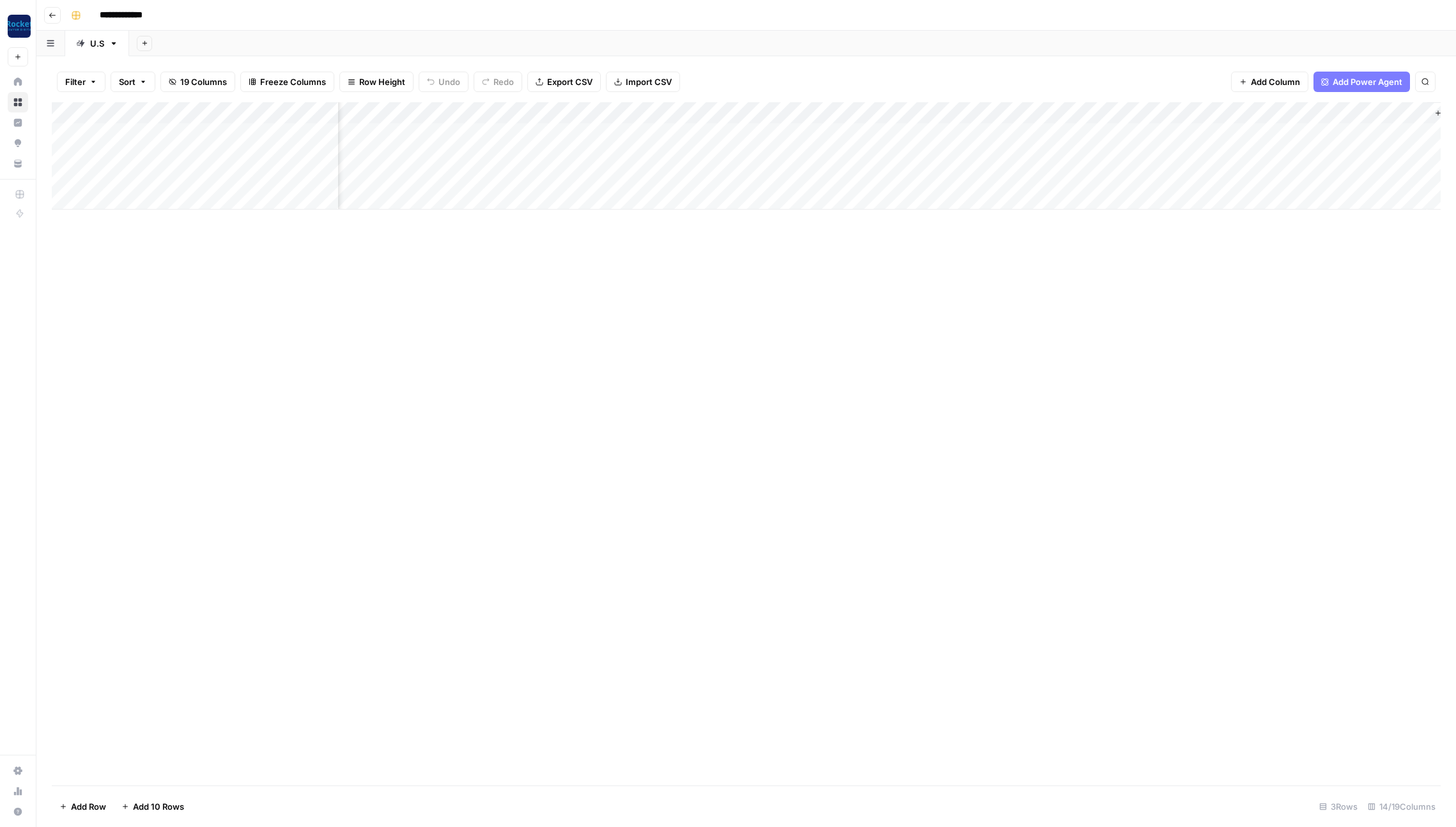
scroll to position [0, 611]
click at [903, 134] on div "Add Column" at bounding box center [746, 156] width 1389 height 108
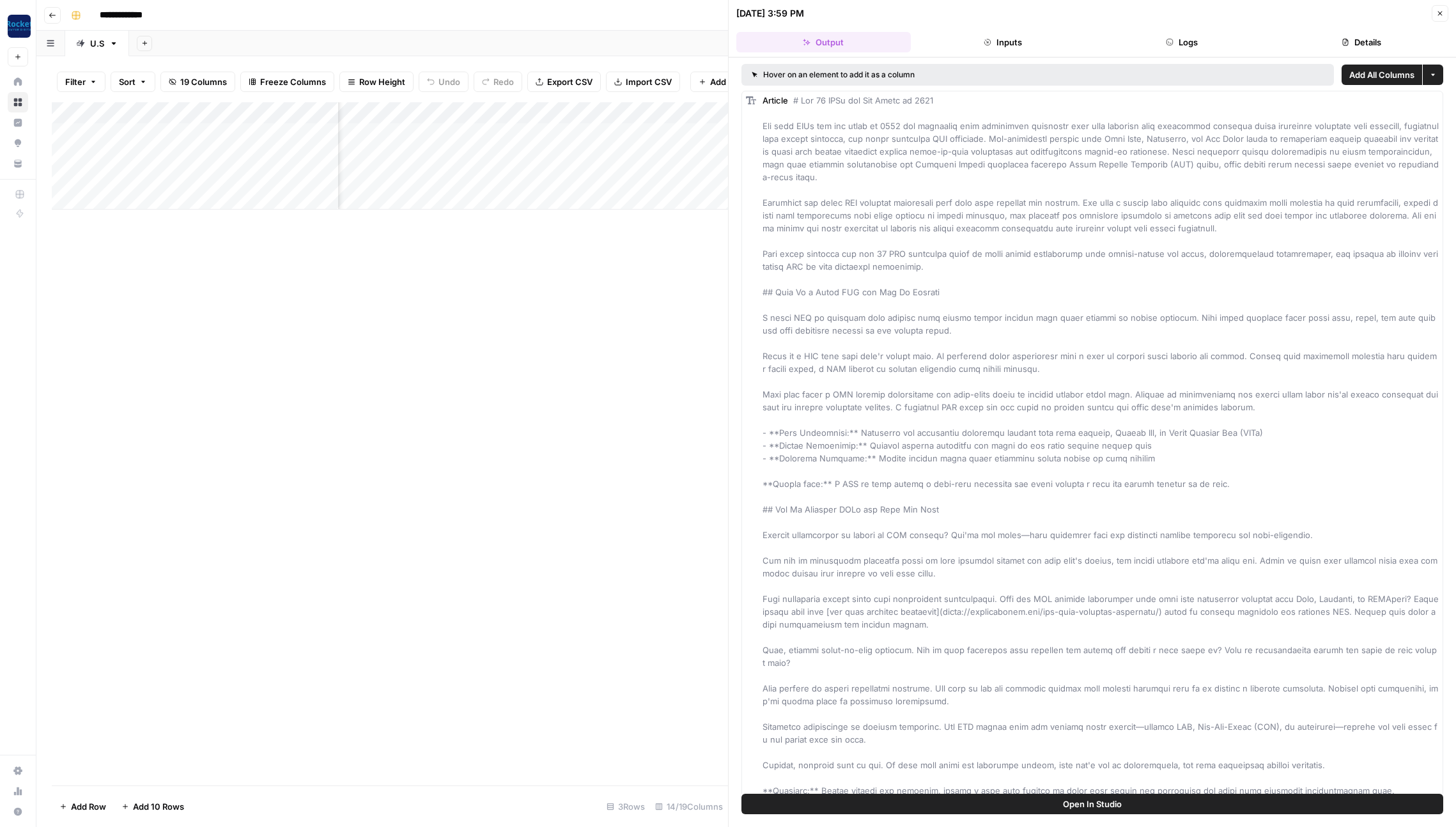
click at [1357, 43] on button "Details" at bounding box center [1361, 42] width 174 height 20
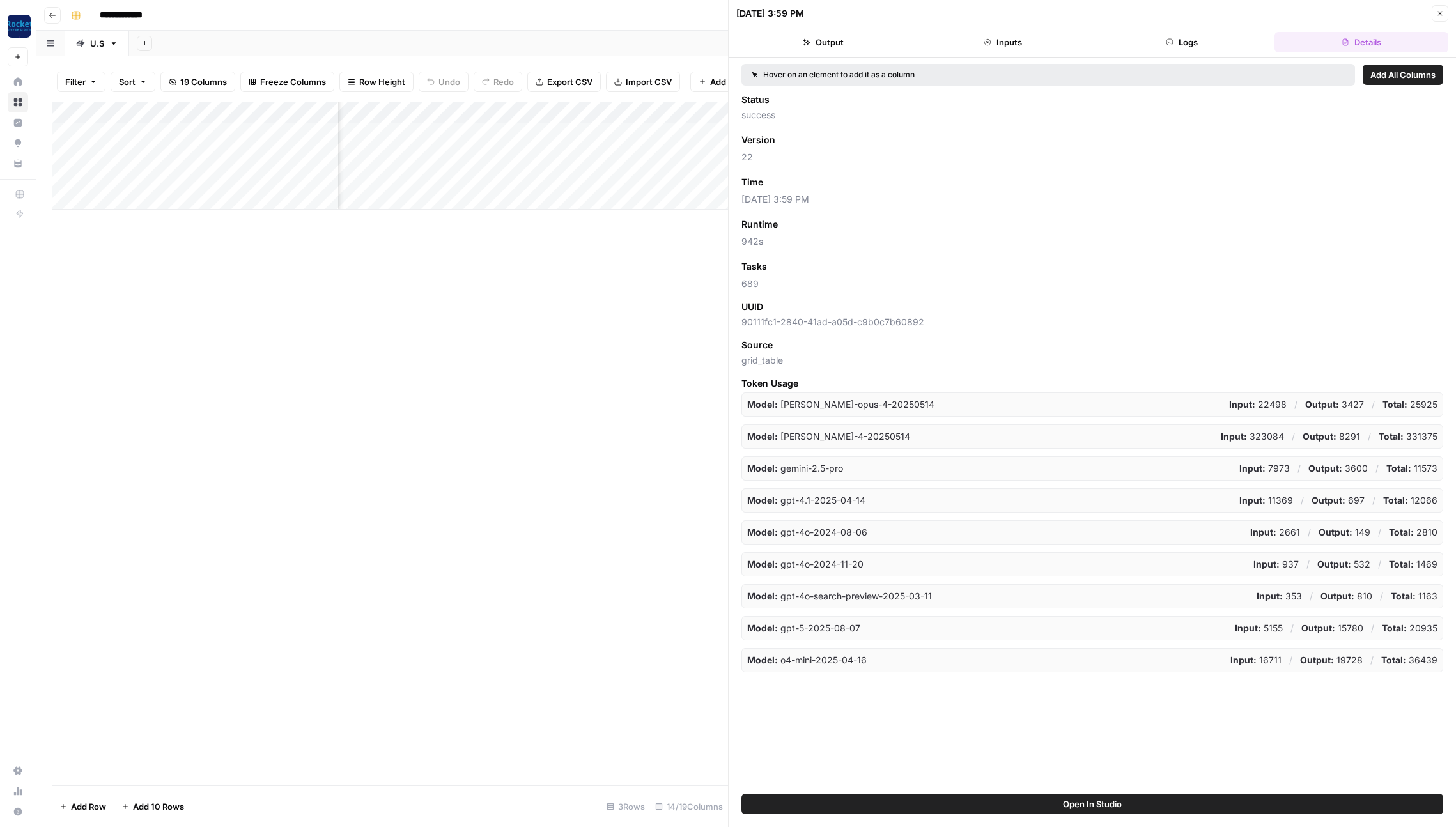
click at [796, 182] on span "Add as Column" at bounding box center [801, 182] width 55 height 11
click at [1445, 13] on button "Close" at bounding box center [1440, 13] width 16 height 16
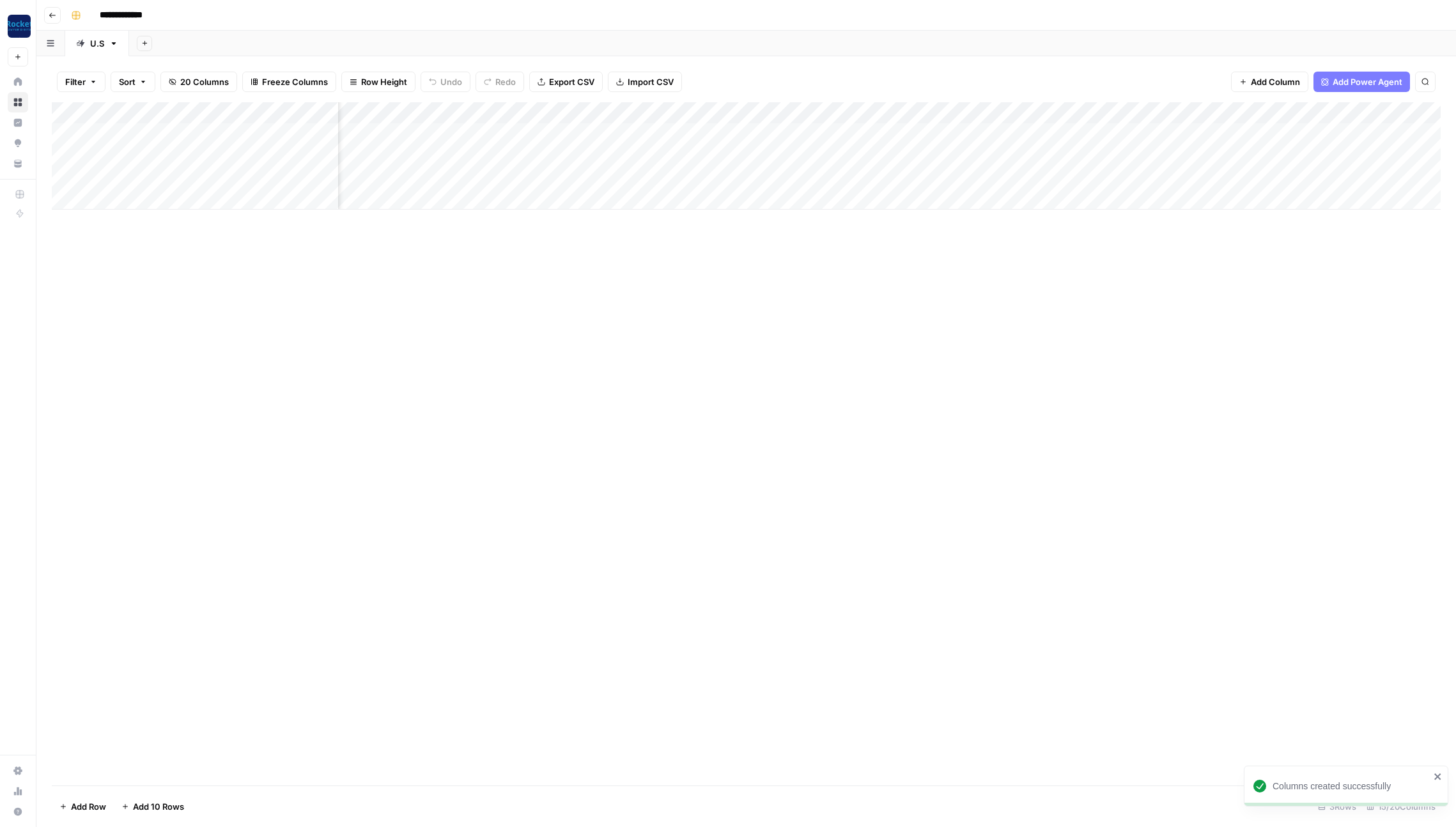
scroll to position [0, 726]
click at [921, 112] on div "Add Column" at bounding box center [746, 156] width 1389 height 108
click at [1049, 372] on div "Add Column" at bounding box center [746, 444] width 1389 height 683
click at [921, 111] on div "Add Column" at bounding box center [746, 156] width 1389 height 108
click at [891, 227] on button "Remove Column" at bounding box center [891, 221] width 141 height 18
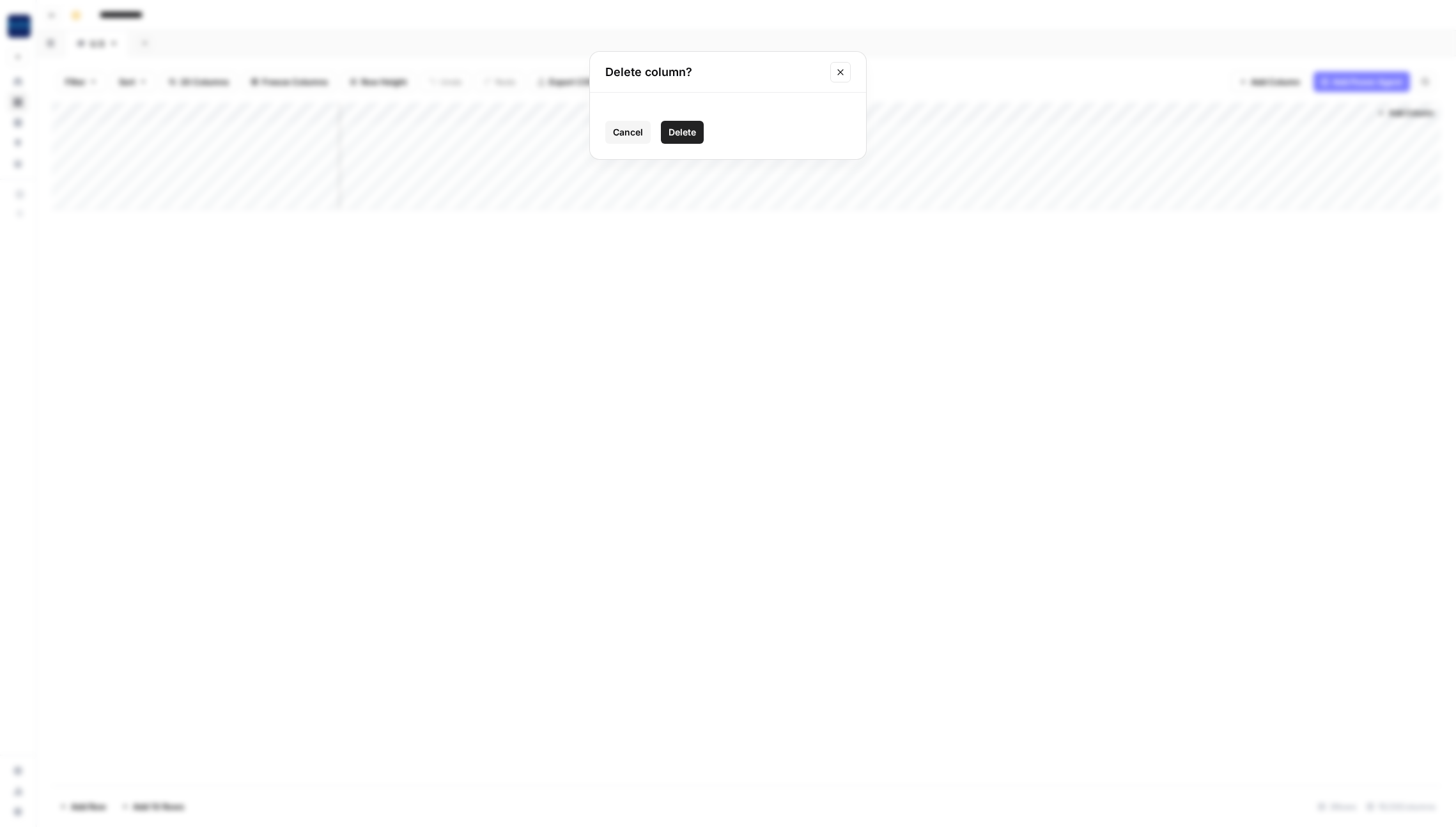
drag, startPoint x: 677, startPoint y: 129, endPoint x: 843, endPoint y: 175, distance: 172.3
click at [679, 129] on span "Delete" at bounding box center [682, 132] width 28 height 13
drag, startPoint x: 979, startPoint y: 112, endPoint x: 1309, endPoint y: 114, distance: 330.0
click at [1309, 114] on div "Add Column" at bounding box center [746, 156] width 1389 height 108
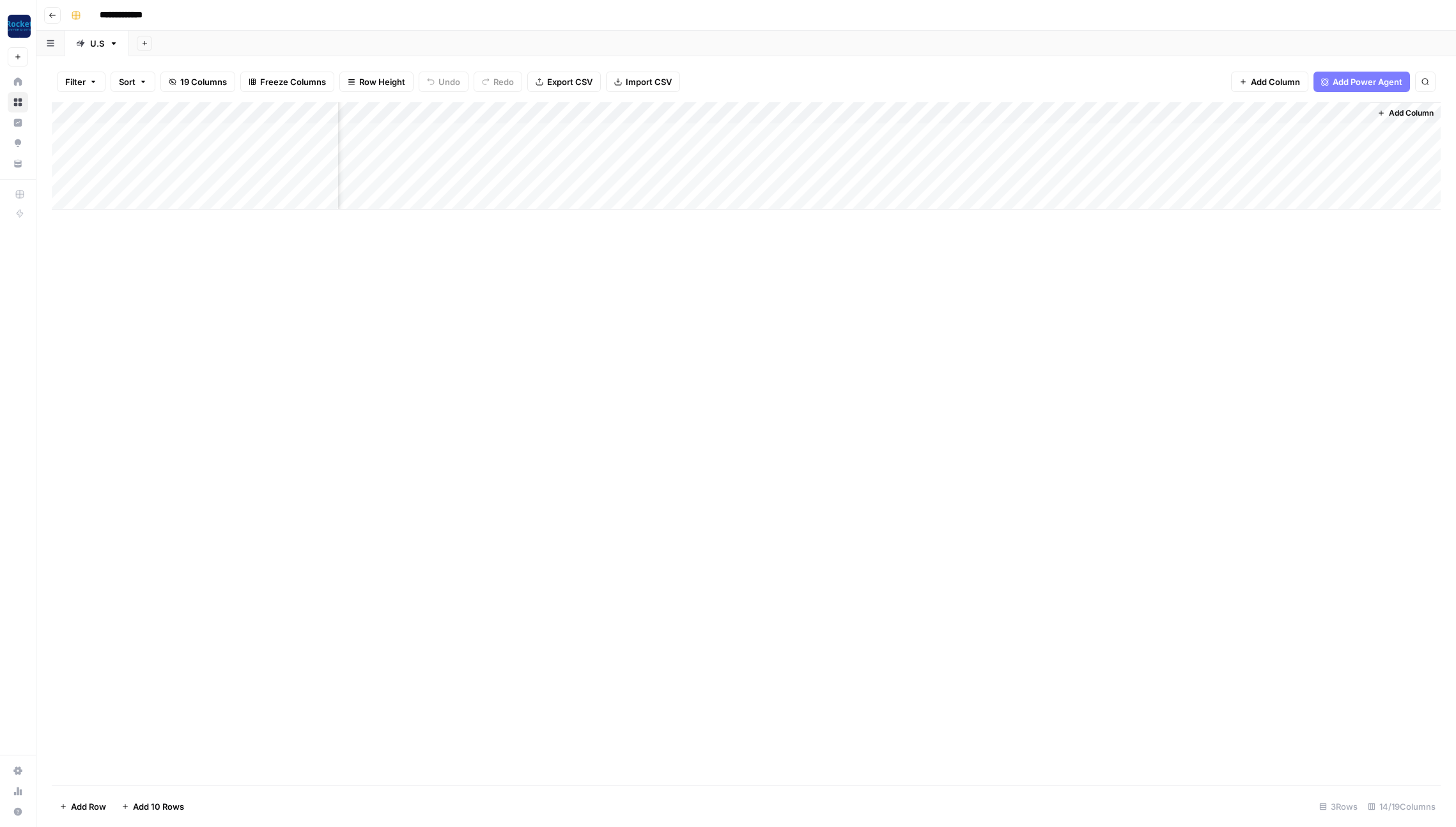
click at [52, 14] on icon "button" at bounding box center [52, 15] width 7 height 7
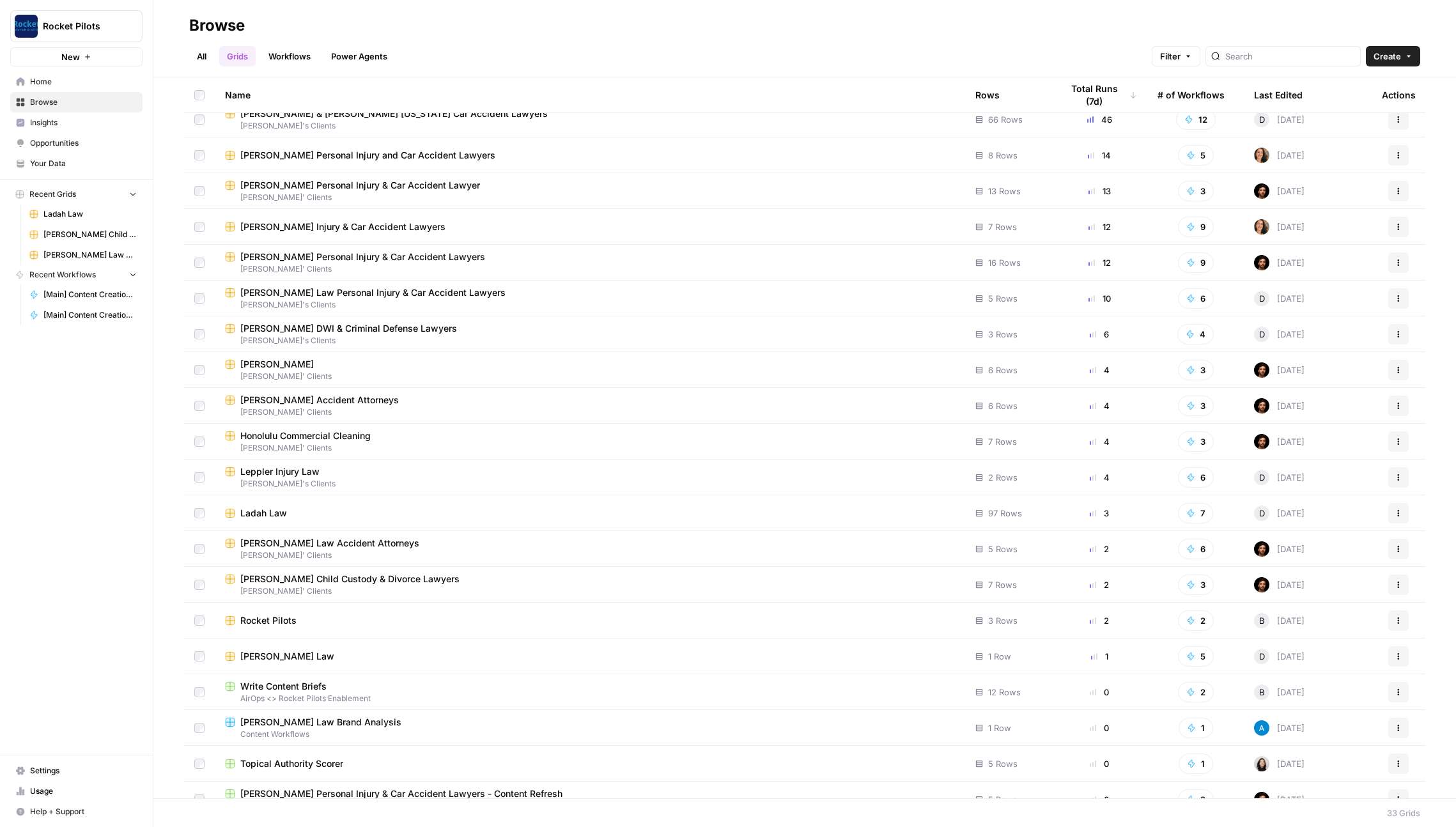
scroll to position [64, 0]
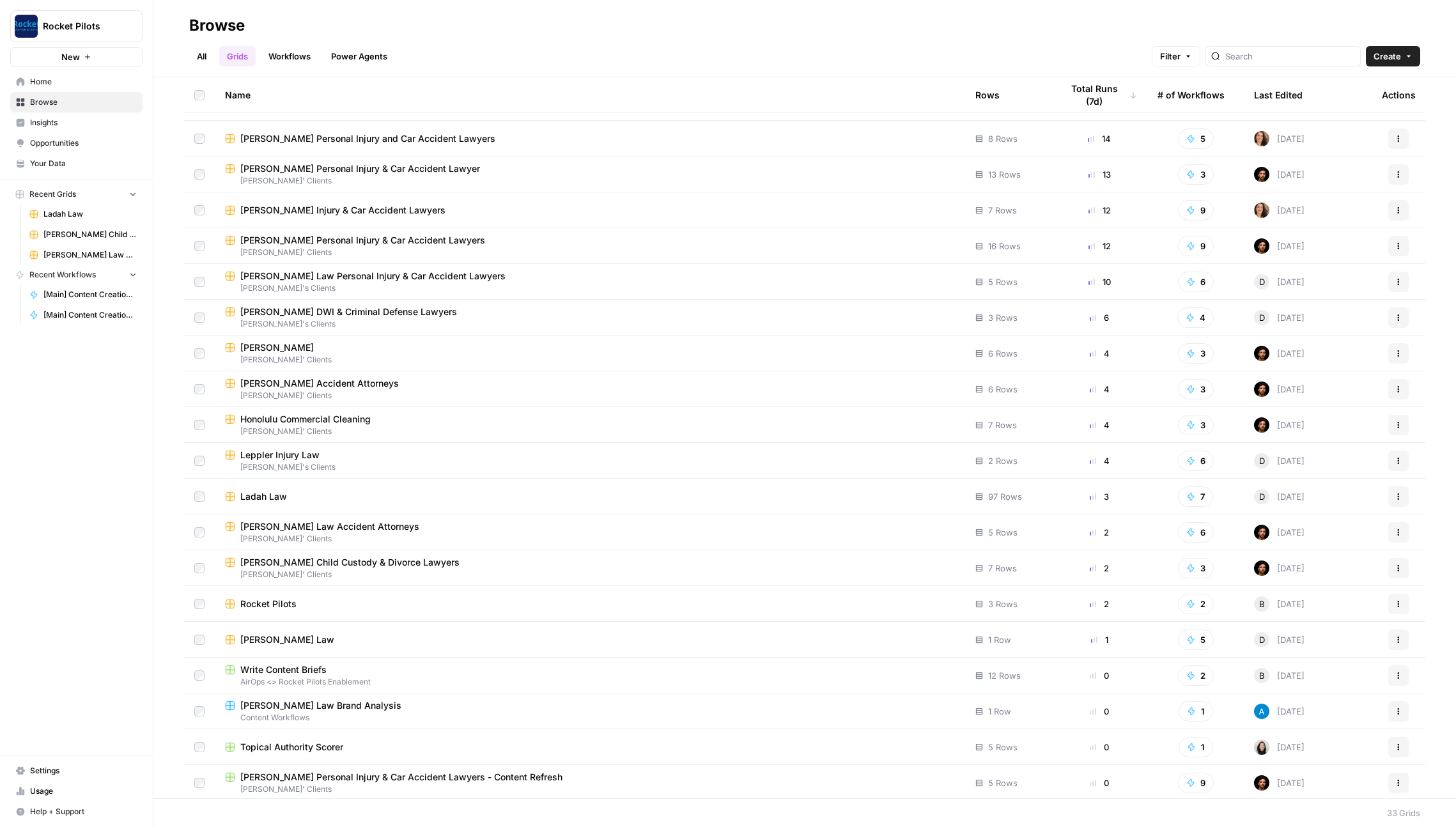
click at [459, 639] on div "[PERSON_NAME] Law" at bounding box center [590, 639] width 730 height 13
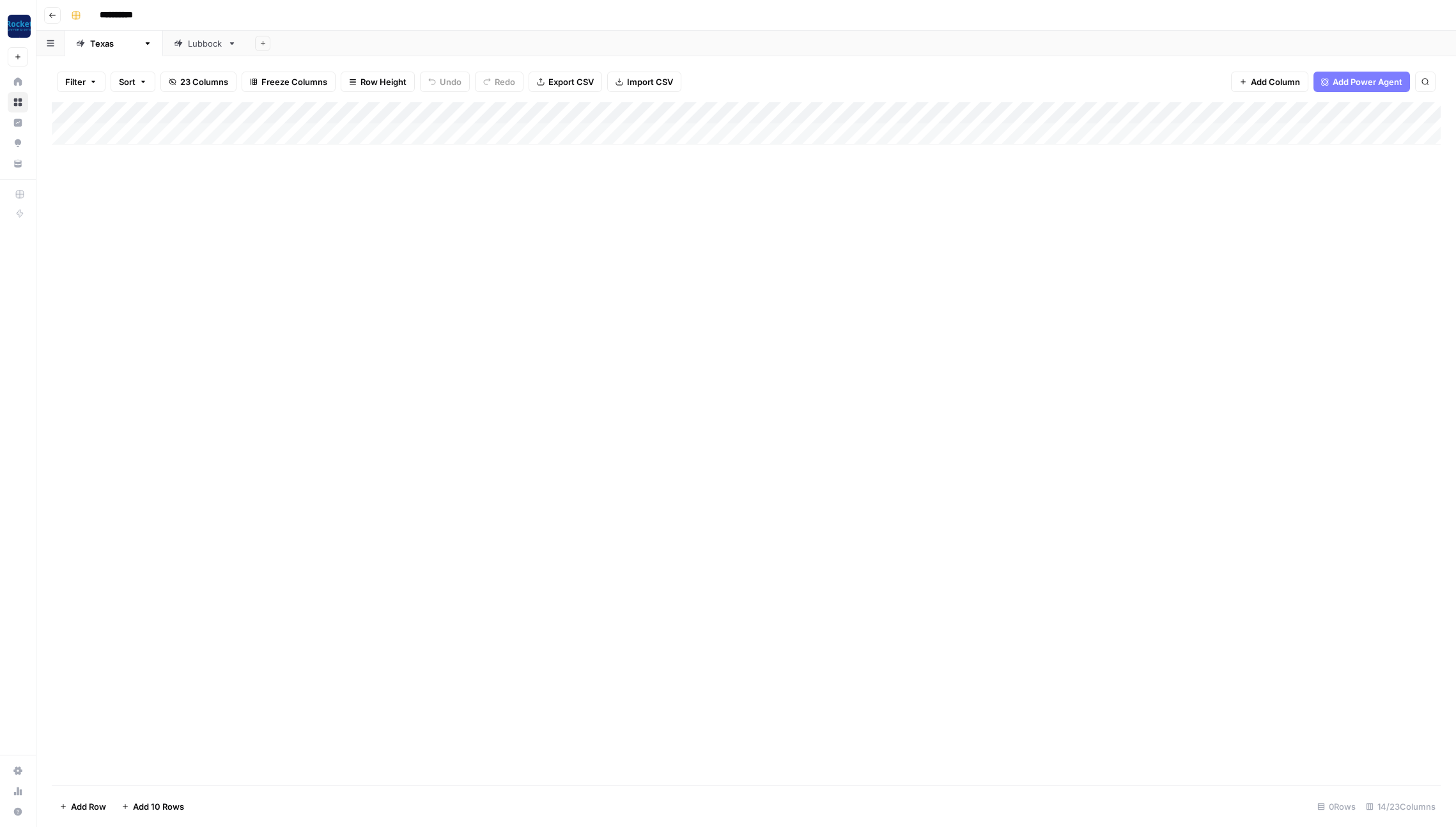
click at [188, 43] on div "Lubbock" at bounding box center [205, 43] width 34 height 13
click at [54, 13] on icon "button" at bounding box center [52, 15] width 7 height 7
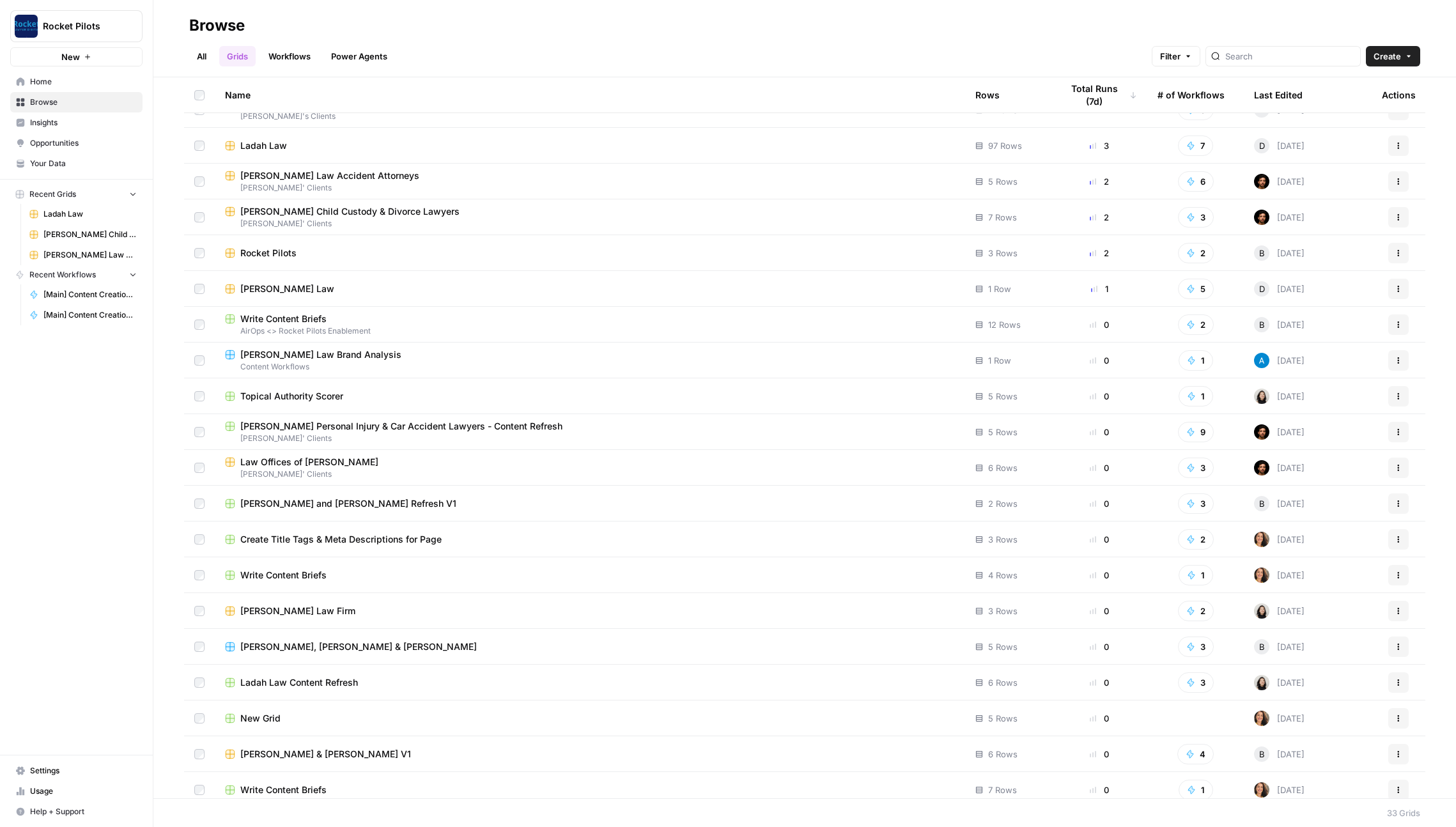
scroll to position [426, 0]
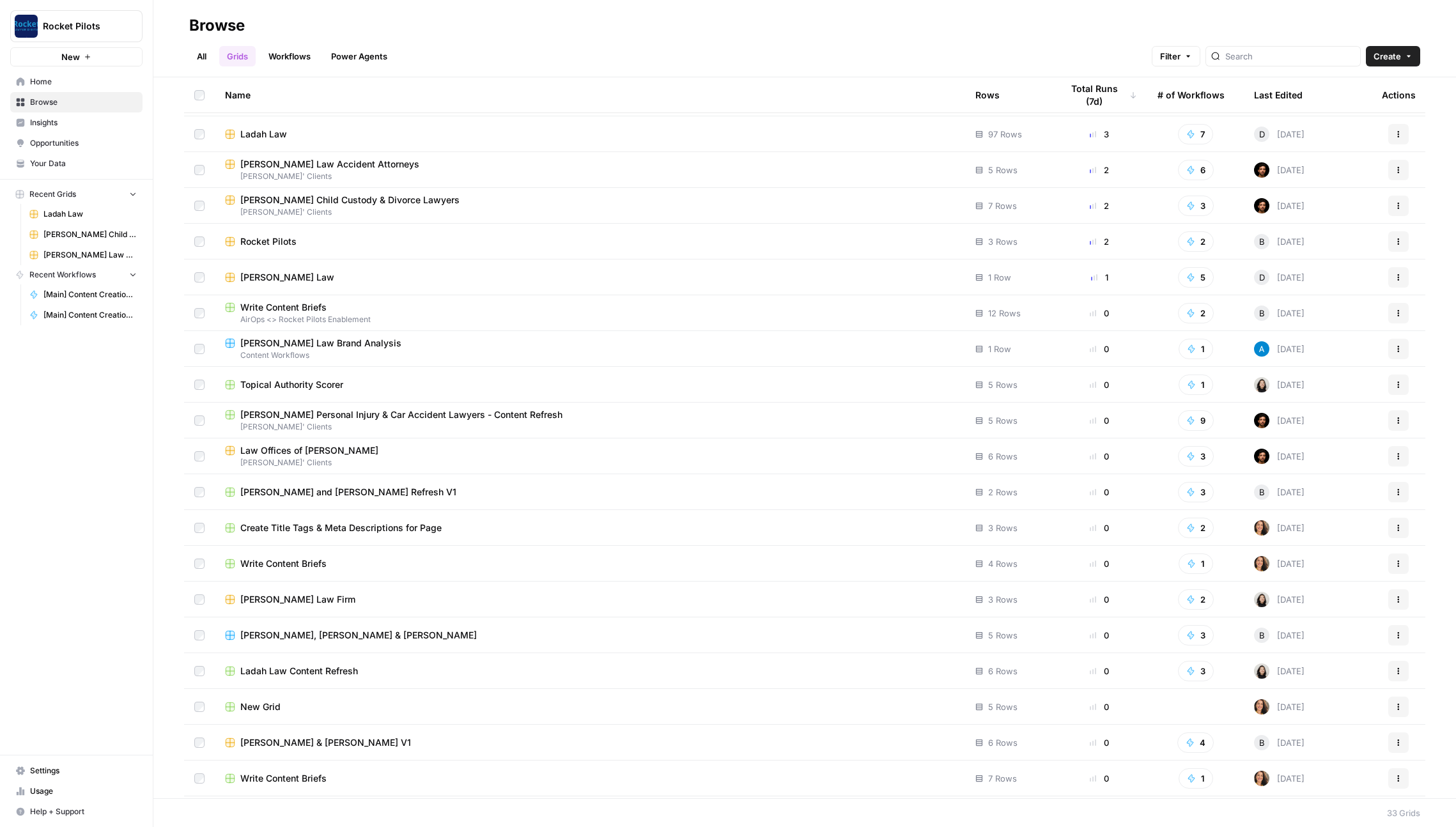
click at [494, 457] on span "[PERSON_NAME]' Clients" at bounding box center [590, 462] width 730 height 11
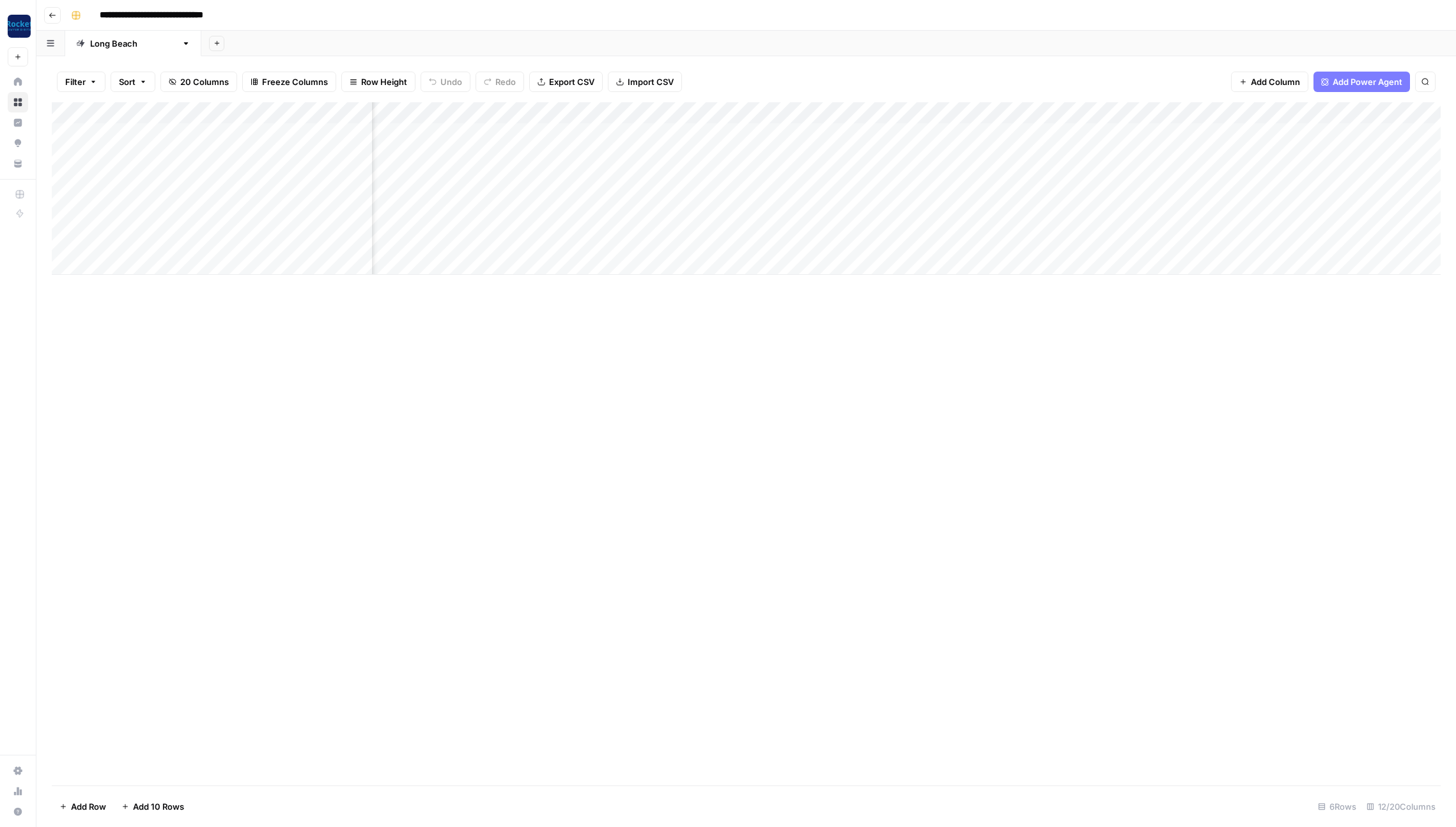
scroll to position [0, 227]
click at [998, 134] on div "Add Column" at bounding box center [746, 188] width 1389 height 173
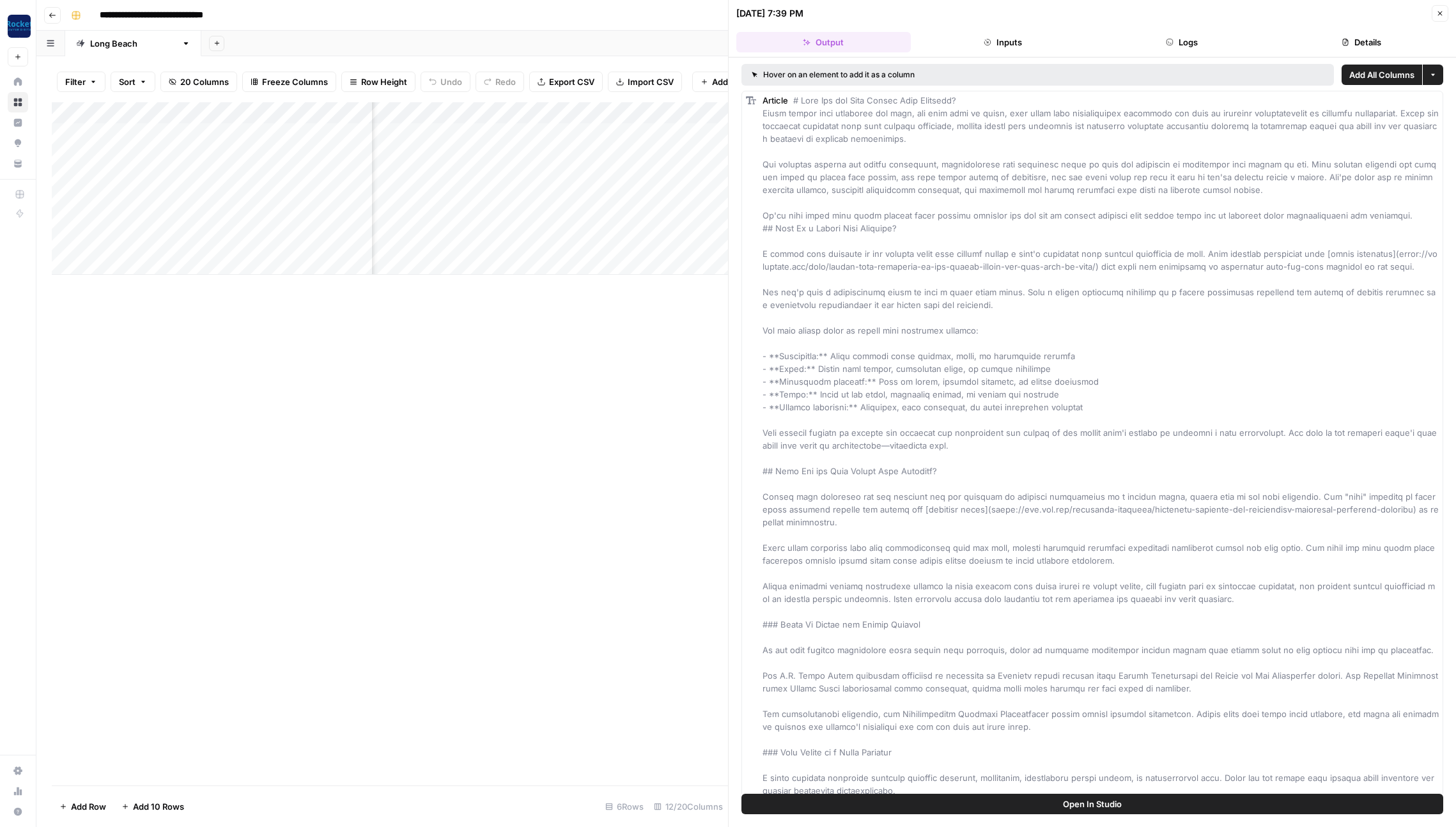
click at [1347, 39] on icon "button" at bounding box center [1345, 42] width 7 height 7
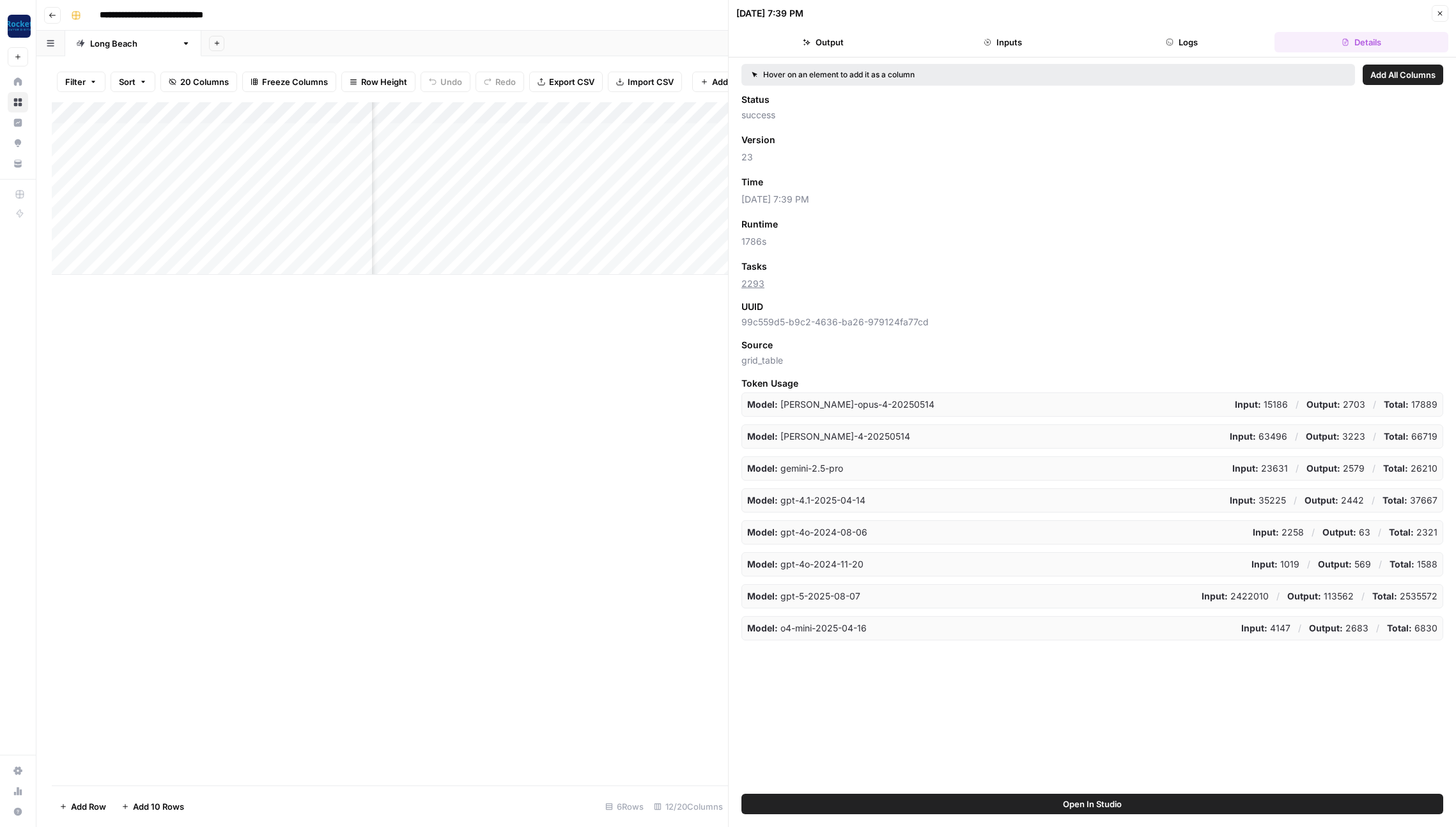
click at [791, 182] on span "Add as Column" at bounding box center [801, 182] width 55 height 11
click at [1439, 10] on icon "button" at bounding box center [1440, 13] width 7 height 7
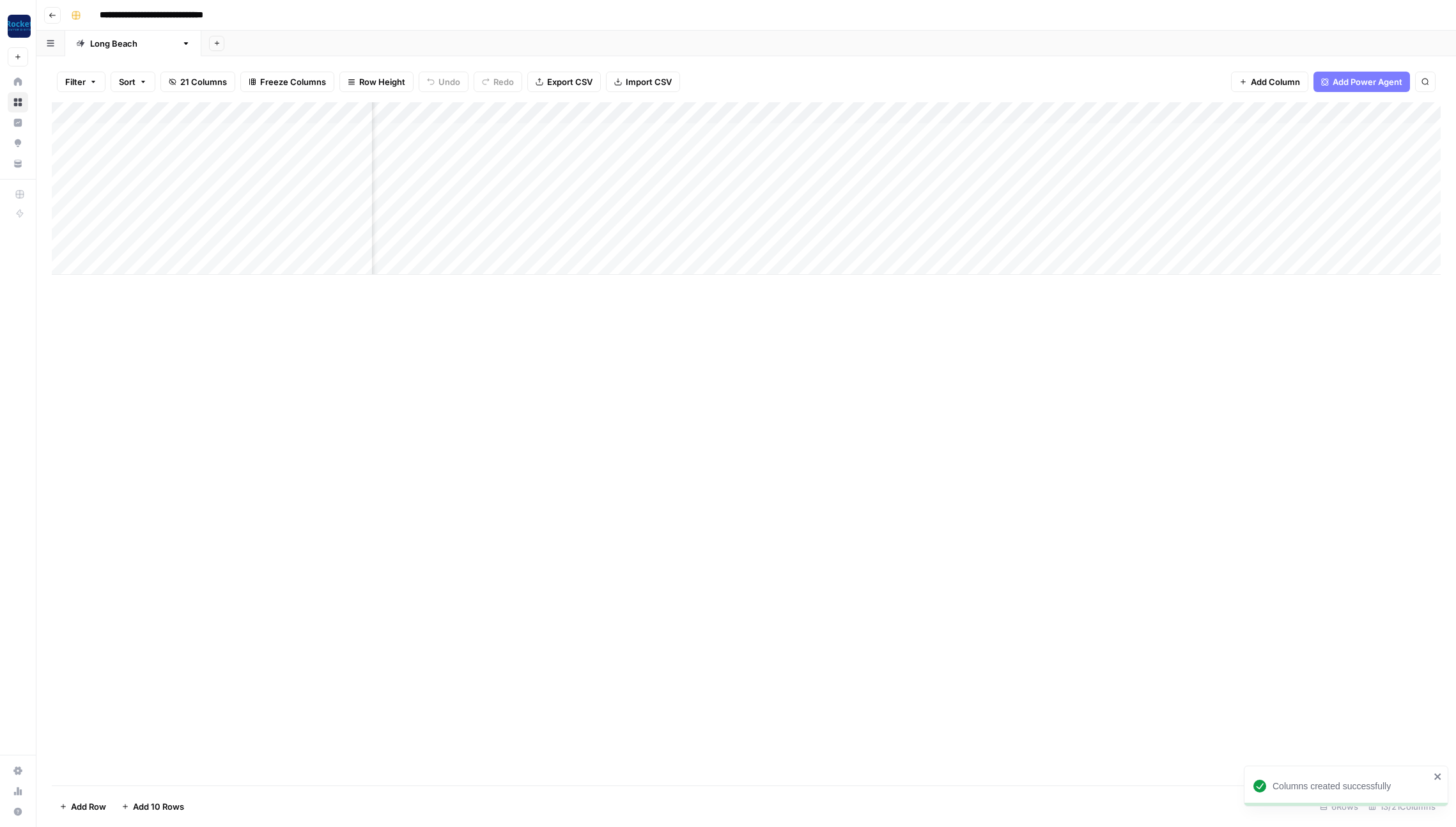
scroll to position [0, 342]
drag, startPoint x: 1023, startPoint y: 116, endPoint x: 1330, endPoint y: 122, distance: 307.1
click at [1330, 122] on div "Add Column" at bounding box center [746, 188] width 1389 height 173
click at [50, 15] on icon "button" at bounding box center [52, 15] width 7 height 5
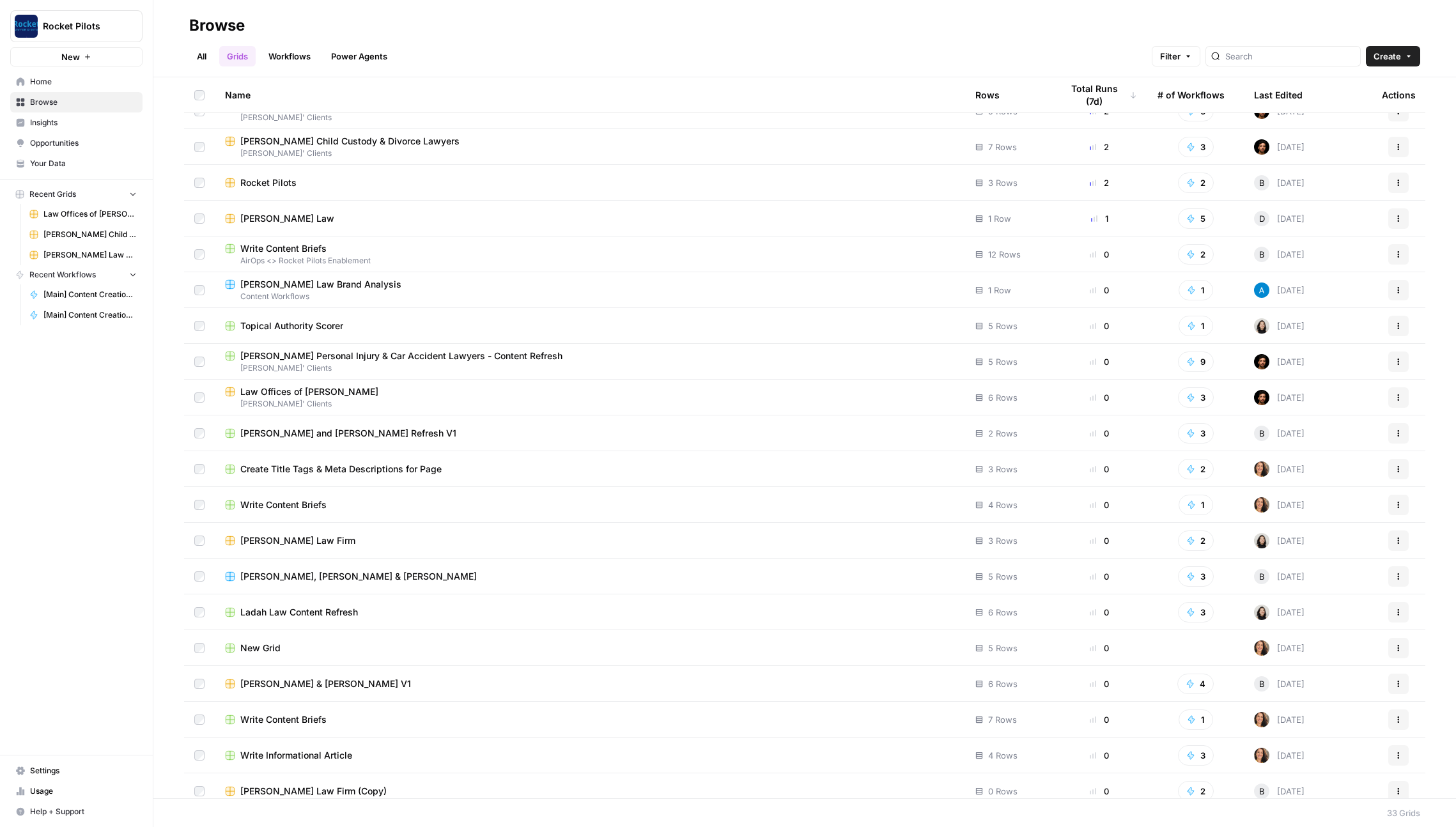
scroll to position [488, 0]
click at [508, 539] on div "[PERSON_NAME] Law Firm" at bounding box center [590, 537] width 730 height 13
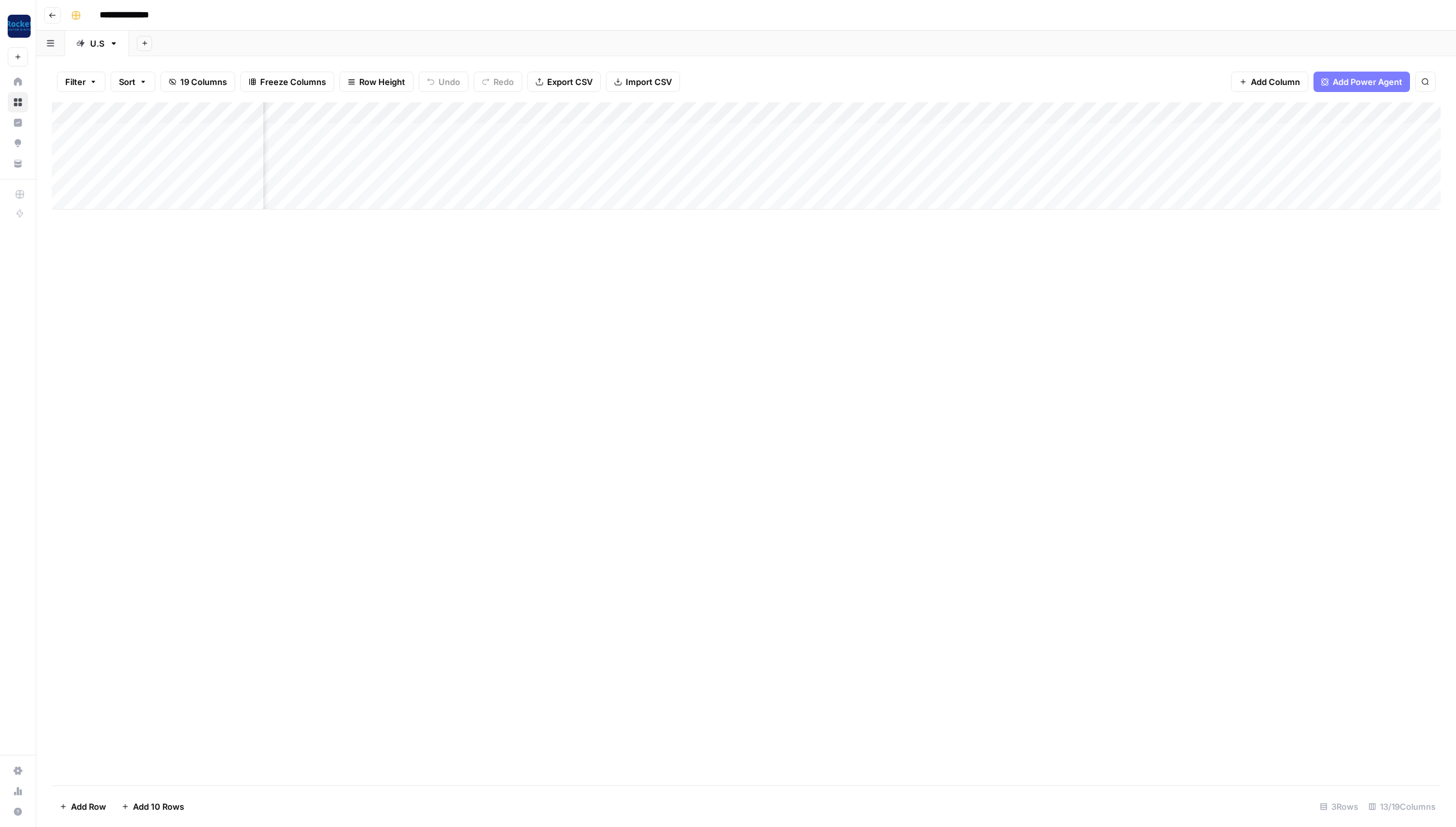
scroll to position [0, 280]
click at [51, 16] on icon "button" at bounding box center [52, 15] width 7 height 7
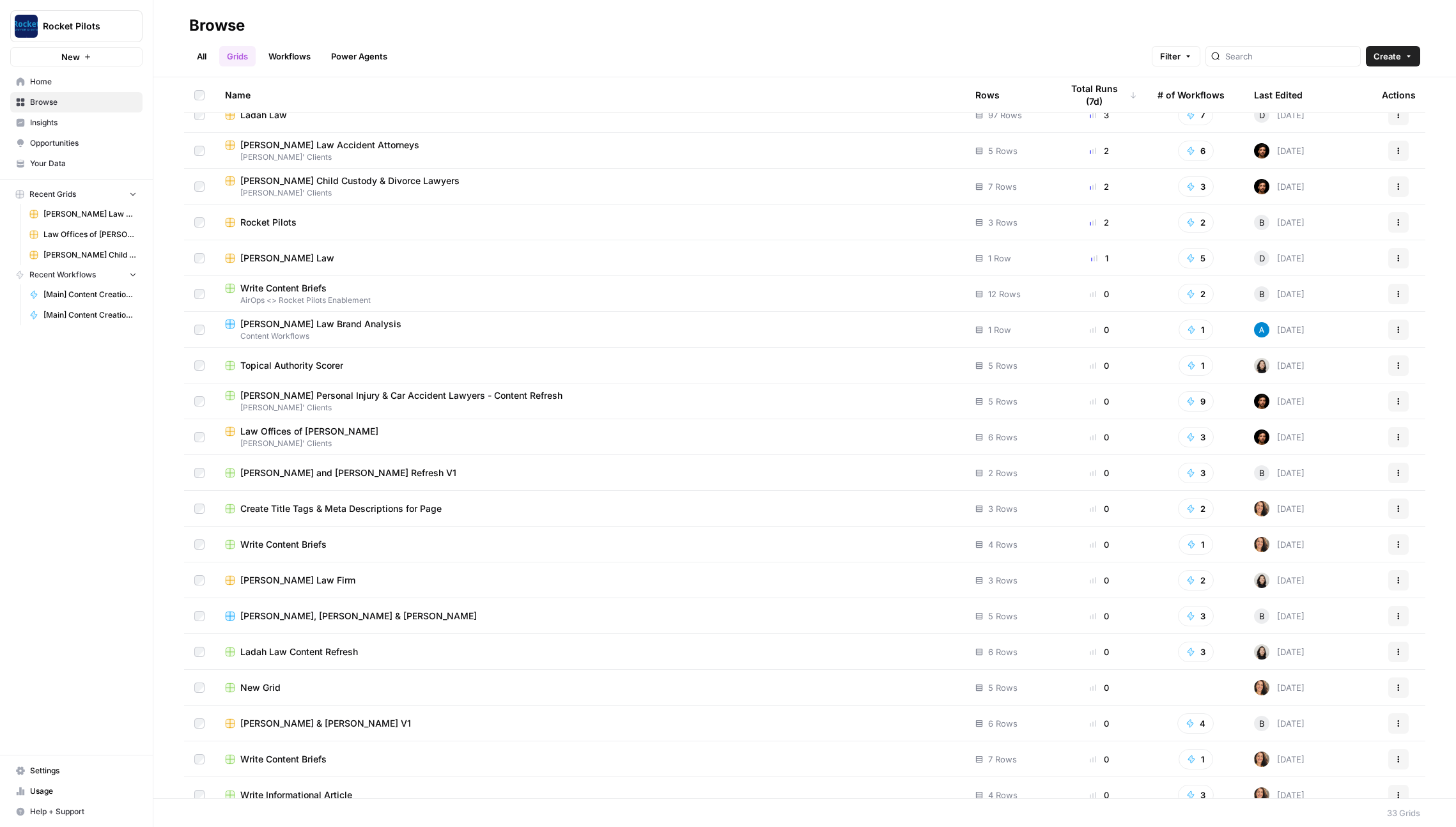
scroll to position [496, 0]
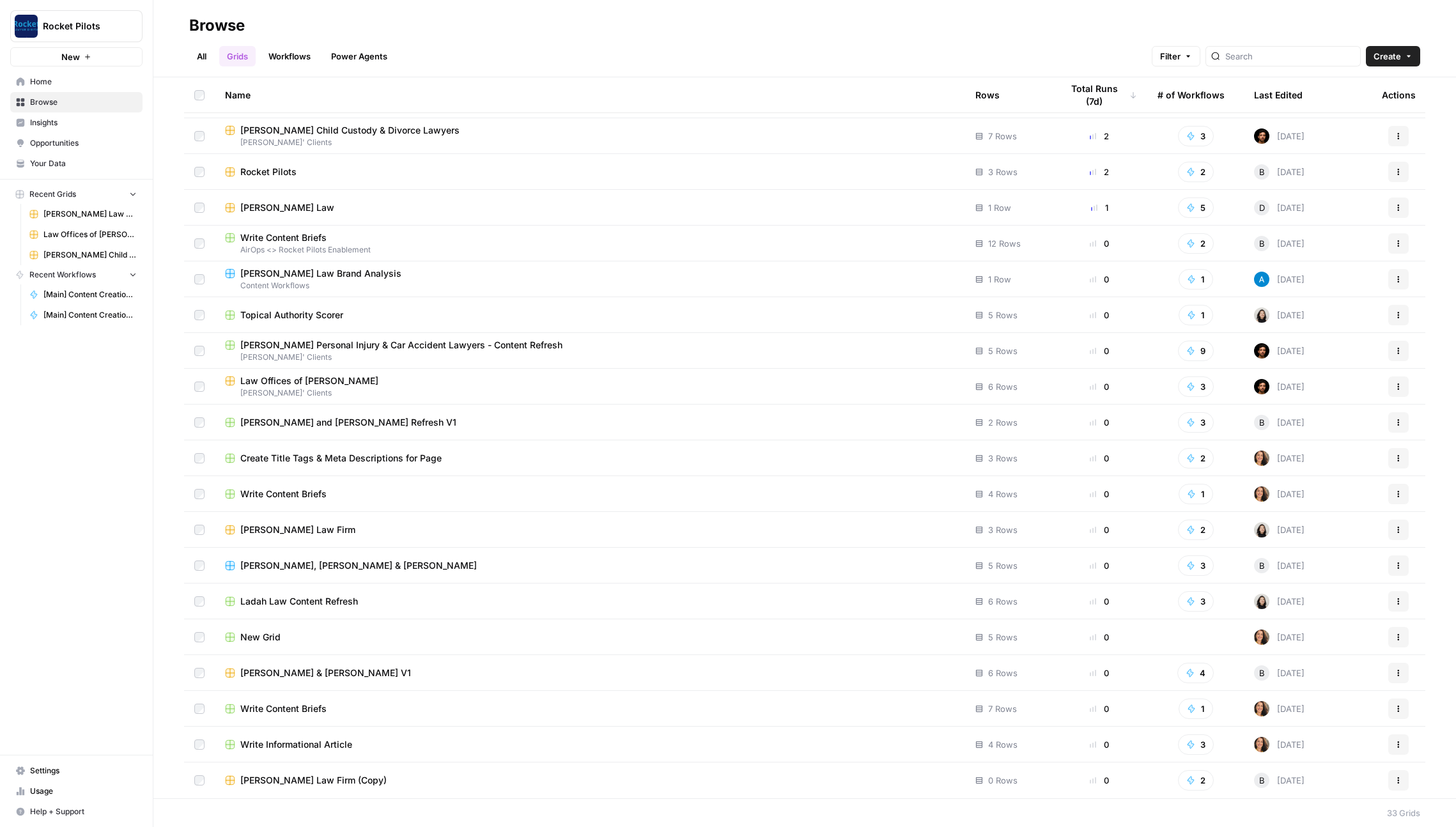
click at [394, 674] on div "[PERSON_NAME] & [PERSON_NAME] V1" at bounding box center [590, 672] width 730 height 13
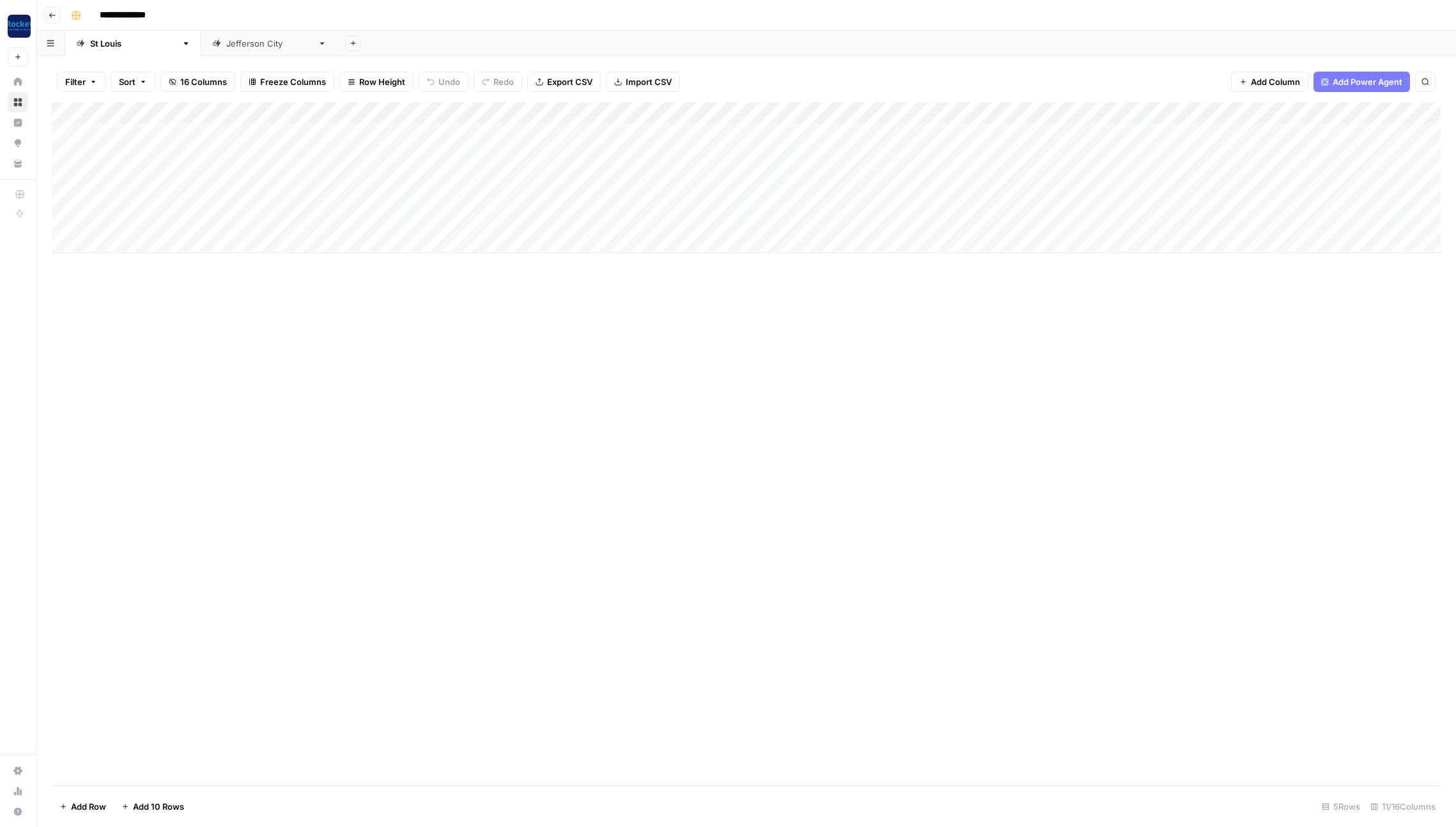
scroll to position [0, 94]
click at [896, 134] on div "Add Column" at bounding box center [746, 178] width 1389 height 151
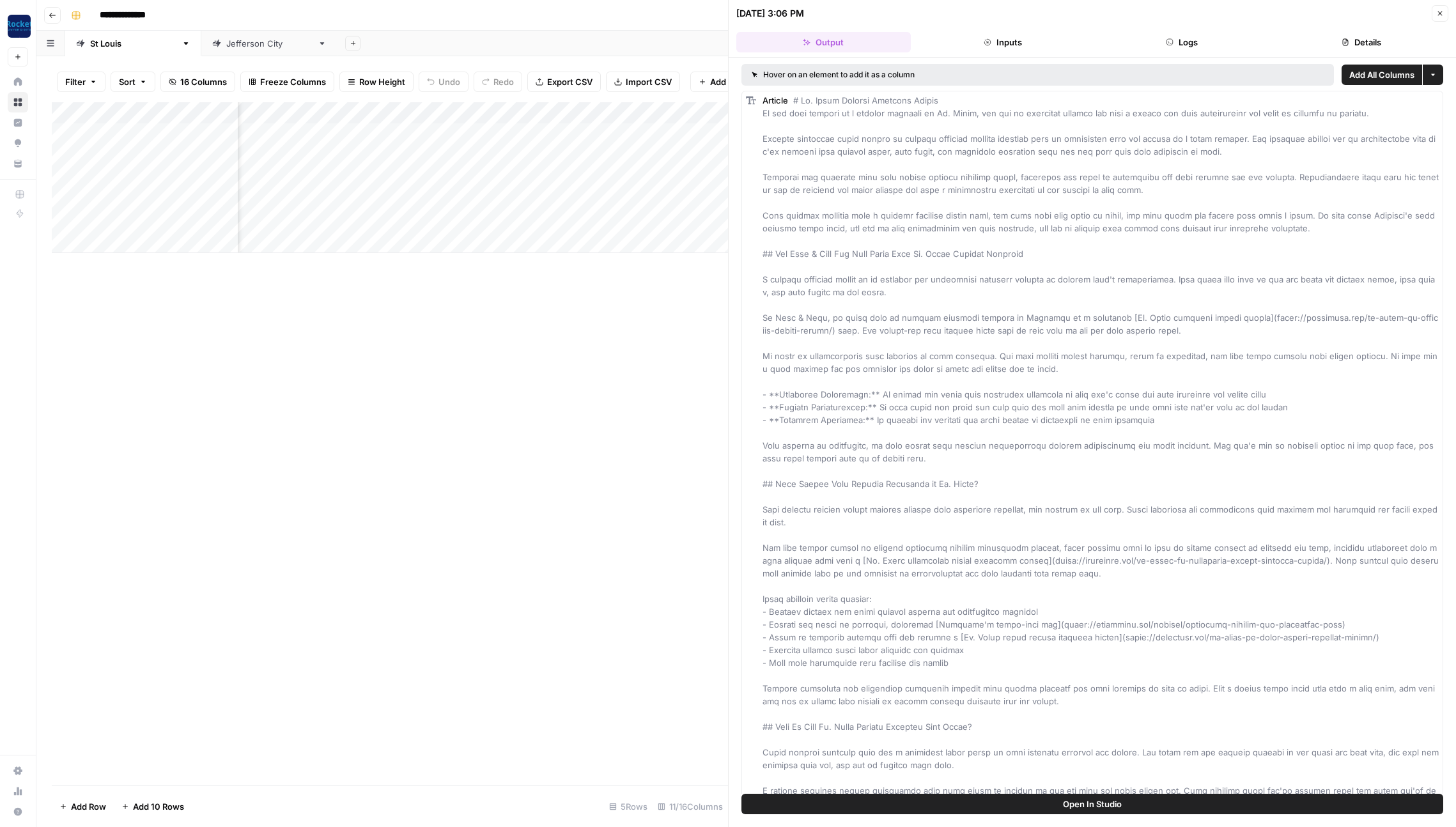
click at [1354, 42] on button "Details" at bounding box center [1361, 42] width 174 height 20
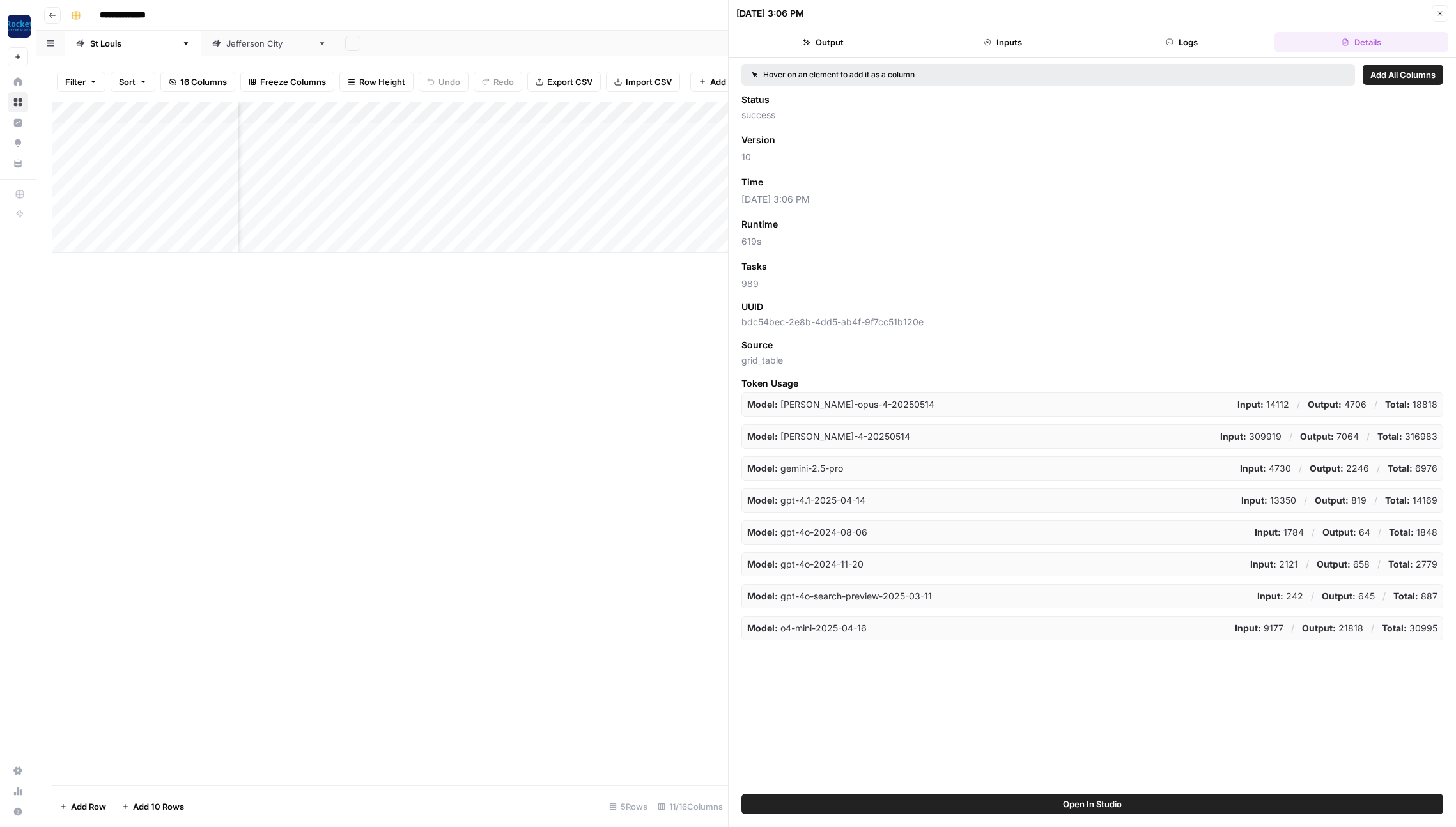
click at [786, 178] on span "Add as Column" at bounding box center [801, 182] width 55 height 11
click at [1445, 11] on button "Close" at bounding box center [1440, 13] width 16 height 16
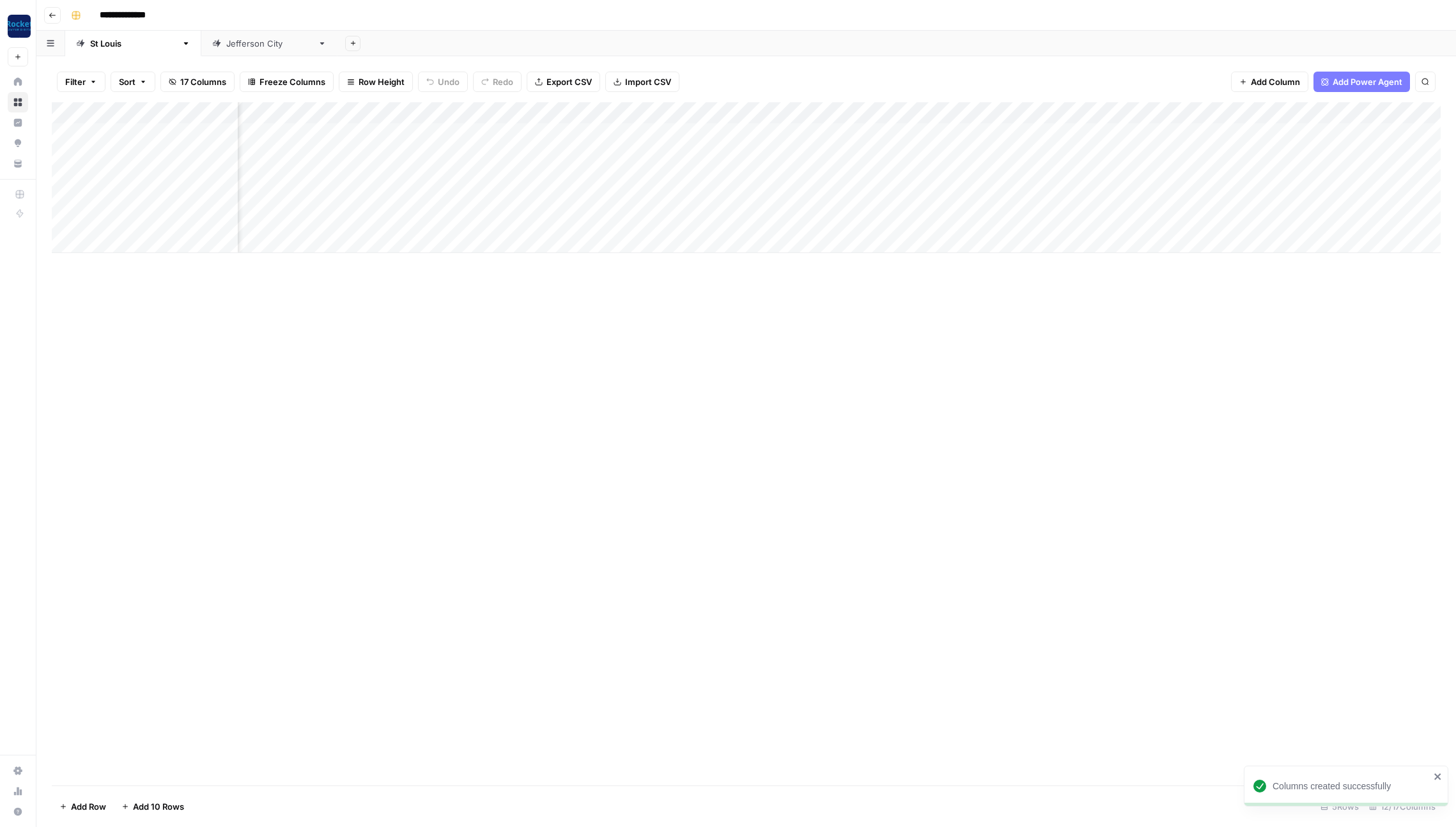
scroll to position [0, 209]
drag, startPoint x: 844, startPoint y: 112, endPoint x: 1295, endPoint y: 119, distance: 451.1
click at [1295, 119] on div "Add Column" at bounding box center [746, 178] width 1389 height 151
click at [227, 46] on div "[GEOGRAPHIC_DATA]" at bounding box center [269, 43] width 86 height 13
click at [54, 13] on icon "button" at bounding box center [52, 15] width 7 height 7
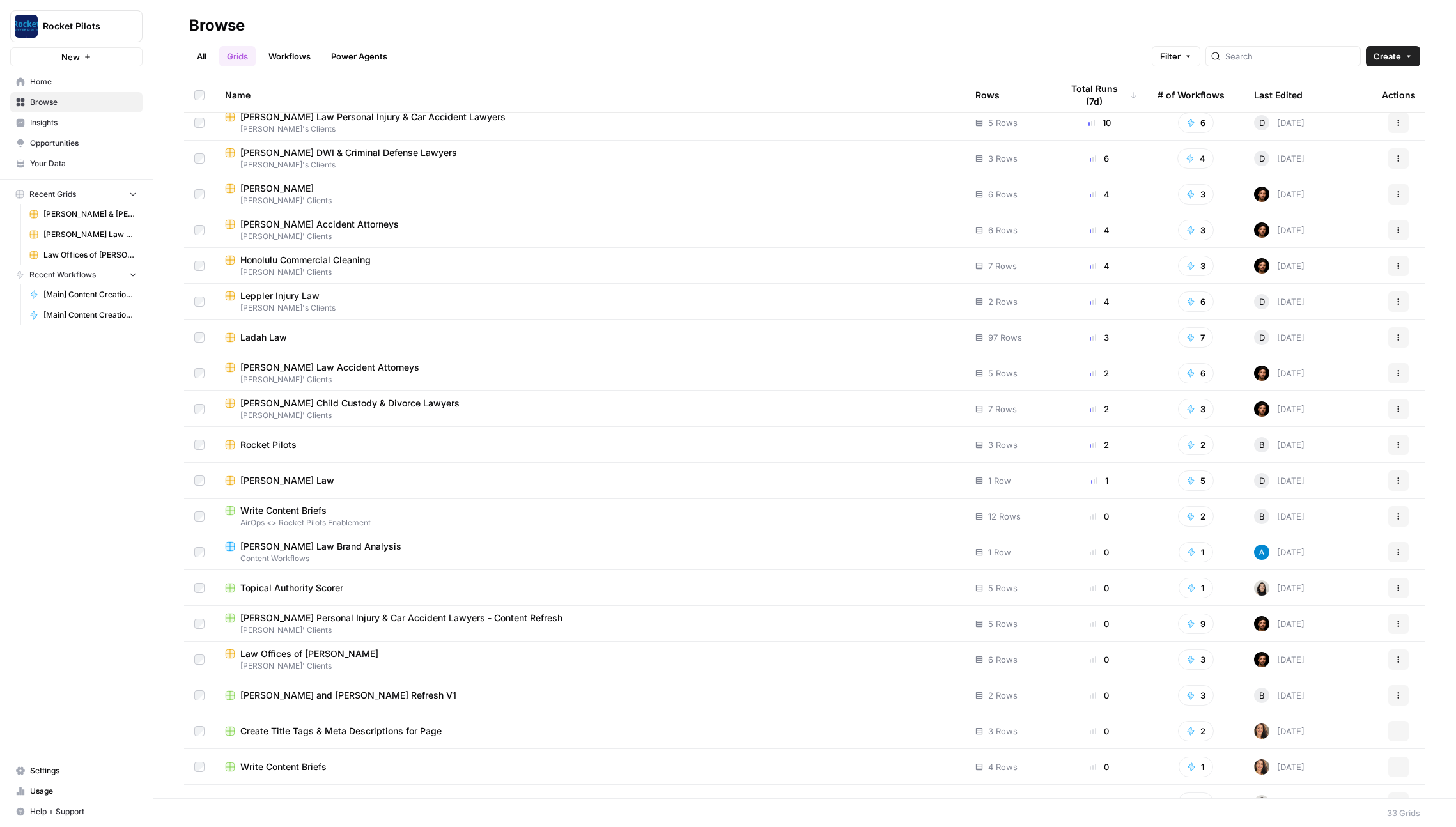
scroll to position [496, 0]
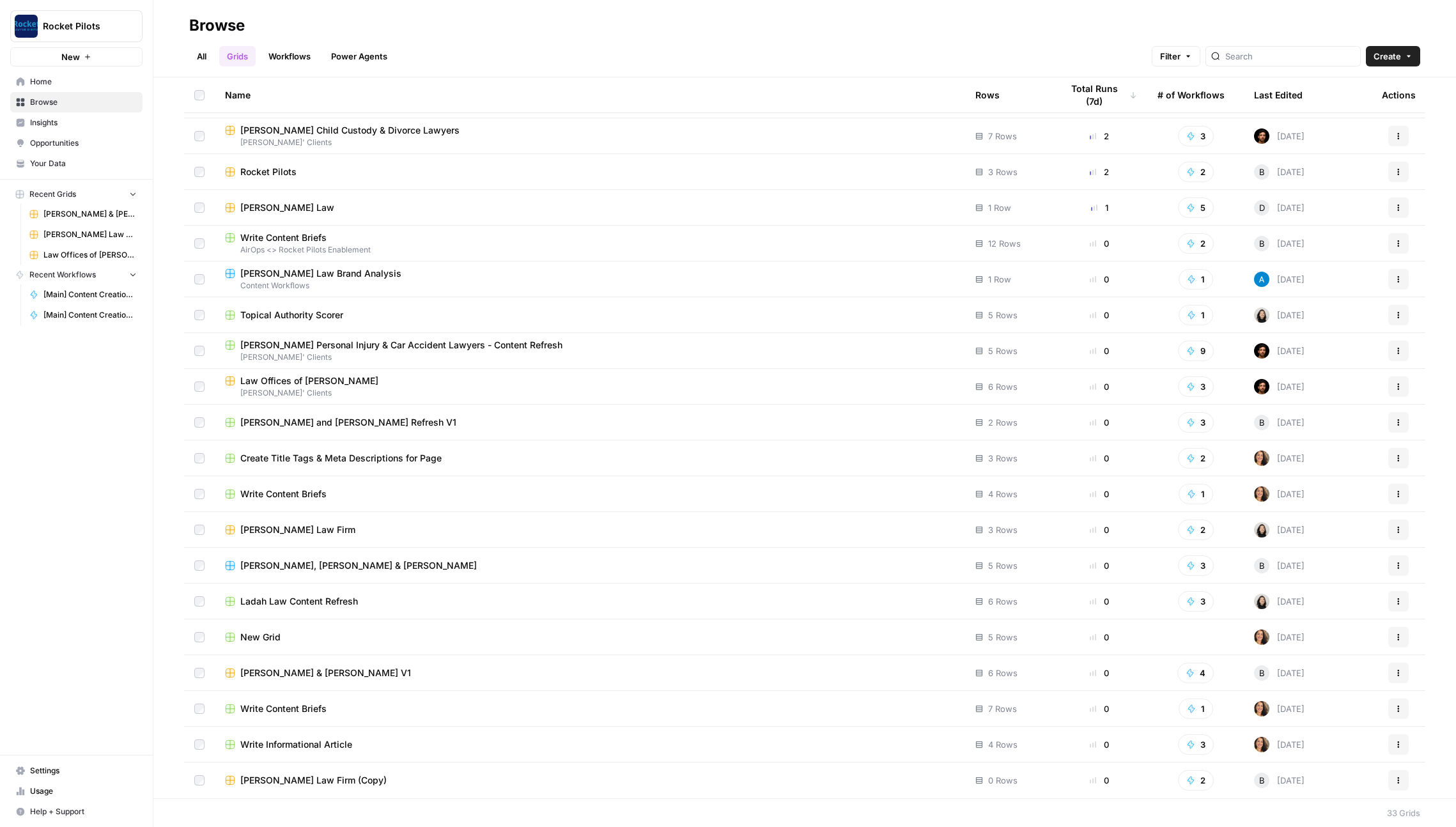
click at [451, 780] on div "[PERSON_NAME] Law Firm (Copy)" at bounding box center [590, 780] width 730 height 13
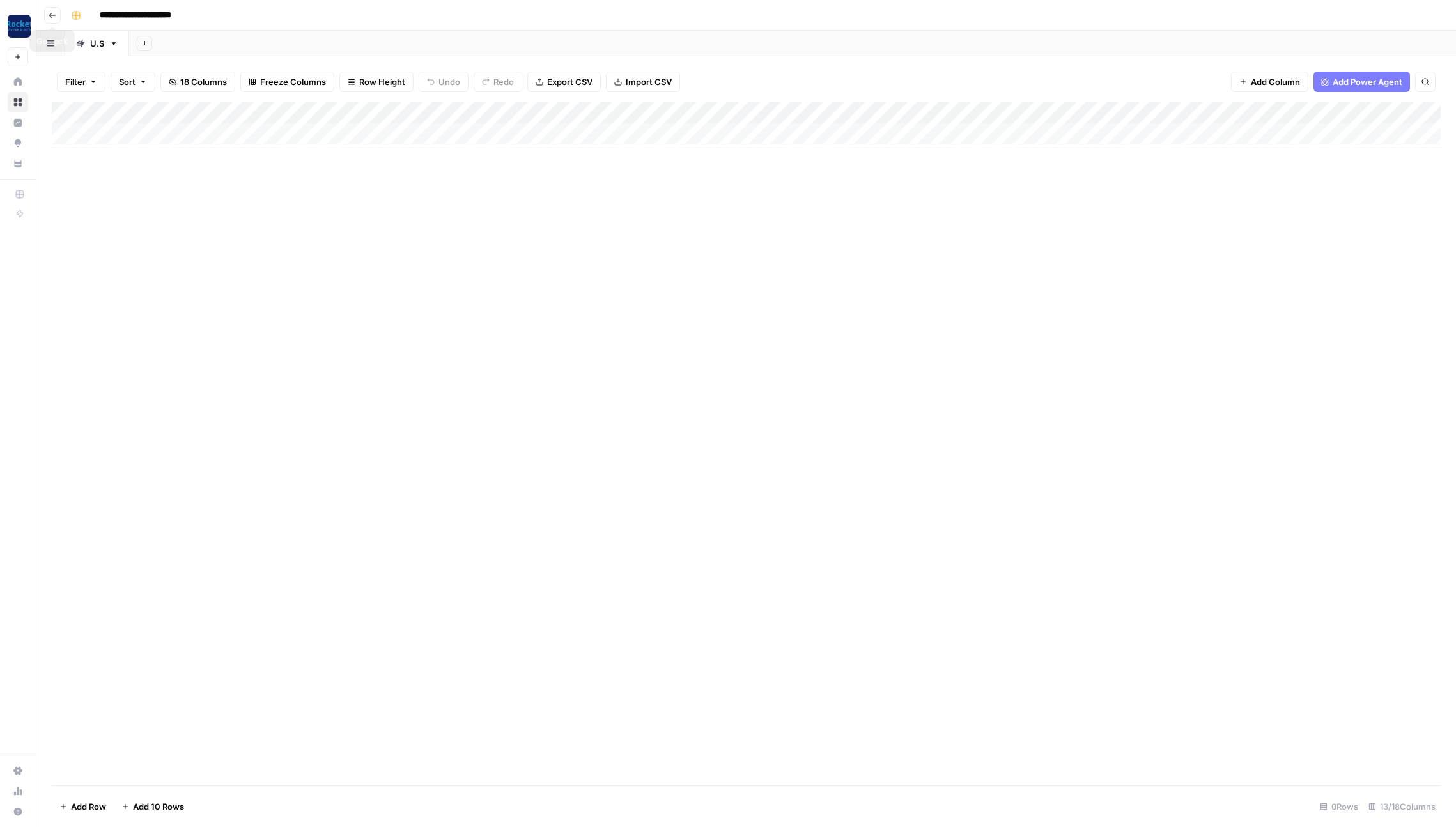
click at [55, 18] on icon "button" at bounding box center [52, 15] width 7 height 7
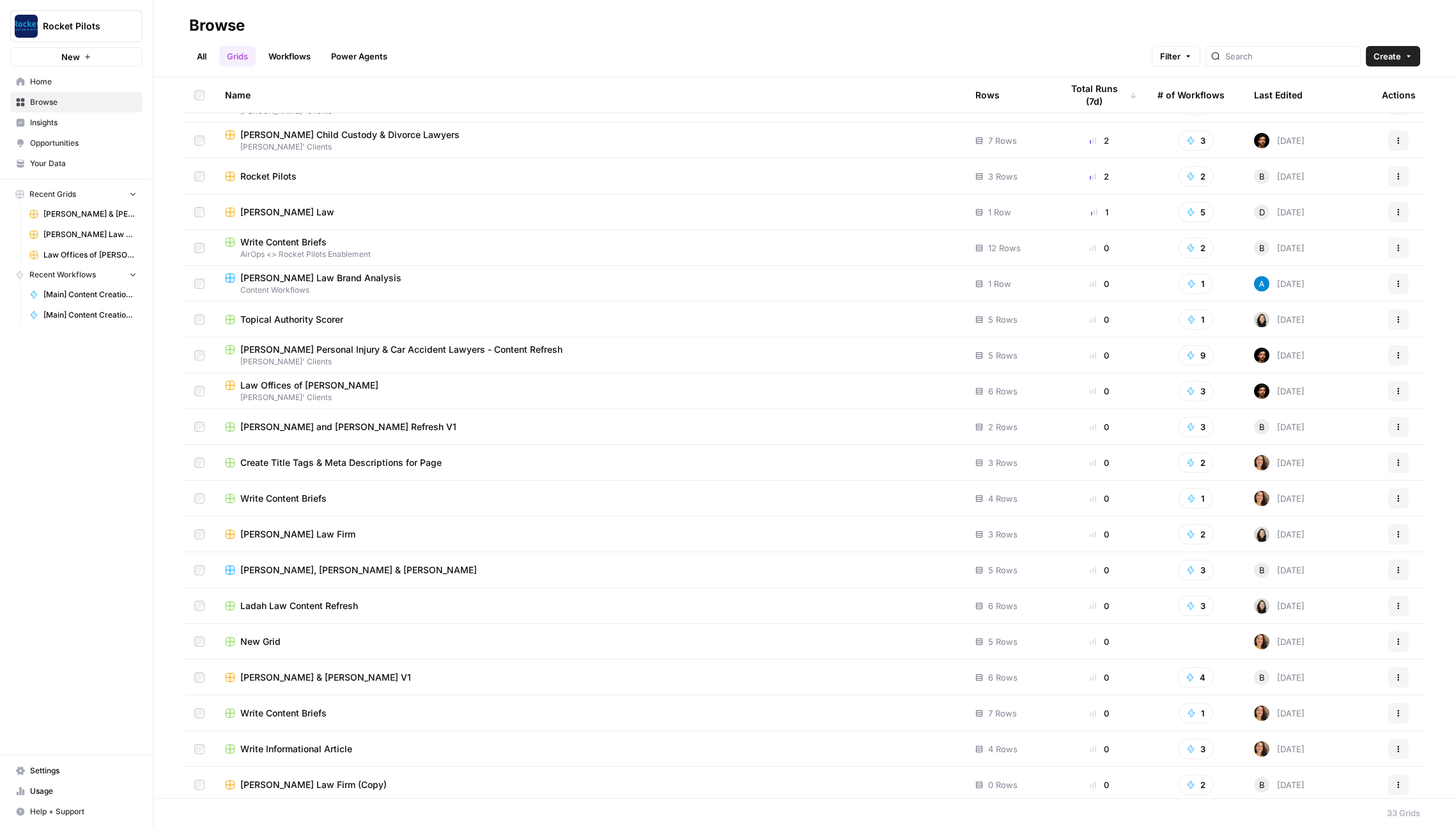
scroll to position [496, 0]
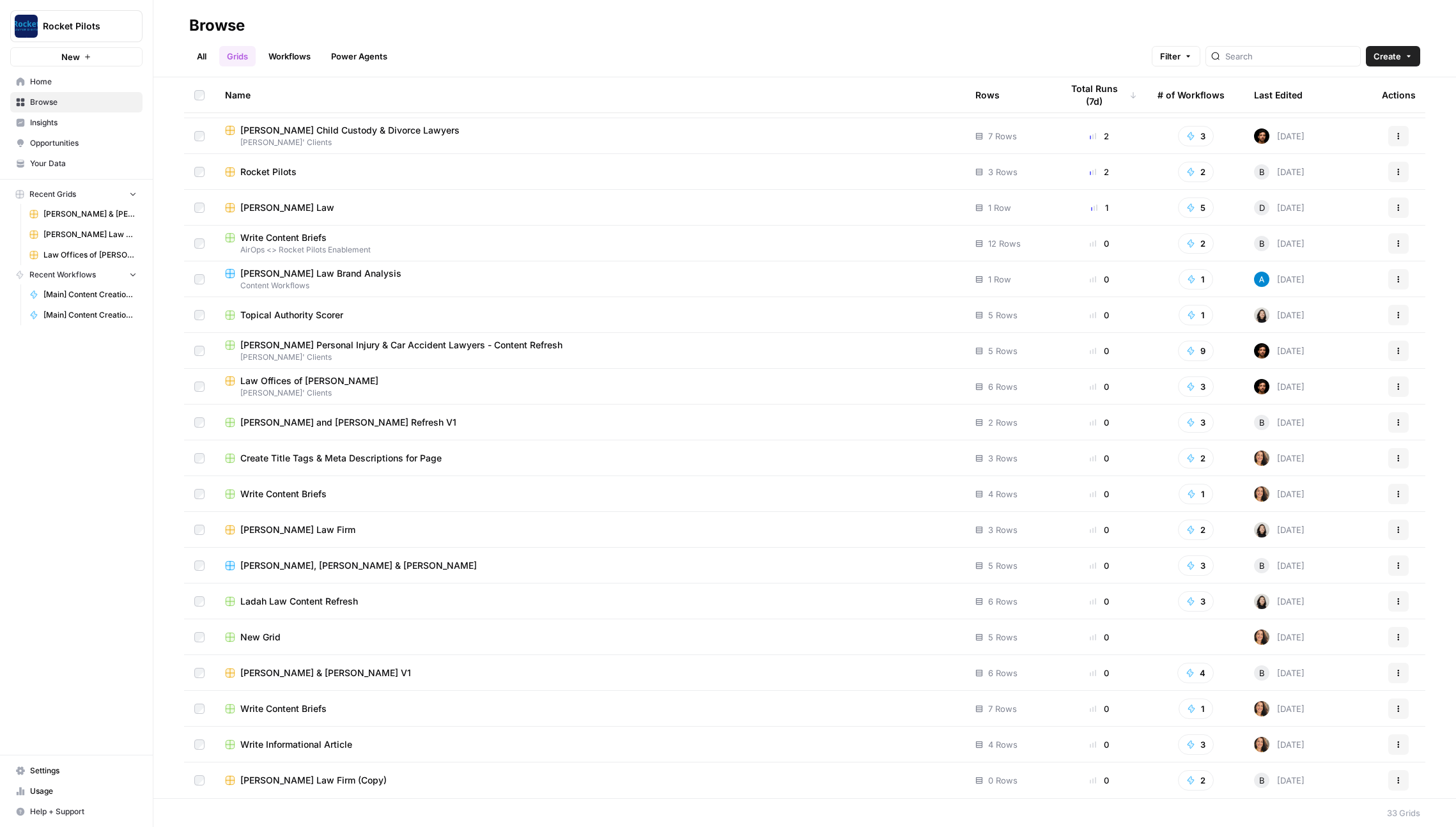
click at [443, 569] on div "[PERSON_NAME], [PERSON_NAME] & [PERSON_NAME]" at bounding box center [590, 565] width 730 height 13
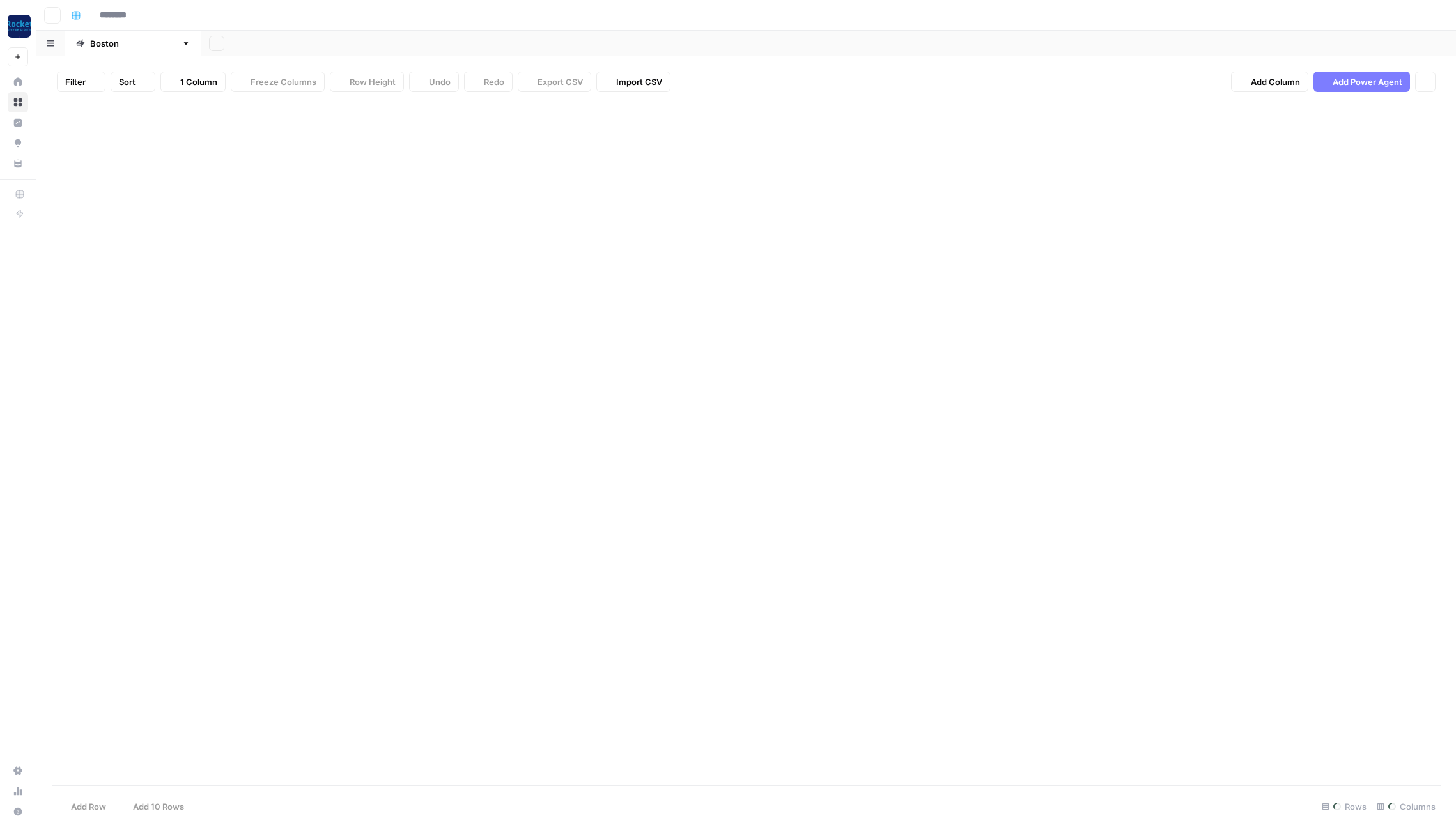
type input "**********"
click at [818, 135] on div "Add Column" at bounding box center [746, 178] width 1389 height 151
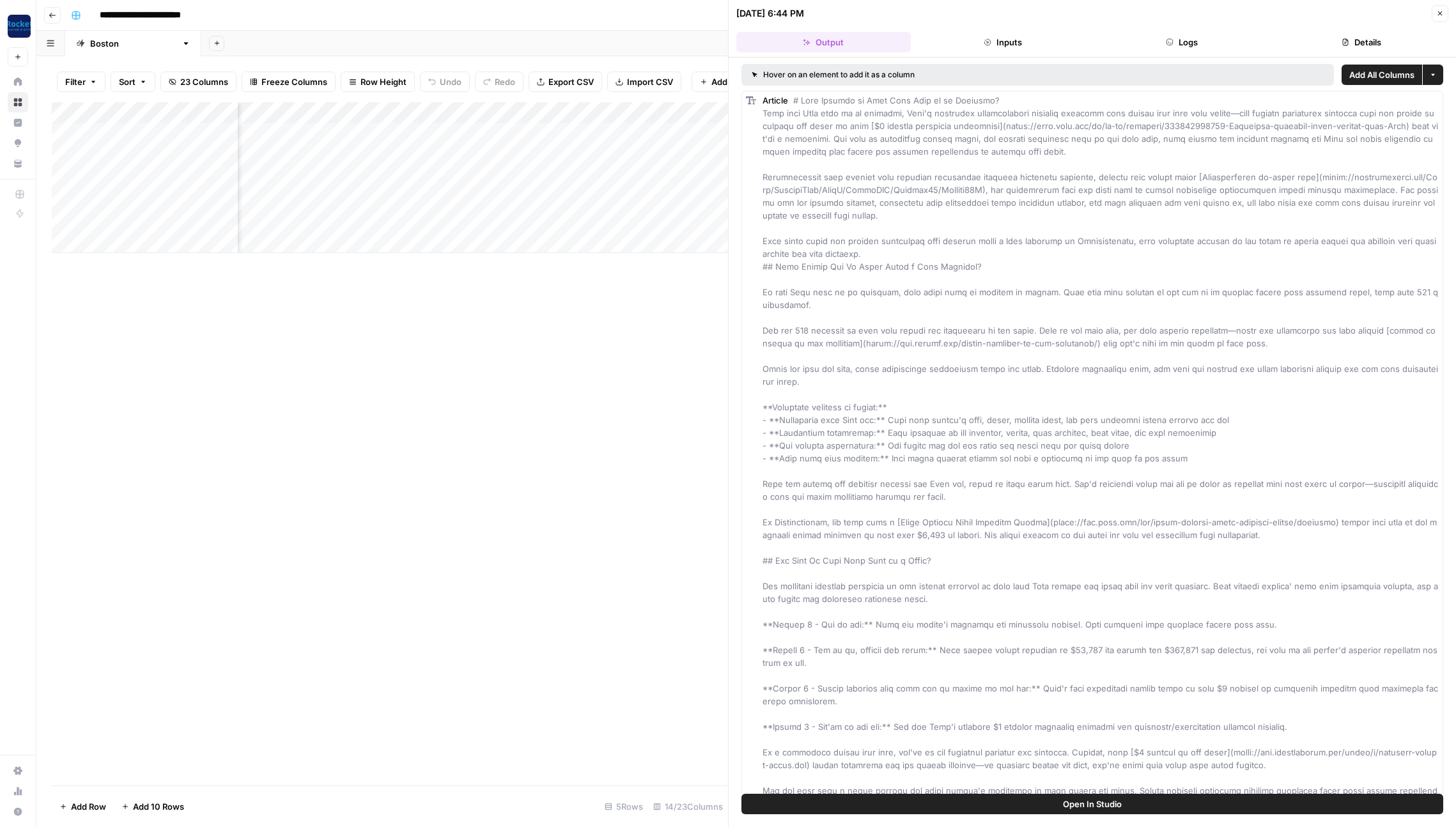
click at [1333, 46] on button "Details" at bounding box center [1361, 42] width 174 height 20
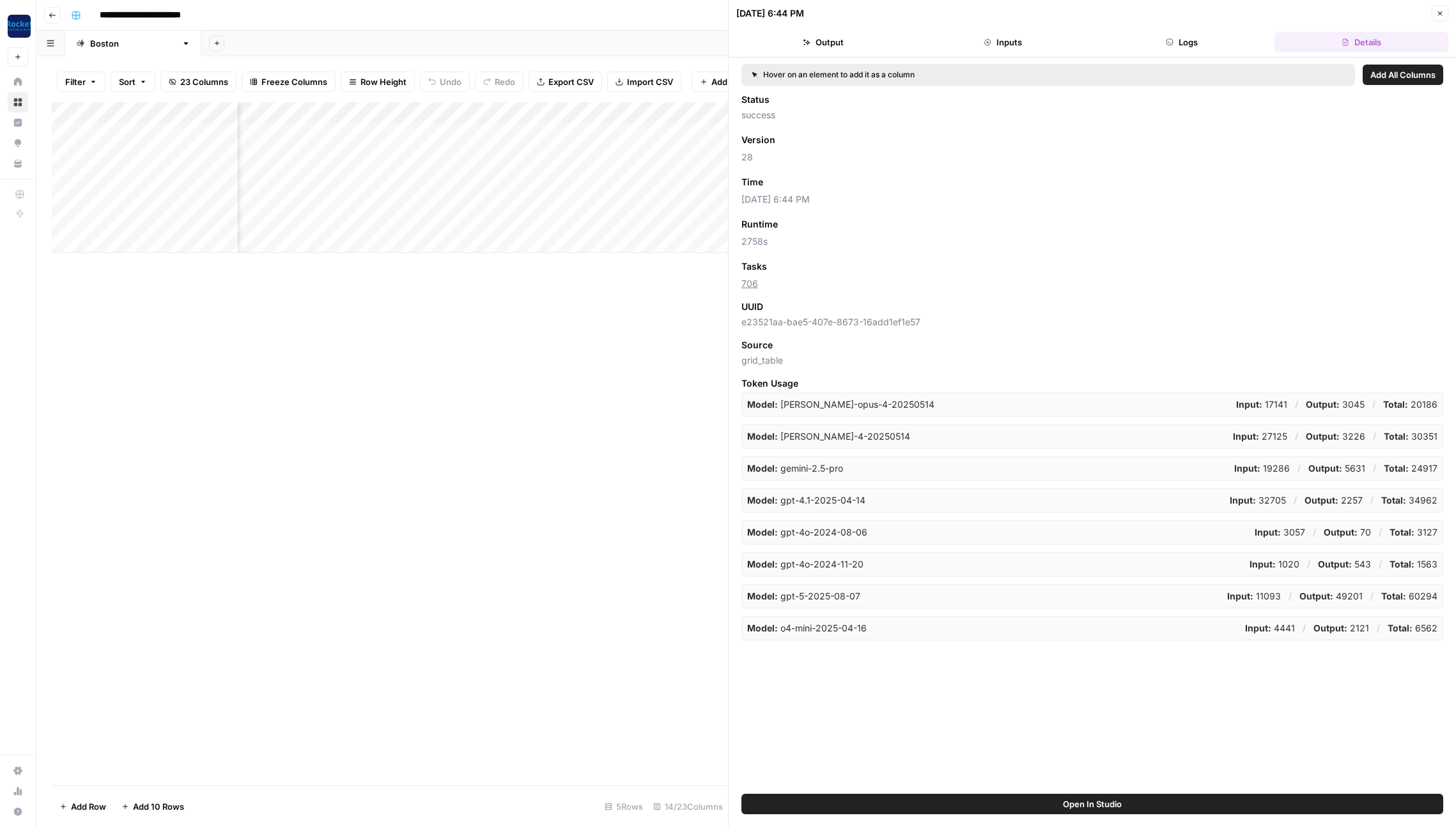
click at [796, 179] on span "Add as Column" at bounding box center [801, 182] width 55 height 11
click at [1442, 15] on icon "button" at bounding box center [1440, 13] width 7 height 7
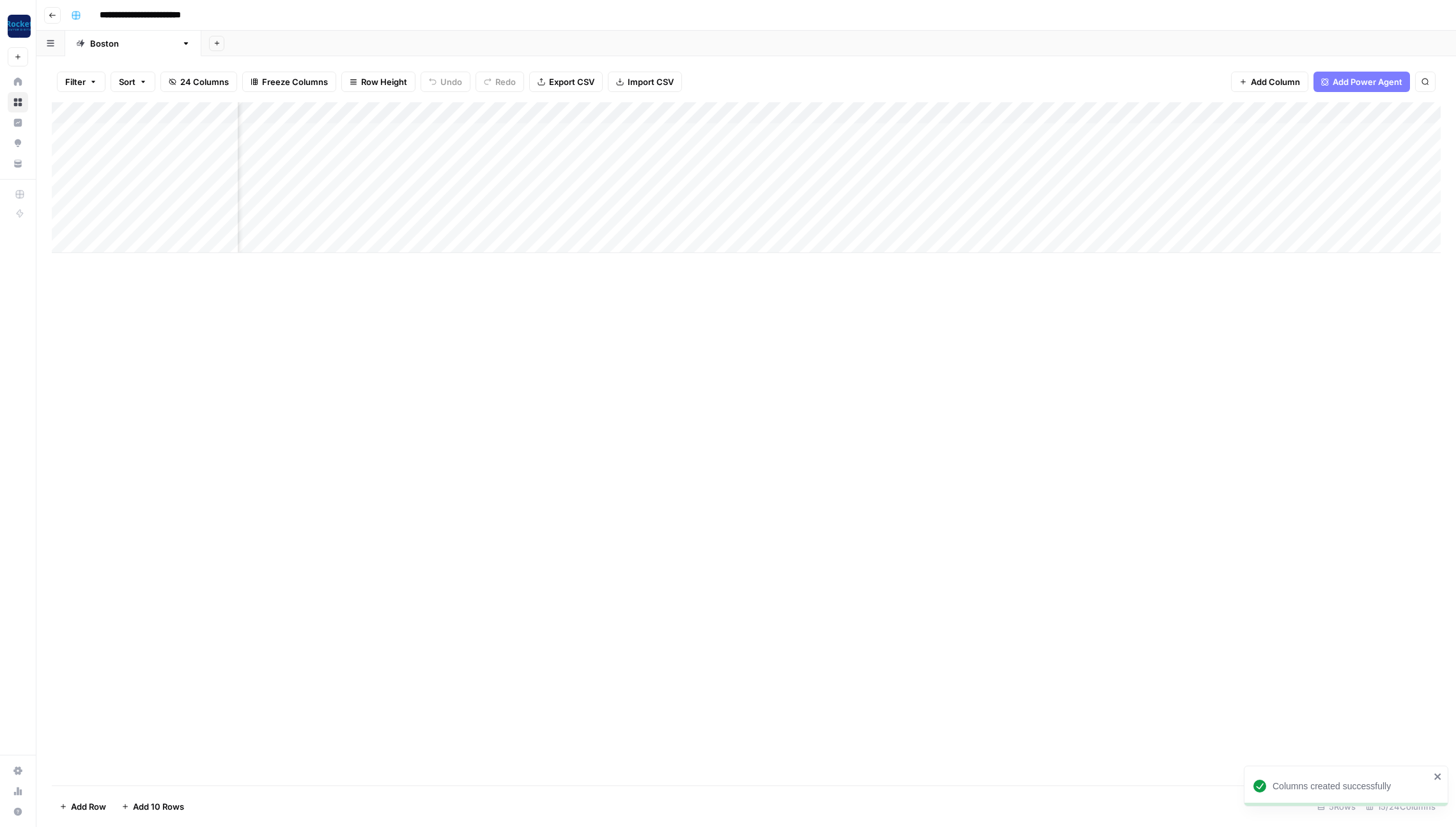
scroll to position [0, 382]
click at [138, 11] on input "**********" at bounding box center [157, 15] width 126 height 20
click at [645, 447] on div "Add Column" at bounding box center [746, 444] width 1389 height 683
click at [51, 19] on button "Go back" at bounding box center [52, 15] width 16 height 16
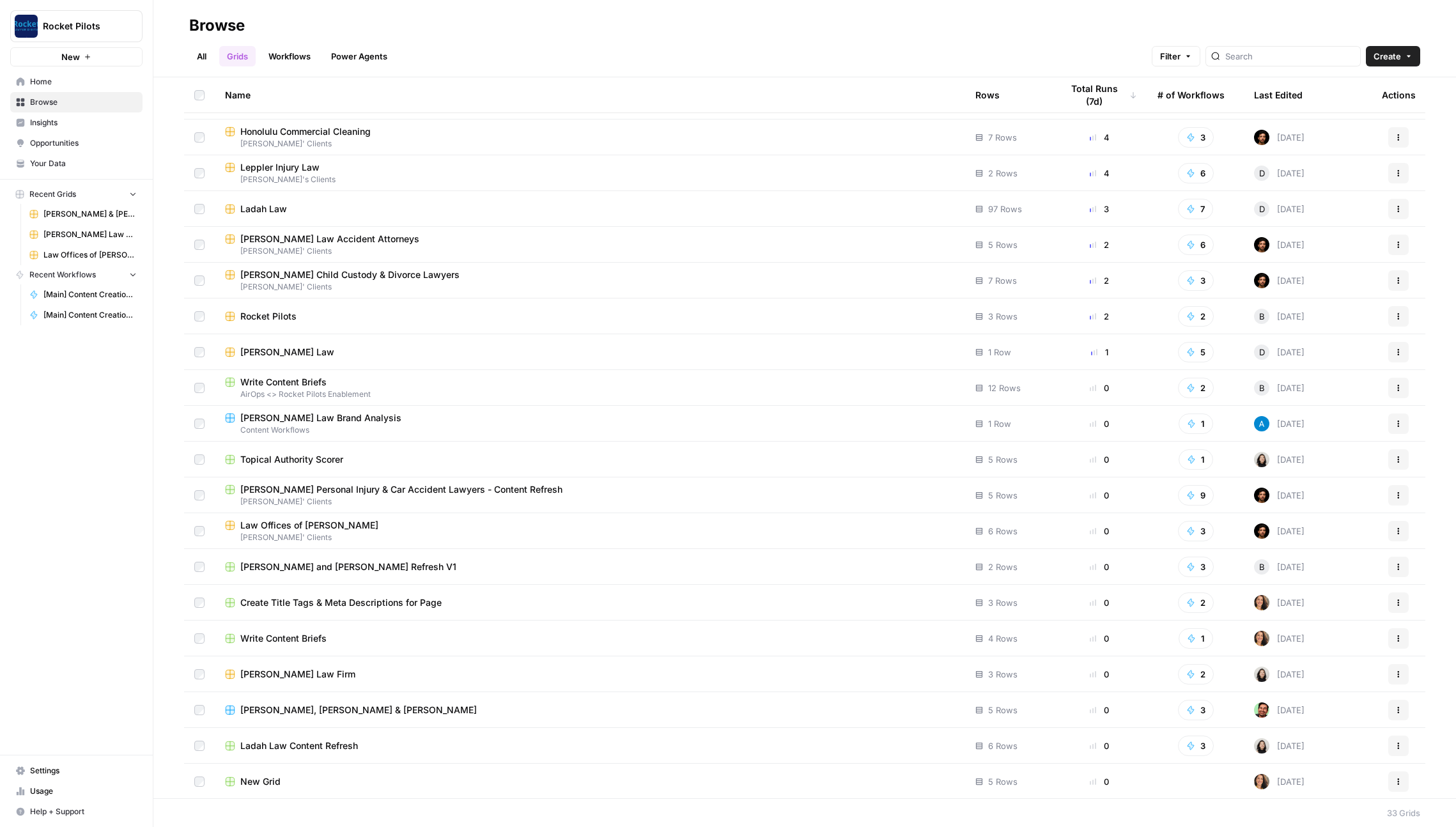
scroll to position [358, 0]
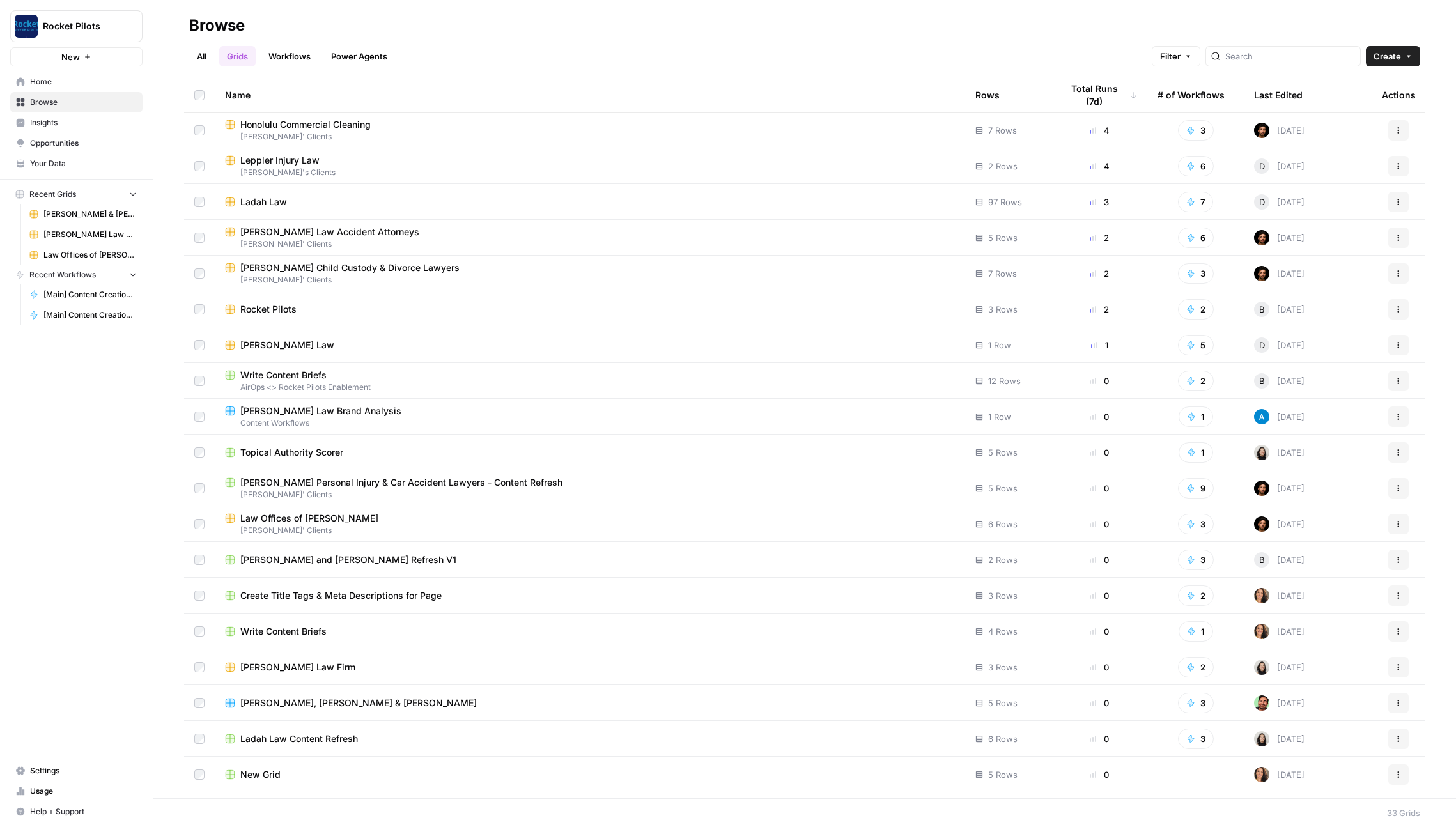
click at [261, 703] on span "[PERSON_NAME], [PERSON_NAME] & [PERSON_NAME]" at bounding box center [358, 703] width 236 height 13
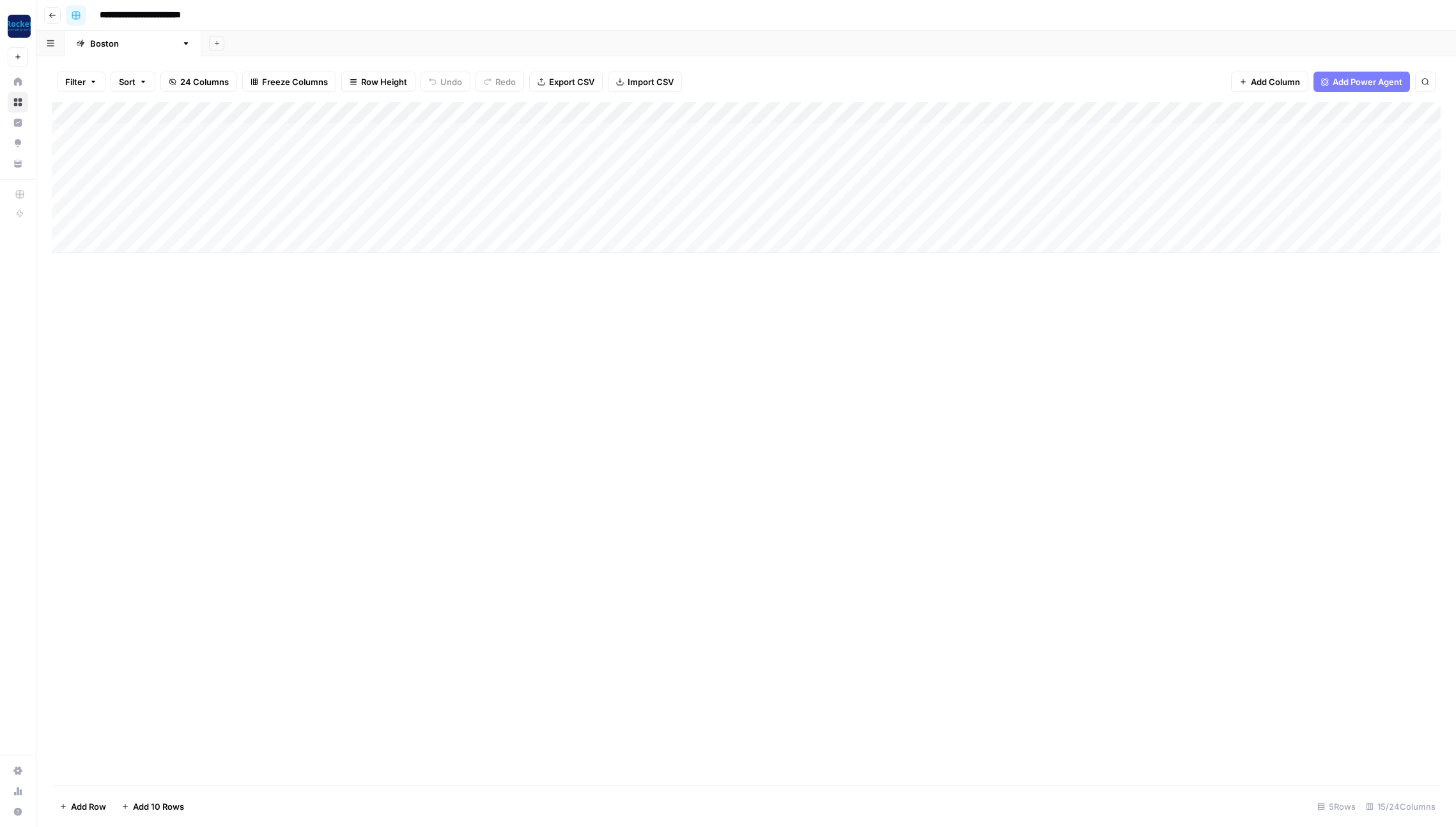
click at [81, 16] on button "button" at bounding box center [76, 15] width 20 height 20
click at [109, 222] on span "Orange" at bounding box center [136, 224] width 92 height 13
click at [76, 15] on icon "button" at bounding box center [76, 15] width 7 height 7
click at [51, 15] on icon "button" at bounding box center [52, 15] width 7 height 5
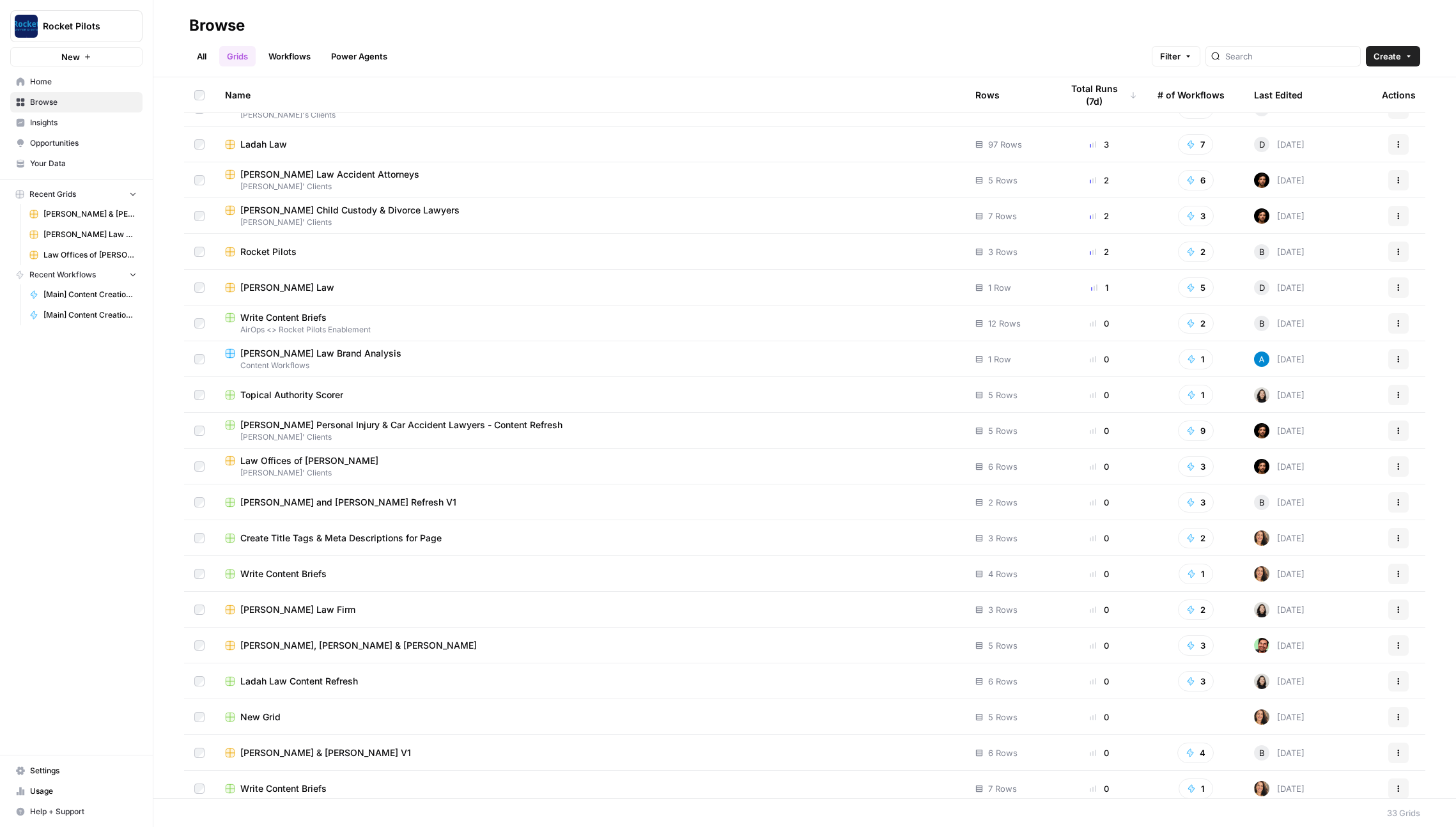
scroll to position [433, 0]
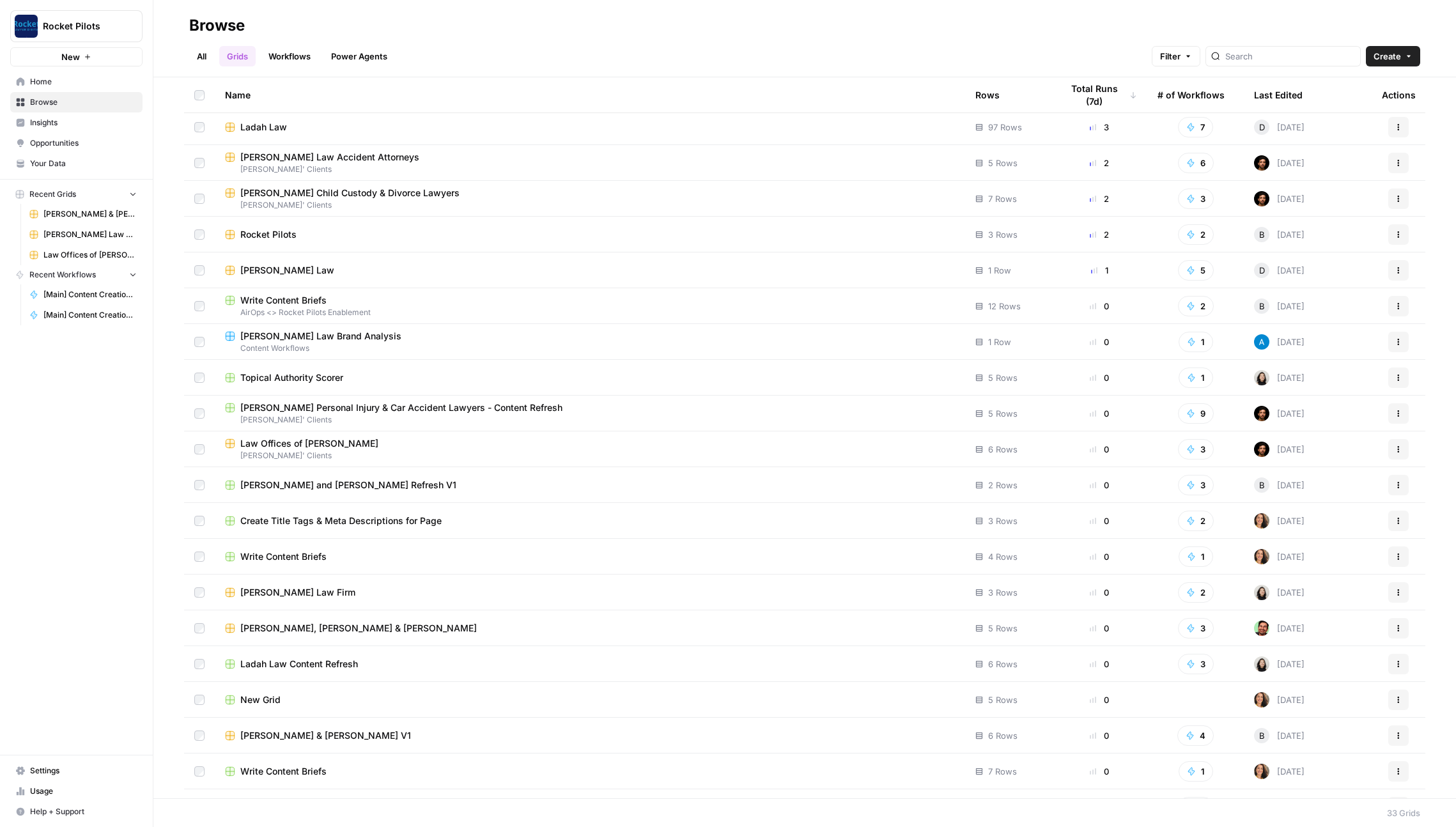
click at [398, 623] on div "[PERSON_NAME], [PERSON_NAME] & [PERSON_NAME]" at bounding box center [590, 628] width 730 height 13
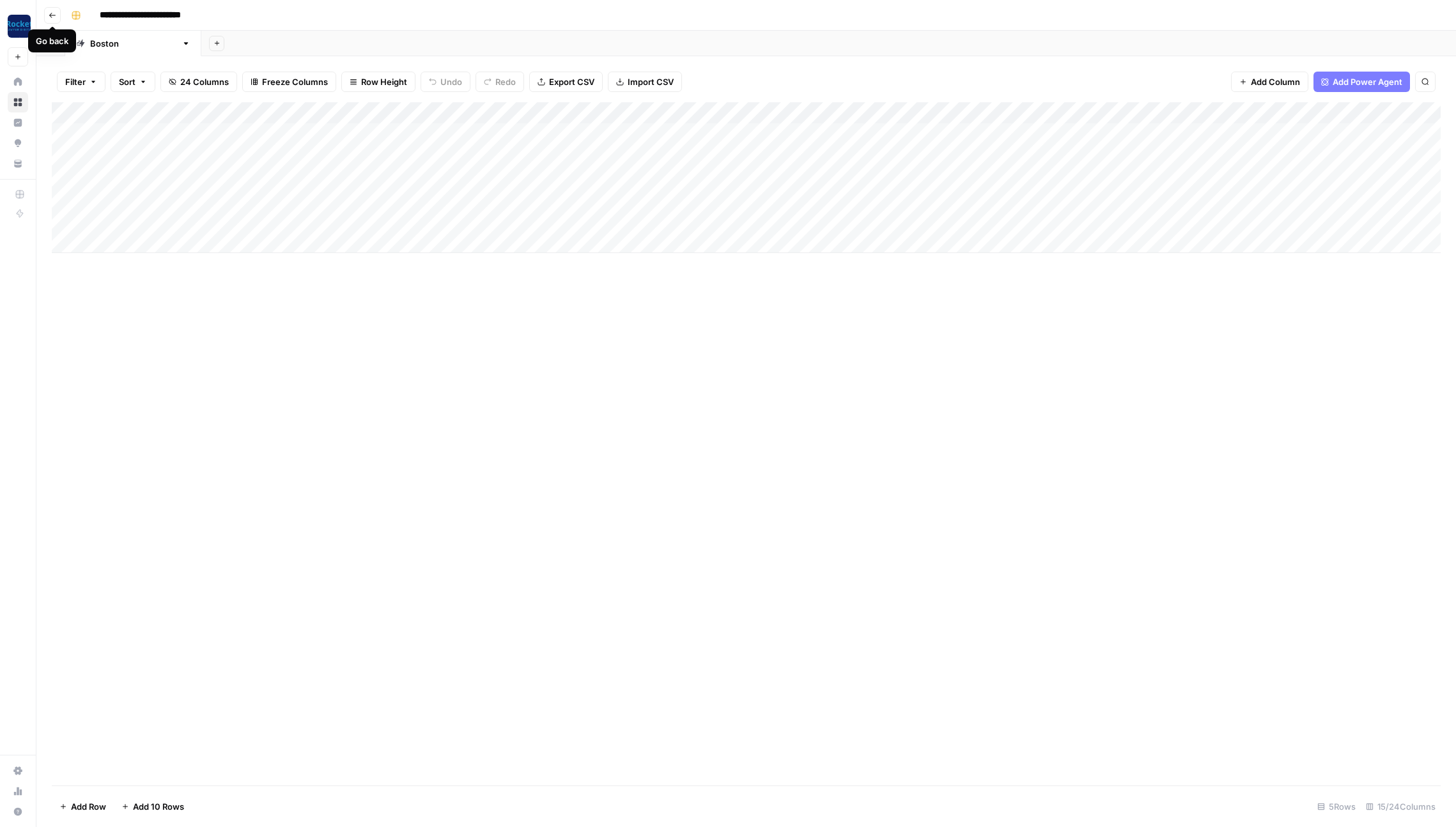
click at [55, 16] on icon "button" at bounding box center [52, 15] width 7 height 7
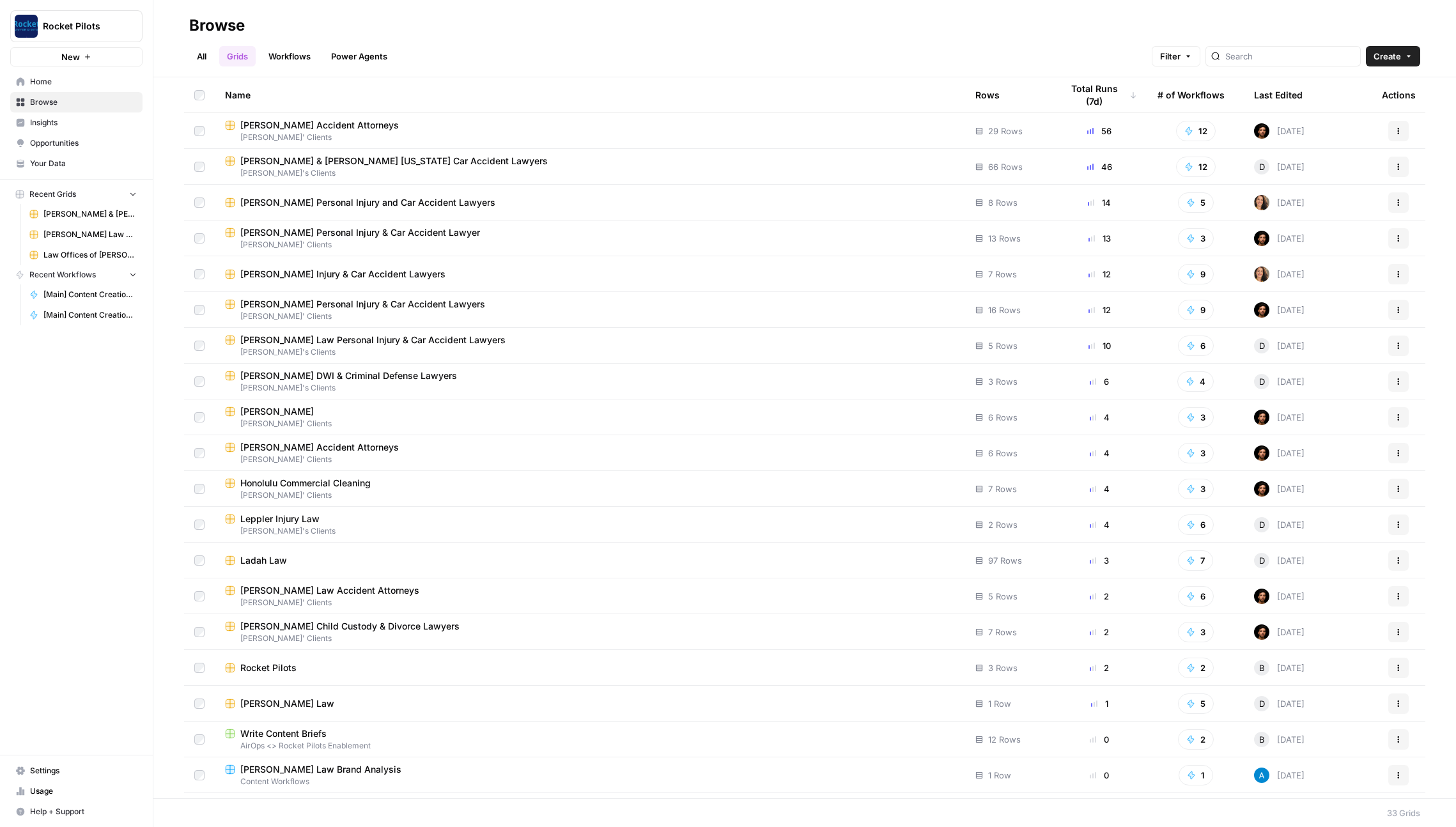
click at [1181, 52] on span "Filter" at bounding box center [1170, 56] width 20 height 13
click at [769, 41] on div "All Grids Workflows Power Agents Filter Create" at bounding box center [805, 51] width 1231 height 31
click at [1181, 59] on span "Filter" at bounding box center [1170, 56] width 20 height 13
click at [973, 113] on button "Add Filter" at bounding box center [1007, 114] width 428 height 16
click at [884, 117] on input "text" at bounding box center [853, 116] width 108 height 13
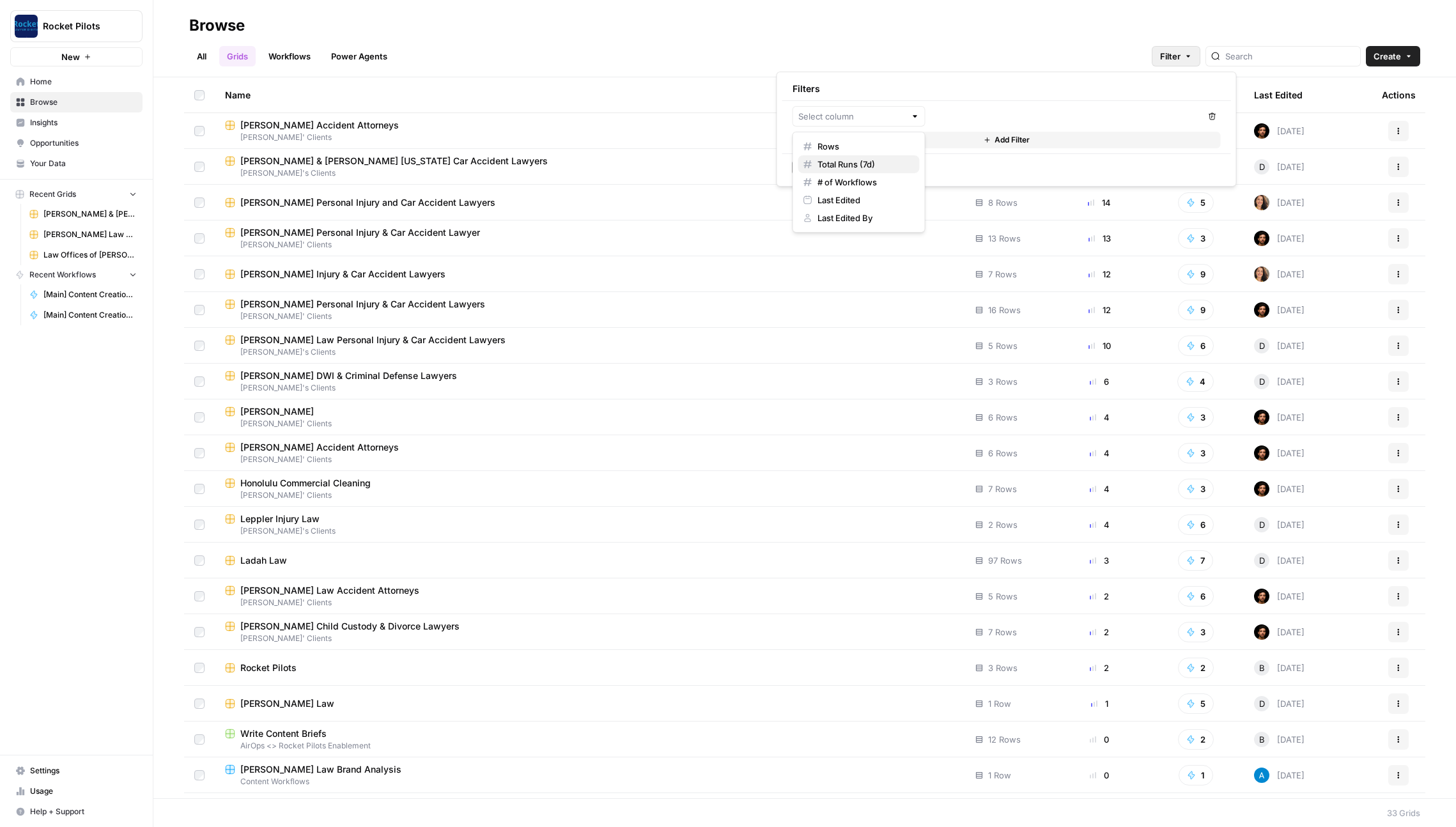
click at [840, 162] on span "Total Runs (7d)" at bounding box center [863, 164] width 92 height 13
type input "Total Runs (7d)"
click at [1213, 116] on icon "button" at bounding box center [1212, 116] width 7 height 7
click at [917, 8] on header "Browse All Grids Workflows Power Agents Filter Create" at bounding box center [805, 38] width 1303 height 77
click at [199, 59] on link "All" at bounding box center [201, 56] width 25 height 20
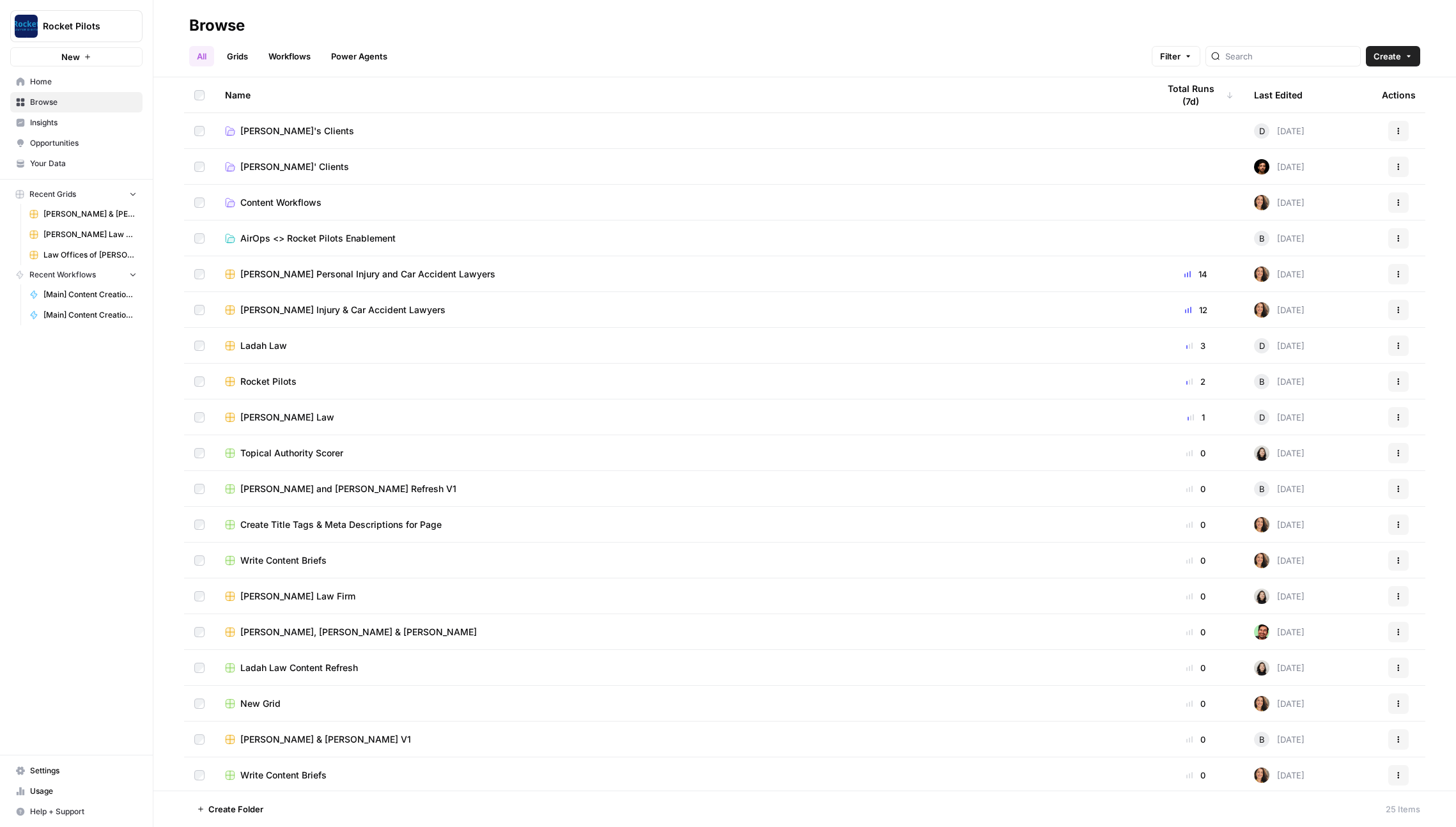
click at [334, 128] on link "[PERSON_NAME]'s Clients" at bounding box center [681, 131] width 913 height 13
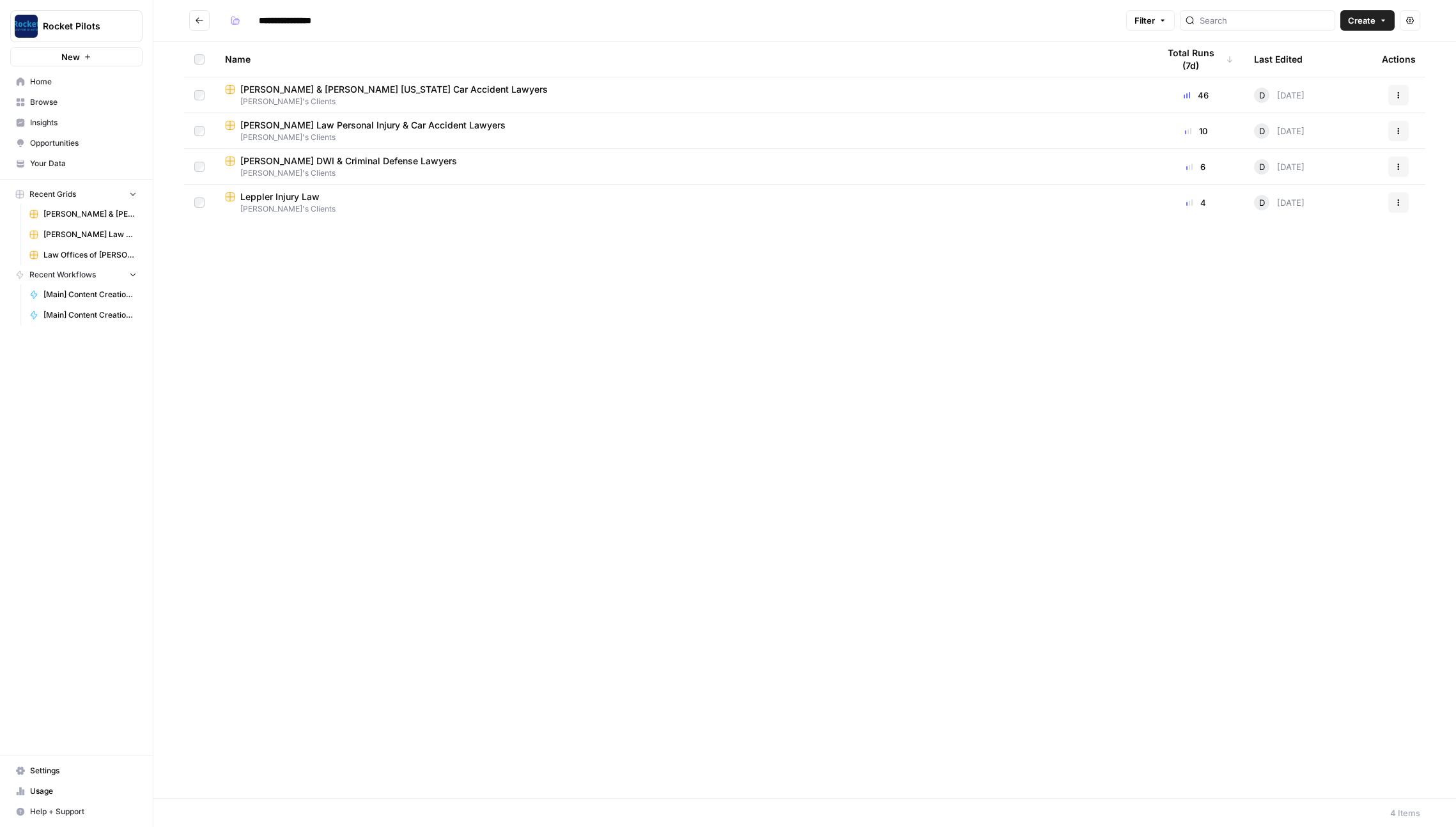
click at [203, 20] on icon "Go back" at bounding box center [200, 20] width 9 height 9
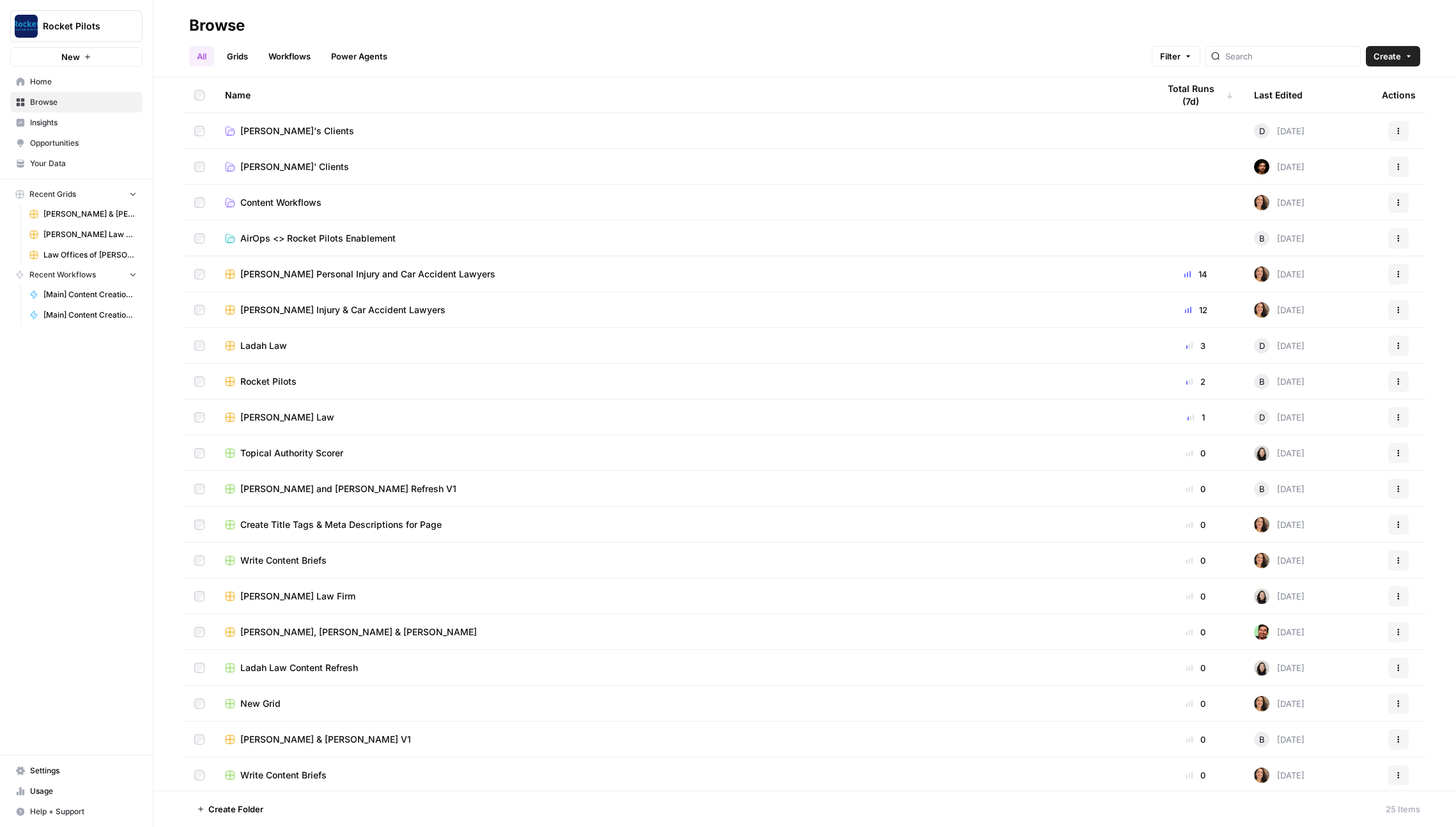
click at [381, 167] on link "[PERSON_NAME]' Clients" at bounding box center [681, 167] width 913 height 13
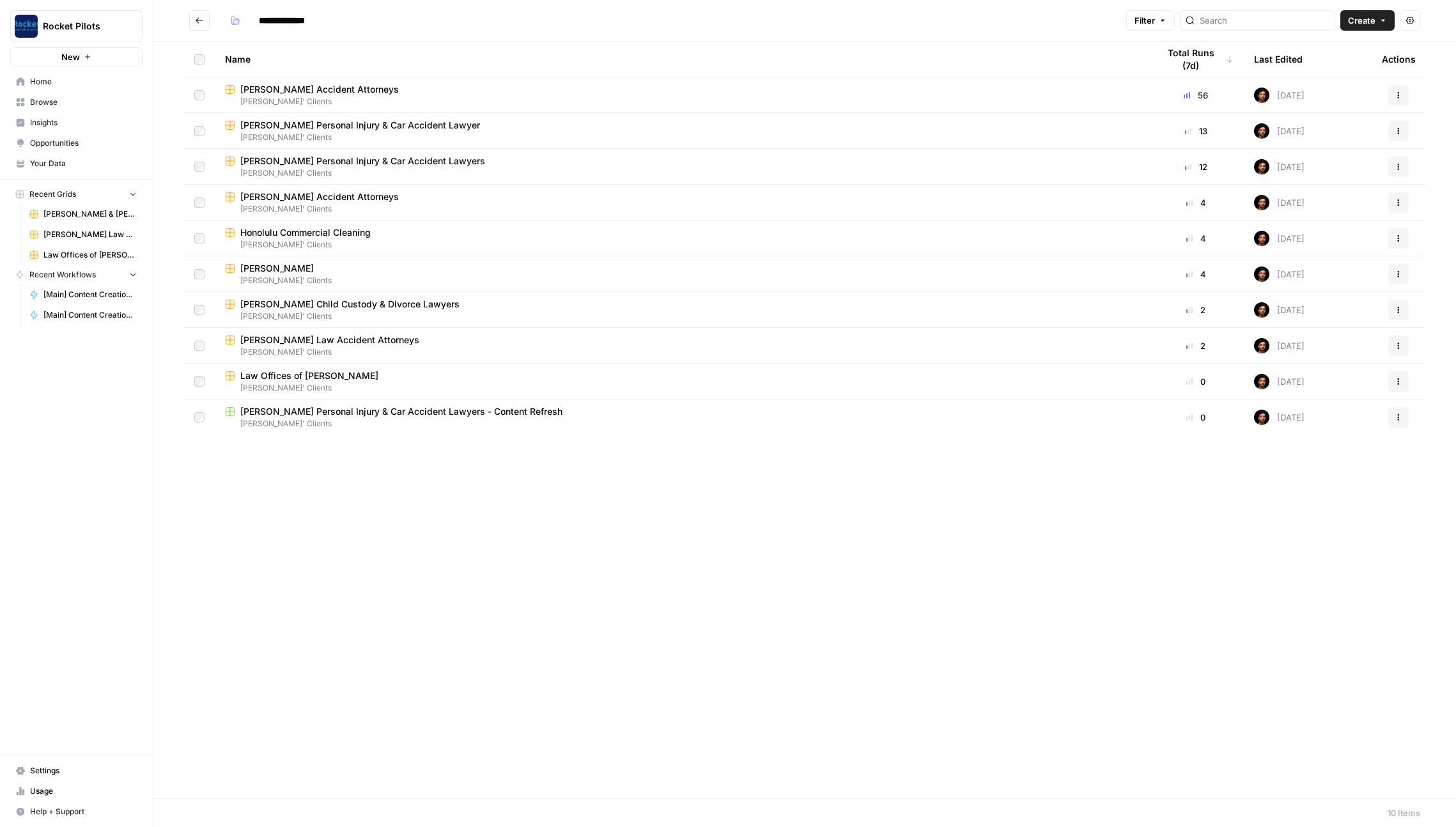
click at [203, 19] on icon "Go back" at bounding box center [200, 20] width 9 height 9
